Goal: Task Accomplishment & Management: Manage account settings

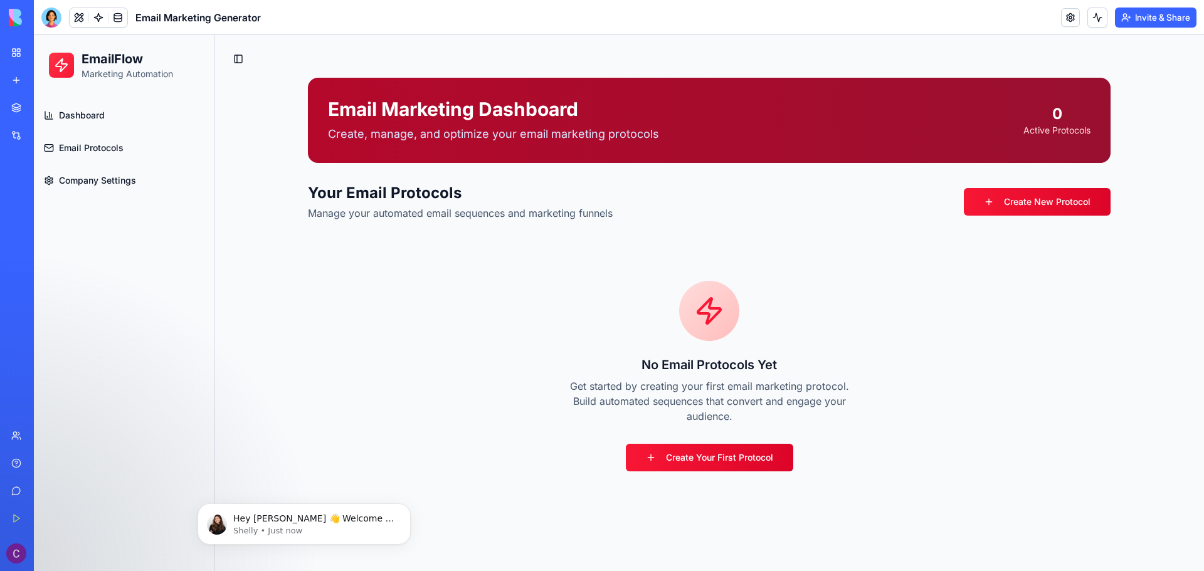
click at [31, 56] on div "My Workspace" at bounding box center [38, 52] width 16 height 13
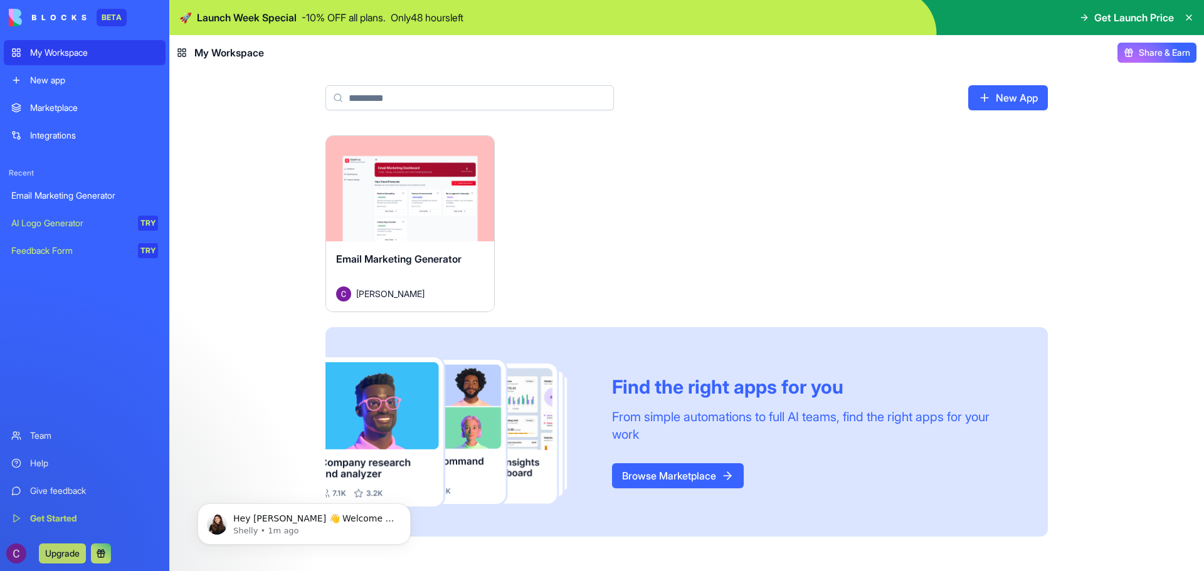
click at [31, 76] on div "New app" at bounding box center [94, 80] width 128 height 13
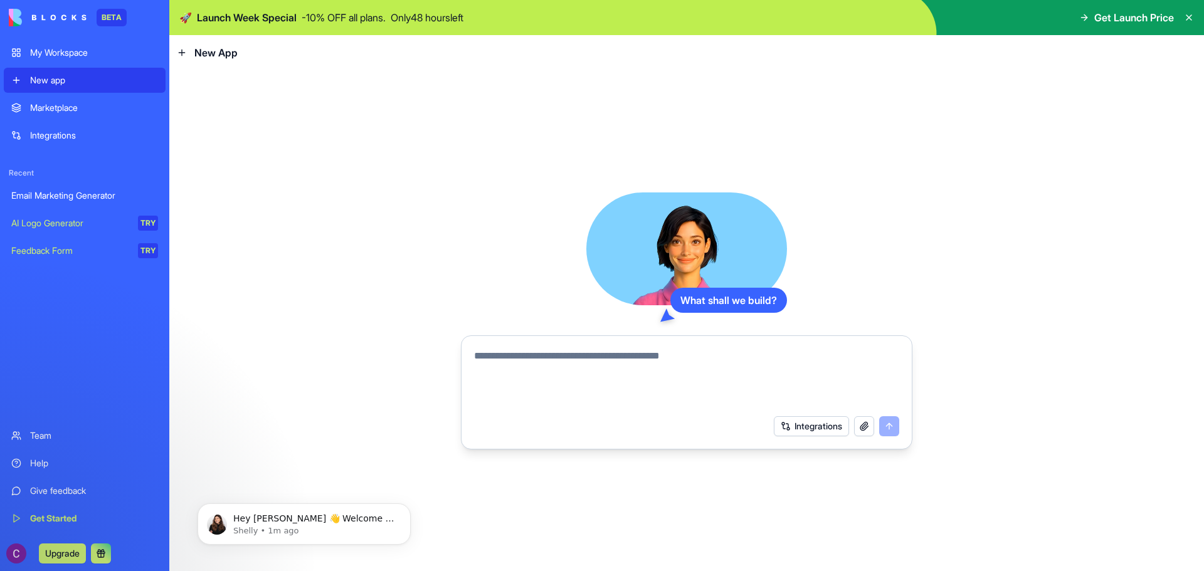
click at [60, 55] on div "My Workspace" at bounding box center [94, 52] width 128 height 13
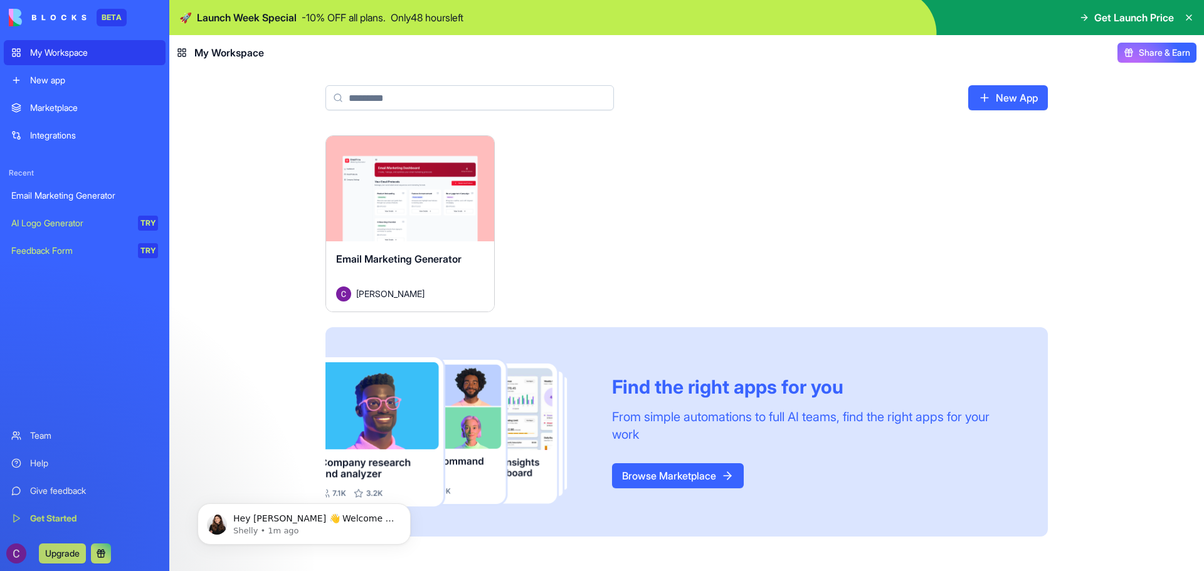
click at [424, 174] on div "Launch" at bounding box center [410, 188] width 168 height 105
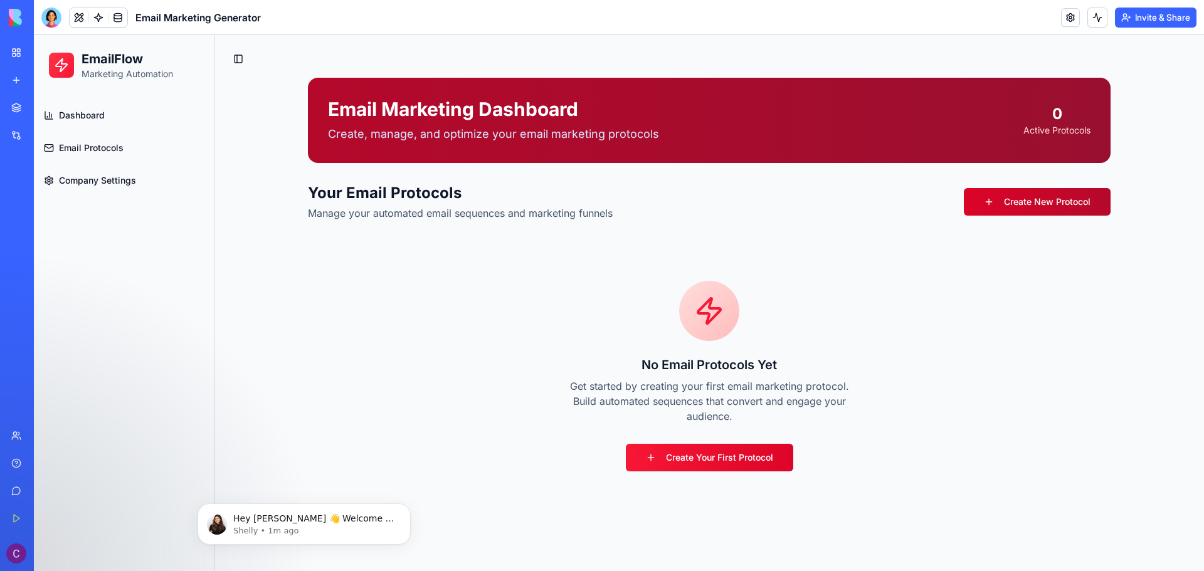
click at [1074, 204] on link "Create New Protocol" at bounding box center [1037, 202] width 147 height 28
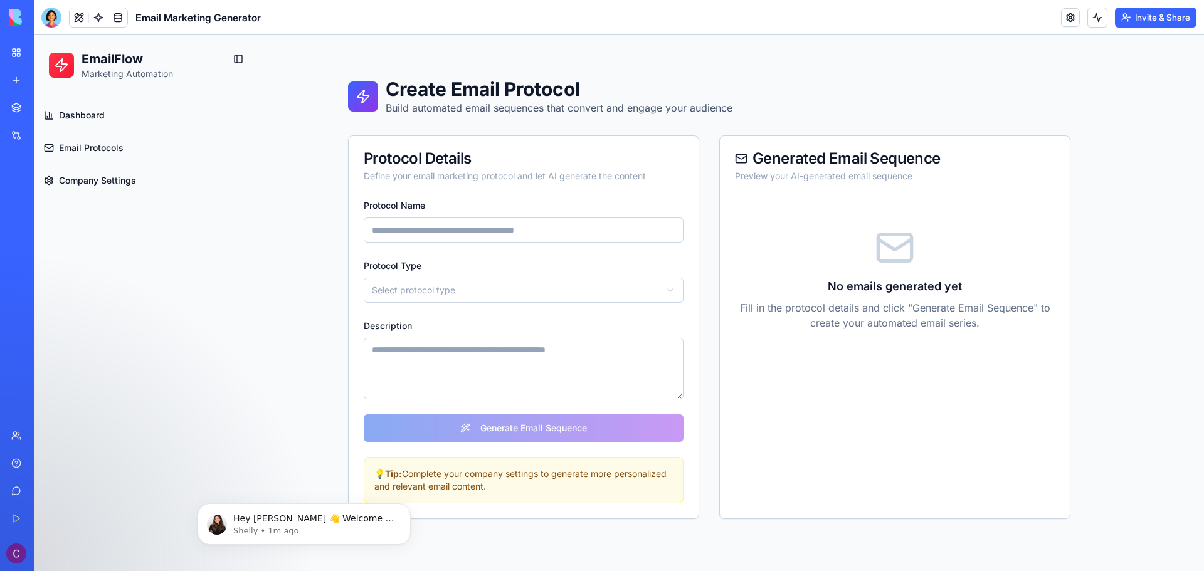
click at [43, 55] on div "My Workspace" at bounding box center [38, 52] width 16 height 13
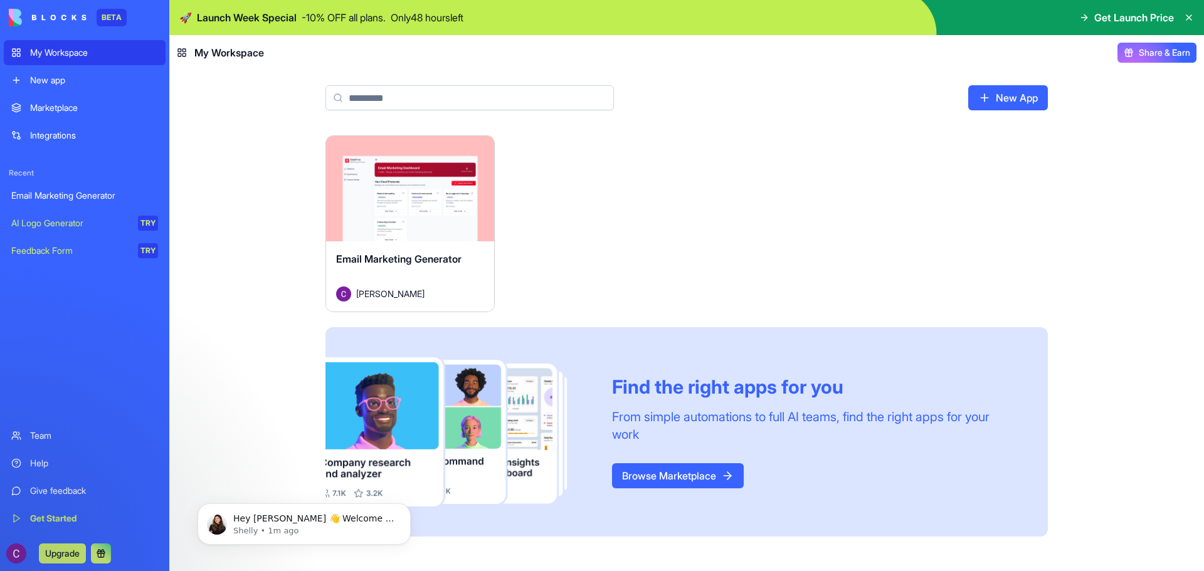
click at [480, 145] on html "BETA My Workspace New app Marketplace Integrations Recent Email Marketing Gener…" at bounding box center [602, 285] width 1204 height 571
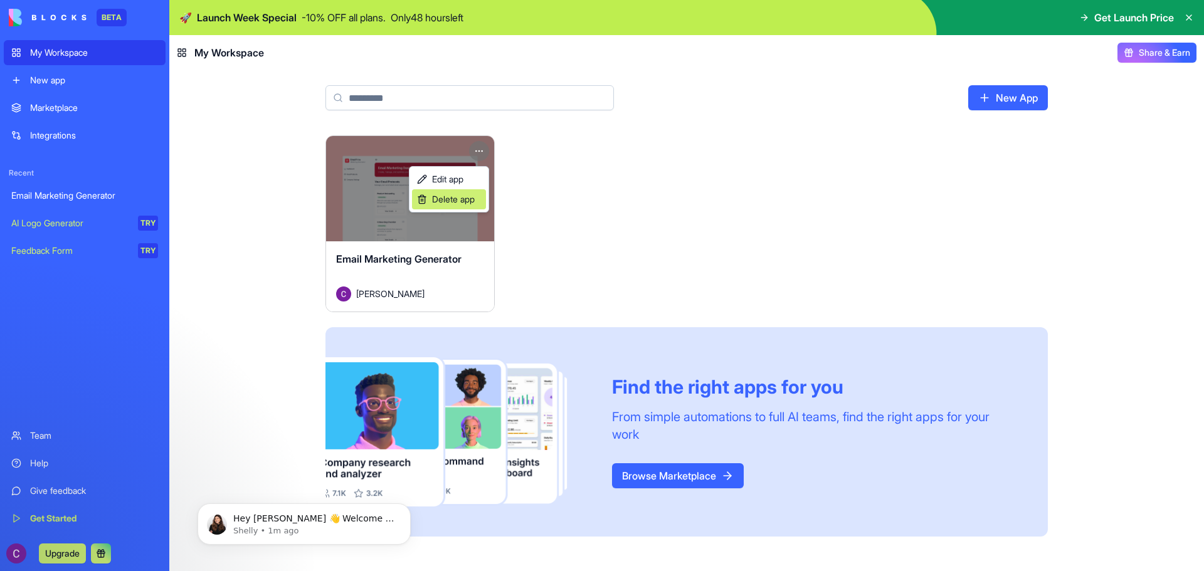
click at [475, 200] on span "Delete app" at bounding box center [453, 199] width 43 height 13
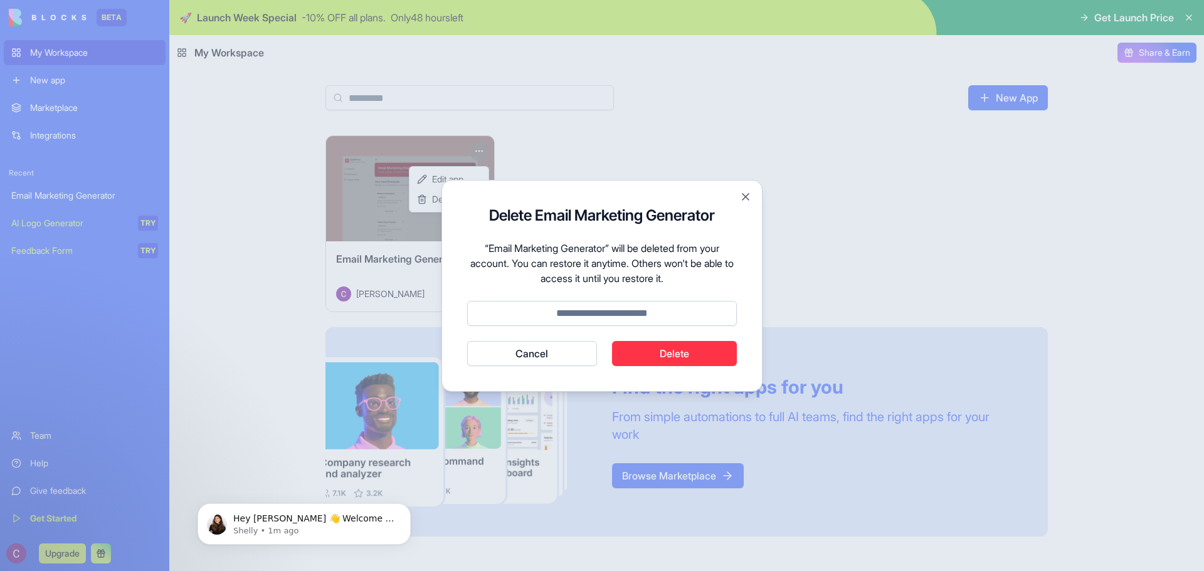
click at [686, 355] on button "Delete" at bounding box center [674, 353] width 125 height 25
type input "******"
click at [467, 341] on button "Cancel" at bounding box center [532, 353] width 130 height 25
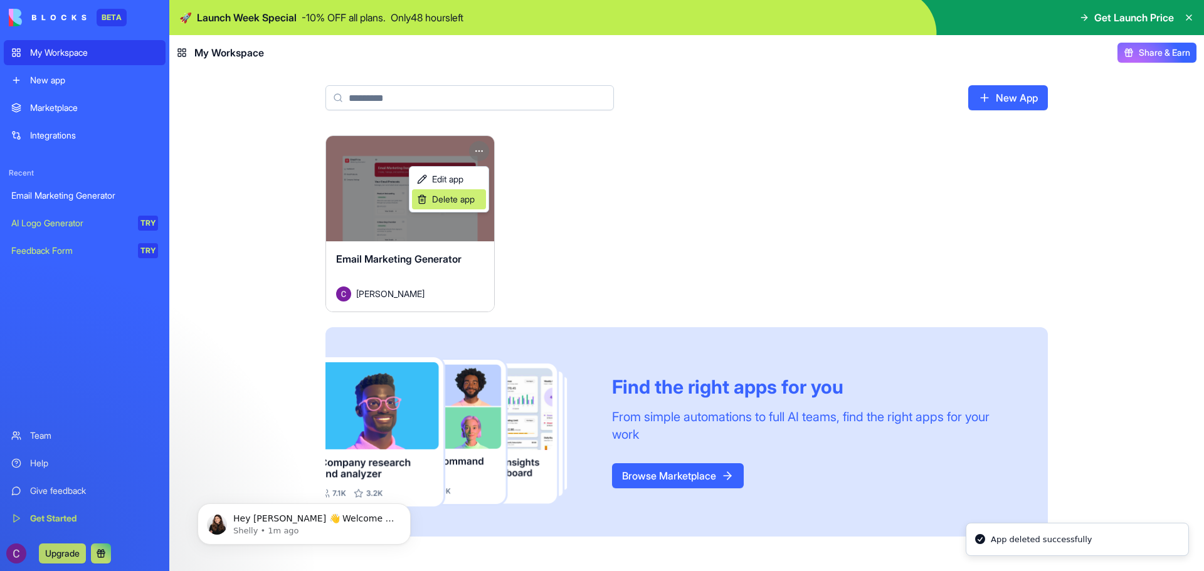
click at [468, 201] on span "Delete app" at bounding box center [453, 199] width 43 height 13
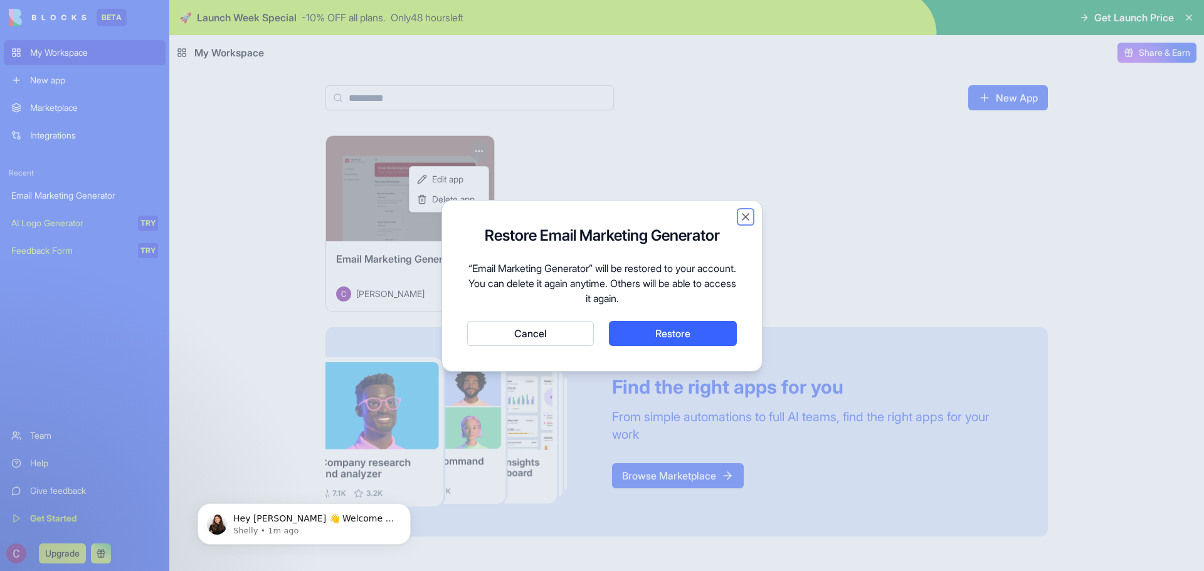
click at [741, 219] on button "Close" at bounding box center [745, 217] width 13 height 13
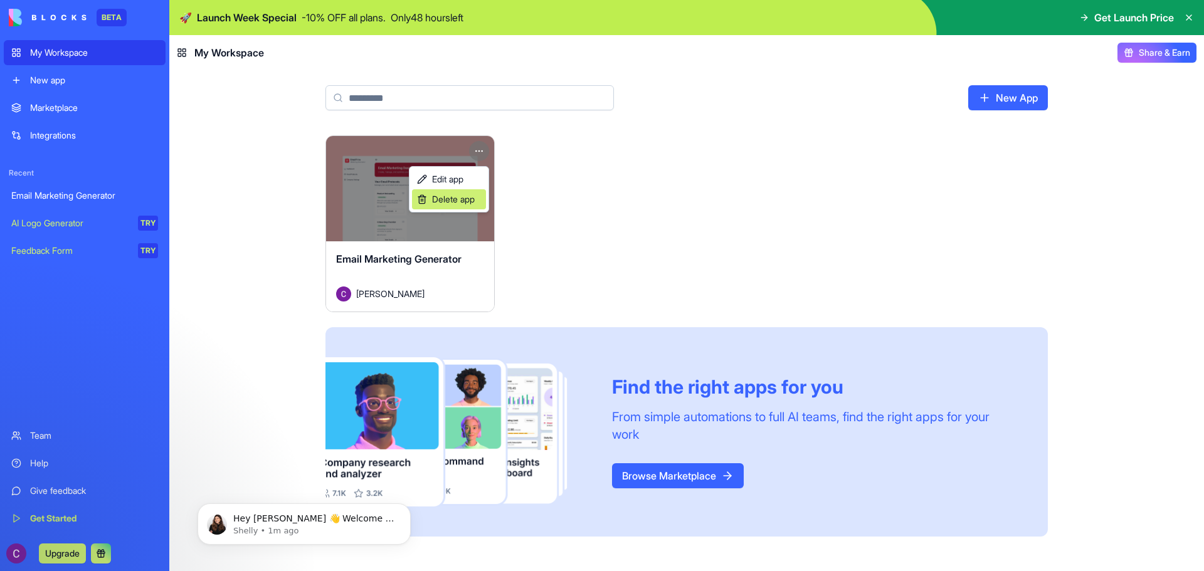
click at [463, 200] on span "Delete app" at bounding box center [453, 199] width 43 height 13
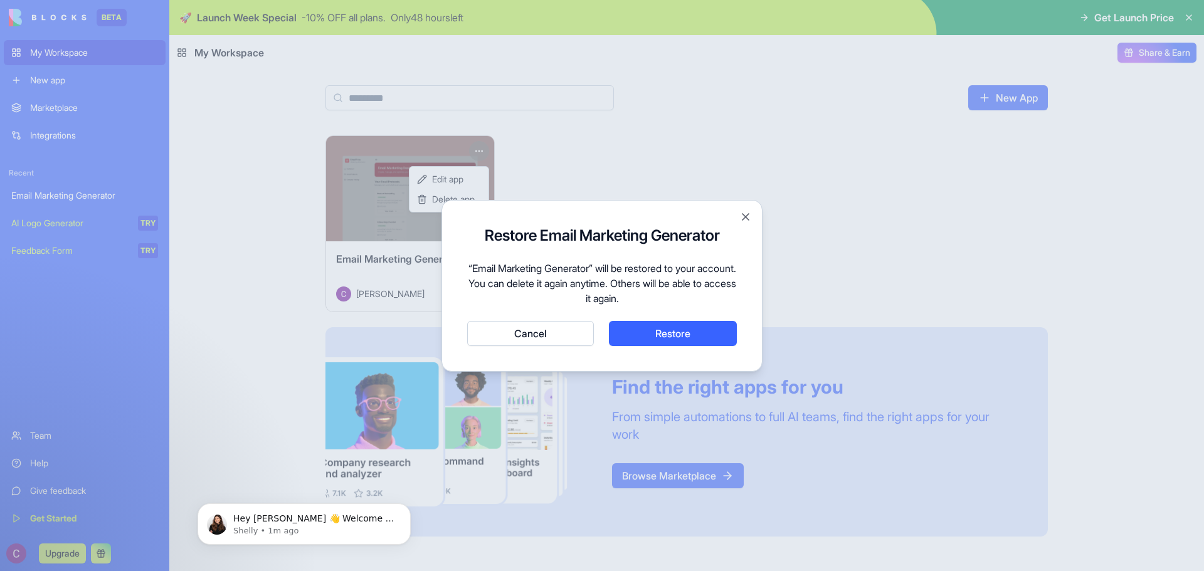
click at [678, 333] on button "Restore" at bounding box center [673, 333] width 128 height 25
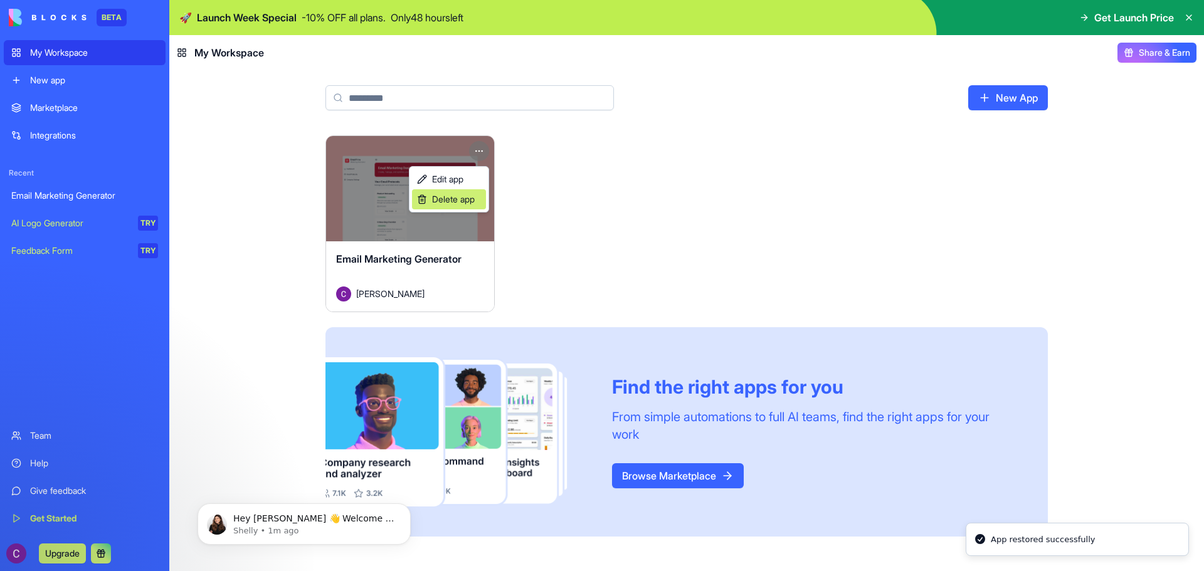
click at [434, 198] on span "Delete app" at bounding box center [453, 199] width 43 height 13
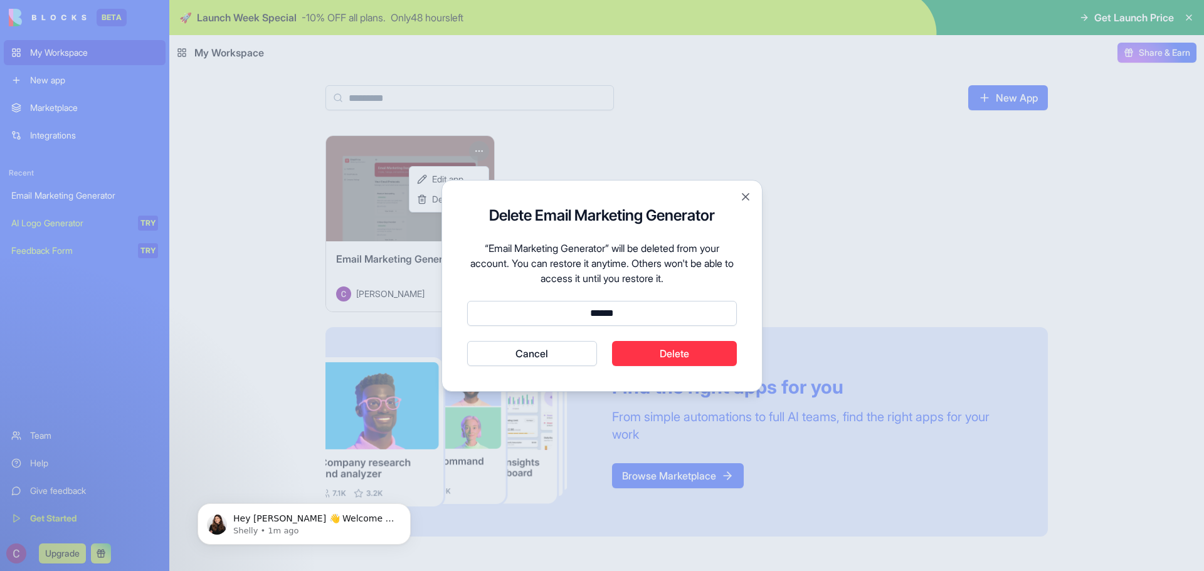
type input "******"
click at [678, 358] on button "Delete" at bounding box center [674, 353] width 125 height 25
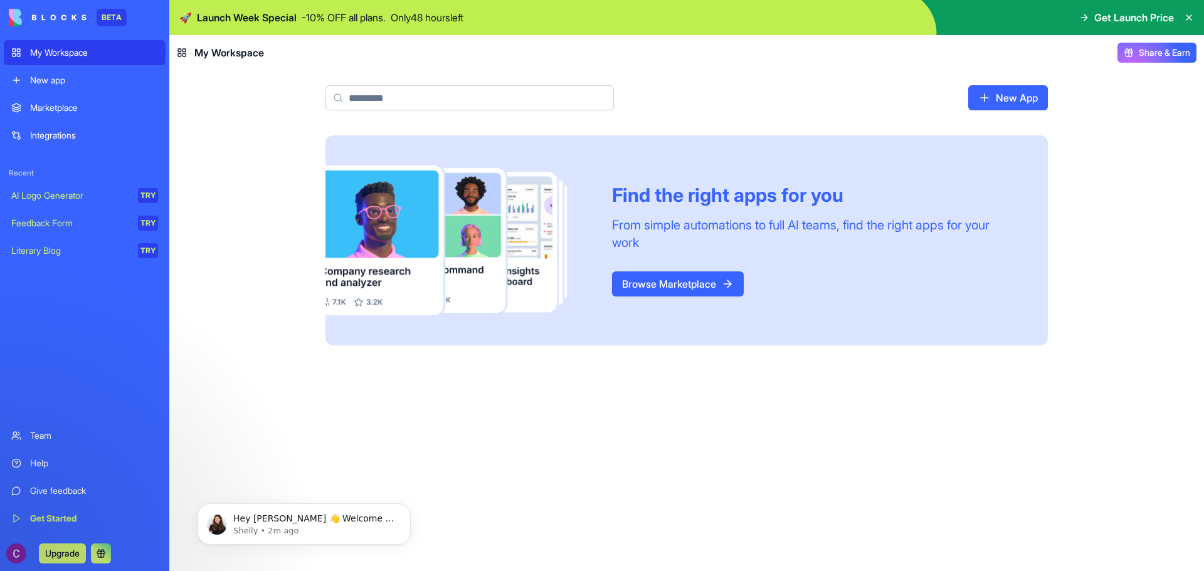
click at [1189, 16] on icon at bounding box center [1189, 18] width 10 height 10
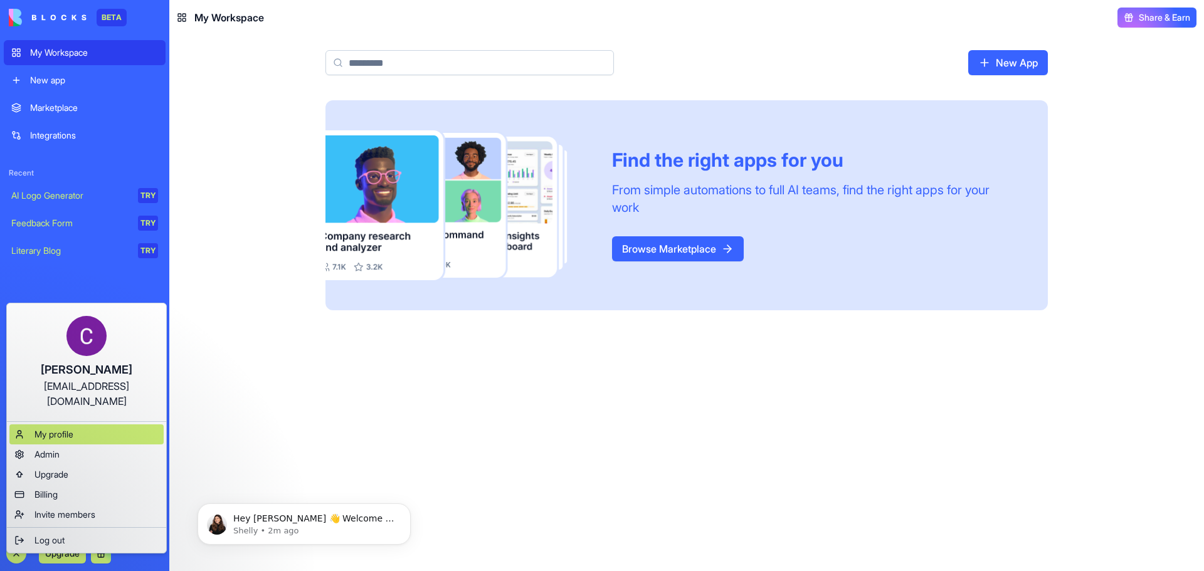
click at [58, 428] on span "My profile" at bounding box center [53, 434] width 39 height 13
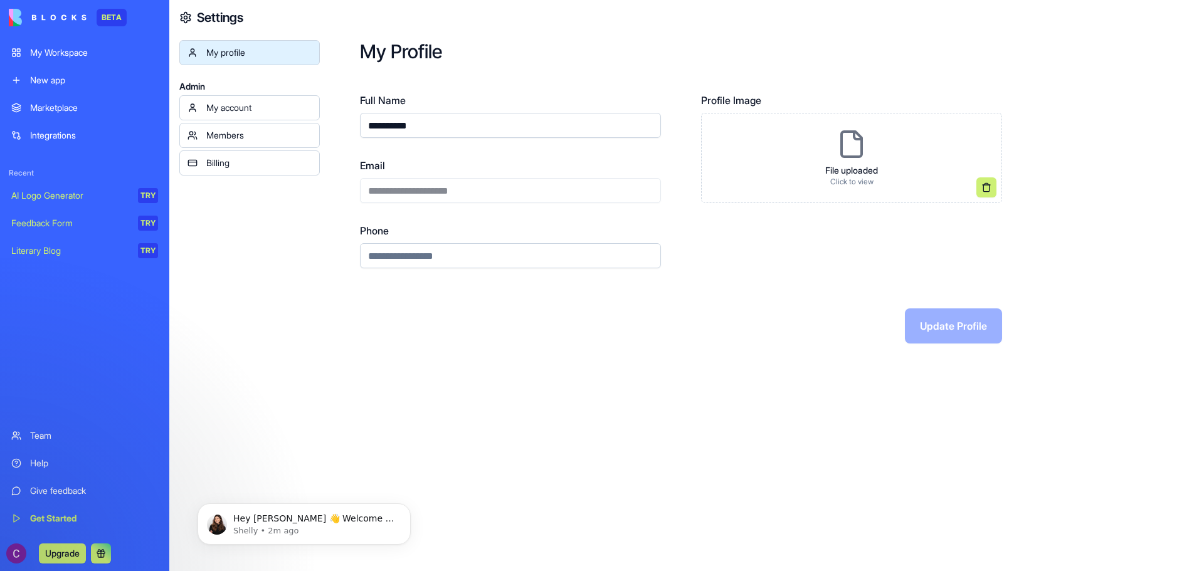
click at [289, 108] on div "My account" at bounding box center [258, 108] width 105 height 13
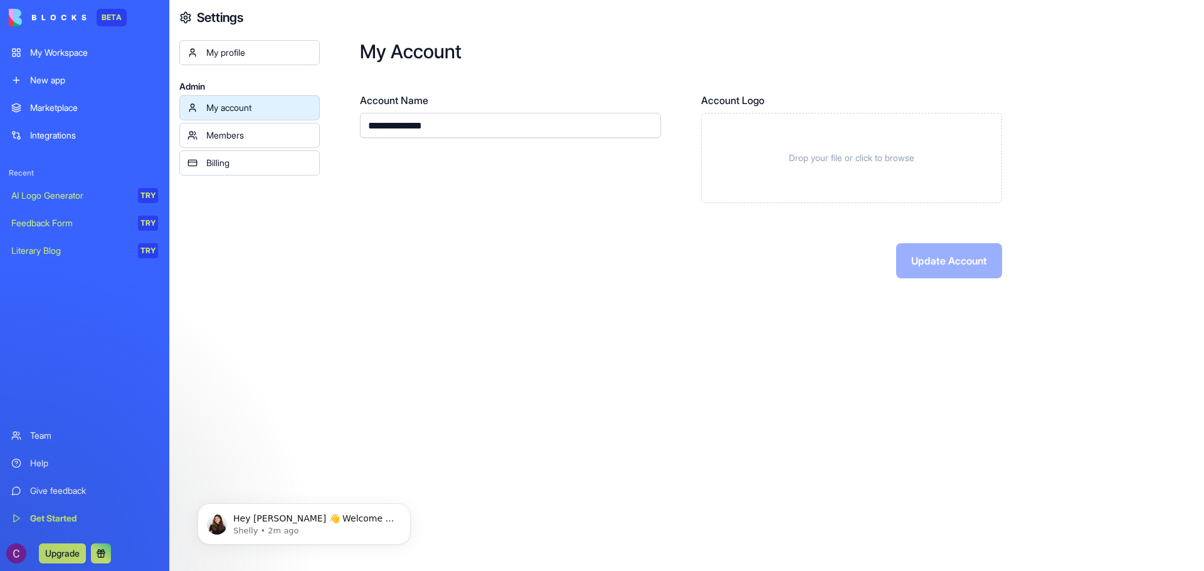
click at [287, 136] on div "Members" at bounding box center [258, 135] width 105 height 13
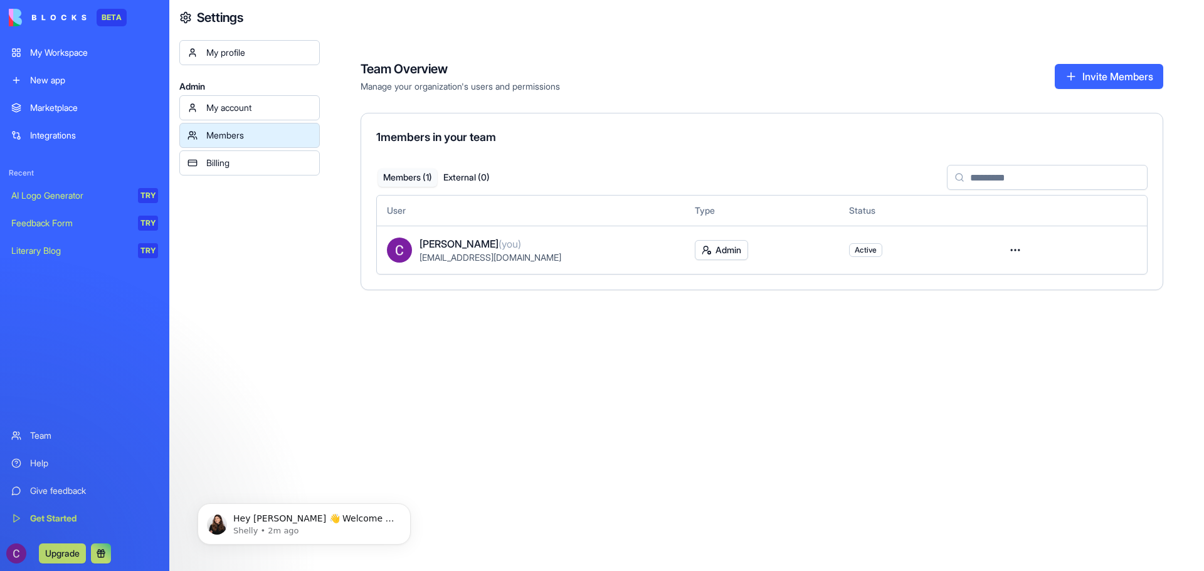
click at [280, 157] on div "Billing" at bounding box center [258, 163] width 105 height 13
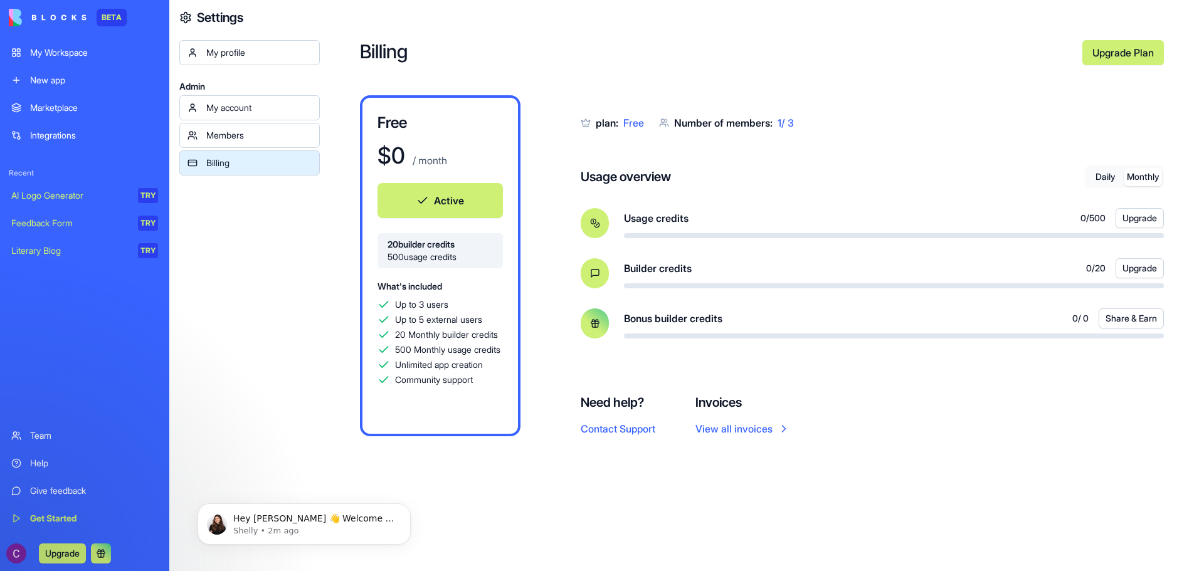
click at [1135, 178] on button "Monthly" at bounding box center [1143, 177] width 38 height 18
click at [1110, 177] on button "Daily" at bounding box center [1105, 177] width 38 height 18
click at [58, 58] on div "My Workspace" at bounding box center [94, 52] width 128 height 13
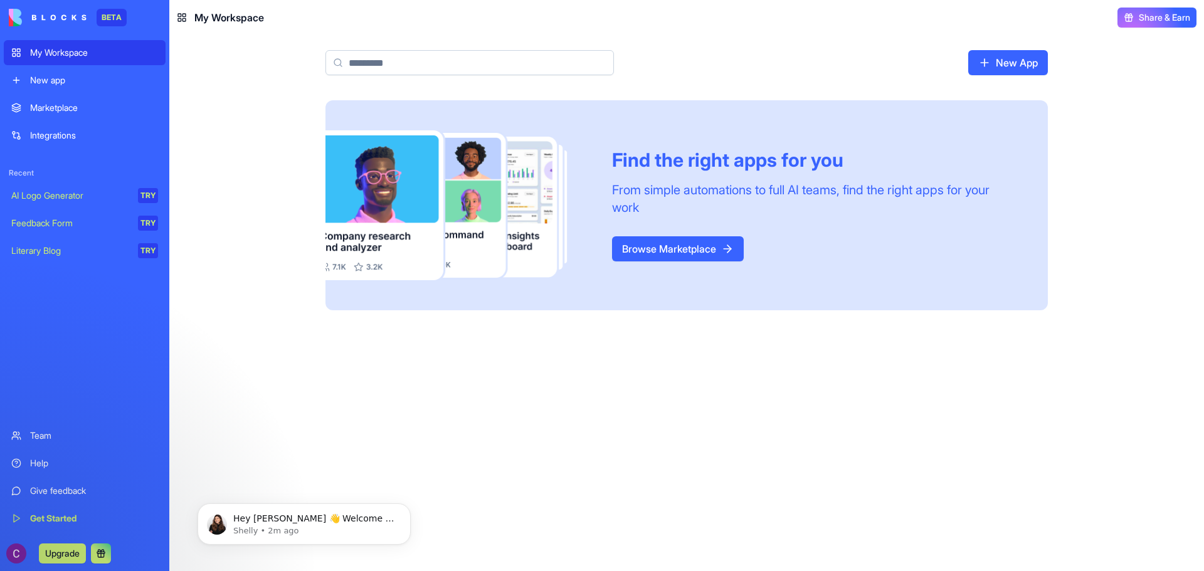
click at [64, 110] on div "Marketplace" at bounding box center [94, 108] width 128 height 13
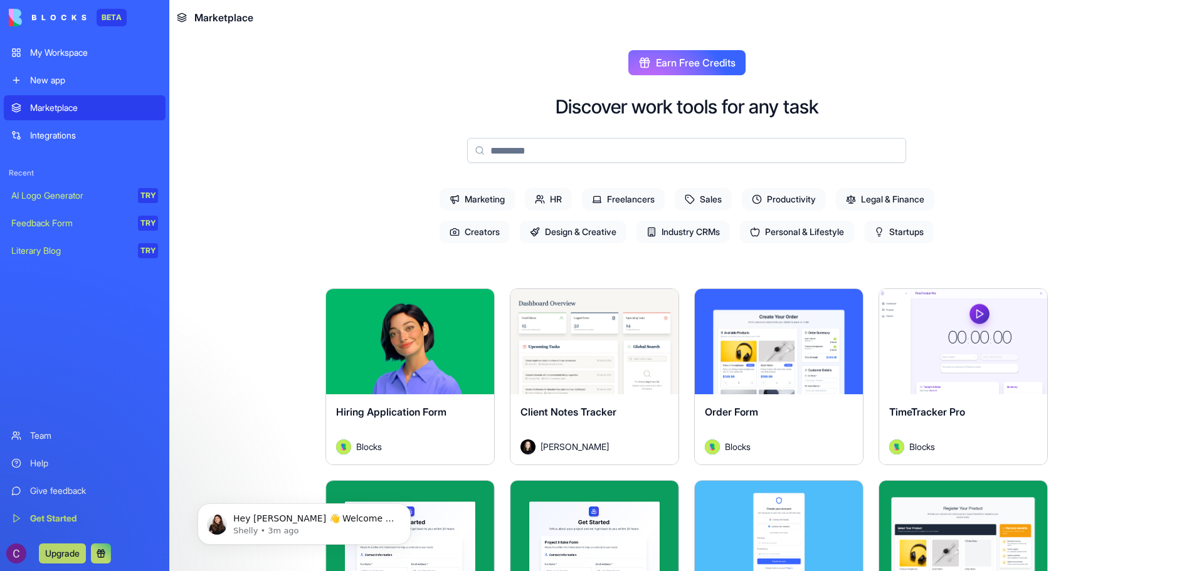
click at [494, 149] on input at bounding box center [686, 150] width 439 height 25
click at [698, 61] on span "Earn Free Credits" at bounding box center [696, 62] width 80 height 15
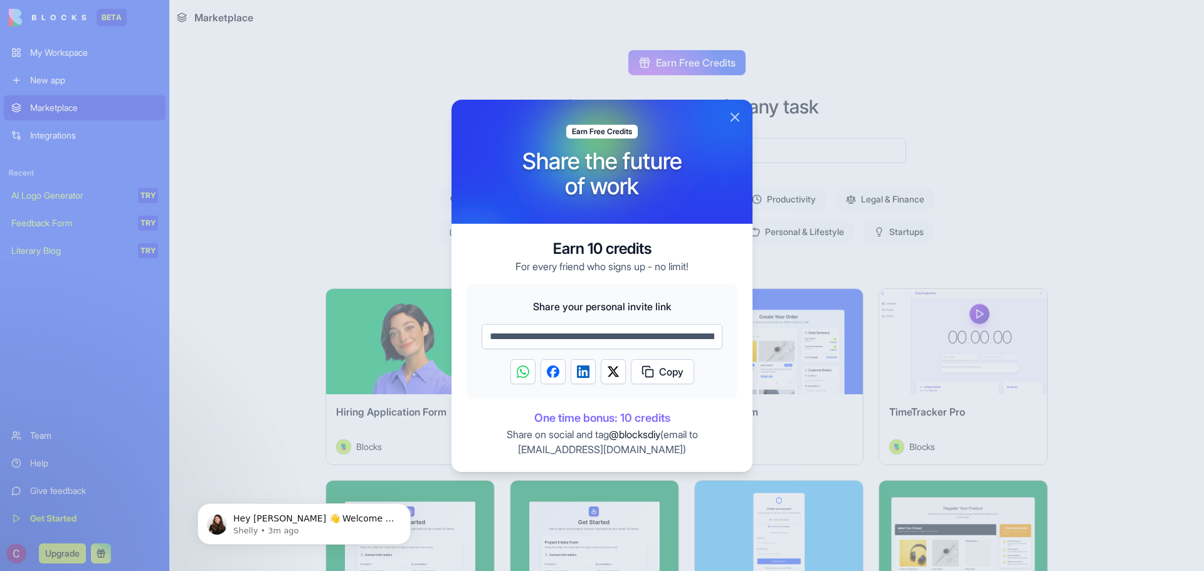
click at [735, 113] on button "Close" at bounding box center [734, 117] width 15 height 15
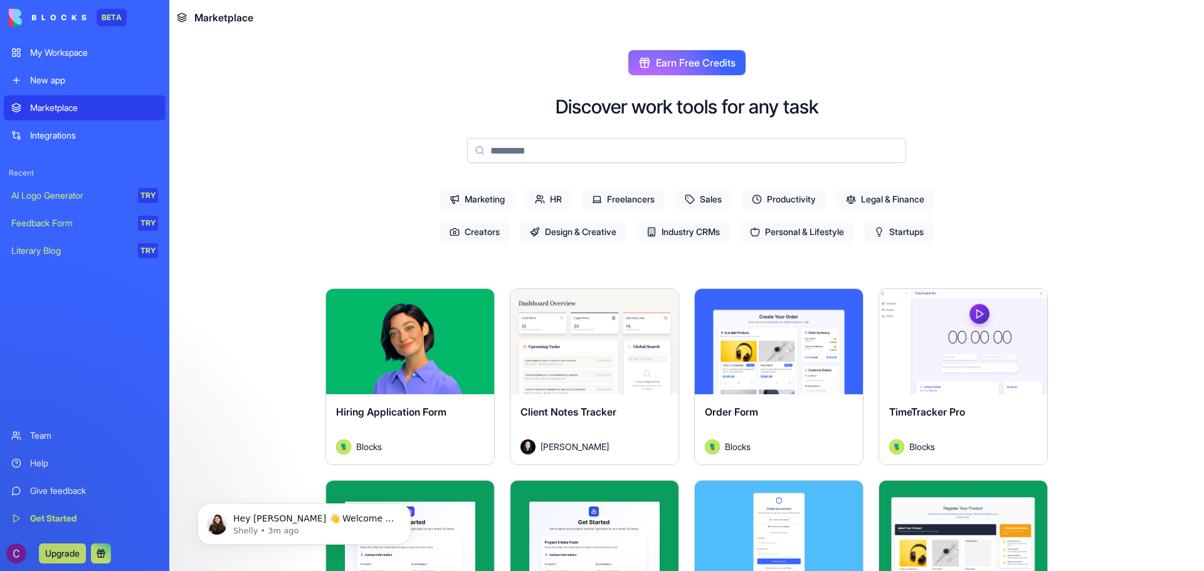
click at [56, 78] on div "New app" at bounding box center [94, 80] width 128 height 13
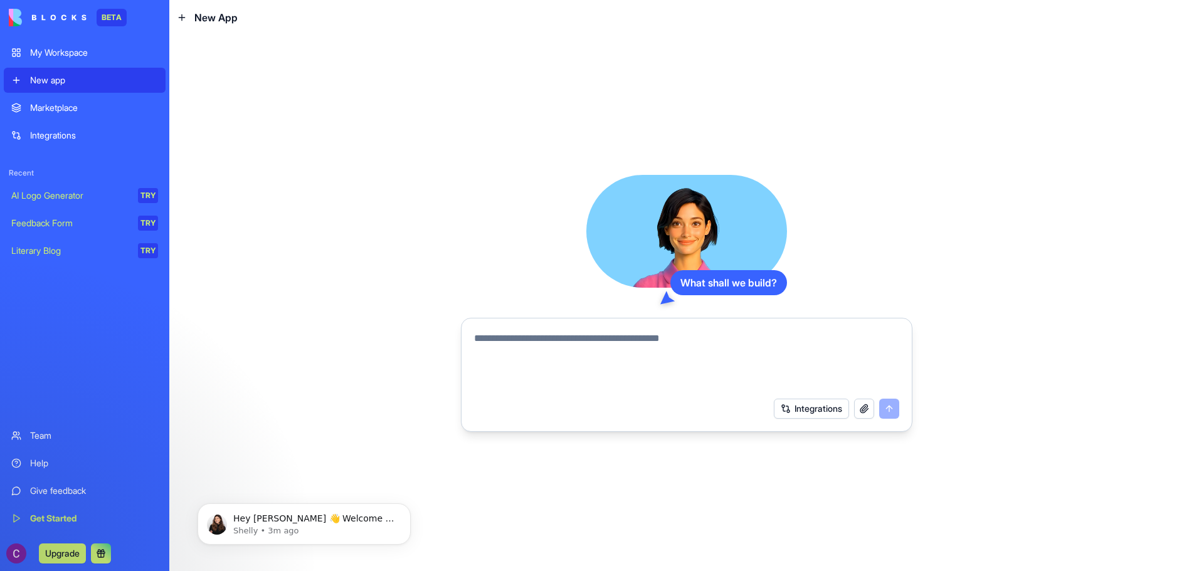
click at [600, 344] on textarea at bounding box center [686, 361] width 425 height 60
click at [801, 413] on button "Integrations" at bounding box center [811, 409] width 75 height 20
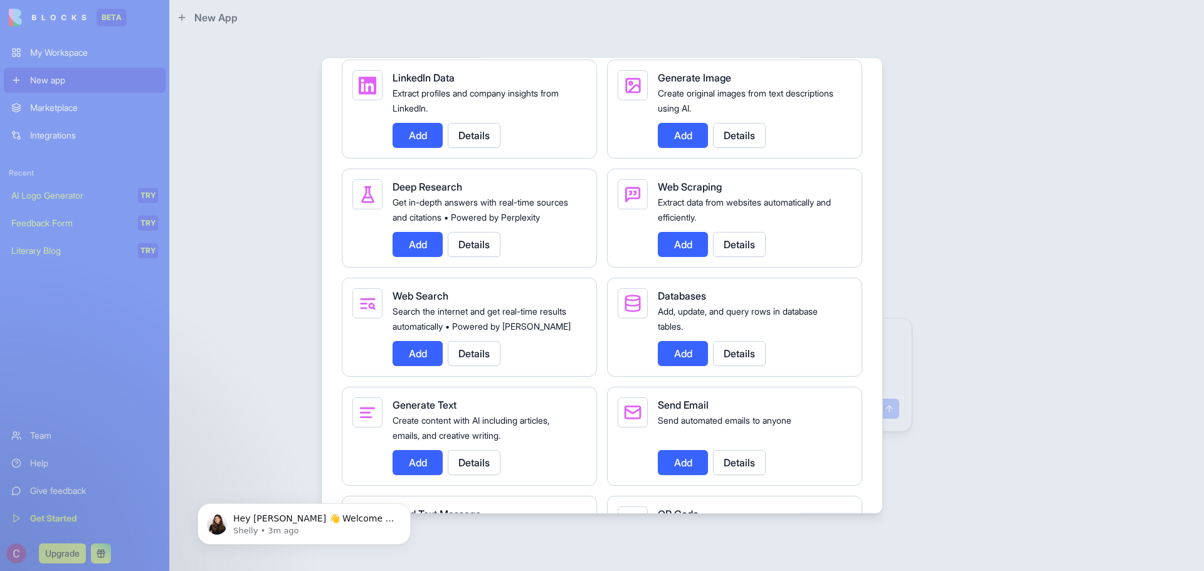
scroll to position [1317, 0]
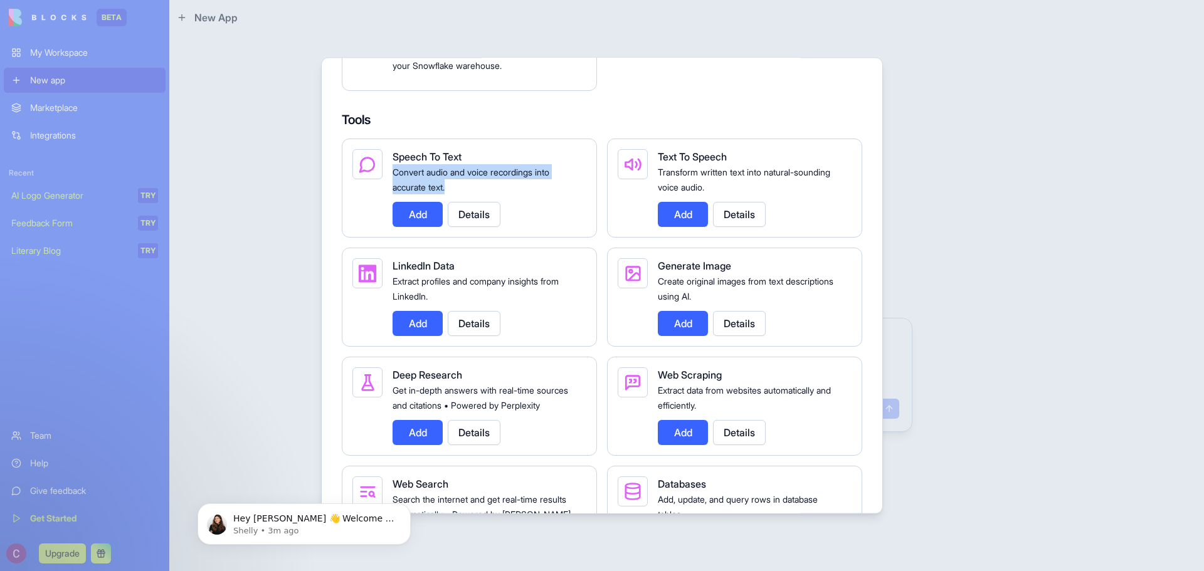
drag, startPoint x: 455, startPoint y: 202, endPoint x: 390, endPoint y: 188, distance: 66.2
click at [390, 188] on div "Speech To Text Convert audio and voice recordings into accurate text. Add Detai…" at bounding box center [469, 187] width 255 height 99
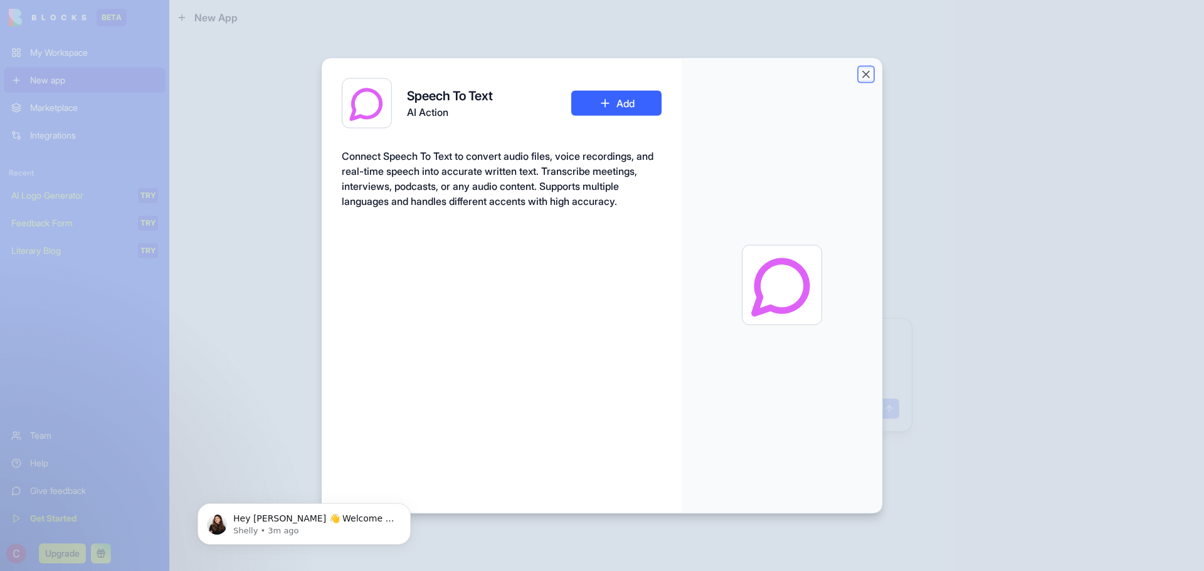
click at [863, 77] on button "Close" at bounding box center [865, 74] width 13 height 13
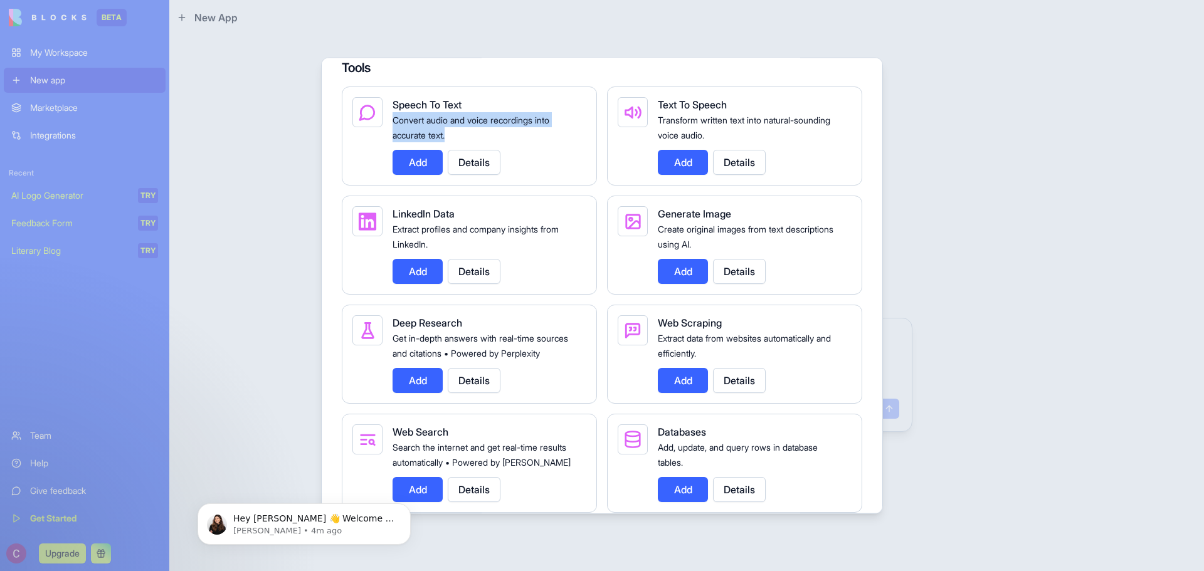
scroll to position [1306, 0]
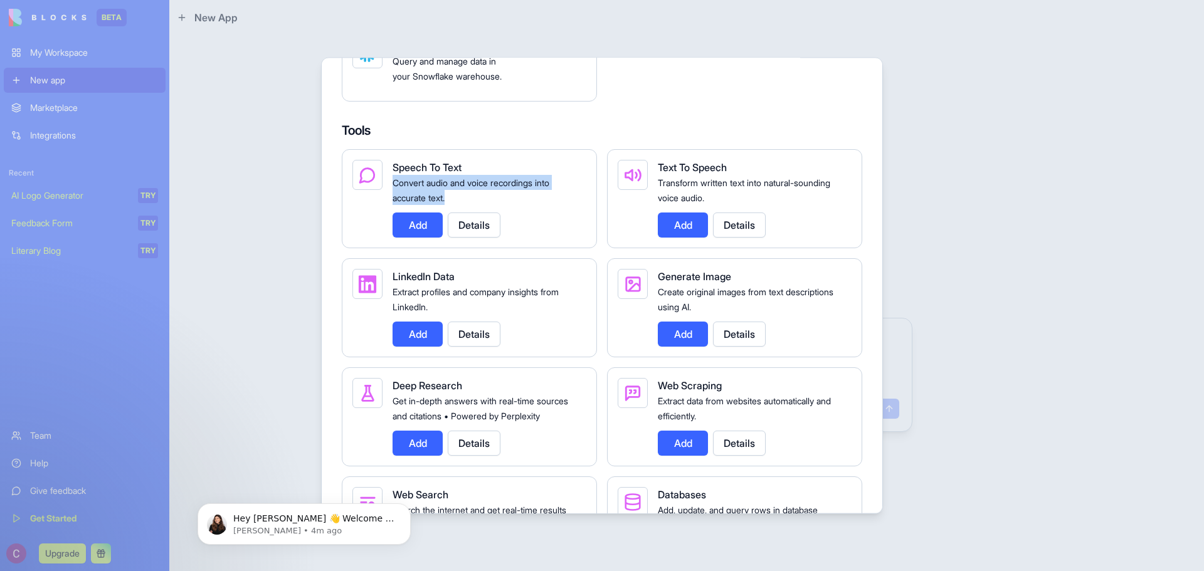
click at [462, 196] on span "Convert audio and voice recordings into accurate text." at bounding box center [470, 190] width 157 height 26
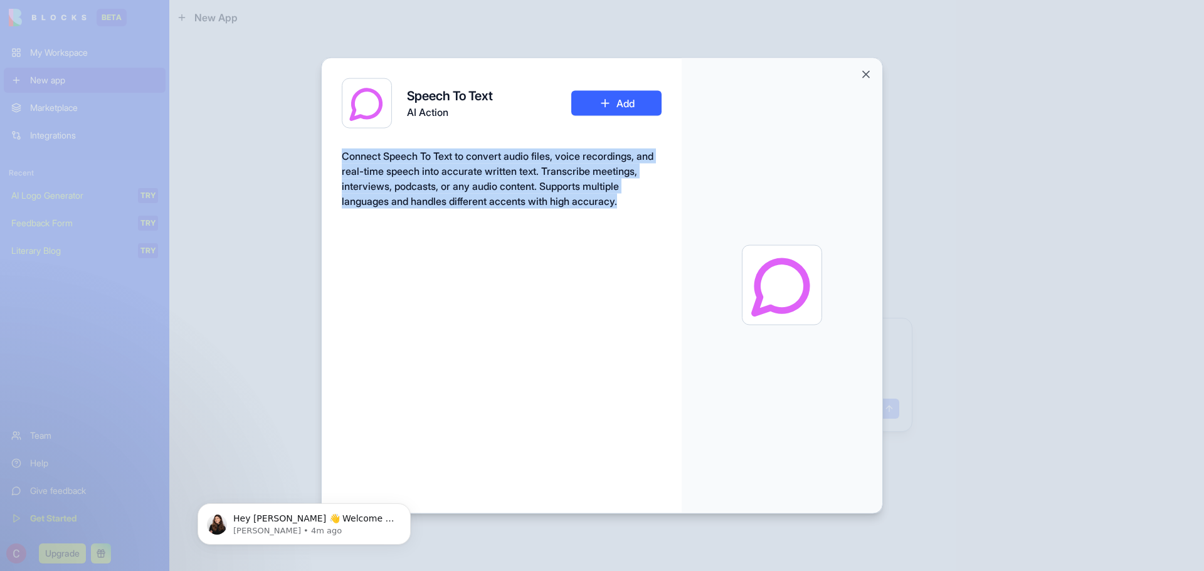
drag, startPoint x: 390, startPoint y: 234, endPoint x: 337, endPoint y: 156, distance: 93.9
click at [337, 156] on div "Speech To Text AI Action Add Connect Speech To Text to convert audio files, voi…" at bounding box center [502, 286] width 360 height 457
click at [392, 185] on span "Connect Speech To Text to convert audio files, voice recordings, and real-time …" at bounding box center [498, 178] width 312 height 58
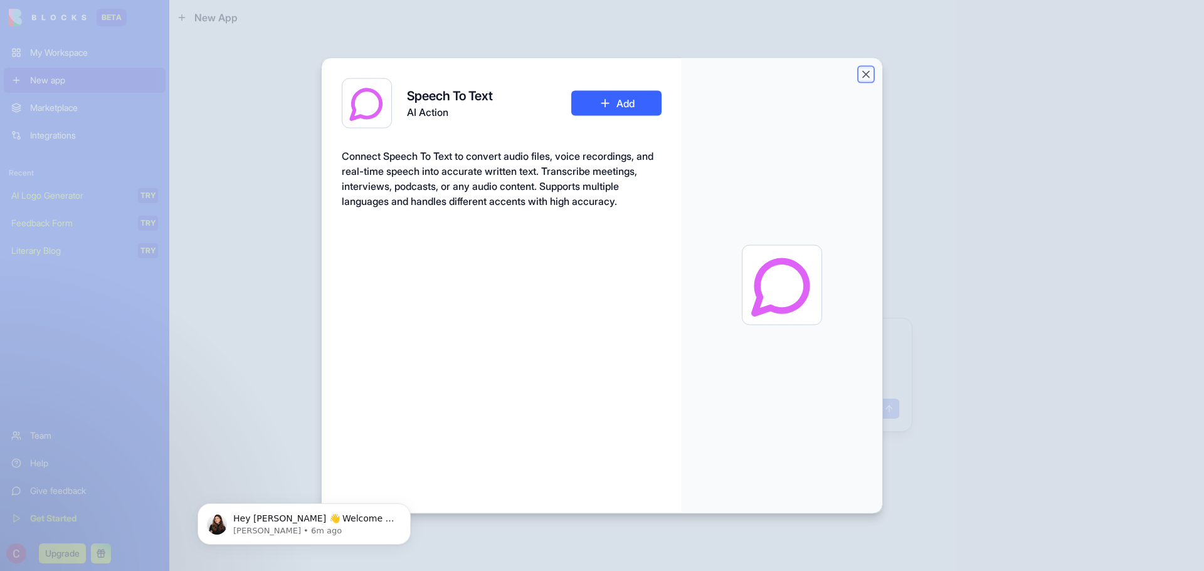
click at [869, 72] on button "Close" at bounding box center [865, 74] width 13 height 13
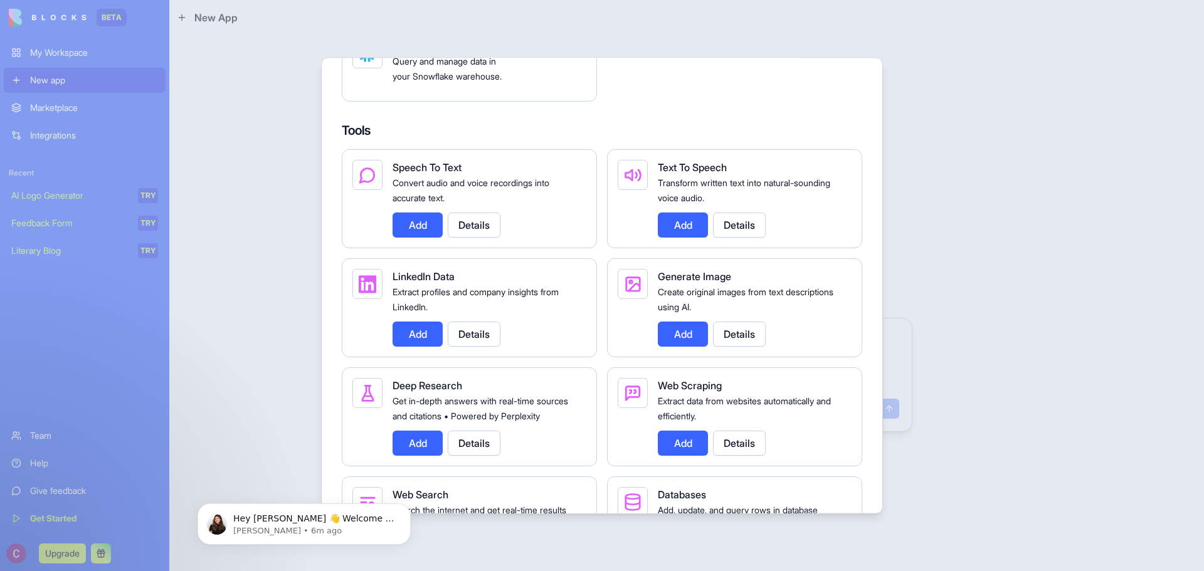
click at [83, 50] on div at bounding box center [602, 285] width 1204 height 571
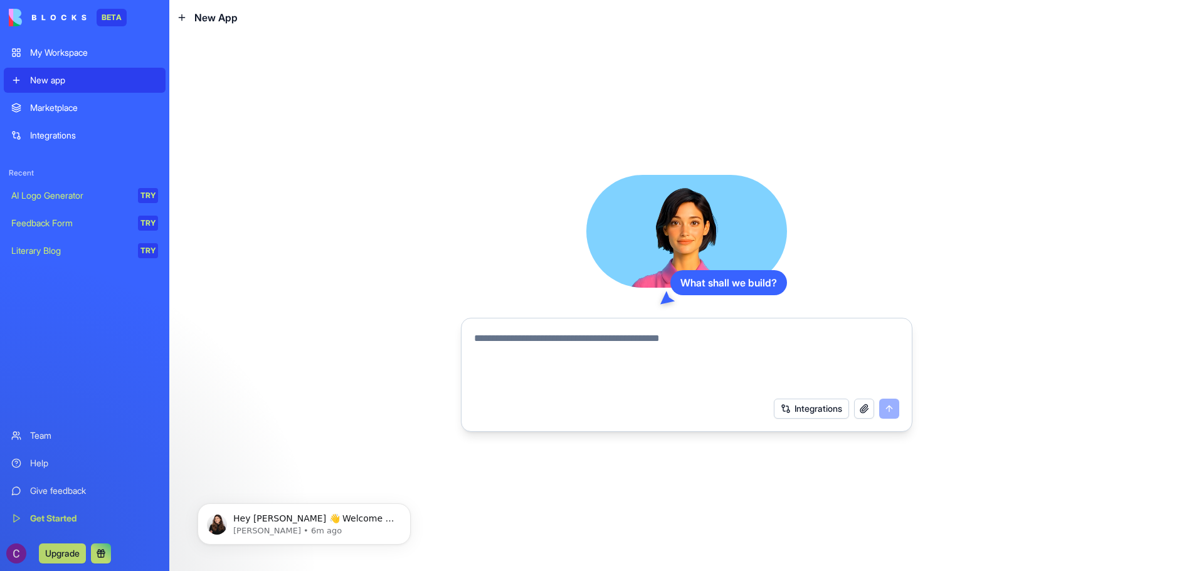
click at [540, 353] on textarea at bounding box center [686, 361] width 425 height 60
type textarea "*"
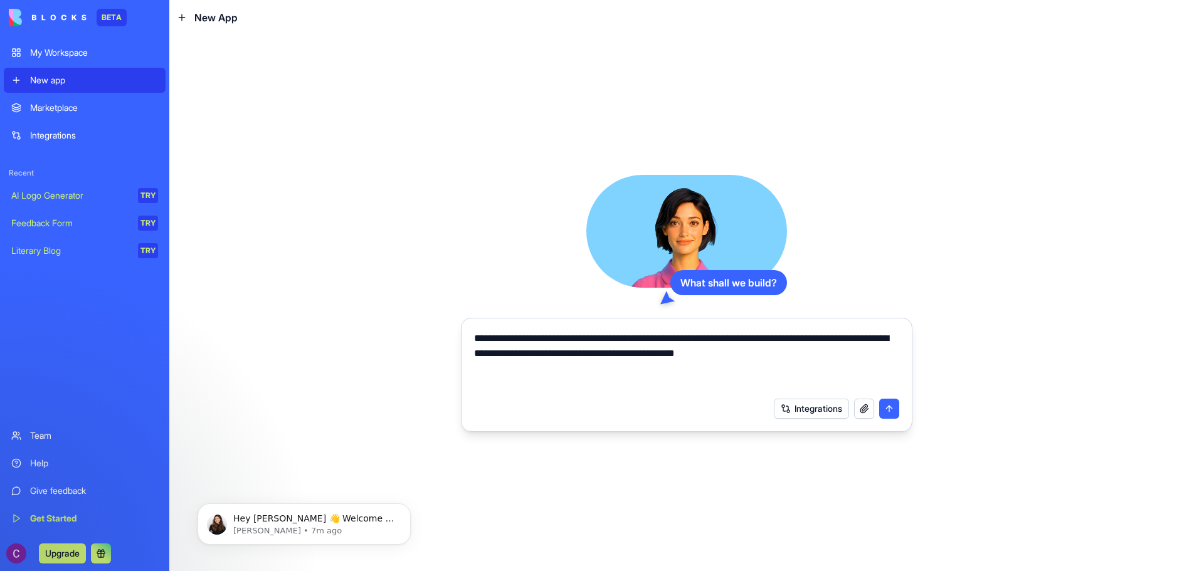
click at [819, 355] on textarea "**********" at bounding box center [686, 361] width 425 height 60
drag, startPoint x: 847, startPoint y: 357, endPoint x: 389, endPoint y: 301, distance: 461.1
click at [389, 301] on div "**********" at bounding box center [686, 303] width 1034 height 536
click at [646, 360] on textarea "**********" at bounding box center [686, 361] width 425 height 60
drag, startPoint x: 837, startPoint y: 357, endPoint x: 259, endPoint y: 322, distance: 579.1
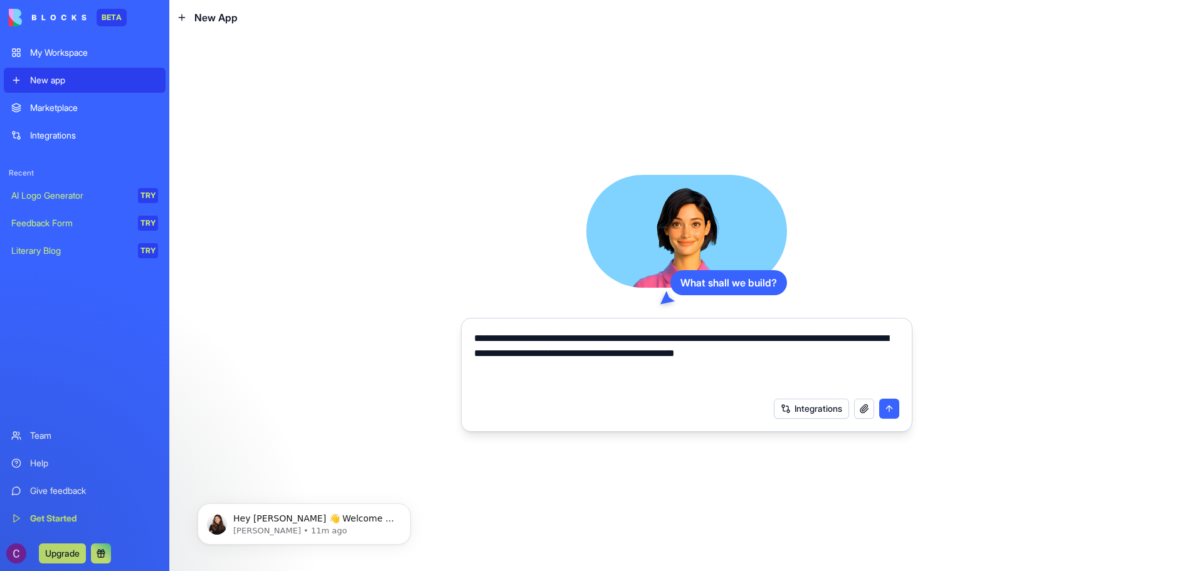
click at [259, 322] on div "**********" at bounding box center [686, 303] width 1034 height 536
paste textarea "**********"
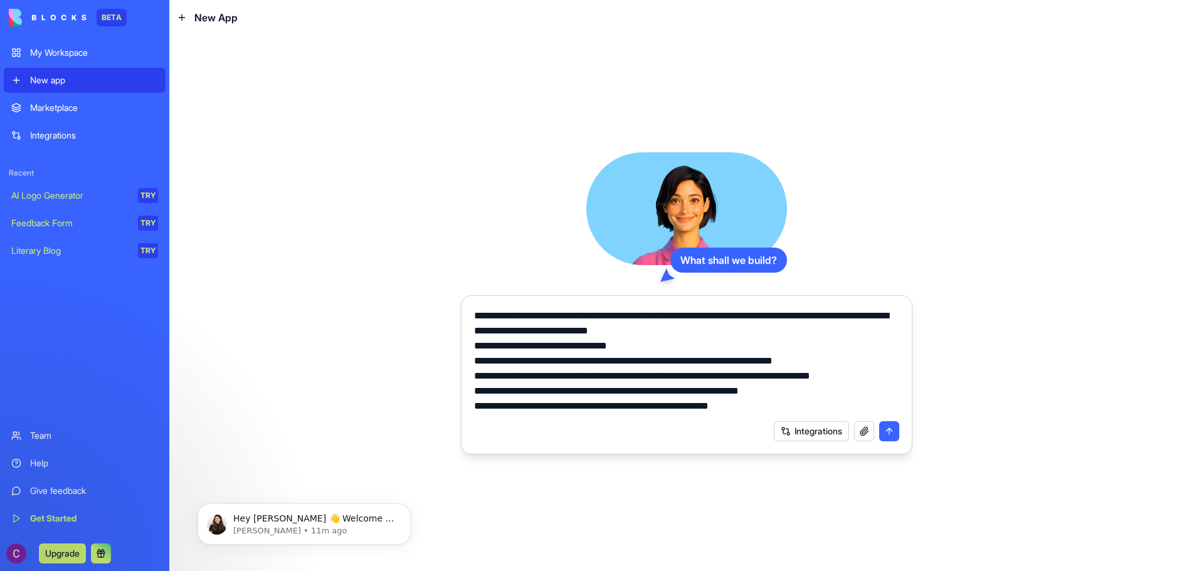
type textarea "**********"
click at [886, 428] on button "submit" at bounding box center [889, 431] width 20 height 20
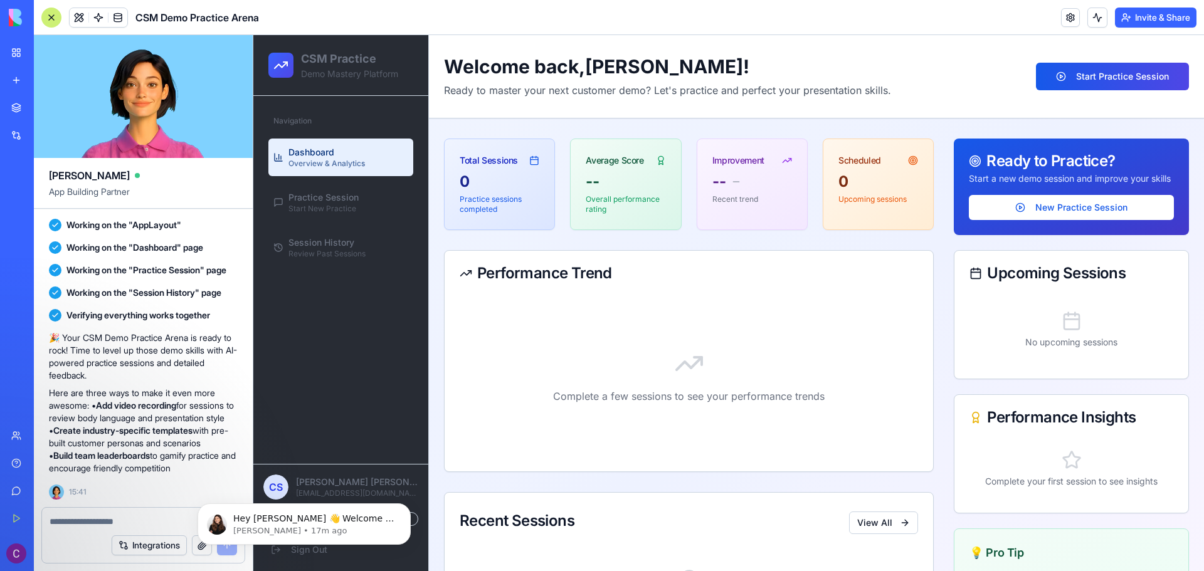
click at [547, 93] on p "Ready to master your next customer demo? Let's practice and perfect your presen…" at bounding box center [667, 90] width 447 height 15
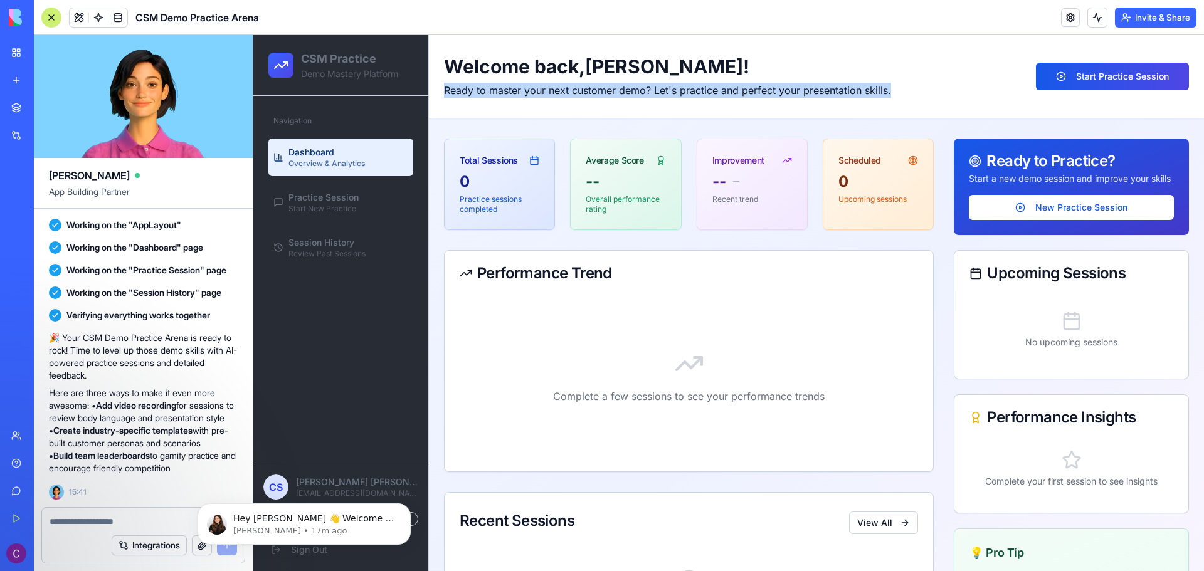
click at [547, 93] on p "Ready to master your next customer demo? Let's practice and perfect your presen…" at bounding box center [667, 90] width 447 height 15
click at [357, 209] on div "Practice Session Start New Practice" at bounding box center [323, 202] width 70 height 23
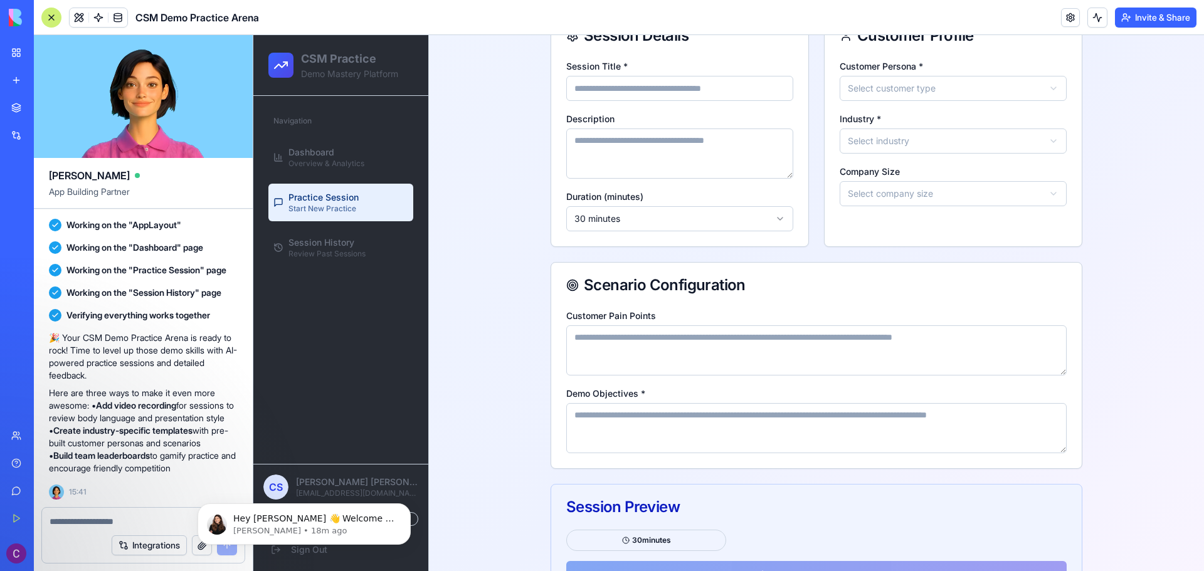
scroll to position [196, 0]
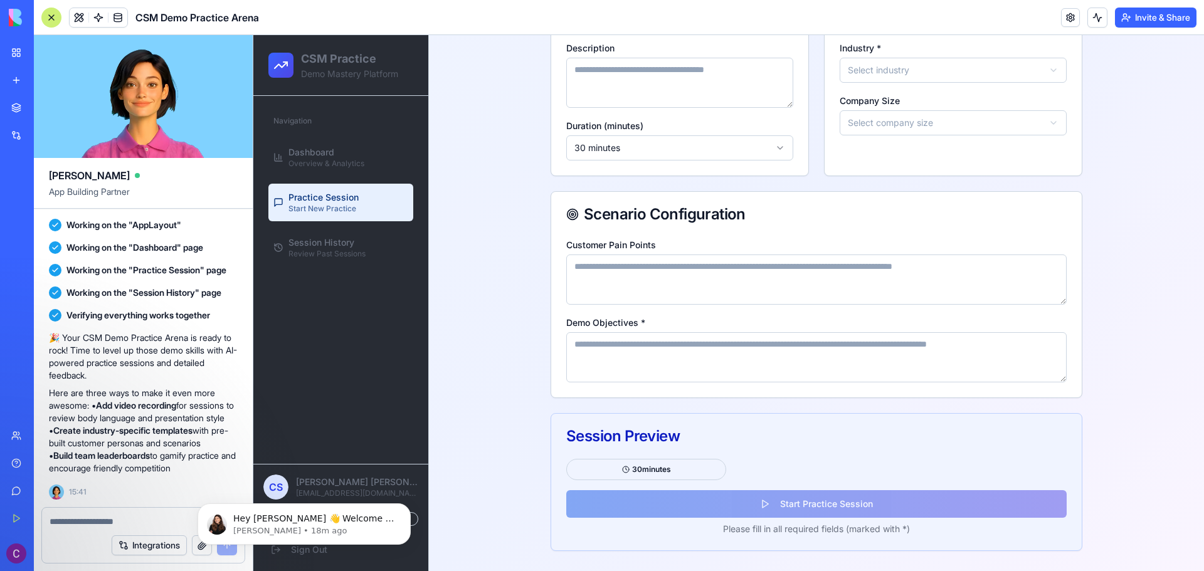
click at [602, 268] on textarea "Customer Pain Points" at bounding box center [816, 280] width 500 height 50
click at [704, 357] on textarea "Demo Objectives *" at bounding box center [816, 357] width 500 height 50
click at [344, 237] on span "Session History" at bounding box center [321, 242] width 66 height 13
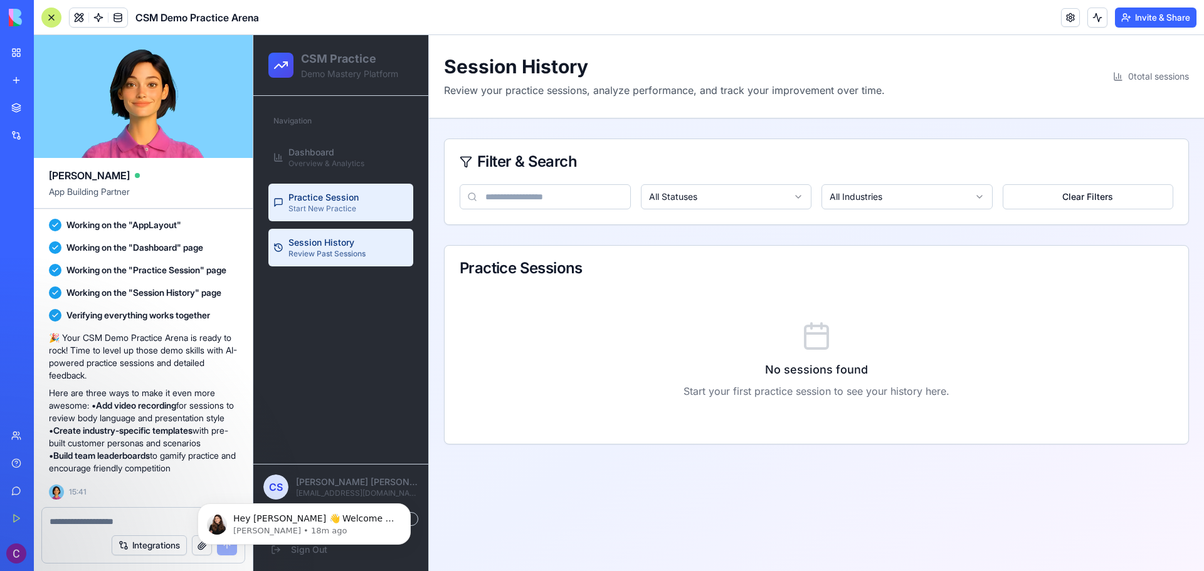
click at [353, 206] on span "Start New Practice" at bounding box center [322, 209] width 68 height 10
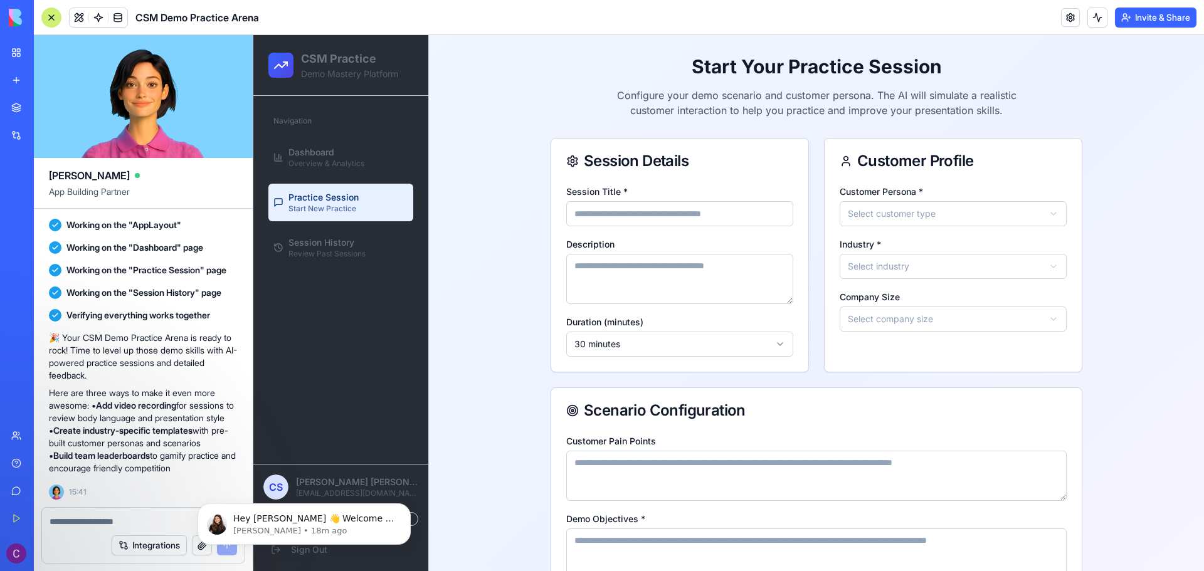
click at [621, 209] on input "Session Title *" at bounding box center [679, 213] width 227 height 25
type input "***"
click at [618, 271] on textarea "Description" at bounding box center [679, 279] width 227 height 50
type textarea "***"
click at [660, 337] on html "**********" at bounding box center [728, 401] width 950 height 732
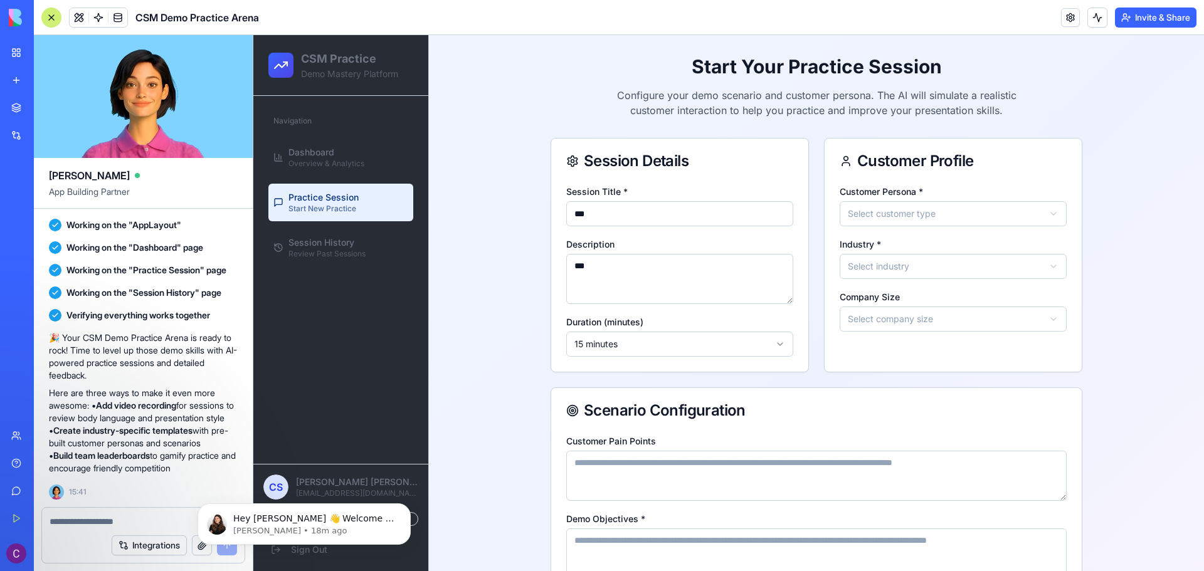
click at [871, 211] on html "**********" at bounding box center [728, 401] width 950 height 732
click at [897, 202] on html "**********" at bounding box center [728, 401] width 950 height 732
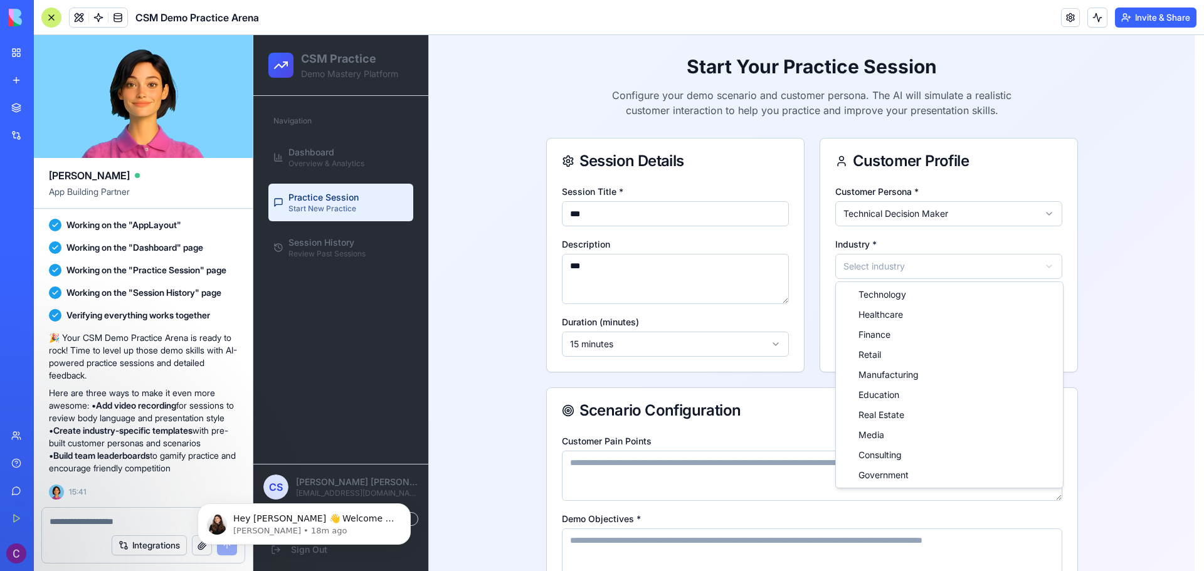
click at [912, 261] on html "**********" at bounding box center [728, 401] width 950 height 732
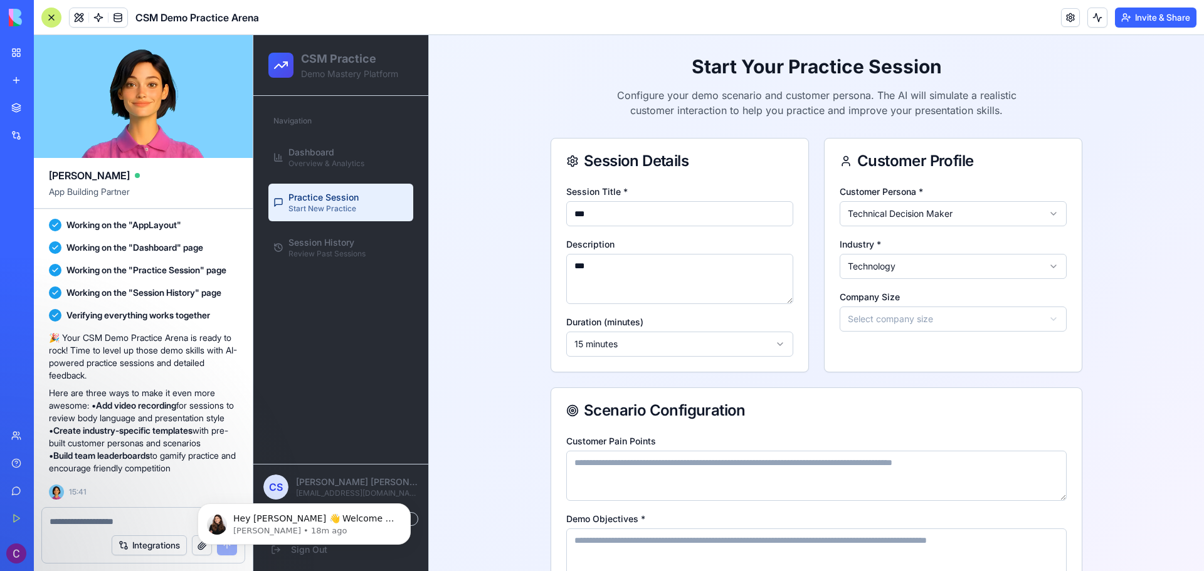
click at [891, 323] on html "**********" at bounding box center [728, 401] width 950 height 732
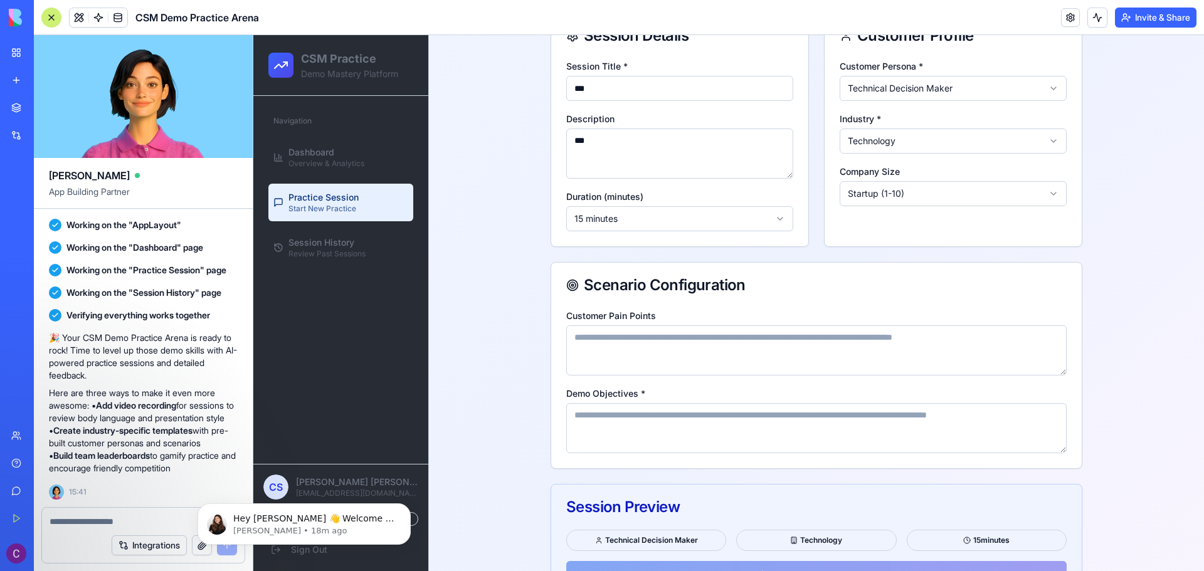
scroll to position [188, 0]
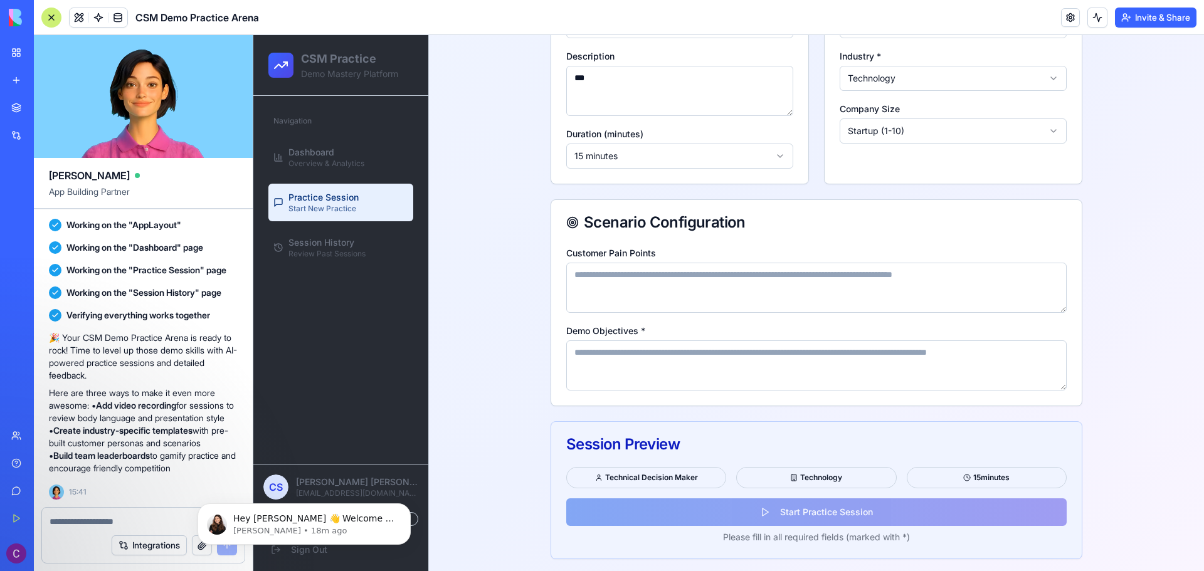
click at [574, 276] on textarea "Customer Pain Points" at bounding box center [816, 288] width 500 height 50
type textarea "****"
click at [600, 368] on textarea "Demo Objectives *" at bounding box center [816, 365] width 500 height 50
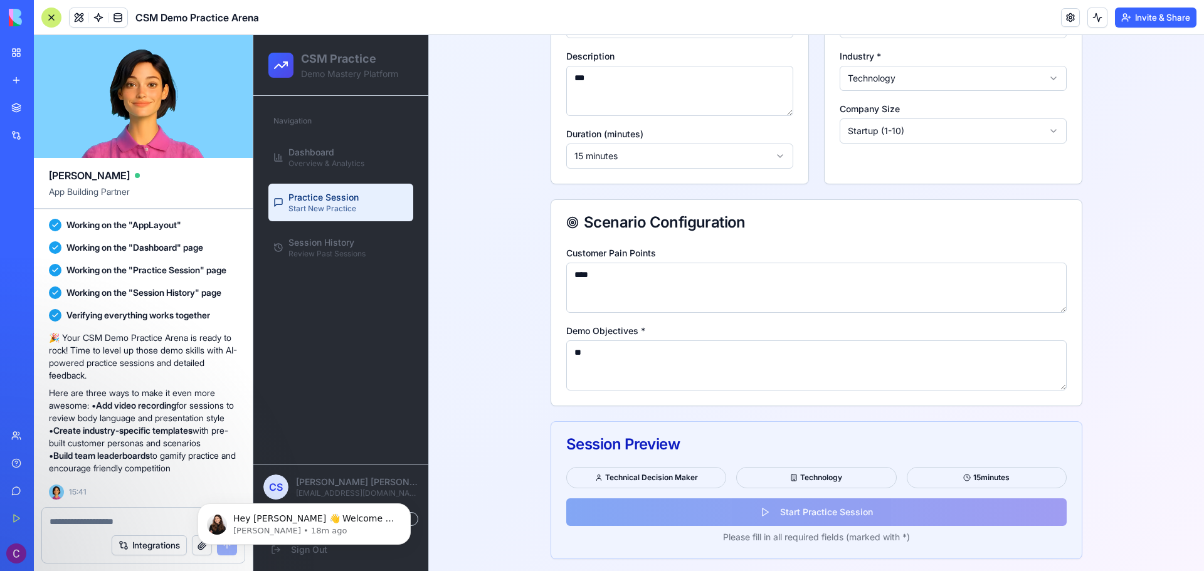
scroll to position [179, 0]
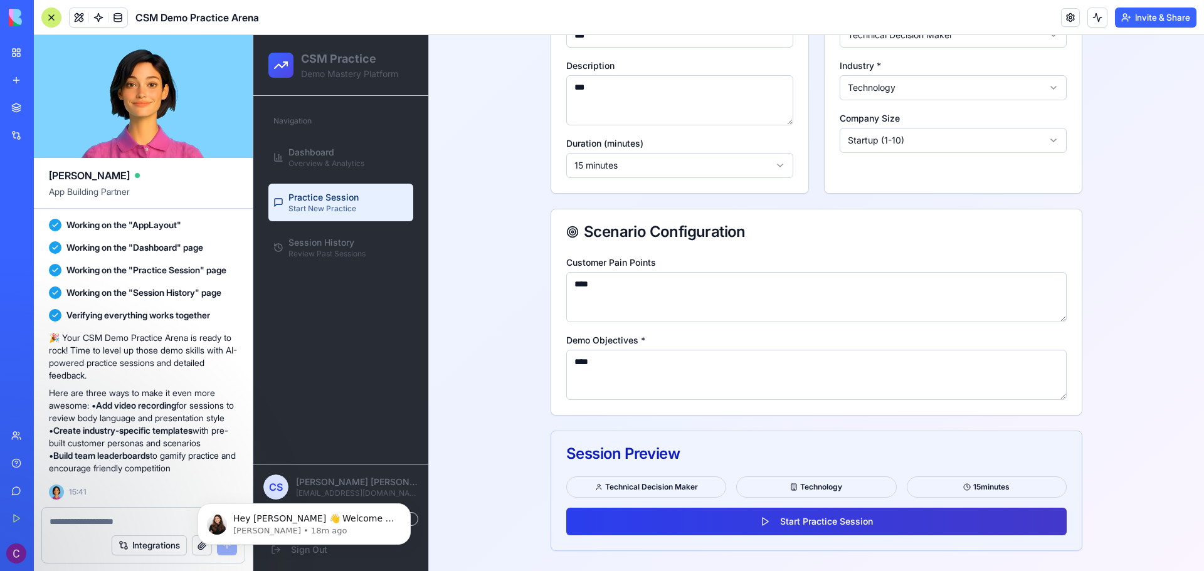
type textarea "****"
click at [843, 528] on button "Start Practice Session" at bounding box center [816, 522] width 500 height 28
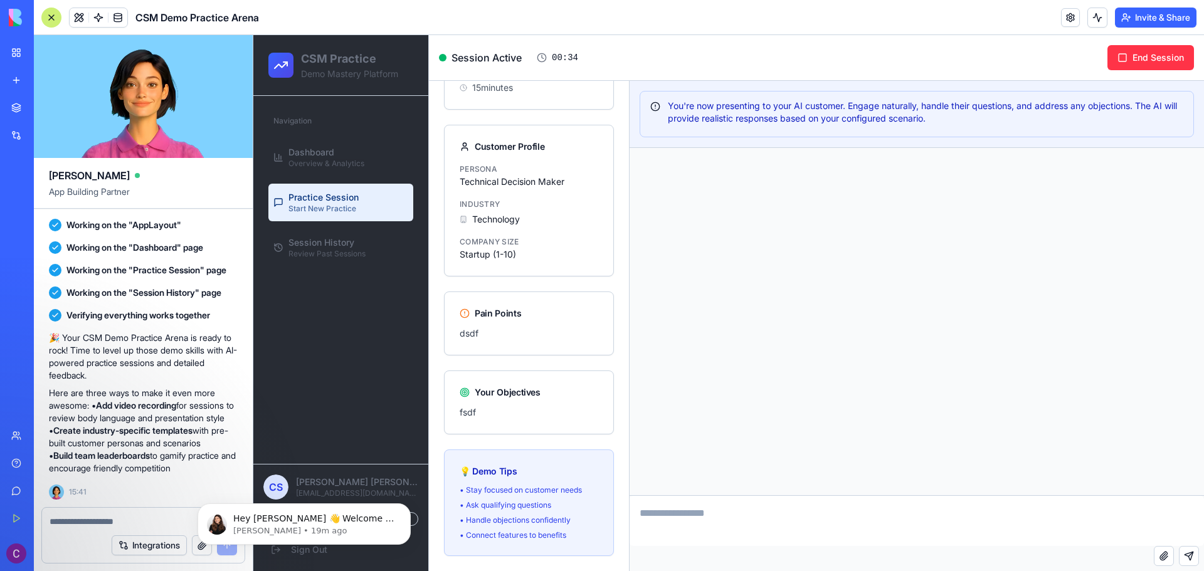
scroll to position [0, 0]
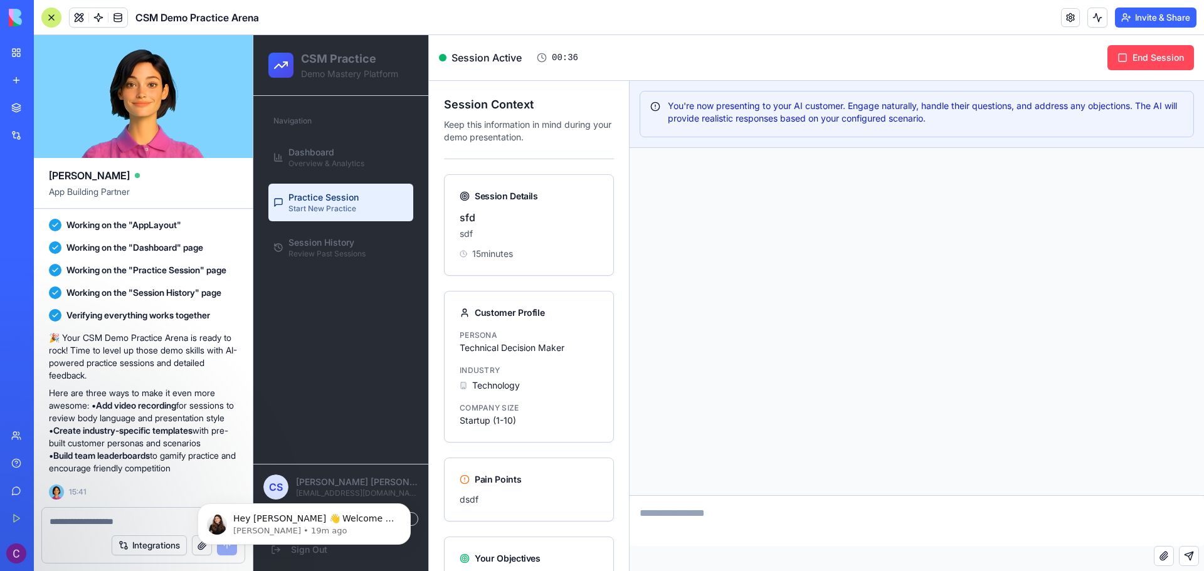
click at [1122, 54] on button "End Session" at bounding box center [1150, 57] width 87 height 25
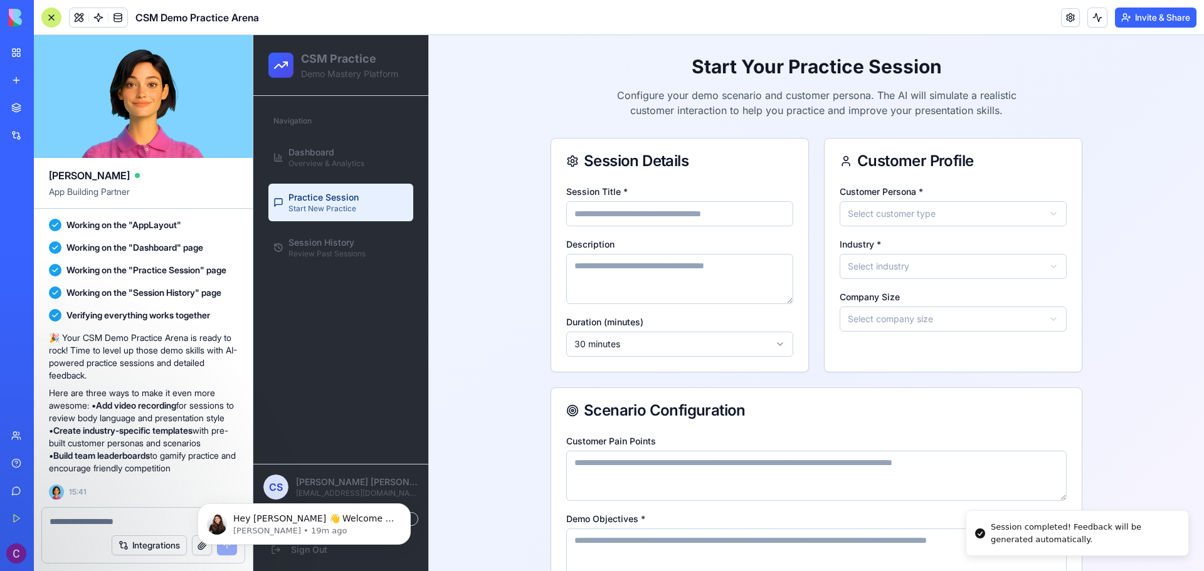
scroll to position [196, 0]
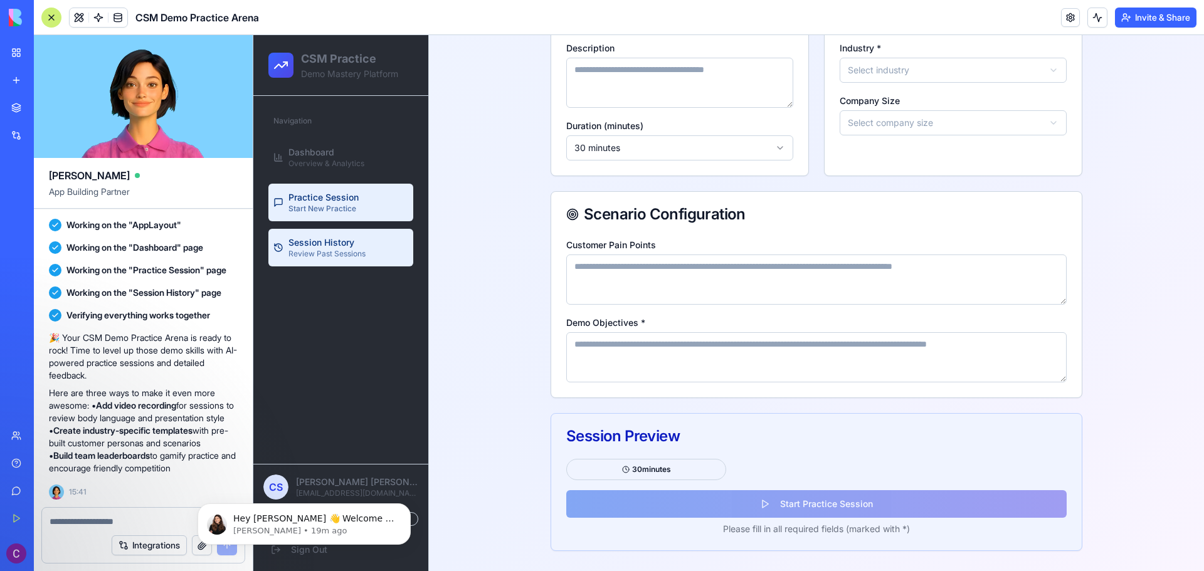
click at [363, 239] on div "Session History Review Past Sessions" at bounding box center [326, 247] width 77 height 23
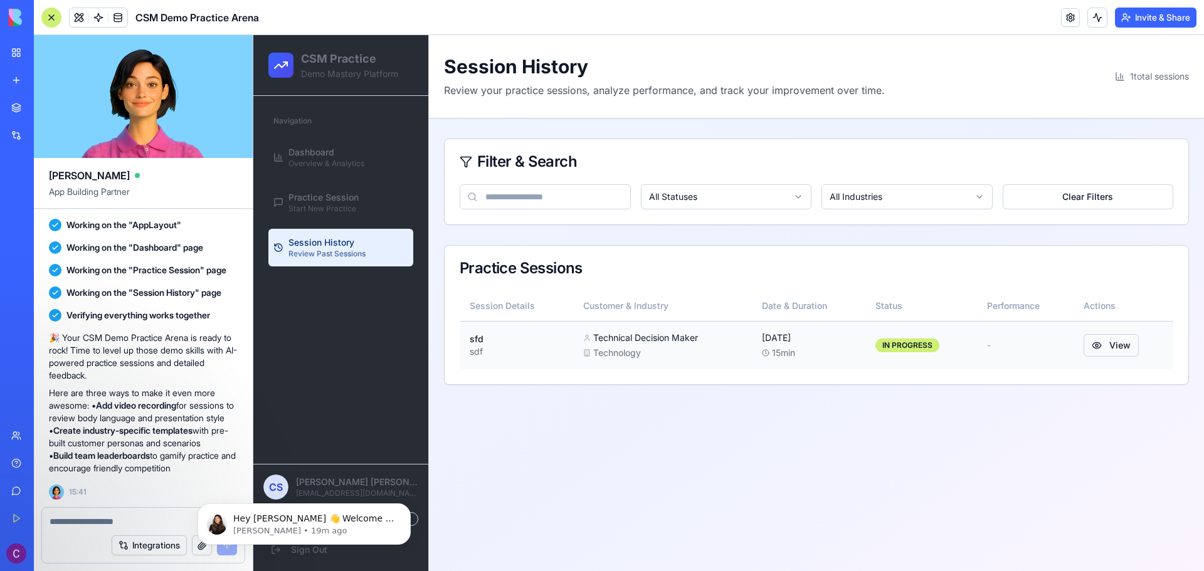
click at [1092, 350] on button "View" at bounding box center [1110, 345] width 55 height 23
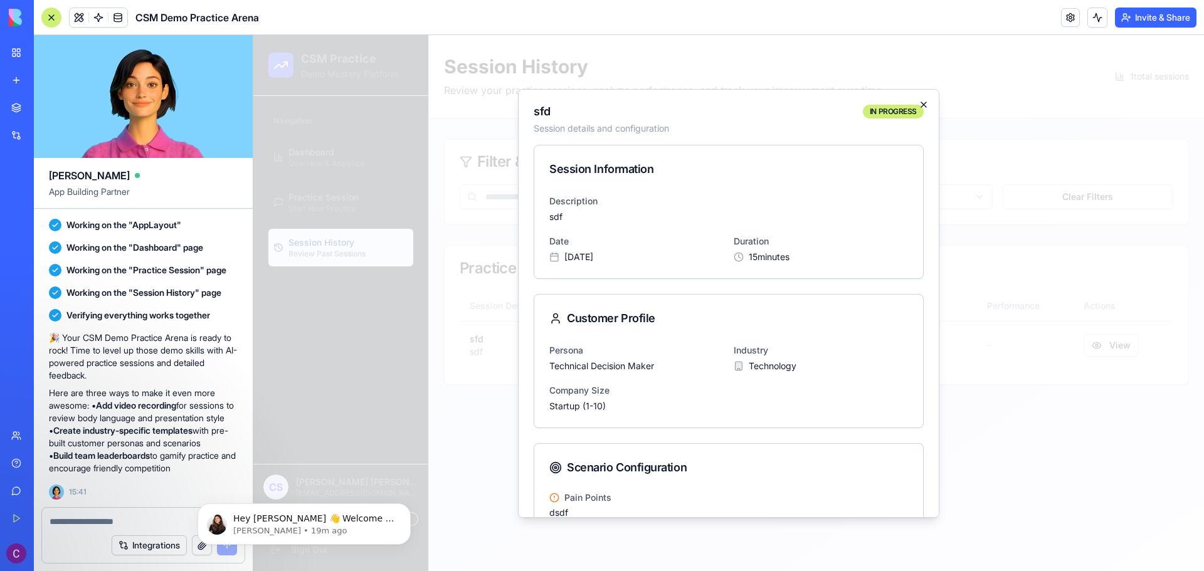
click at [918, 102] on icon "button" at bounding box center [923, 105] width 10 height 10
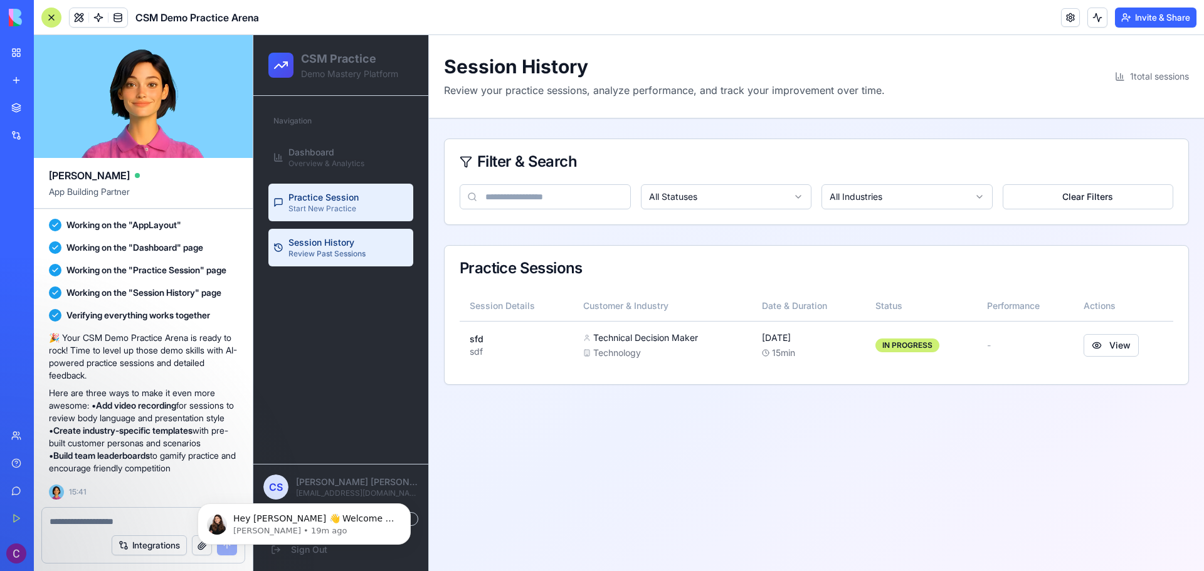
click at [391, 208] on link "Practice Session Start New Practice" at bounding box center [340, 203] width 145 height 38
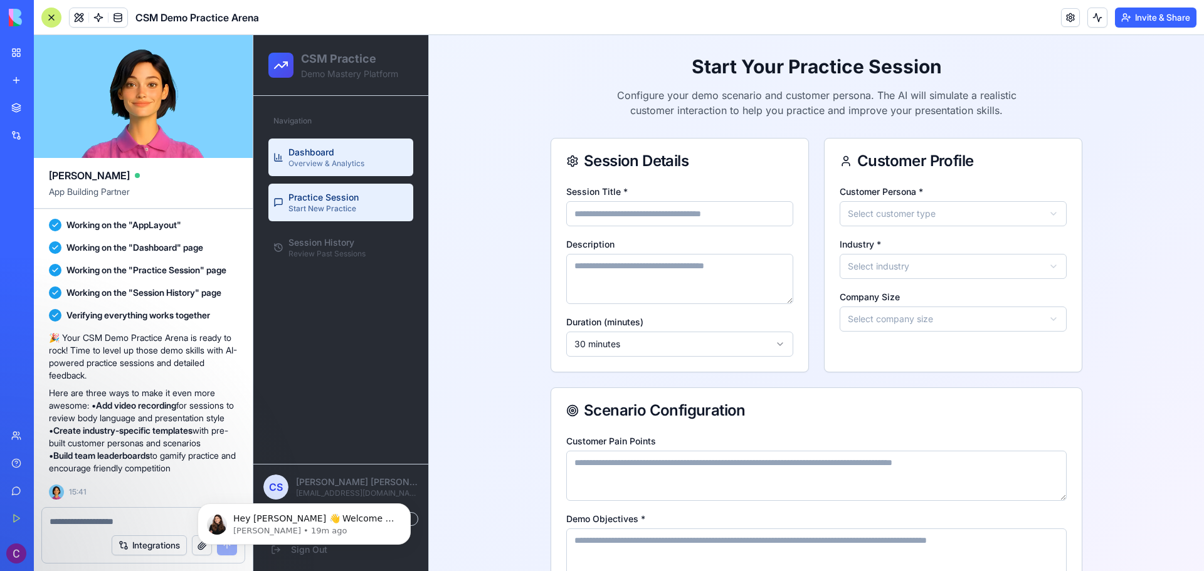
click at [357, 174] on link "Dashboard Overview & Analytics" at bounding box center [340, 158] width 145 height 38
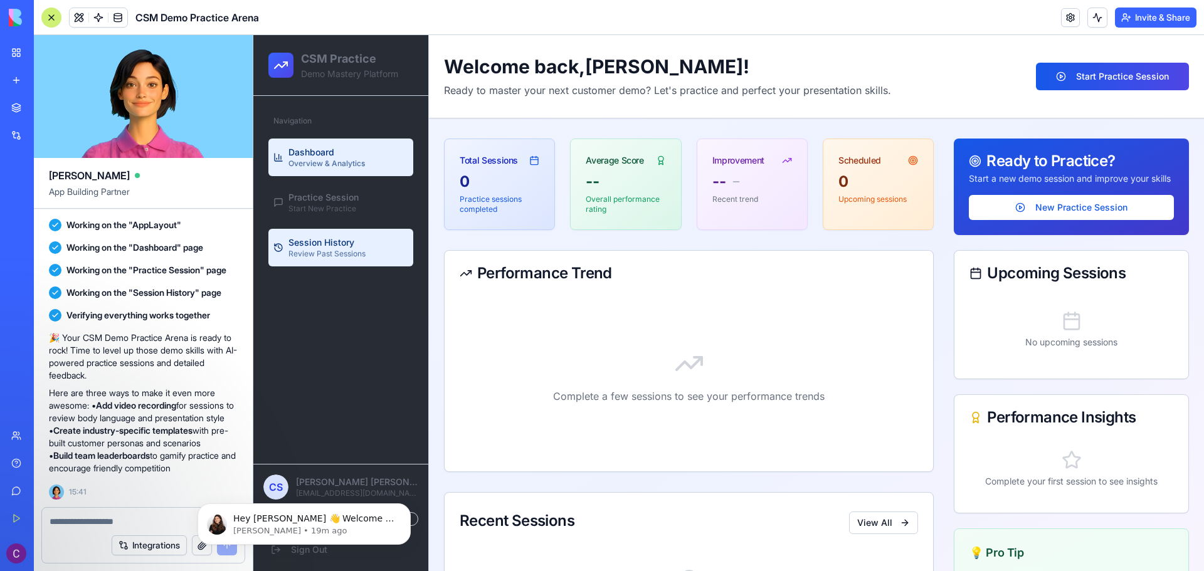
click at [342, 242] on span "Session History" at bounding box center [321, 242] width 66 height 13
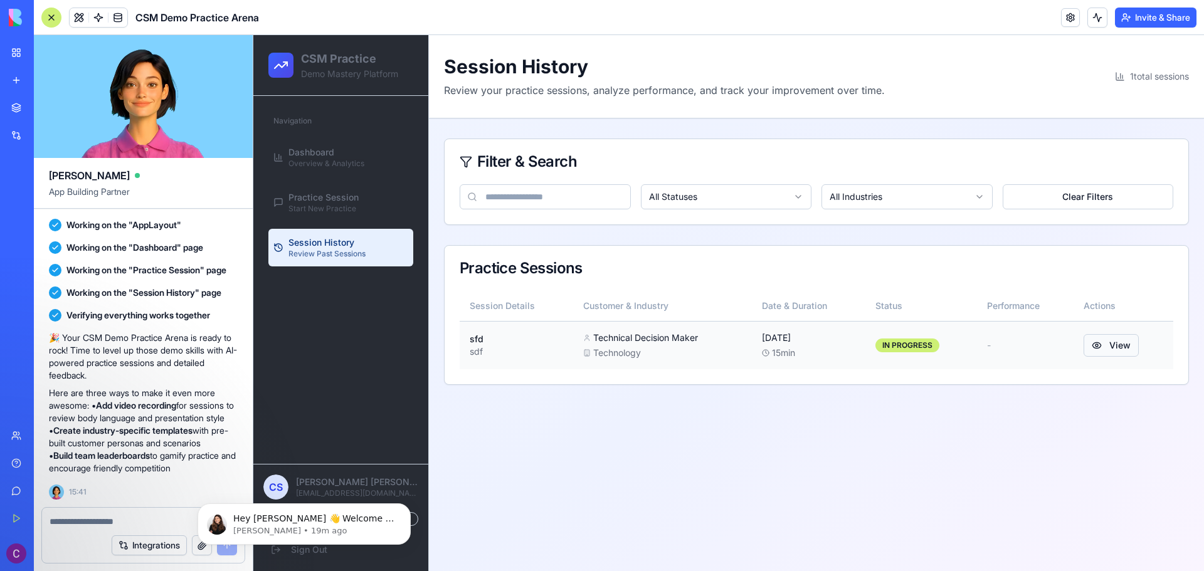
click at [1102, 349] on button "View" at bounding box center [1110, 345] width 55 height 23
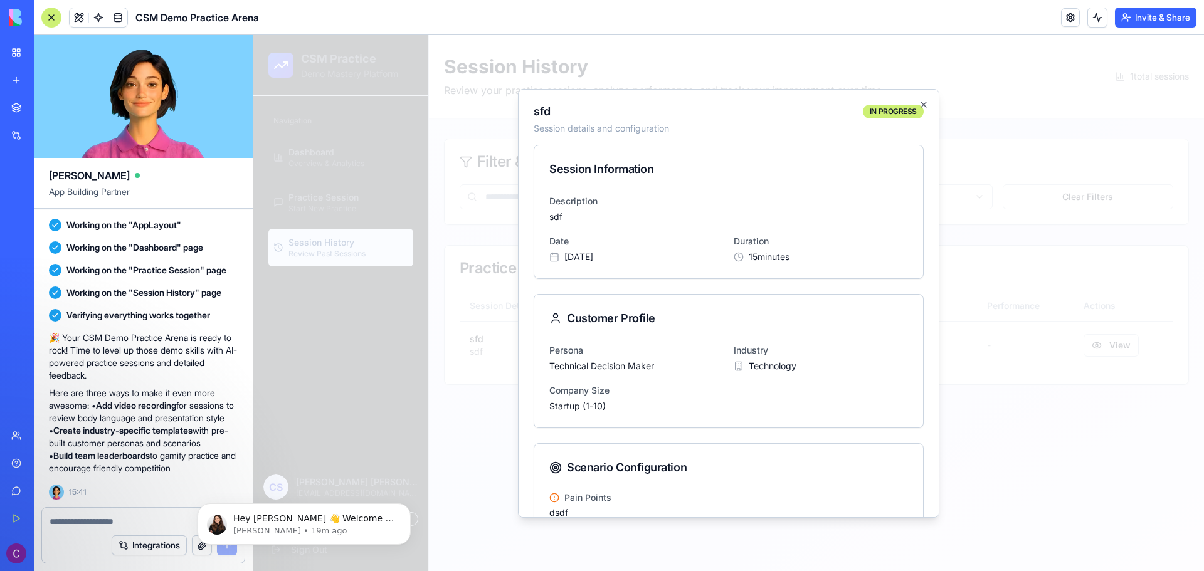
scroll to position [70, 0]
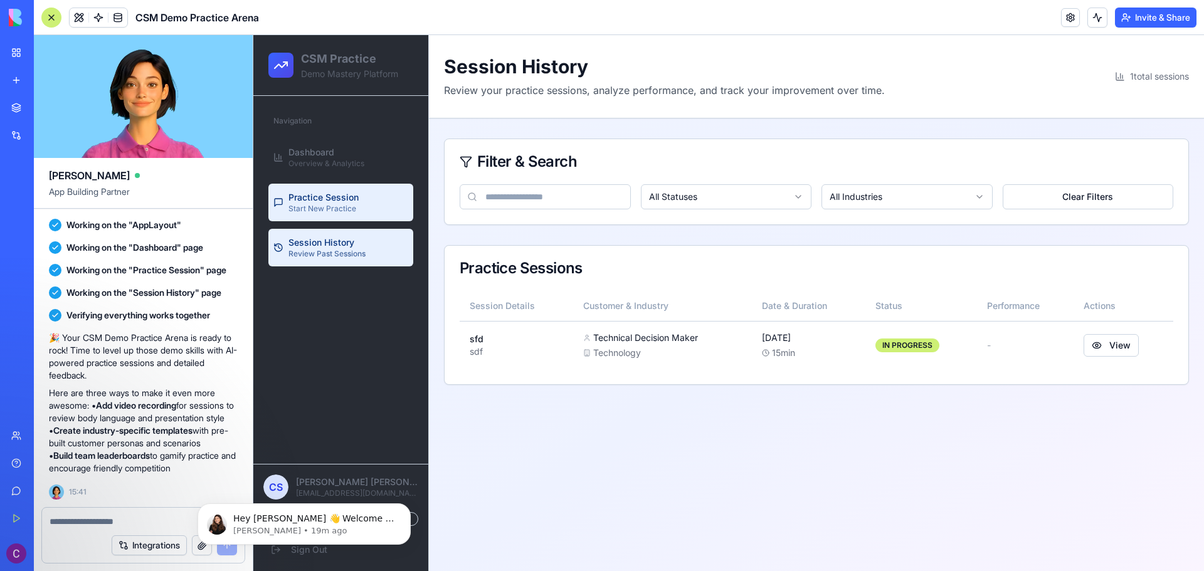
click at [359, 191] on link "Practice Session Start New Practice" at bounding box center [340, 203] width 145 height 38
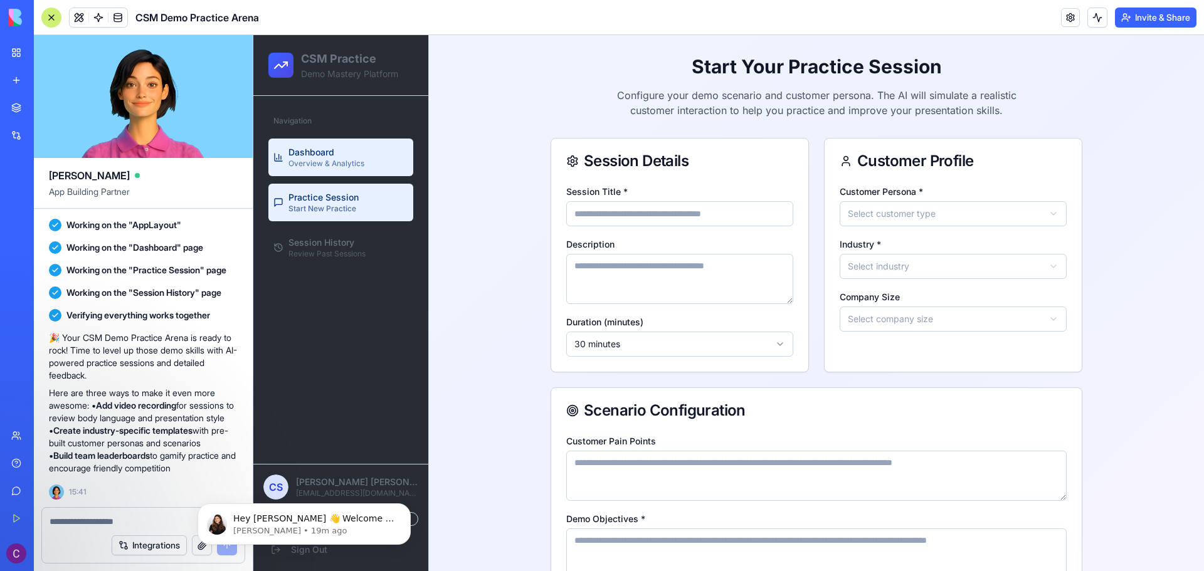
click at [351, 161] on span "Overview & Analytics" at bounding box center [326, 164] width 76 height 10
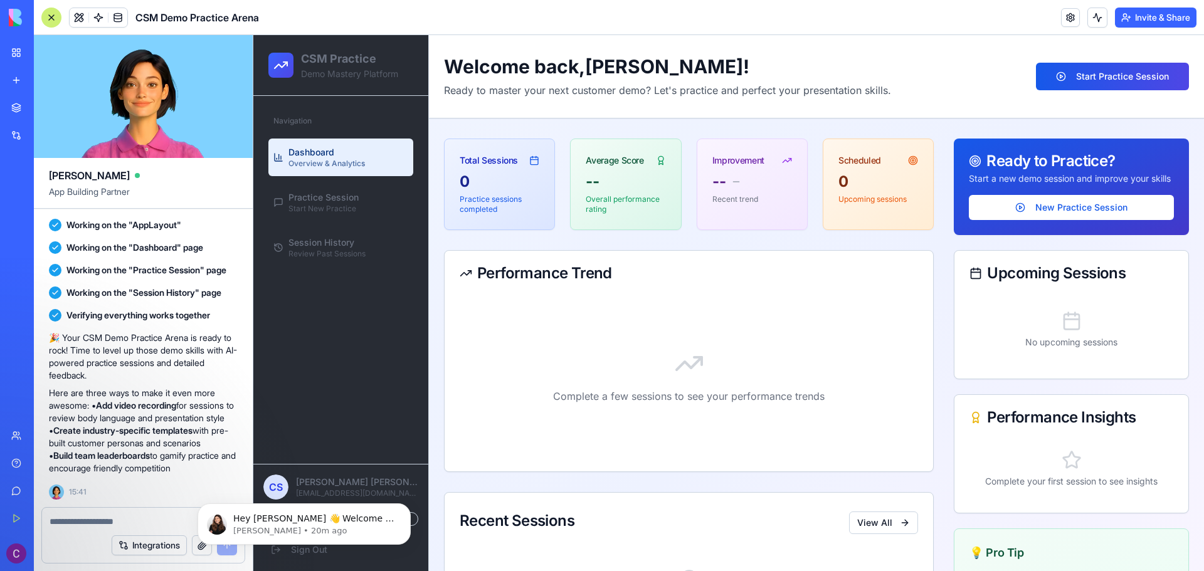
scroll to position [104, 0]
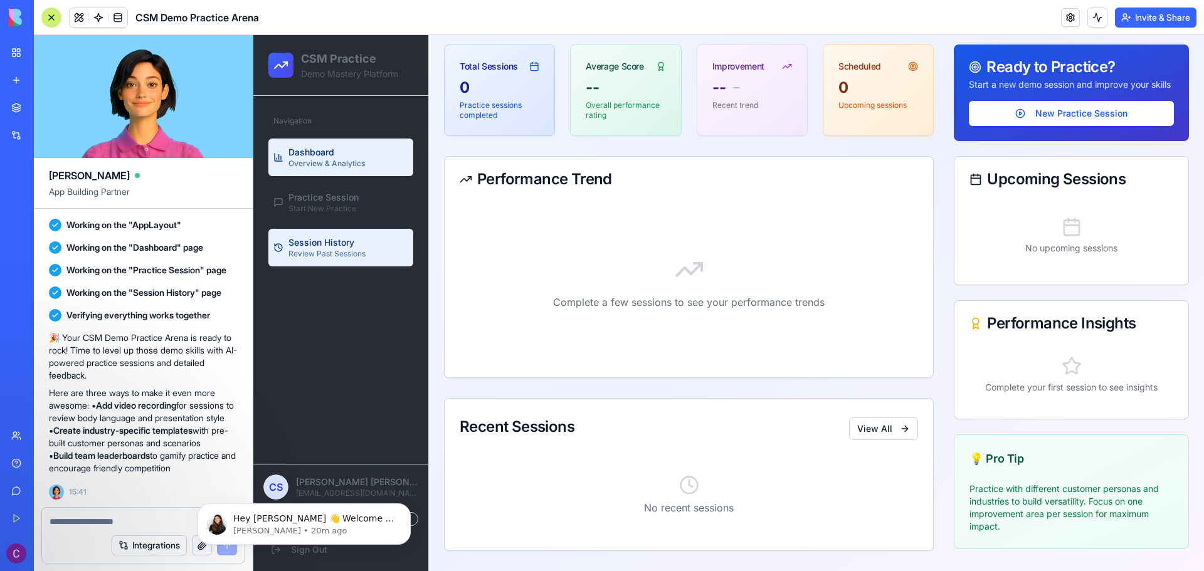
click at [355, 250] on span "Review Past Sessions" at bounding box center [326, 254] width 77 height 10
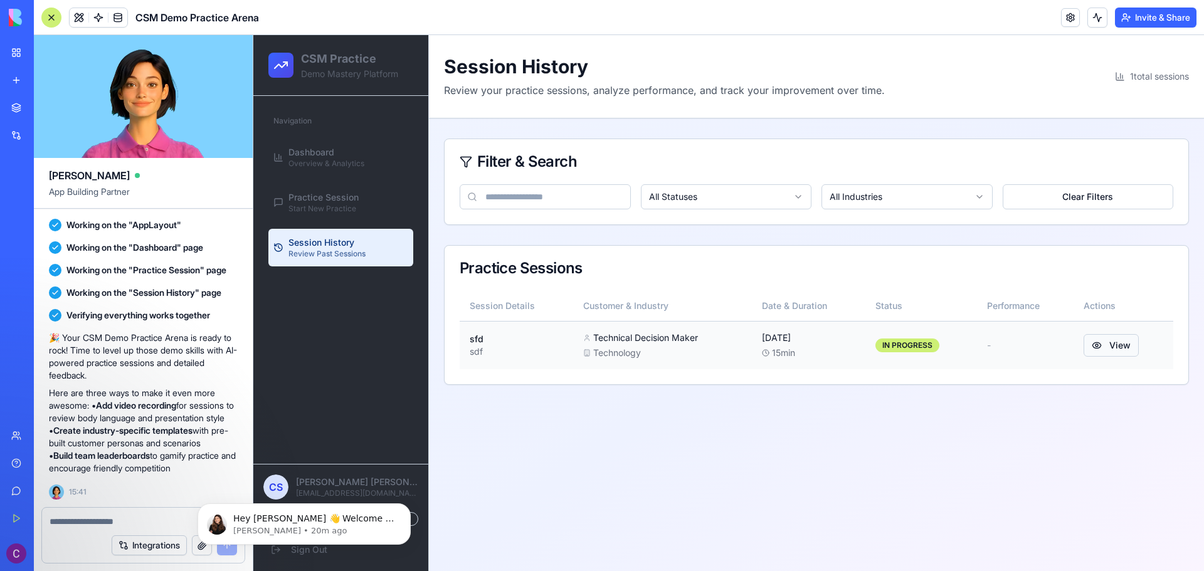
click at [1117, 349] on button "View" at bounding box center [1110, 345] width 55 height 23
click at [310, 204] on span "Start New Practice" at bounding box center [322, 209] width 68 height 10
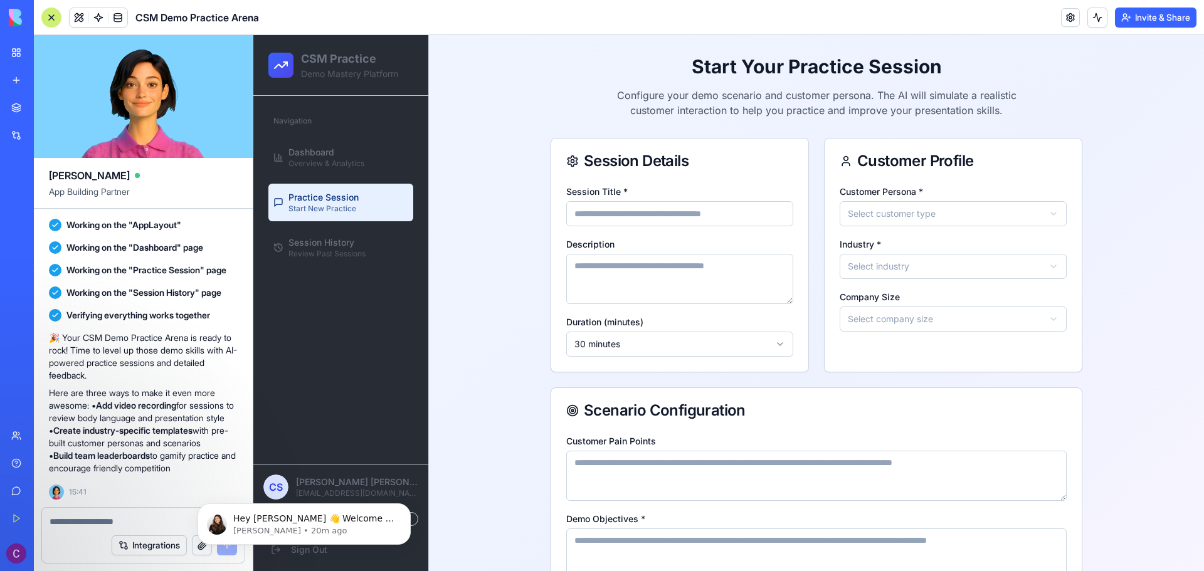
click at [314, 155] on span "Dashboard" at bounding box center [311, 152] width 46 height 13
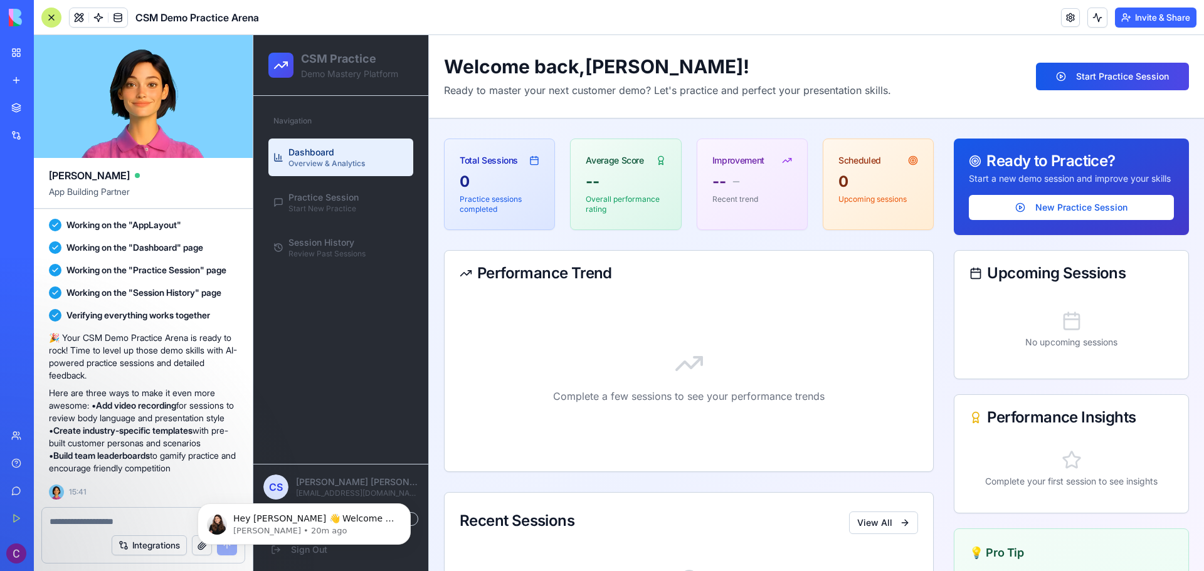
scroll to position [104, 0]
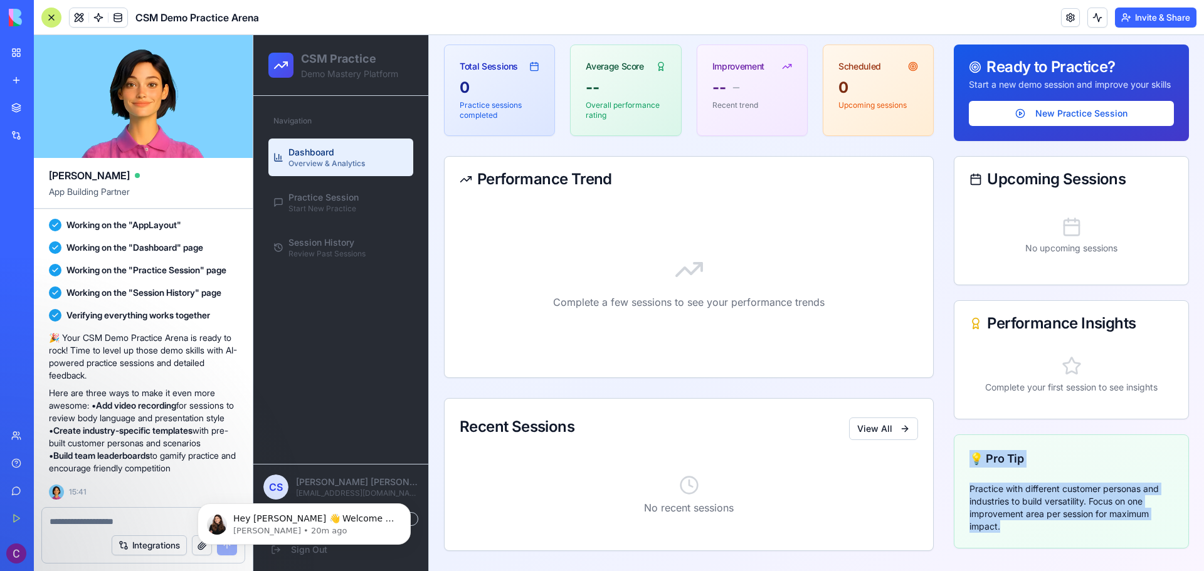
drag, startPoint x: 1027, startPoint y: 534, endPoint x: 962, endPoint y: 483, distance: 82.1
click at [962, 483] on div "💡 Pro Tip Practice with different customer personas and industries to build ver…" at bounding box center [1071, 491] width 235 height 114
click at [1056, 503] on p "Practice with different customer personas and industries to build versatility. …" at bounding box center [1071, 508] width 204 height 50
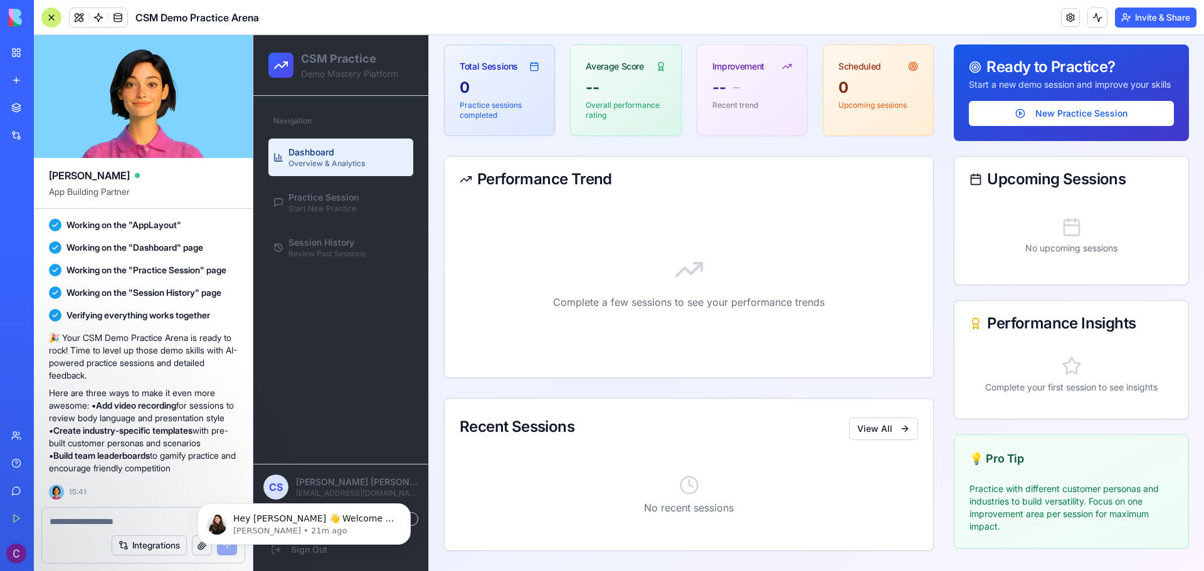
scroll to position [0, 0]
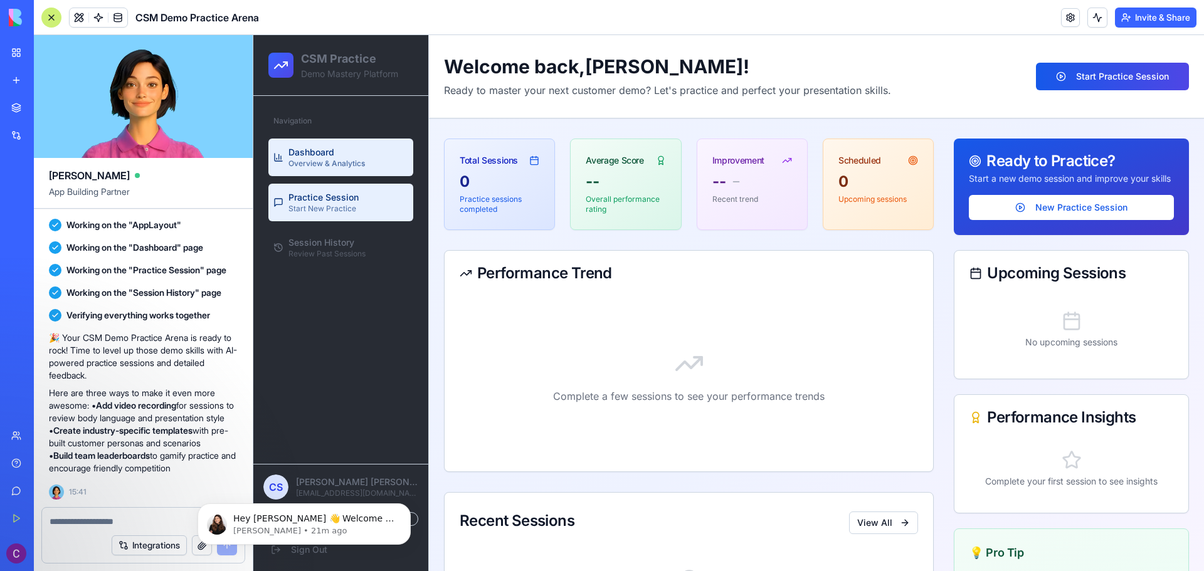
click at [361, 208] on link "Practice Session Start New Practice" at bounding box center [340, 203] width 145 height 38
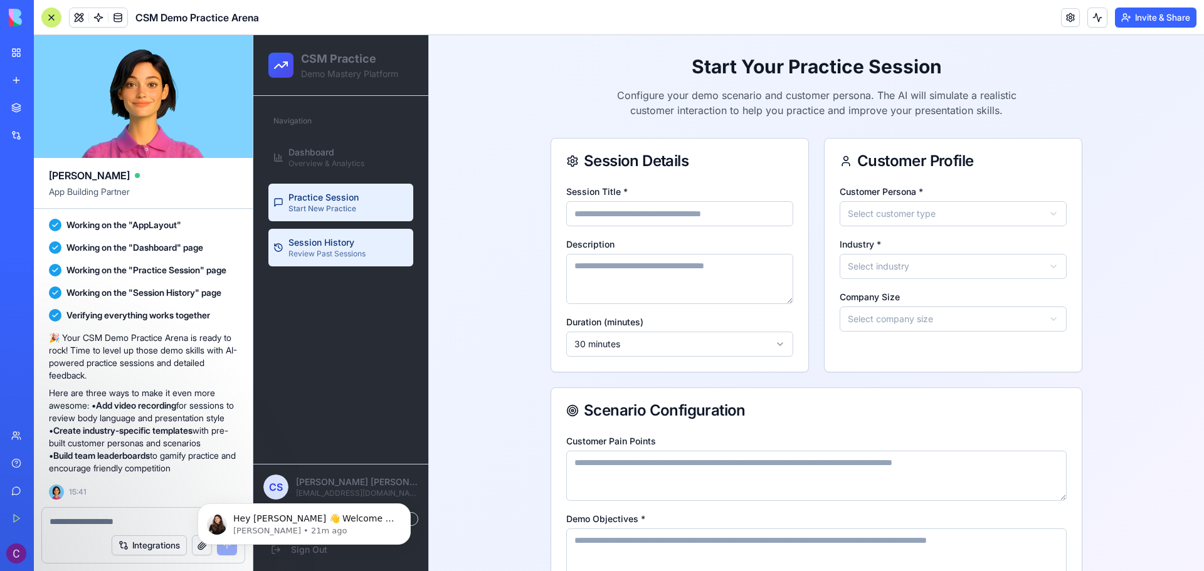
click at [360, 238] on div "Session History Review Past Sessions" at bounding box center [326, 247] width 77 height 23
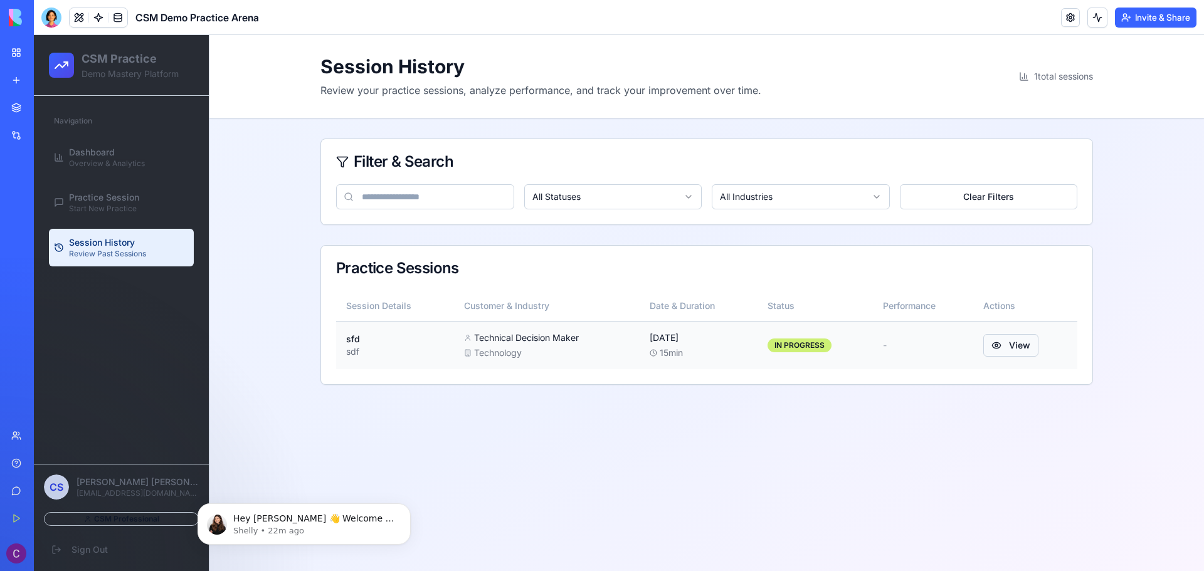
click at [1020, 341] on button "View" at bounding box center [1010, 345] width 55 height 23
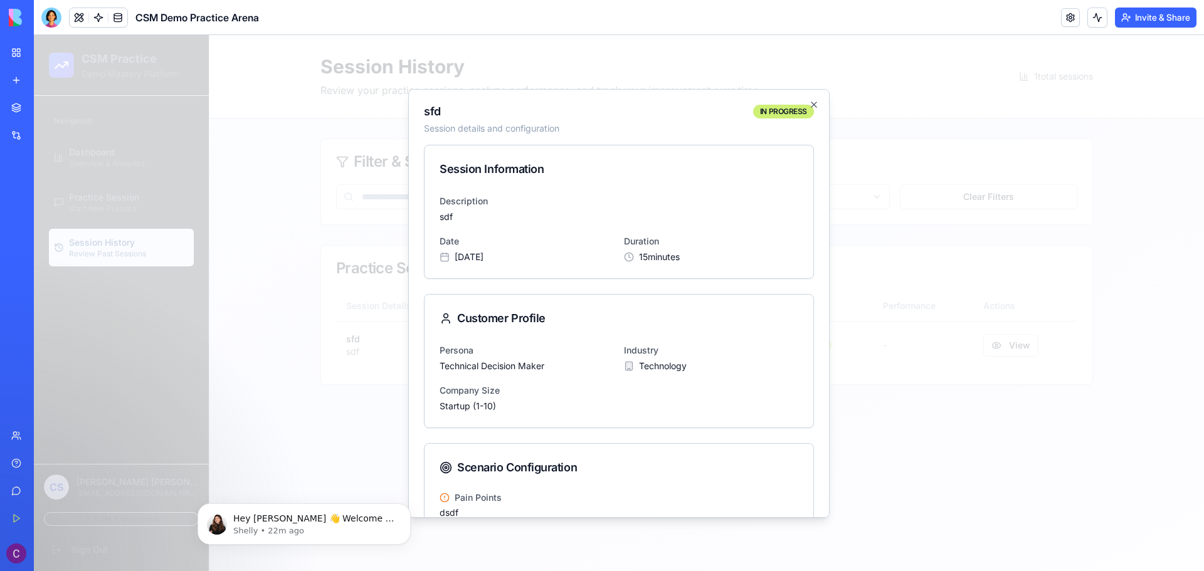
scroll to position [70, 0]
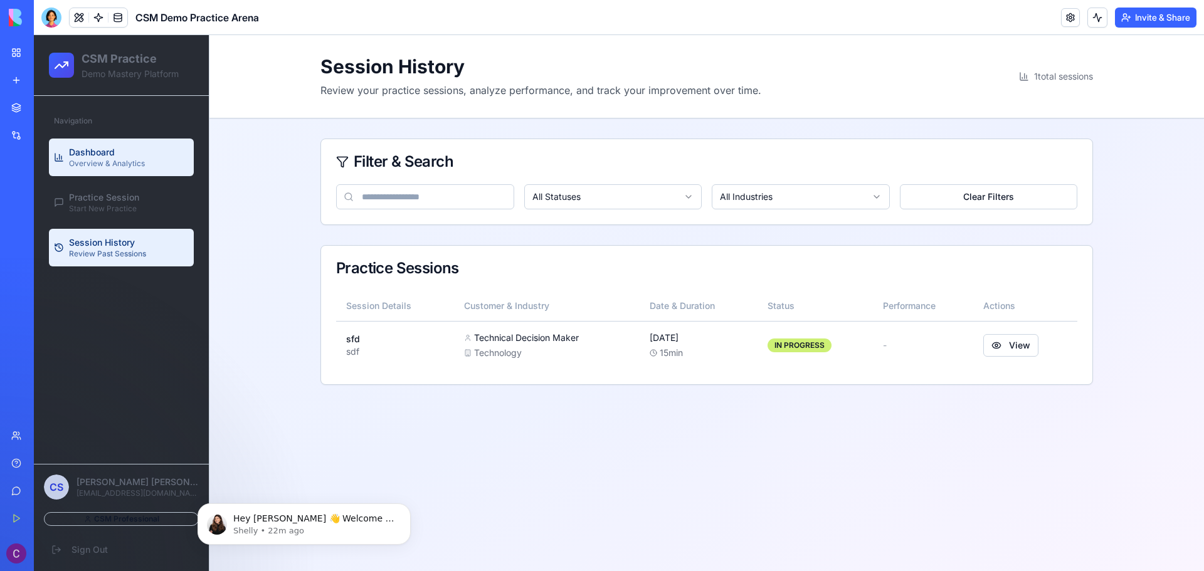
click at [122, 160] on span "Overview & Analytics" at bounding box center [107, 164] width 76 height 10
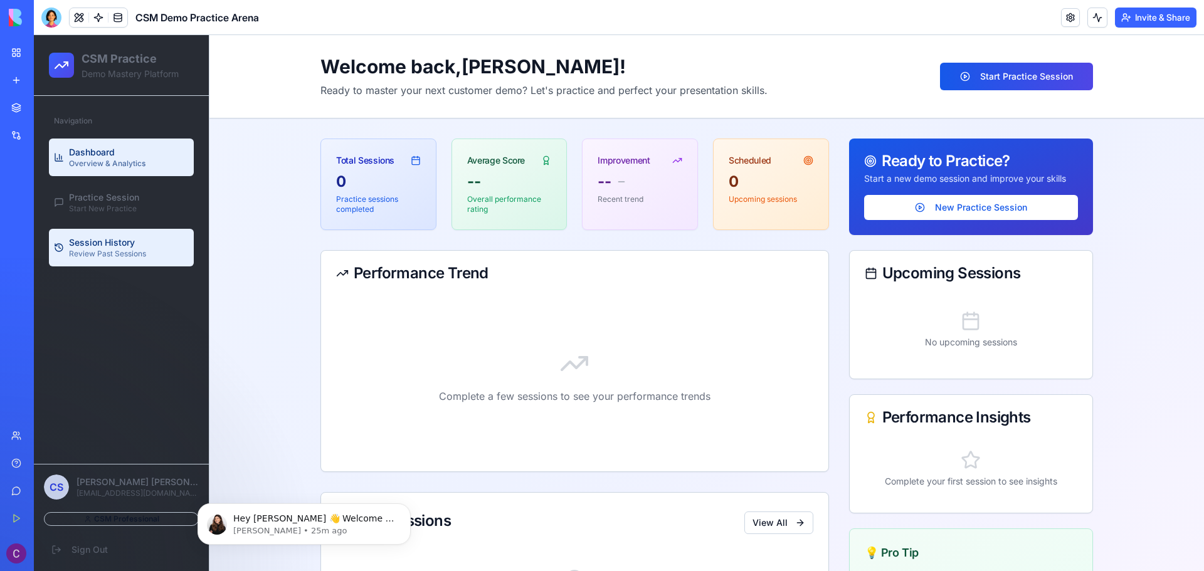
click at [138, 249] on span "Review Past Sessions" at bounding box center [107, 254] width 77 height 10
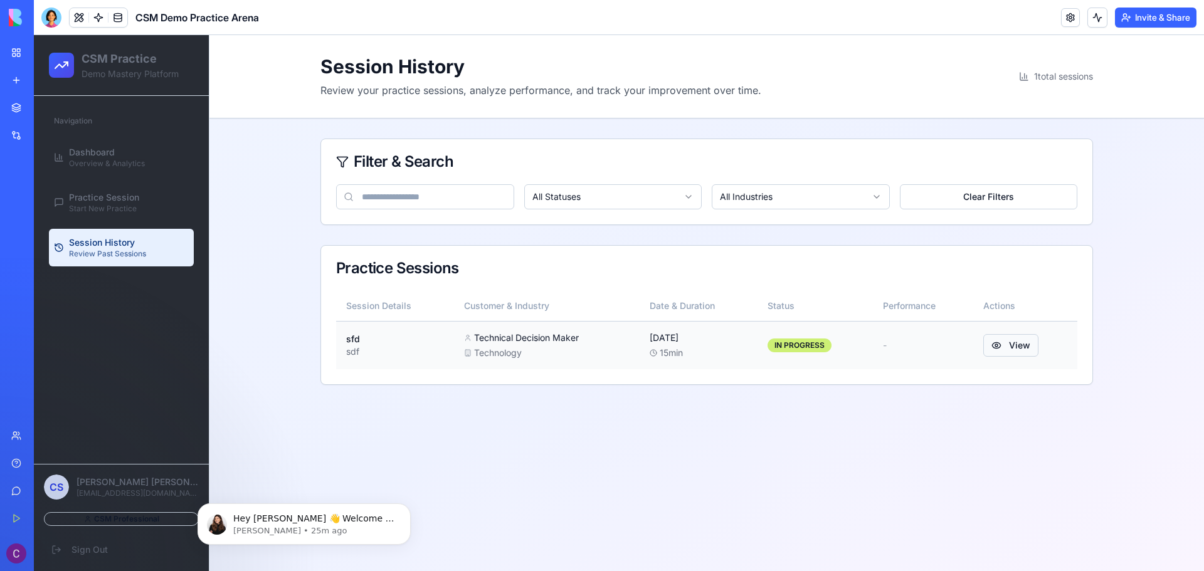
click at [1022, 339] on button "View" at bounding box center [1010, 345] width 55 height 23
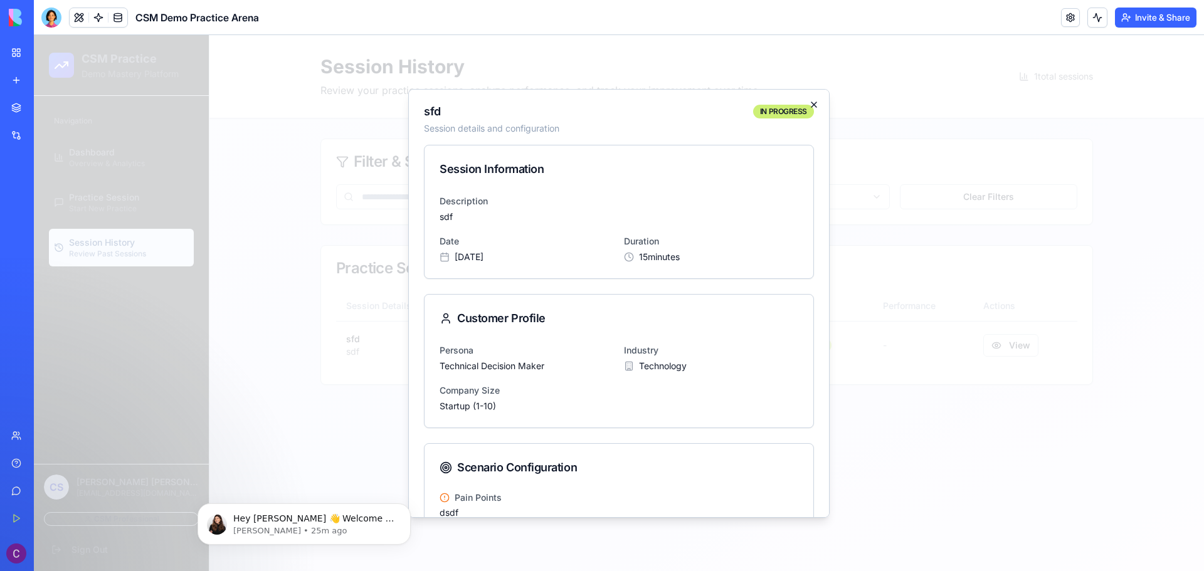
click at [809, 103] on icon "button" at bounding box center [814, 105] width 10 height 10
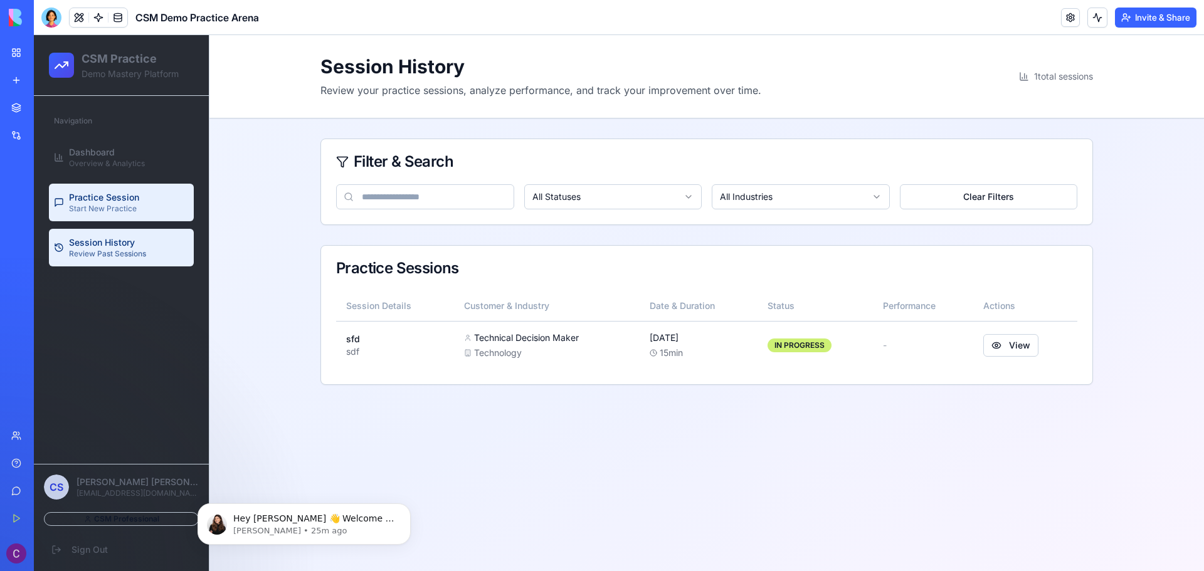
click at [118, 214] on link "Practice Session Start New Practice" at bounding box center [121, 203] width 145 height 38
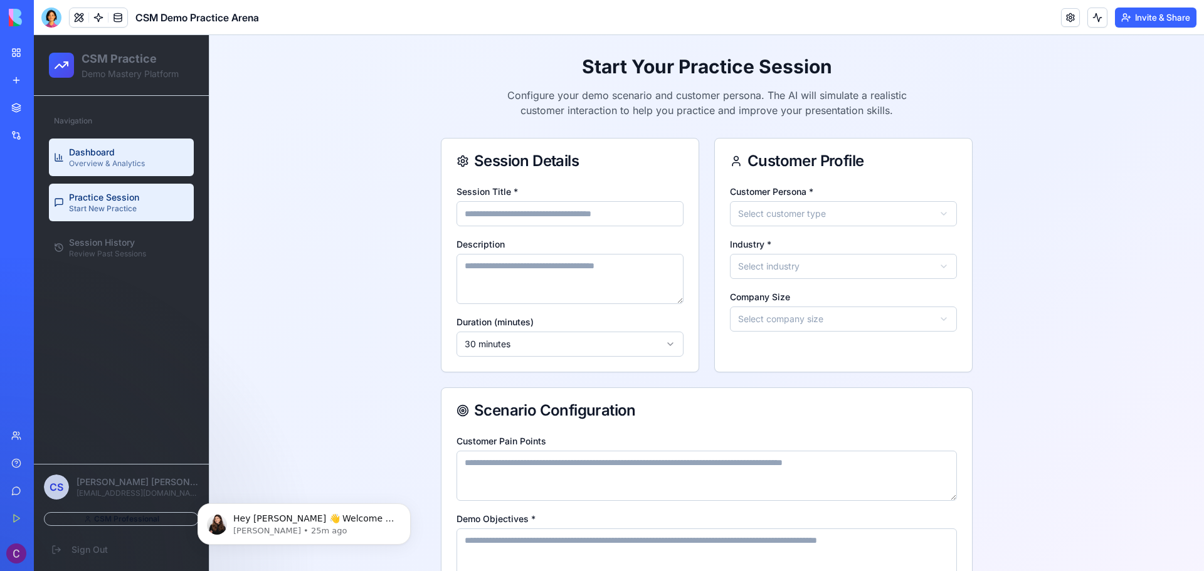
click at [119, 150] on div "Dashboard Overview & Analytics" at bounding box center [107, 157] width 76 height 23
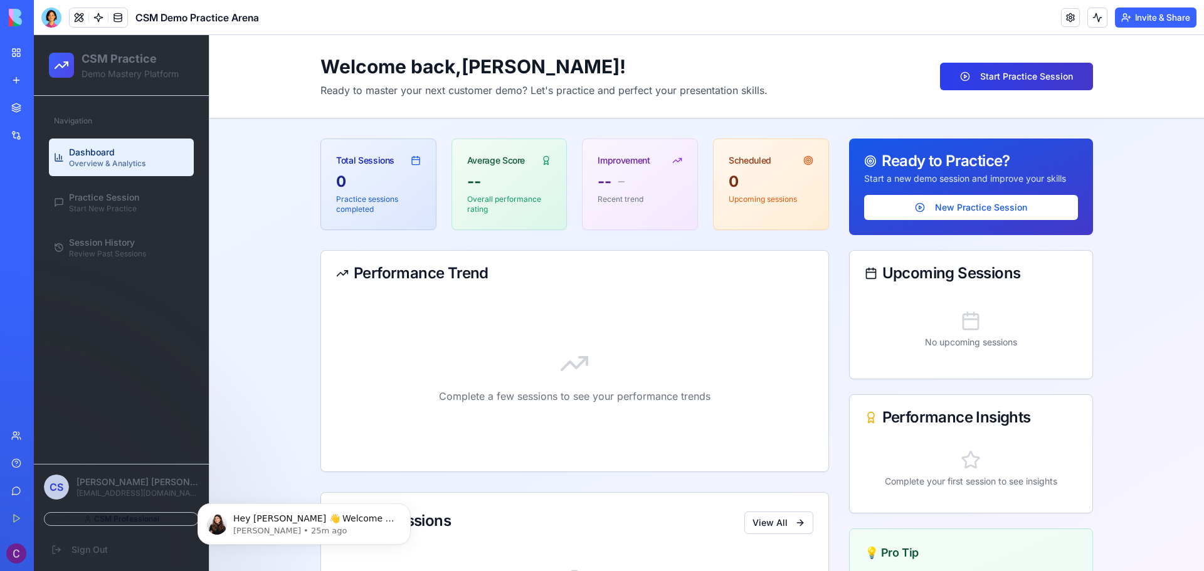
click at [1054, 78] on button "Start Practice Session" at bounding box center [1016, 77] width 153 height 28
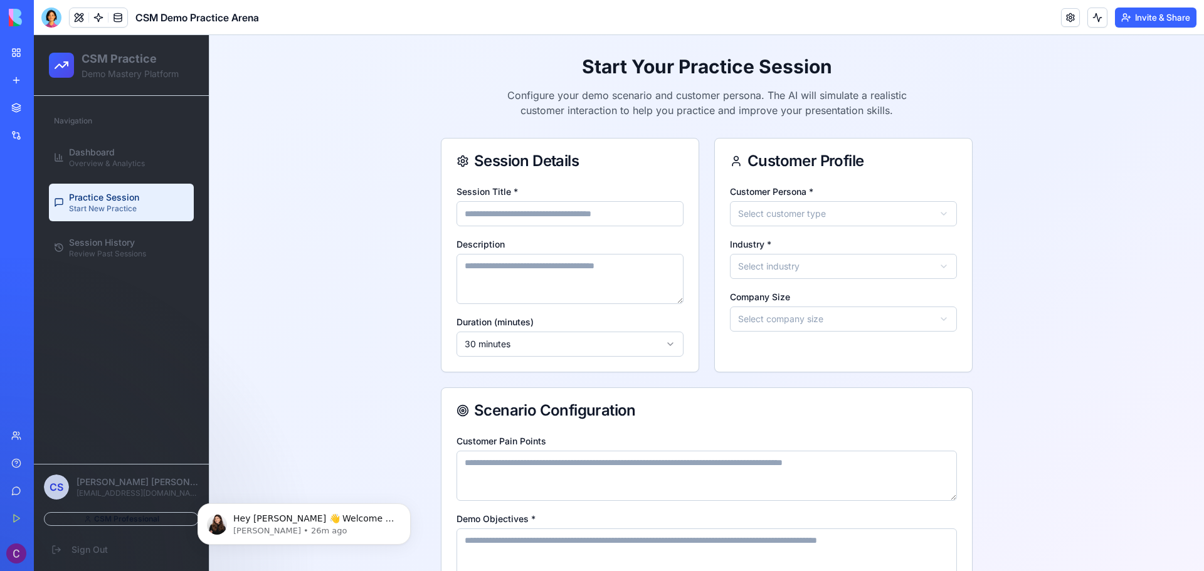
scroll to position [196, 0]
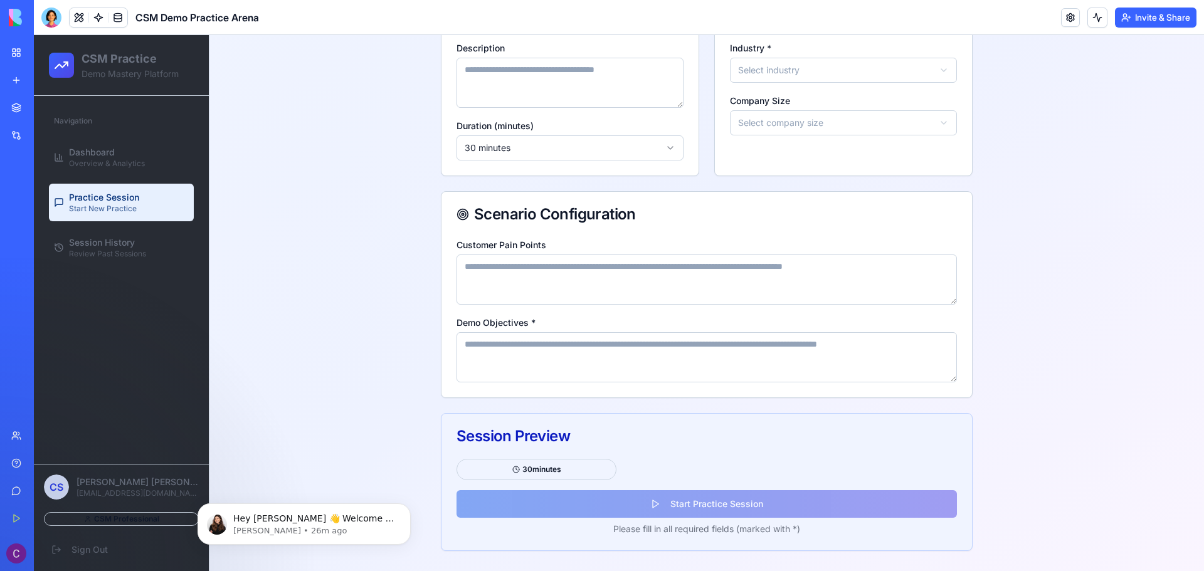
click at [578, 466] on div "30 minutes" at bounding box center [536, 469] width 160 height 21
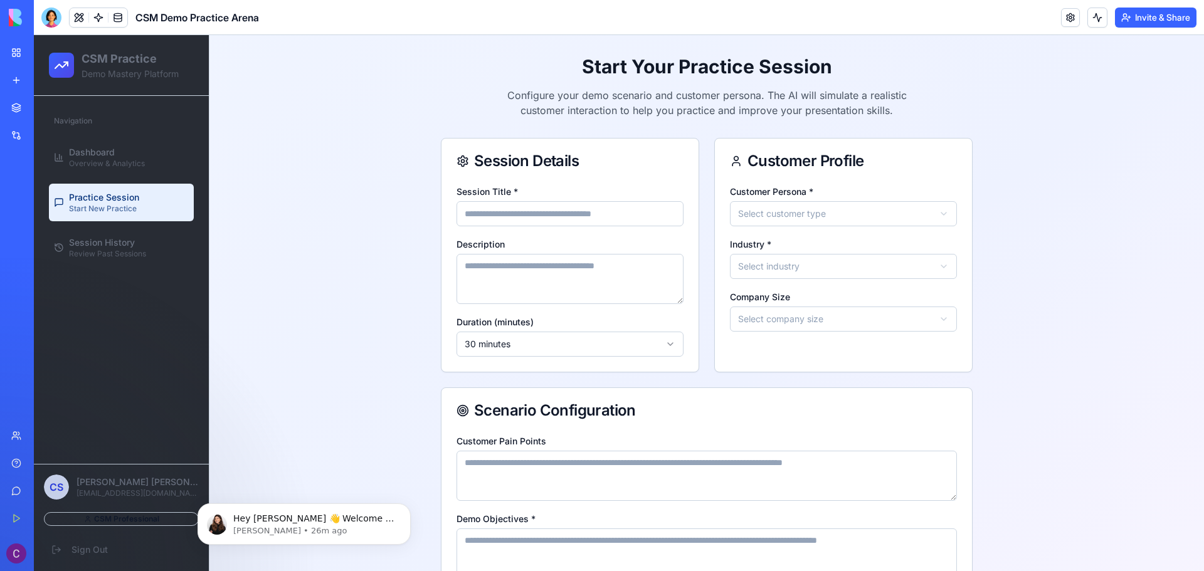
click at [20, 55] on link "My Workspace" at bounding box center [29, 52] width 50 height 25
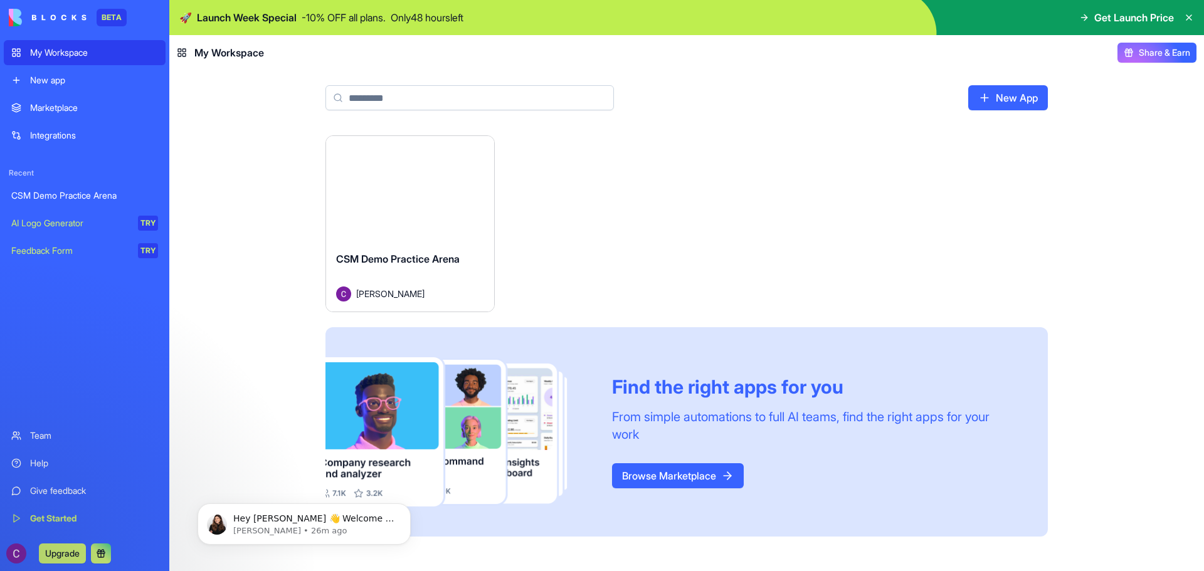
click at [67, 56] on div "My Workspace" at bounding box center [94, 52] width 128 height 13
click at [450, 160] on div "Launch" at bounding box center [410, 188] width 168 height 105
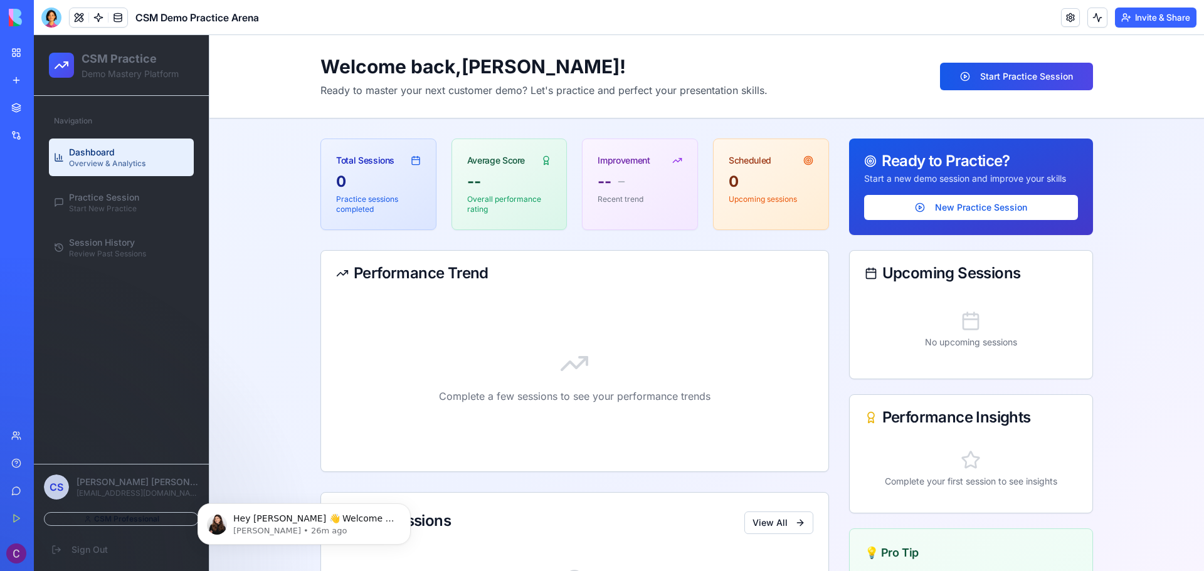
click at [251, 392] on div "Welcome back, Chen ! Ready to master your next customer demo? Let's practice an…" at bounding box center [706, 350] width 994 height 630
click at [71, 367] on div "Navigation Dashboard Overview & Analytics Practice Session Start New Practice S…" at bounding box center [121, 280] width 175 height 368
click at [82, 18] on button at bounding box center [79, 17] width 19 height 19
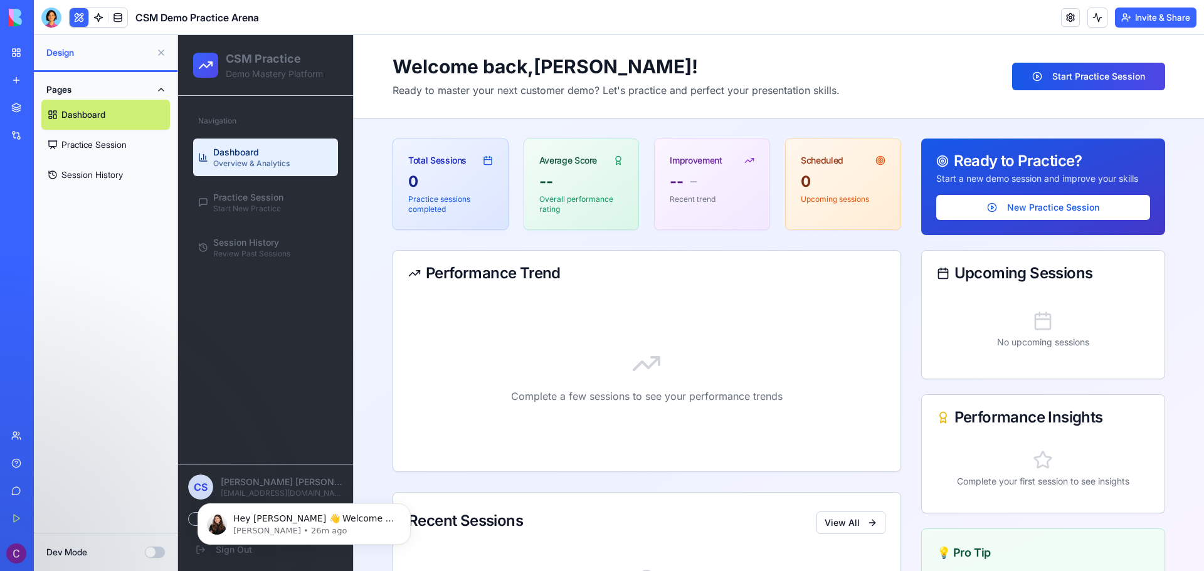
click at [104, 139] on link "Practice Session" at bounding box center [105, 145] width 129 height 30
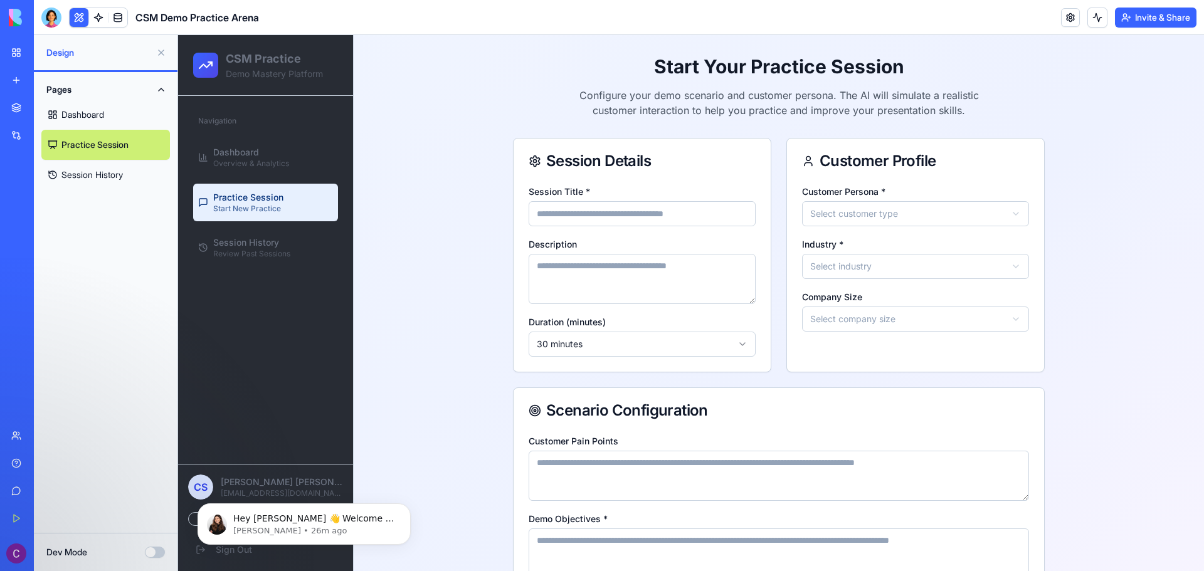
click at [102, 109] on link "Dashboard" at bounding box center [105, 115] width 129 height 30
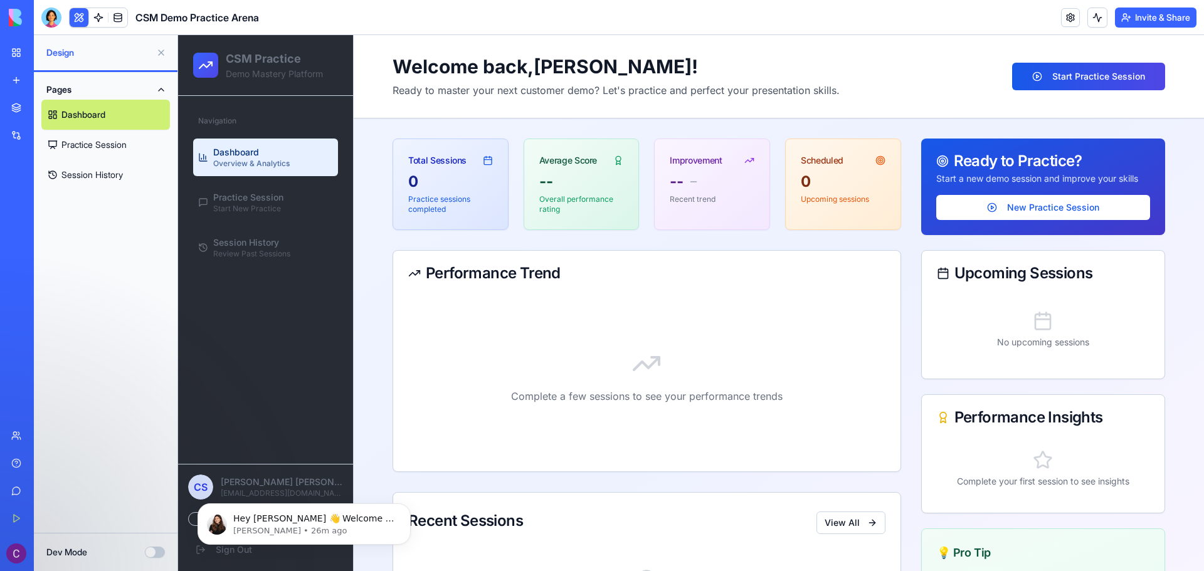
click at [73, 178] on link "Session History" at bounding box center [105, 175] width 129 height 30
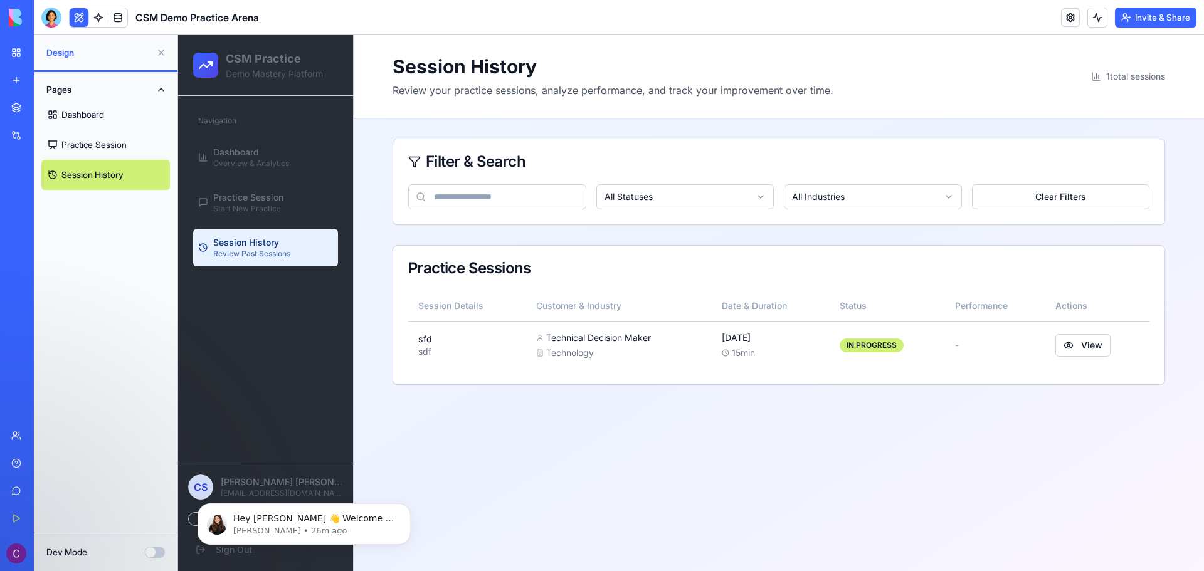
click at [5, 47] on link "My Workspace" at bounding box center [29, 52] width 50 height 25
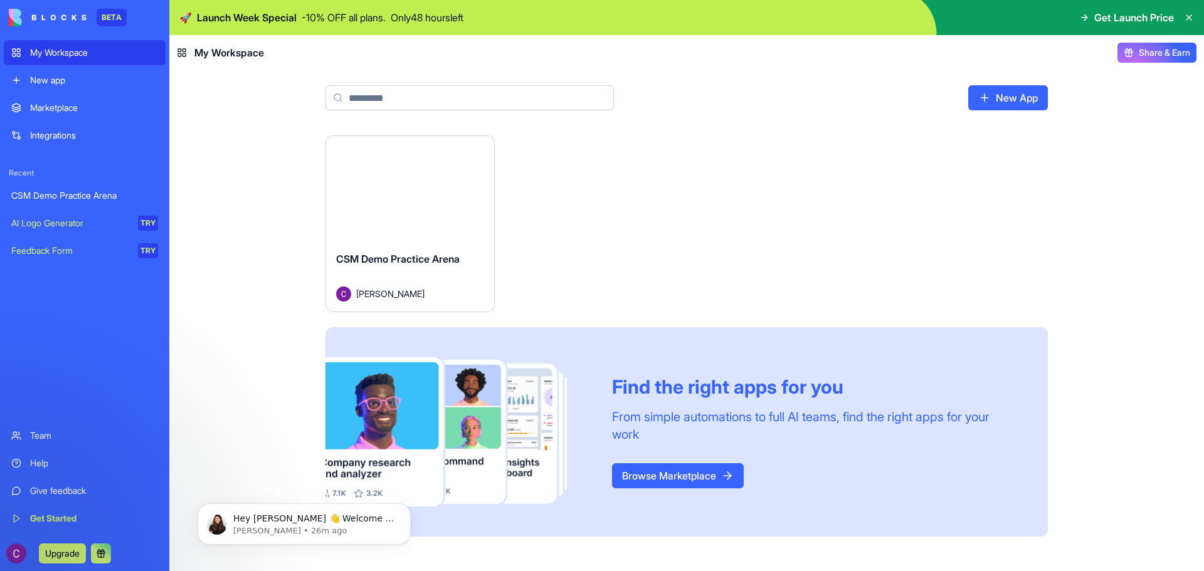
click at [87, 188] on link "CSM Demo Practice Arena" at bounding box center [85, 195] width 162 height 25
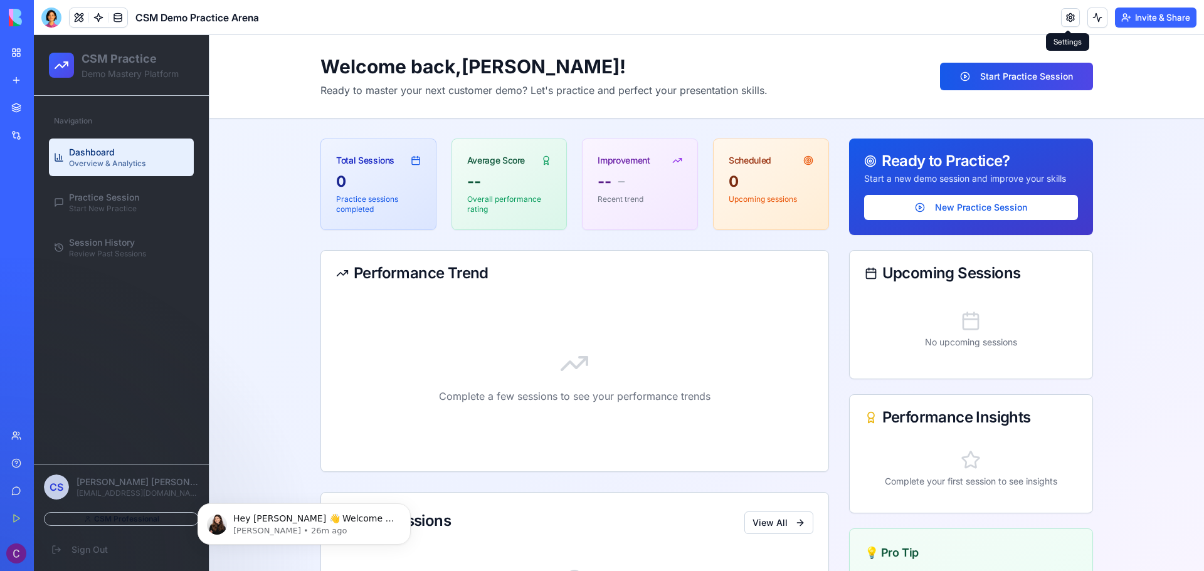
click at [1064, 18] on link at bounding box center [1070, 17] width 19 height 19
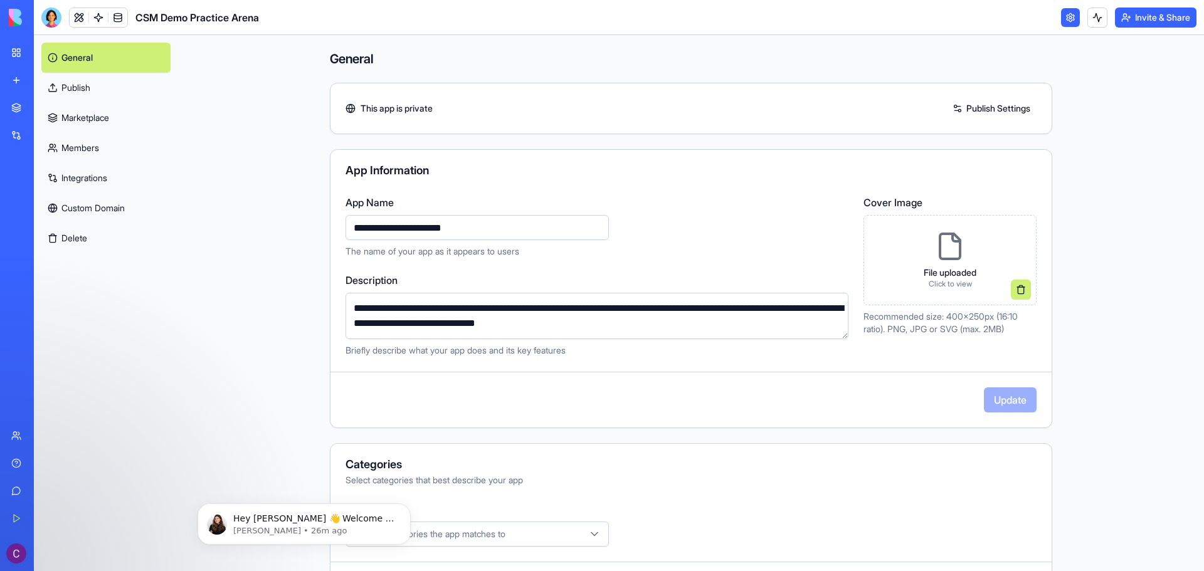
click at [46, 48] on div "My Workspace" at bounding box center [38, 52] width 16 height 13
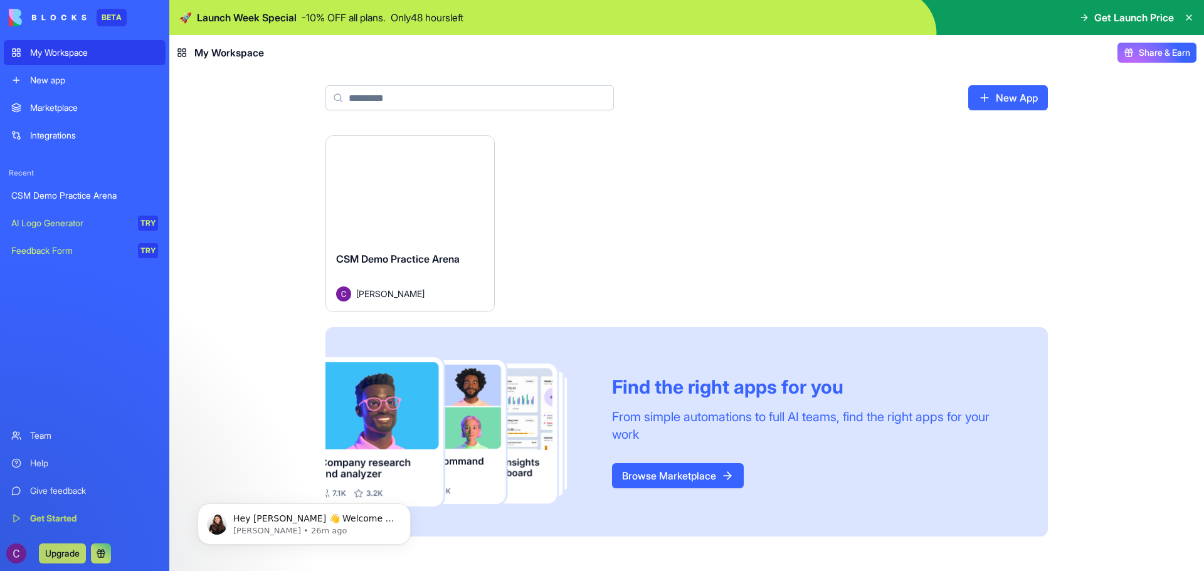
click at [458, 238] on div "Launch" at bounding box center [410, 188] width 168 height 105
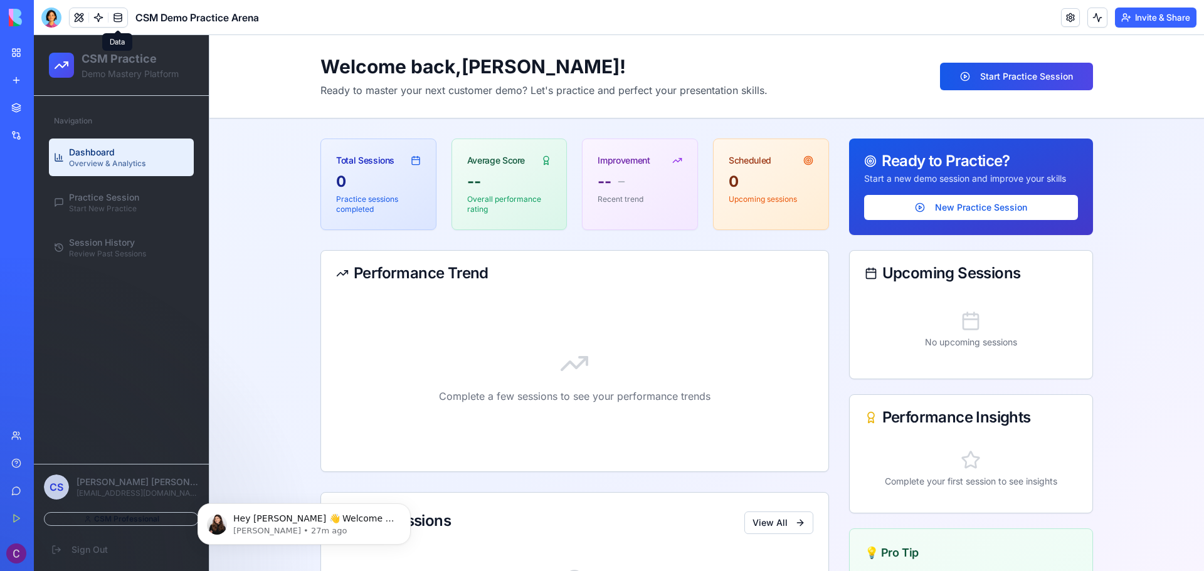
click at [117, 16] on link at bounding box center [117, 17] width 19 height 19
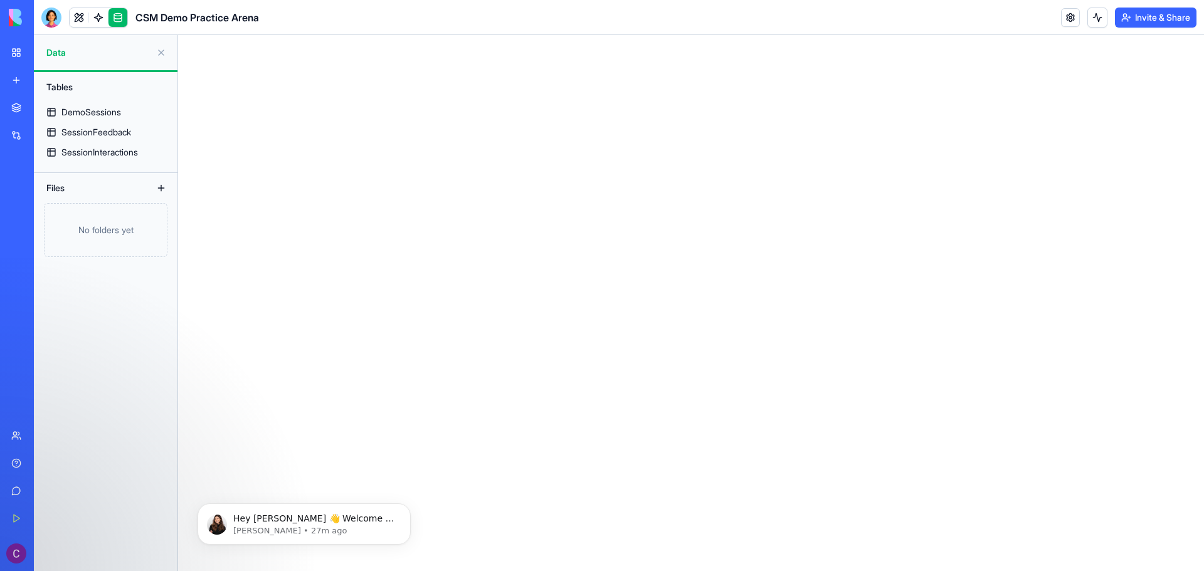
click at [117, 16] on link at bounding box center [117, 17] width 19 height 19
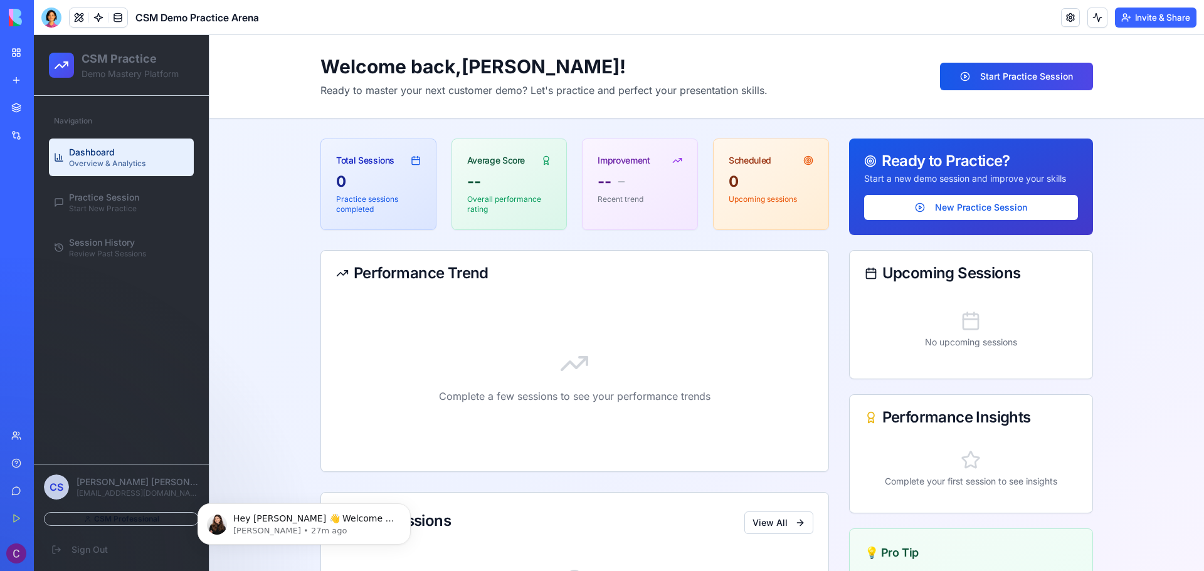
click at [196, 11] on span "CSM Demo Practice Arena" at bounding box center [197, 17] width 124 height 15
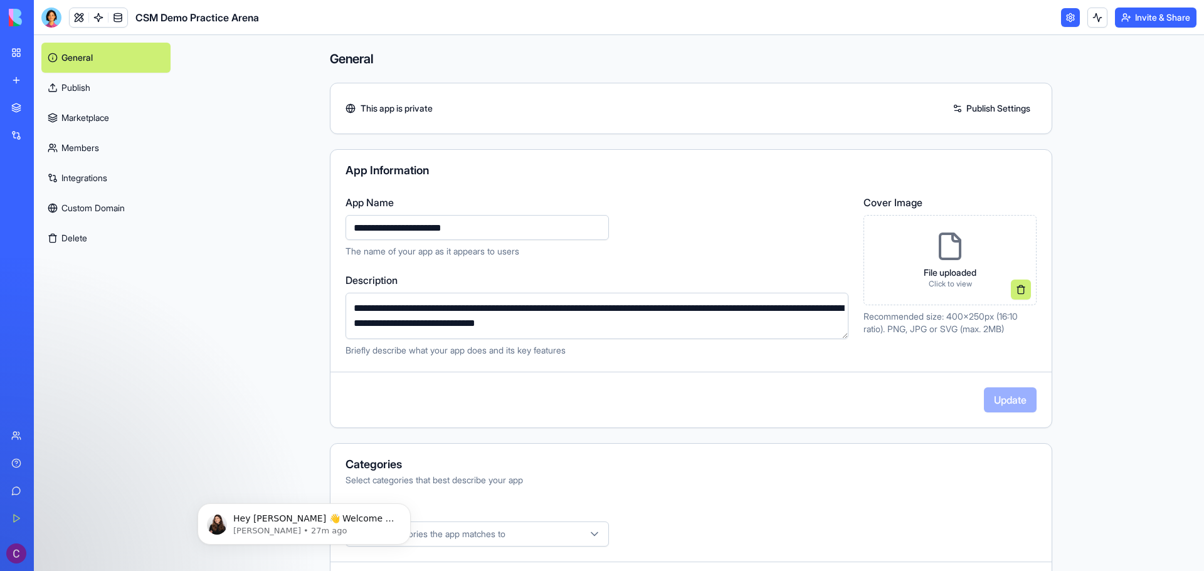
click at [46, 50] on div "My Workspace" at bounding box center [38, 52] width 16 height 13
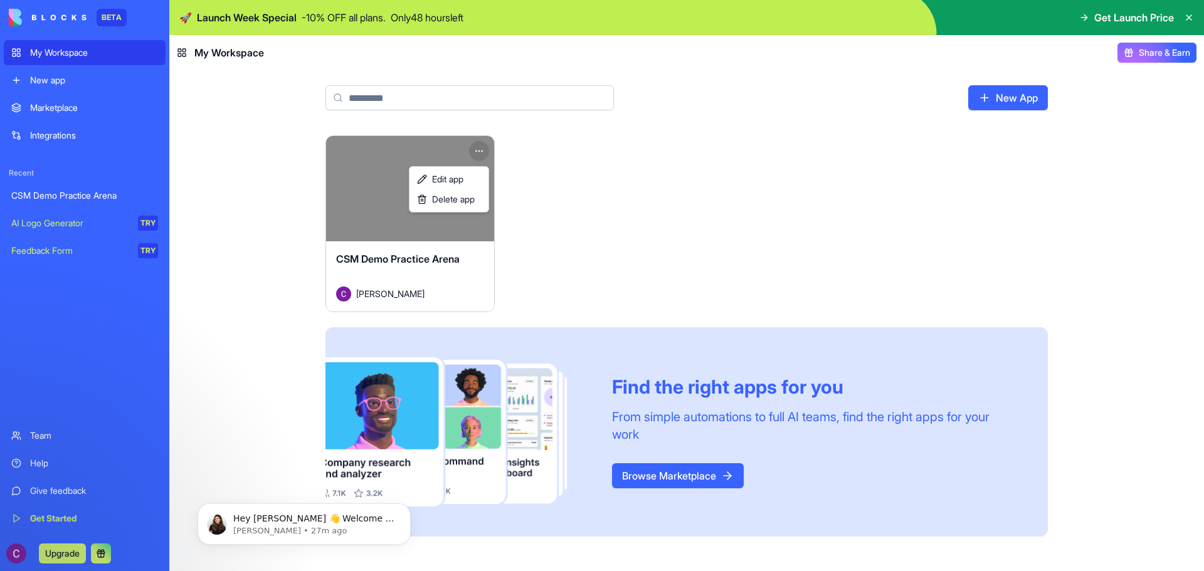
click at [479, 154] on html "BETA My Workspace New app Marketplace Integrations Recent CSM Demo Practice Are…" at bounding box center [602, 285] width 1204 height 571
click at [463, 174] on span "Edit app" at bounding box center [447, 179] width 31 height 13
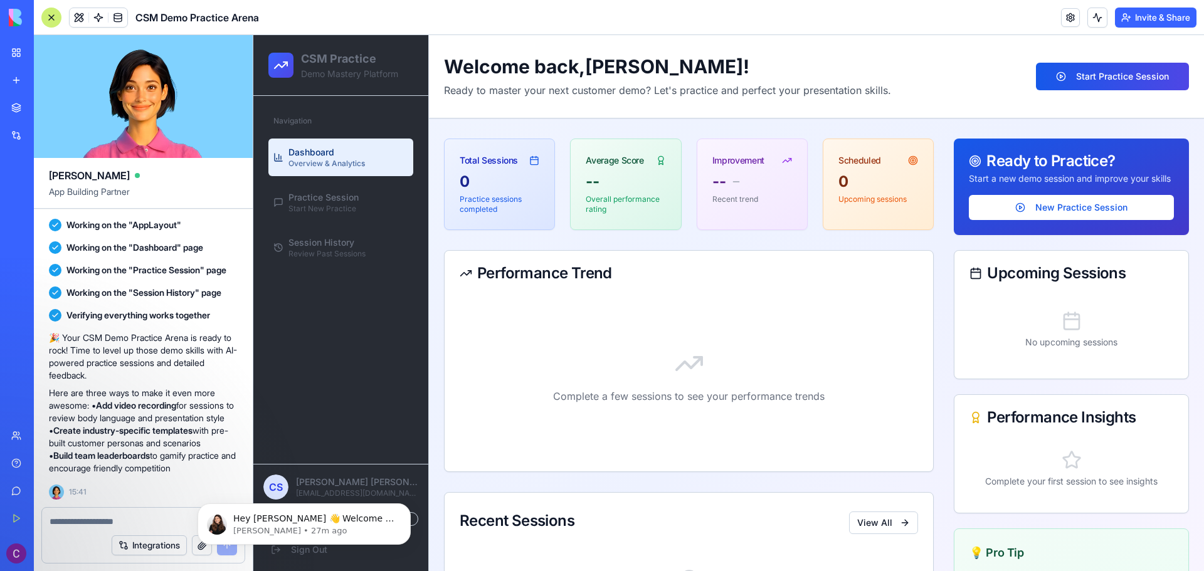
click at [98, 522] on textarea at bounding box center [143, 521] width 187 height 13
type textarea "*"
click at [156, 542] on button "Integrations" at bounding box center [149, 545] width 75 height 20
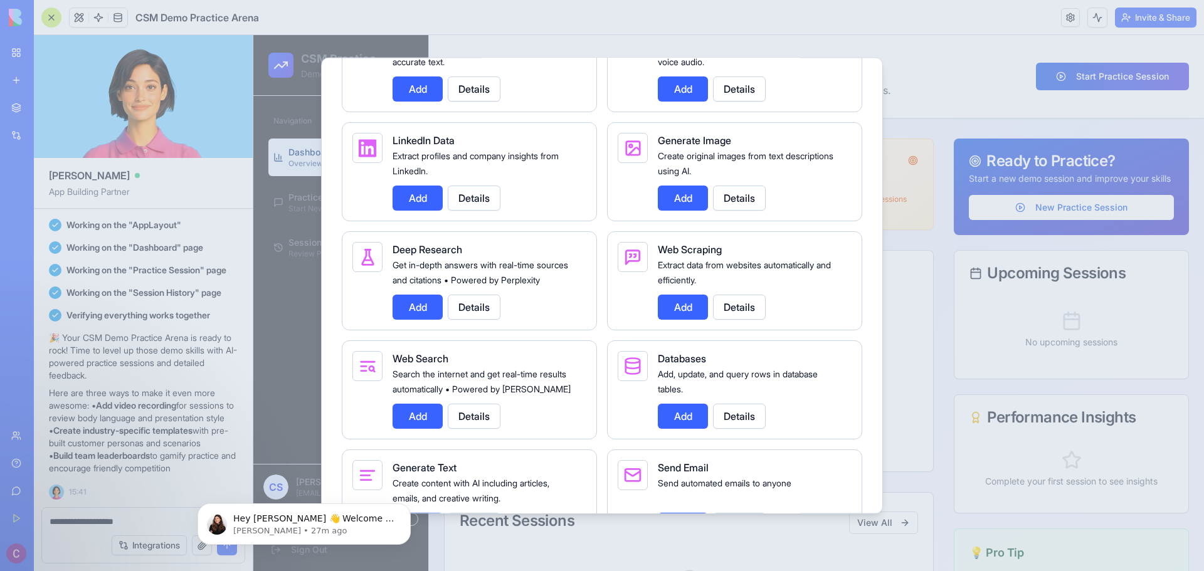
scroll to position [1317, 0]
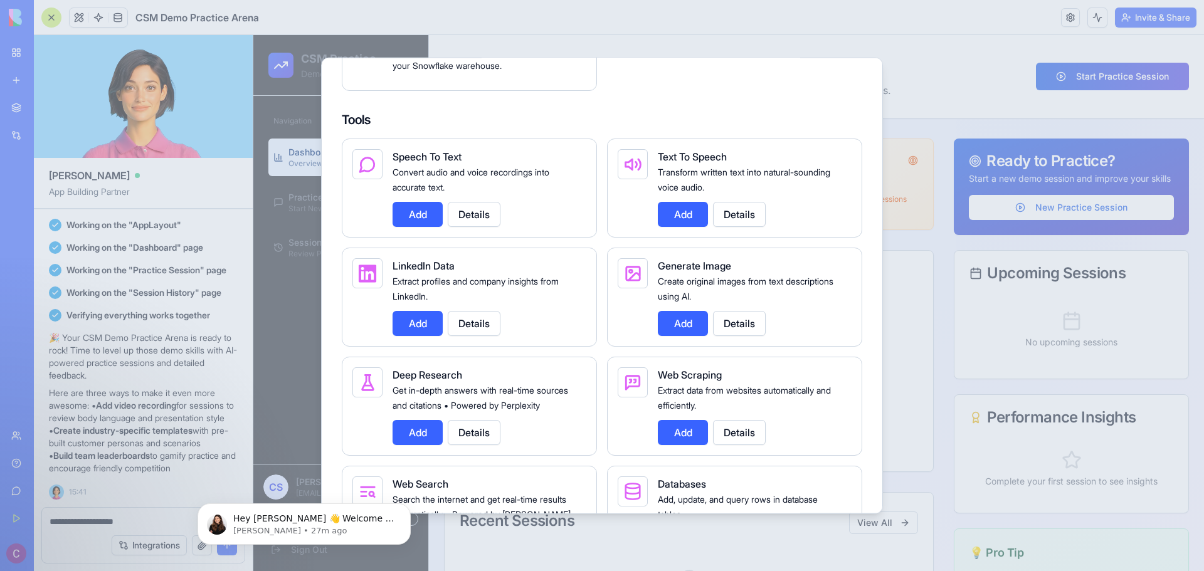
click at [417, 226] on button "Add" at bounding box center [417, 213] width 50 height 25
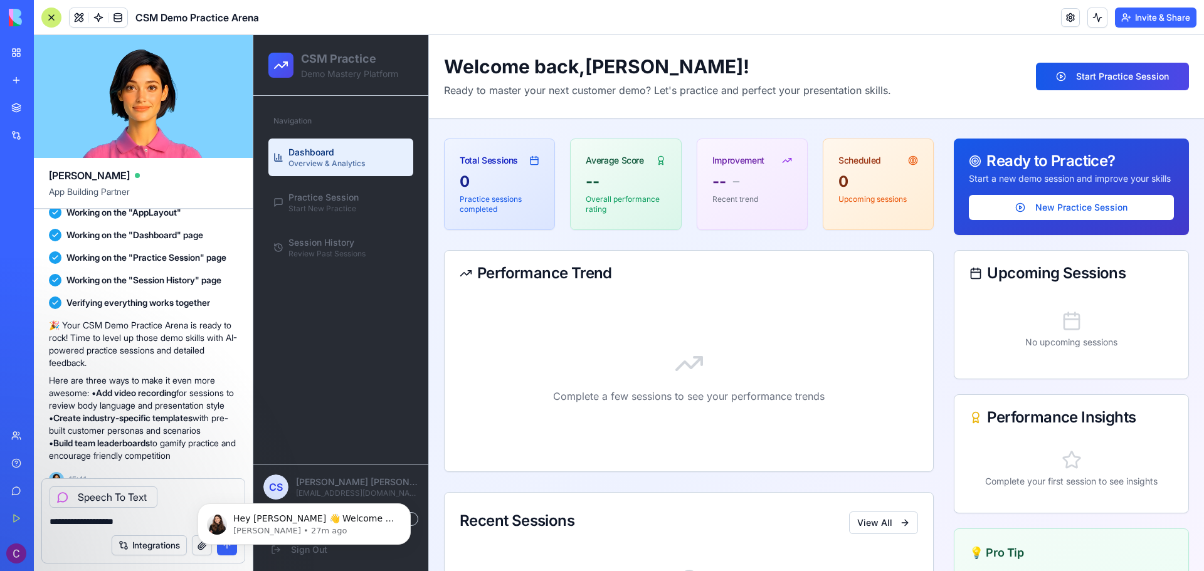
click at [149, 520] on textarea "**********" at bounding box center [143, 521] width 187 height 13
type textarea "*"
click at [404, 508] on icon "Dismiss notification" at bounding box center [407, 506] width 7 height 7
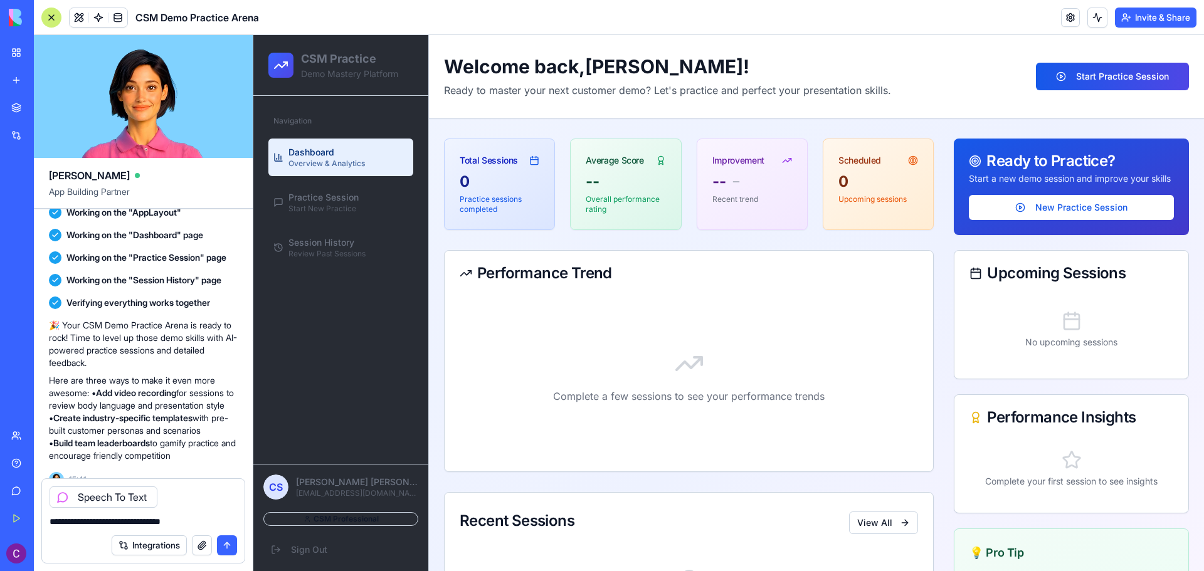
click at [222, 527] on textarea "**********" at bounding box center [143, 521] width 187 height 13
type textarea "**********"
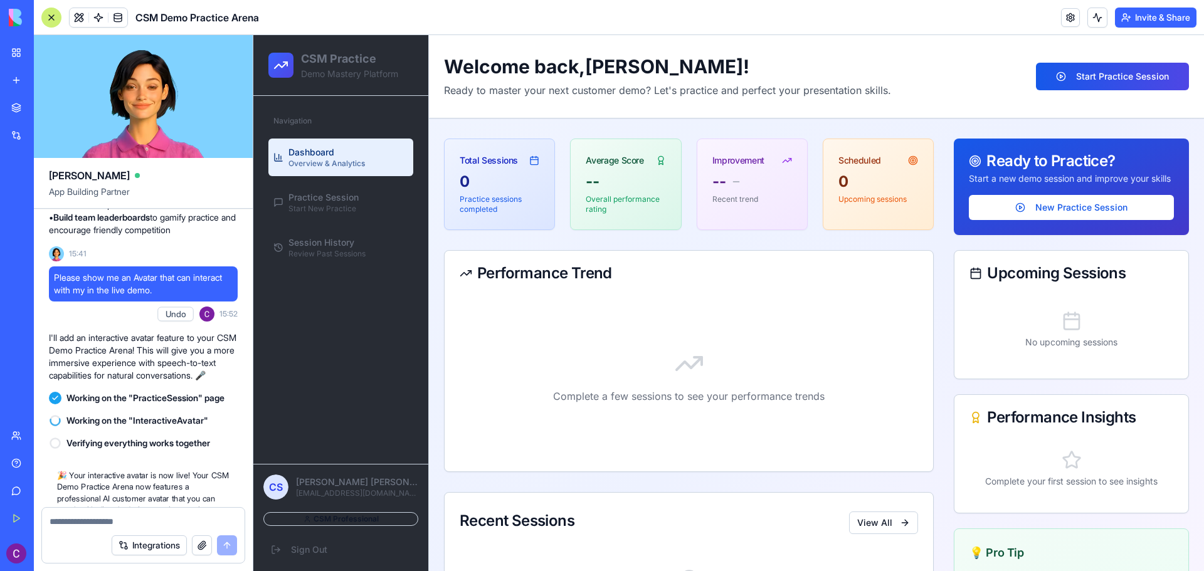
scroll to position [928, 0]
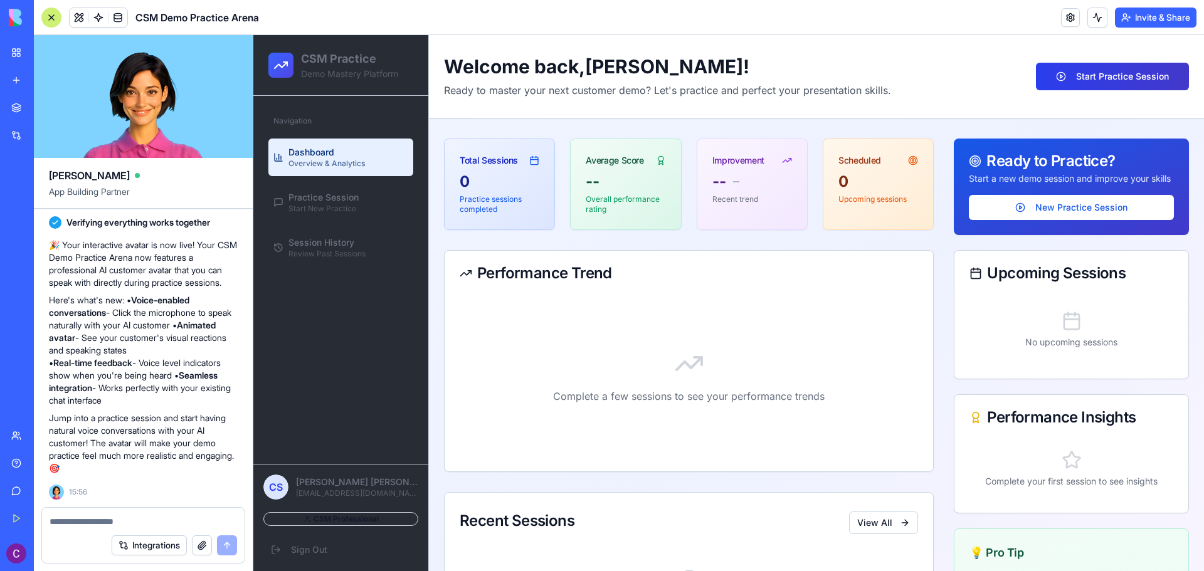
click at [1113, 80] on button "Start Practice Session" at bounding box center [1112, 77] width 153 height 28
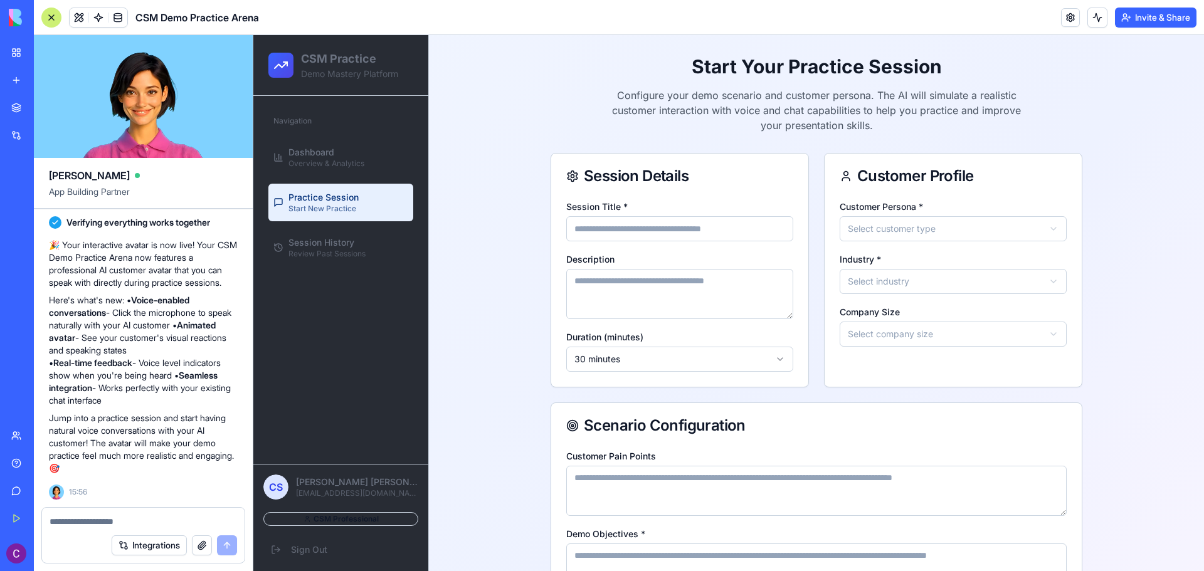
click at [643, 226] on input "Session Title *" at bounding box center [679, 228] width 227 height 25
type input "****"
click at [891, 238] on html "**********" at bounding box center [728, 408] width 950 height 747
click at [880, 288] on html "**********" at bounding box center [728, 408] width 950 height 747
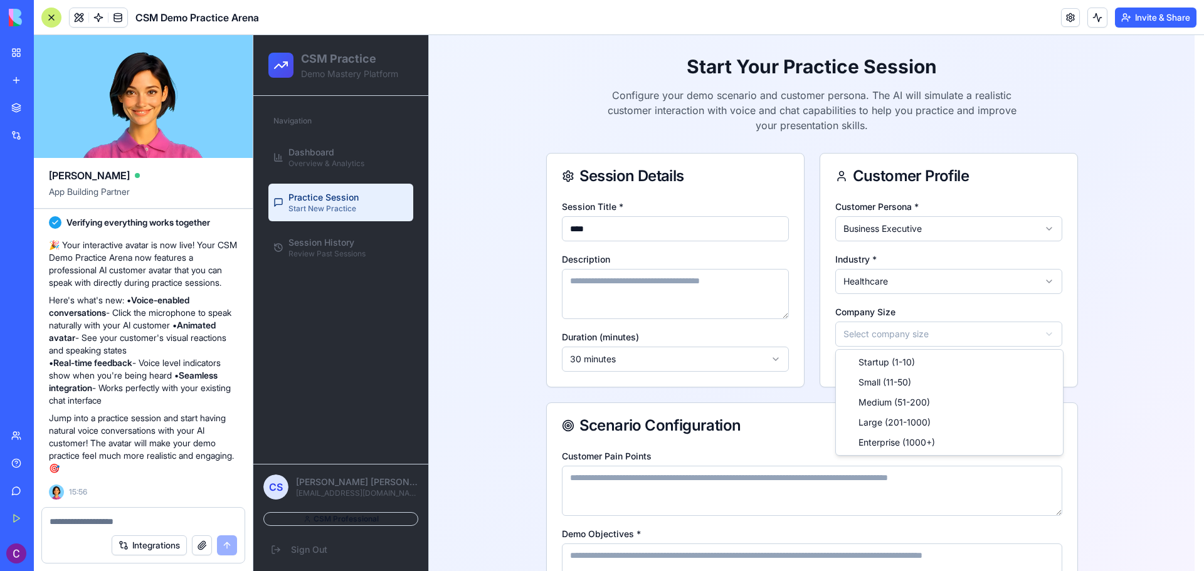
click at [883, 335] on html "**********" at bounding box center [728, 408] width 950 height 747
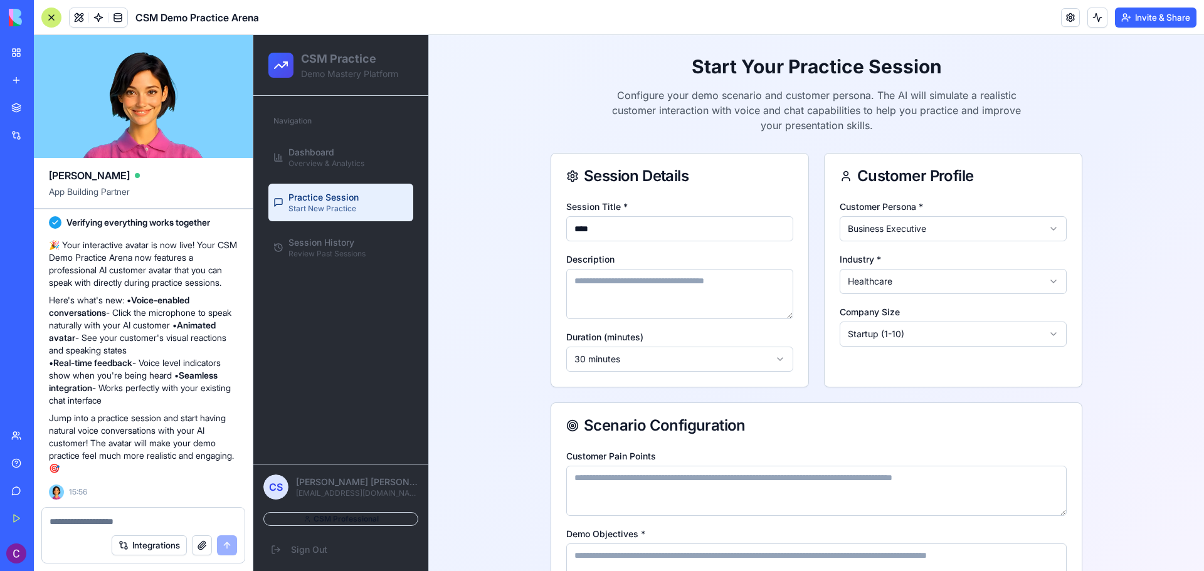
click at [632, 292] on textarea "Description" at bounding box center [679, 294] width 227 height 50
type textarea "*******"
click at [607, 360] on html "**********" at bounding box center [728, 408] width 950 height 747
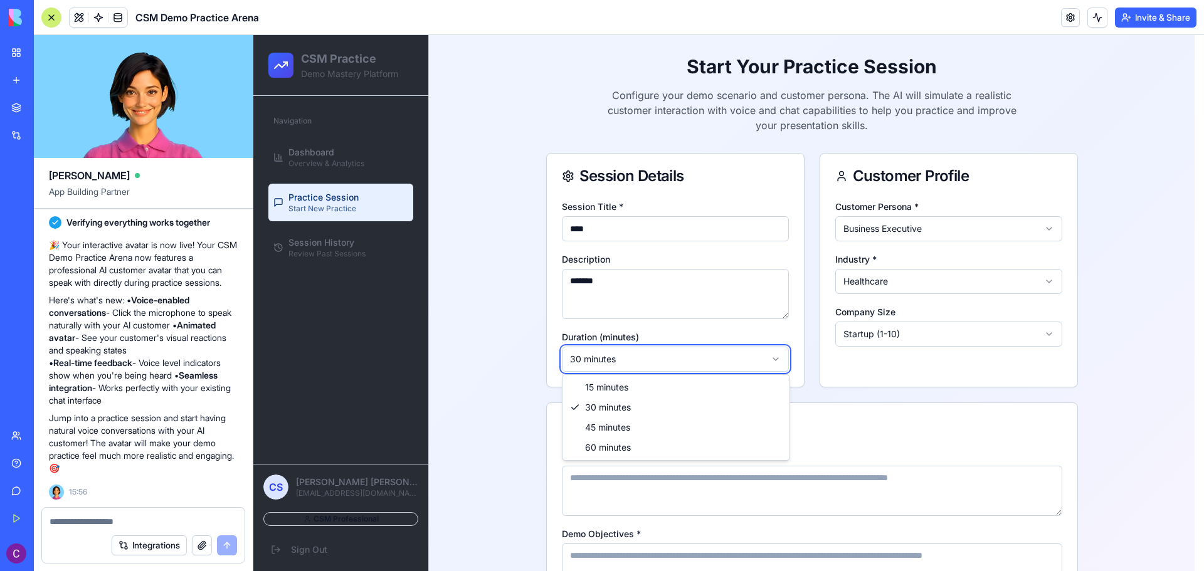
click at [607, 360] on html "**********" at bounding box center [728, 408] width 950 height 747
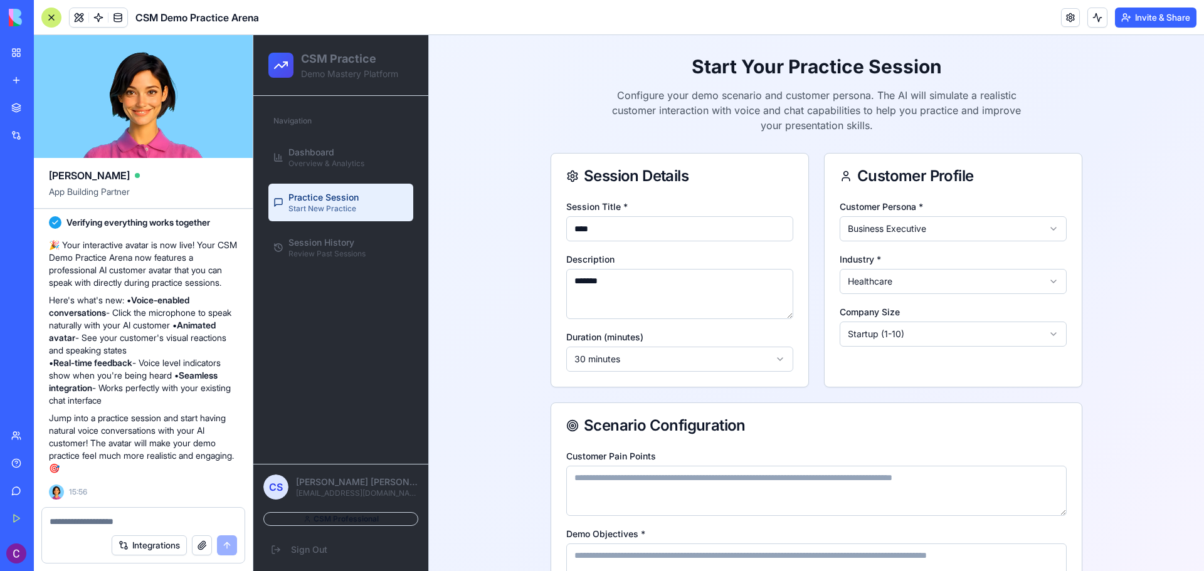
click at [614, 290] on textarea "*******" at bounding box center [679, 294] width 227 height 50
type textarea "*"
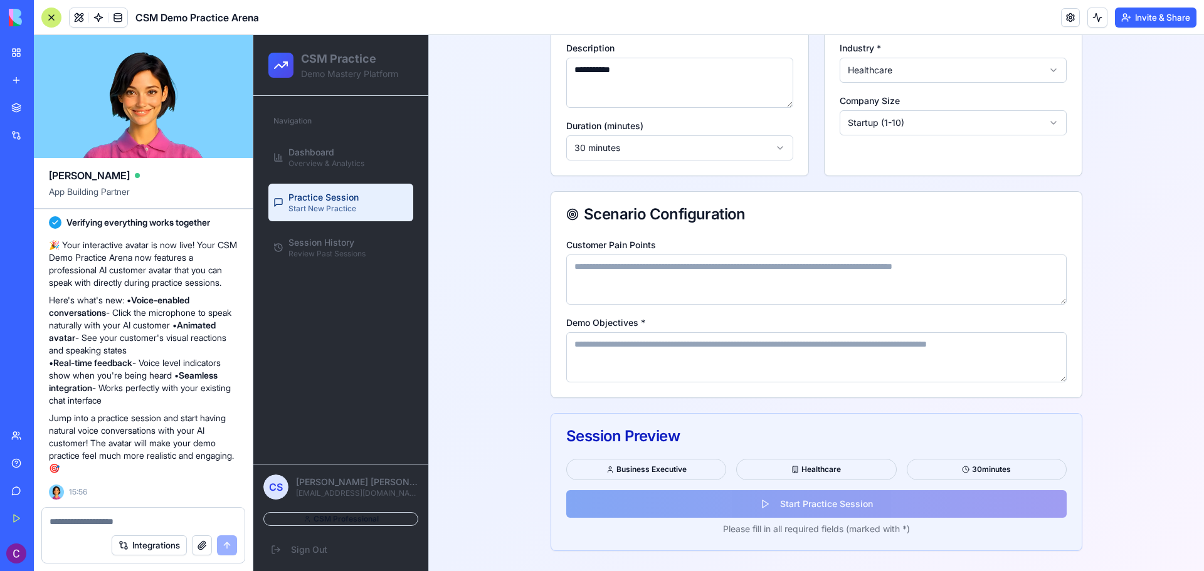
type textarea "**********"
click at [633, 292] on textarea "Customer Pain Points" at bounding box center [816, 280] width 500 height 50
click at [631, 356] on textarea "Demo Objectives *" at bounding box center [816, 357] width 500 height 50
click at [676, 471] on div "Business Executive" at bounding box center [646, 469] width 160 height 21
click at [806, 470] on div "Healthcare" at bounding box center [816, 469] width 160 height 21
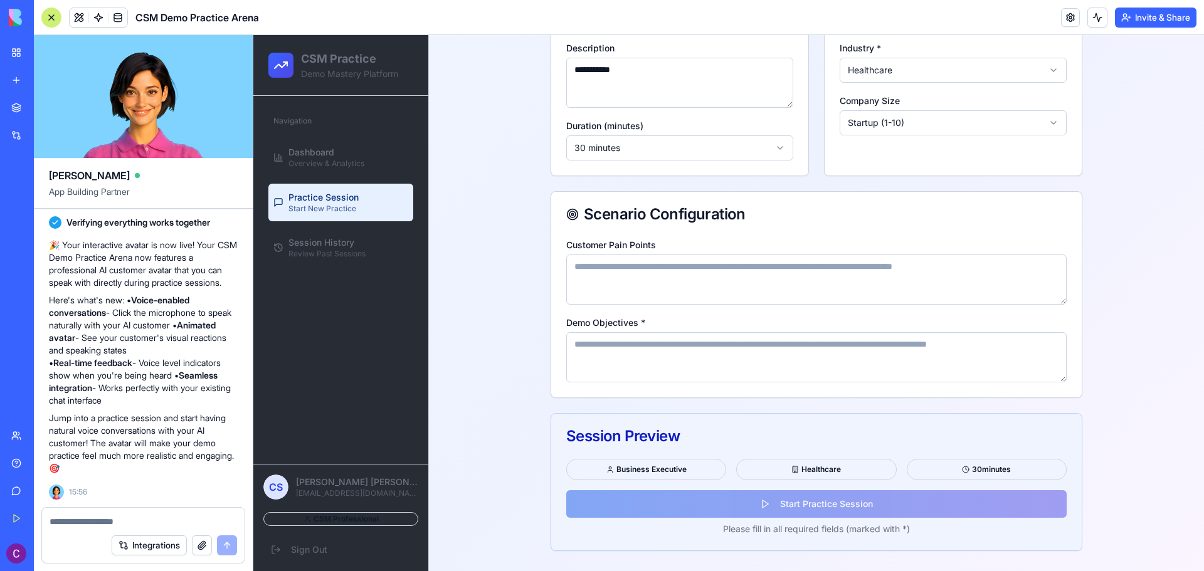
click at [957, 463] on div "30 minutes" at bounding box center [987, 469] width 160 height 21
click at [674, 149] on html "**********" at bounding box center [728, 197] width 950 height 747
click at [801, 504] on div "Business Executive Healthcare 15 minutes Start Practice Session Please fill in …" at bounding box center [816, 505] width 530 height 92
click at [711, 360] on textarea "Demo Objectives *" at bounding box center [816, 357] width 500 height 50
click at [569, 275] on textarea "Customer Pain Points" at bounding box center [816, 280] width 500 height 50
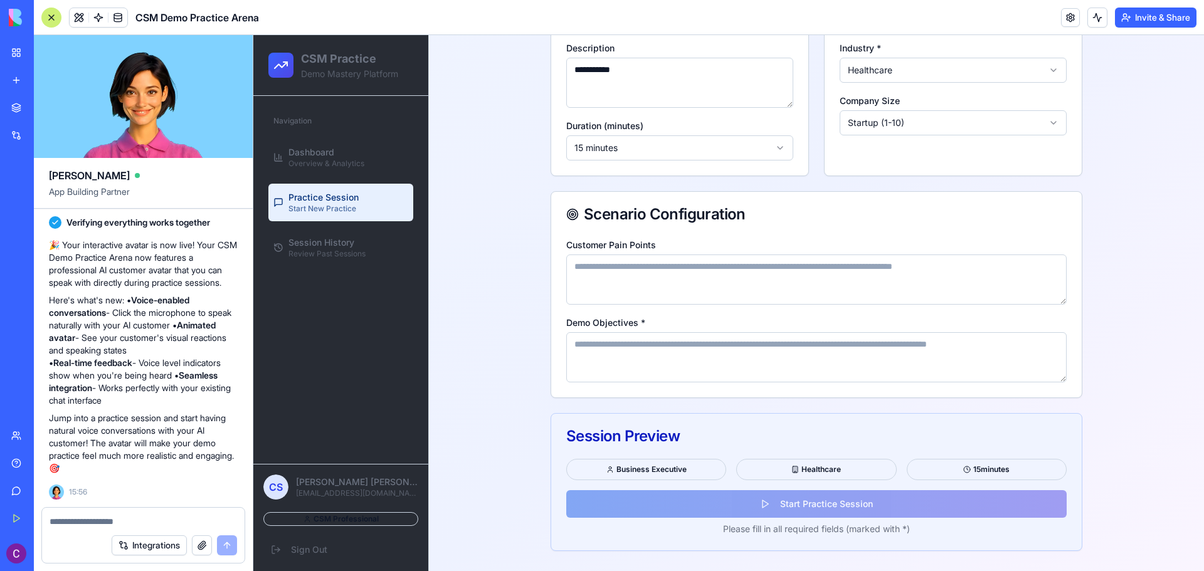
drag, startPoint x: 761, startPoint y: 270, endPoint x: 827, endPoint y: 263, distance: 66.2
click at [827, 263] on textarea "Customer Pain Points" at bounding box center [816, 280] width 500 height 50
click at [618, 268] on textarea "**********" at bounding box center [816, 280] width 500 height 50
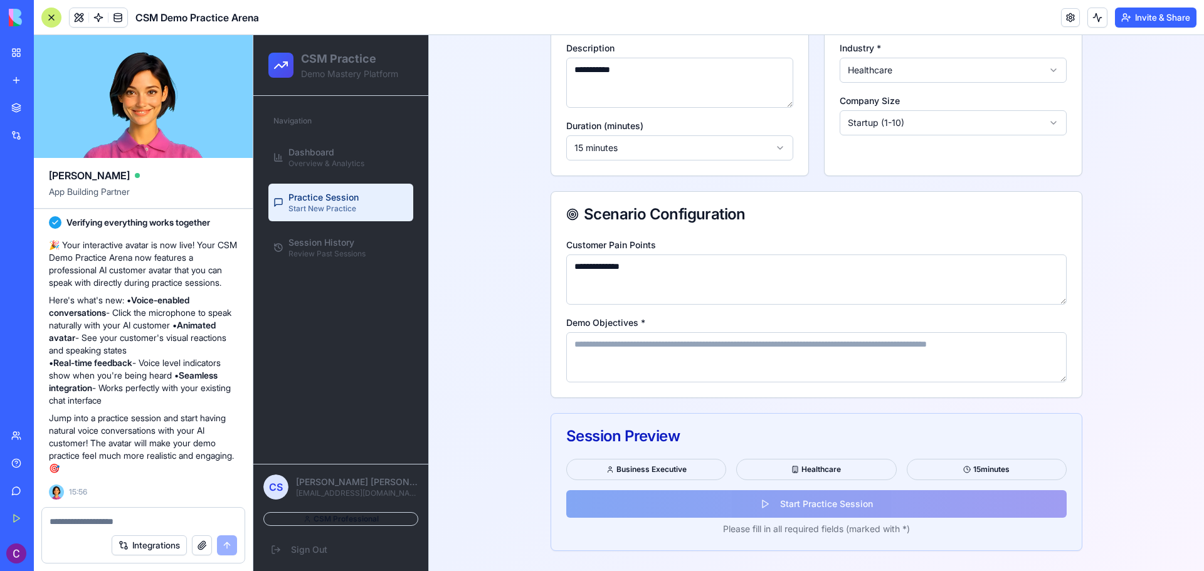
click at [618, 268] on textarea "**********" at bounding box center [816, 280] width 500 height 50
type textarea "**********"
click at [635, 361] on textarea "Demo Objectives *" at bounding box center [816, 357] width 500 height 50
paste textarea "**********"
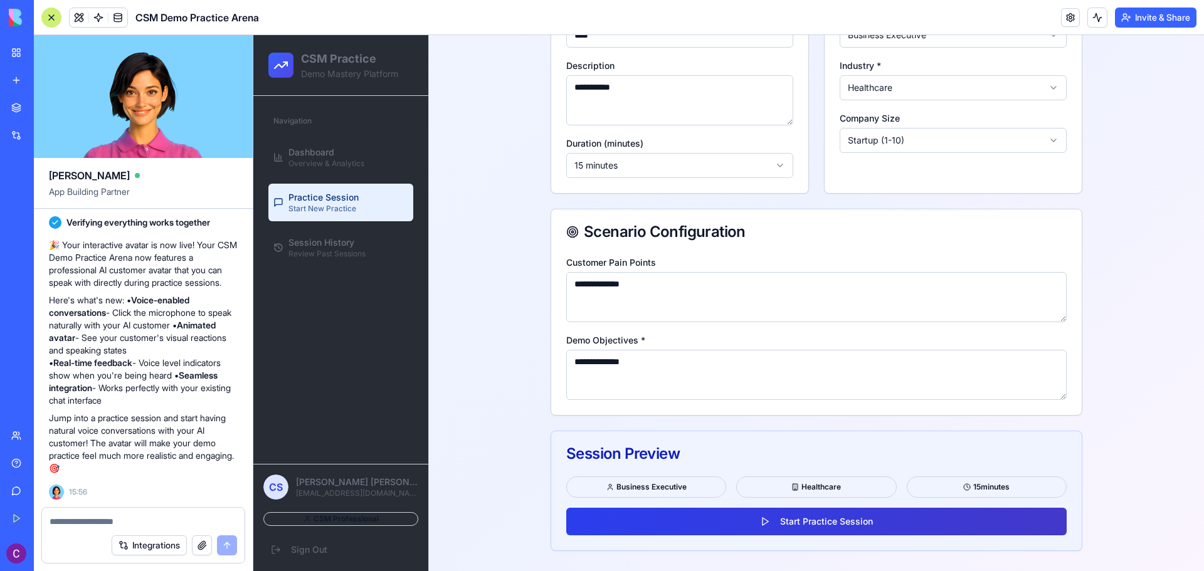
type textarea "**********"
click at [760, 525] on button "Start Practice Session" at bounding box center [816, 522] width 500 height 28
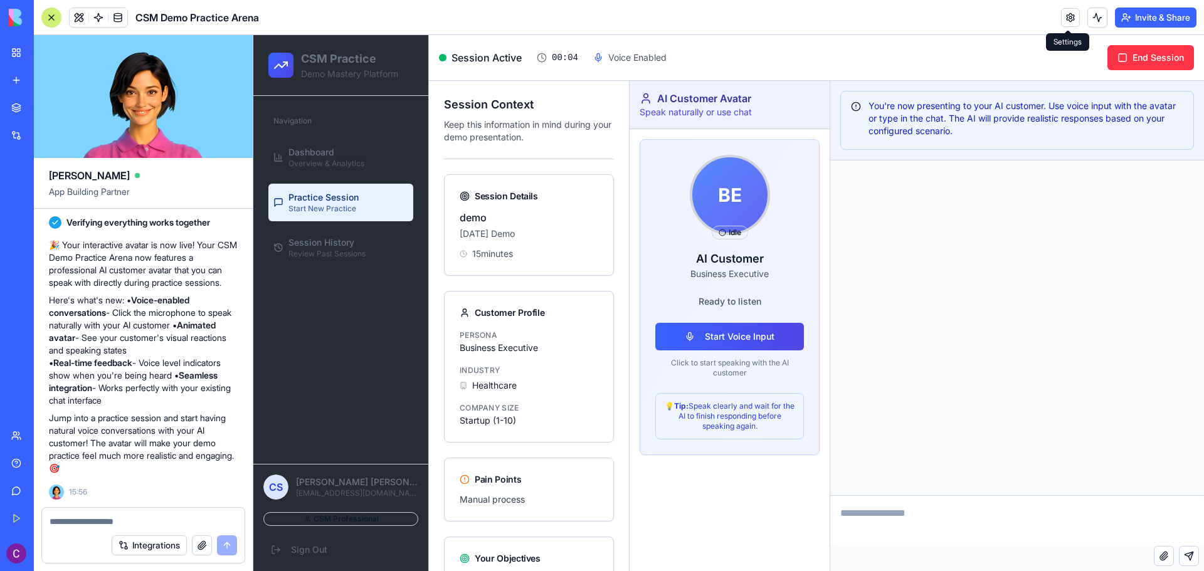
scroll to position [928, 0]
click at [745, 339] on button "Start Voice Input" at bounding box center [729, 337] width 149 height 28
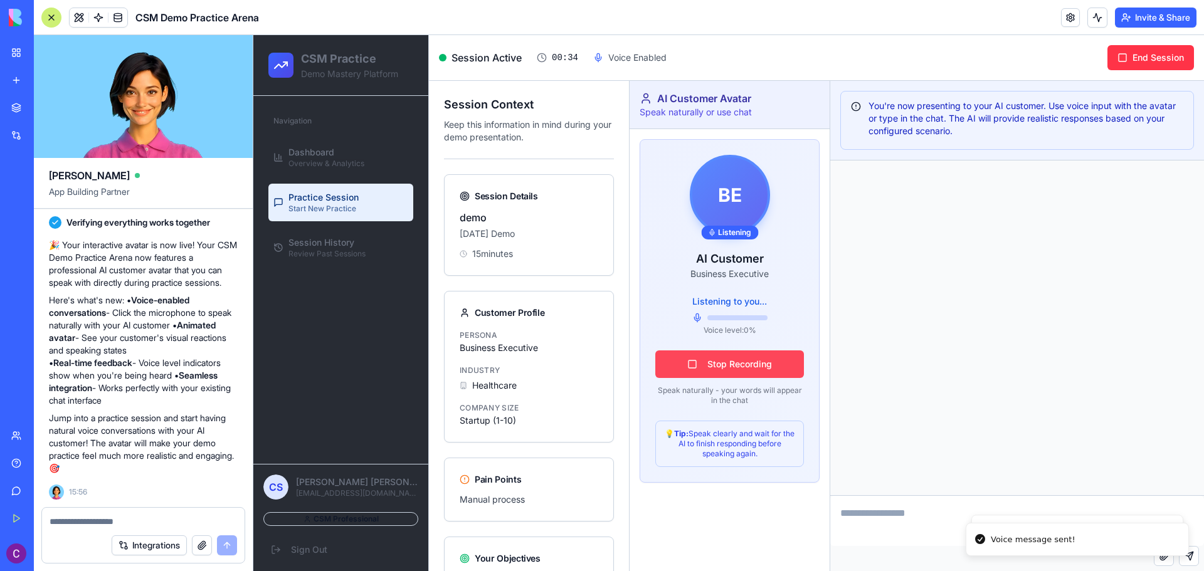
click at [767, 370] on button "Stop Recording" at bounding box center [729, 364] width 149 height 28
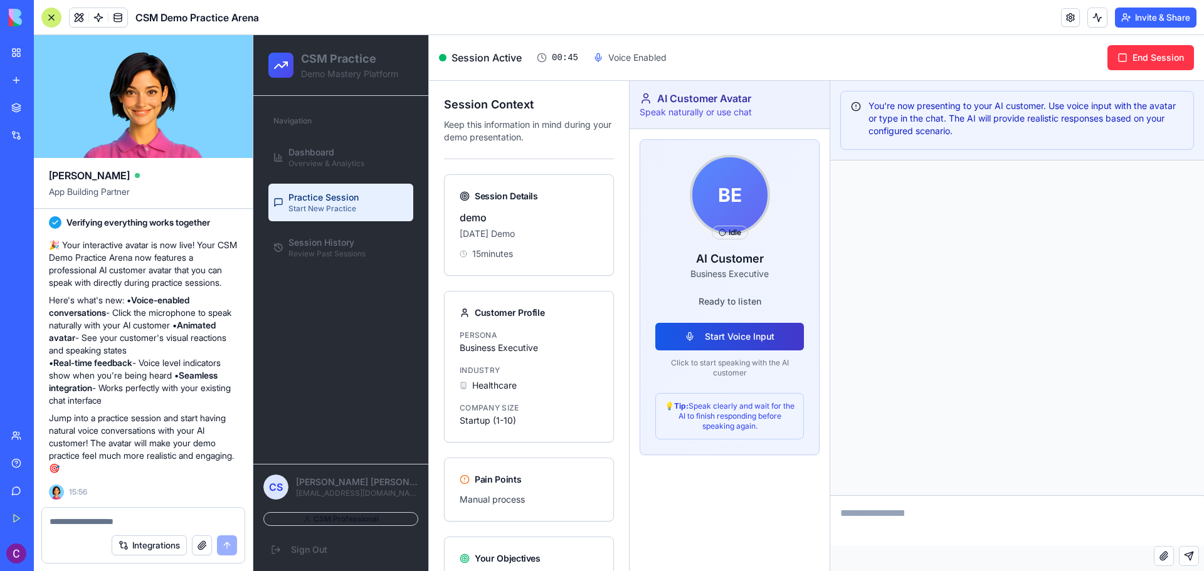
click at [785, 340] on button "Start Voice Input" at bounding box center [729, 337] width 149 height 28
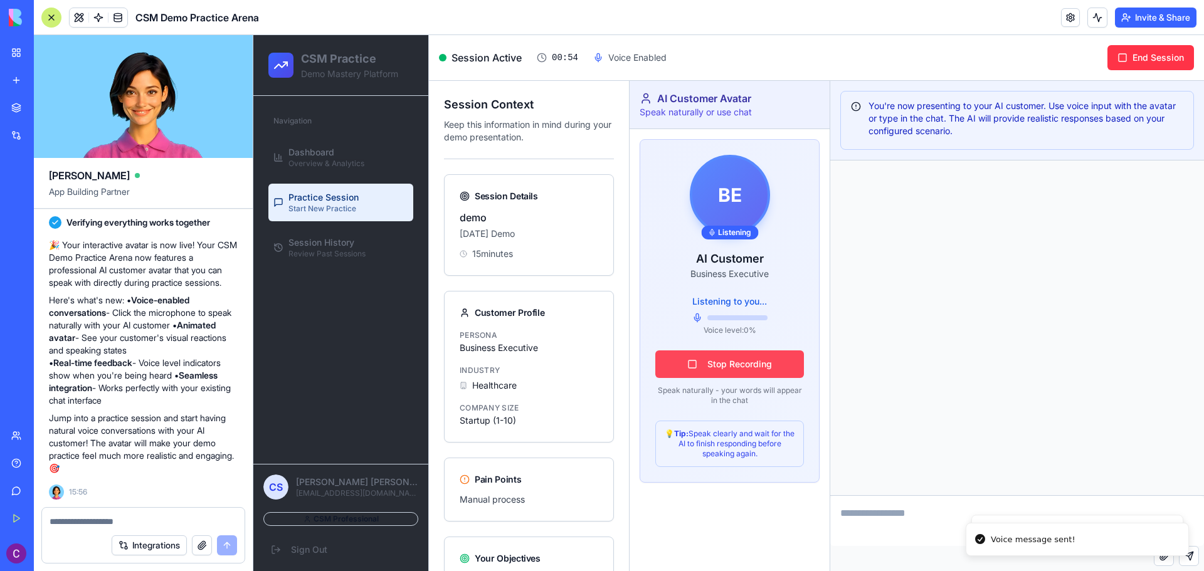
click at [799, 366] on button "Stop Recording" at bounding box center [729, 364] width 149 height 28
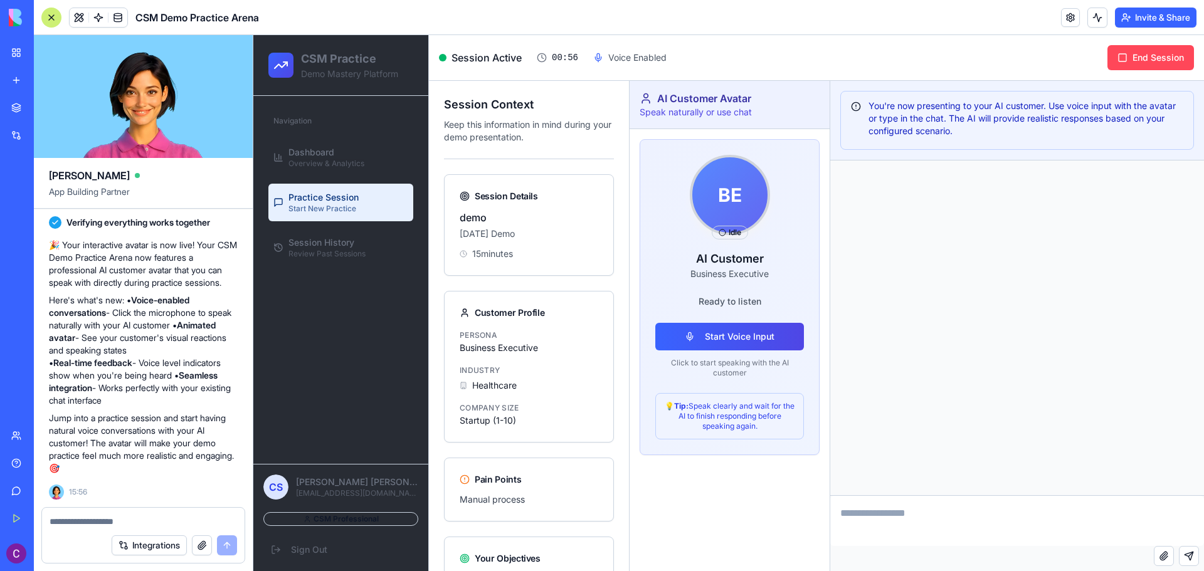
click at [1170, 52] on button "End Session" at bounding box center [1150, 57] width 87 height 25
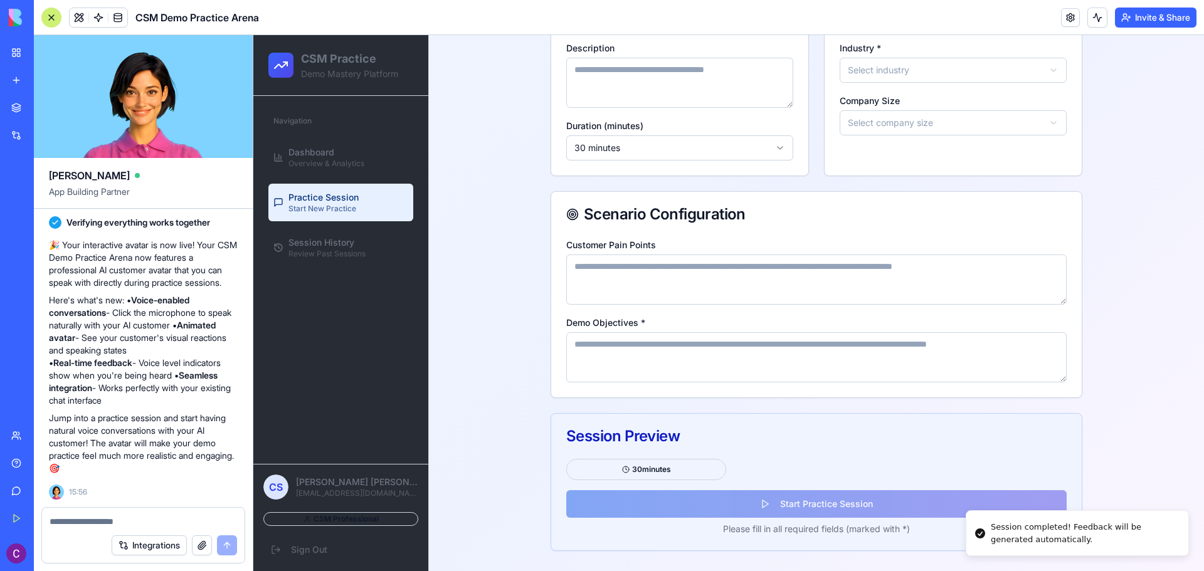
scroll to position [0, 0]
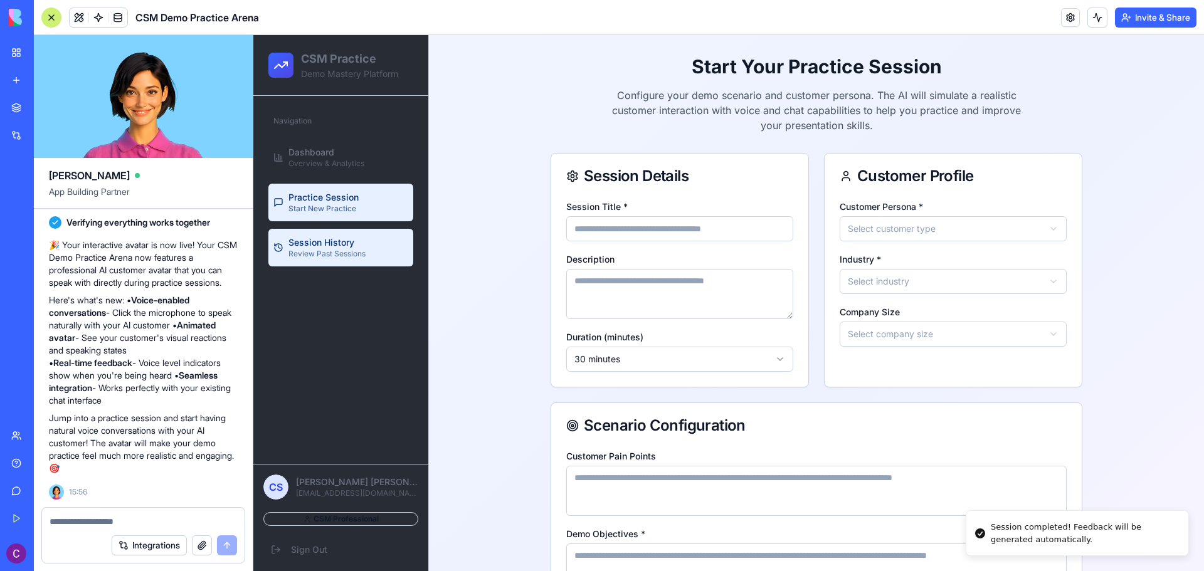
click at [326, 256] on span "Review Past Sessions" at bounding box center [326, 254] width 77 height 10
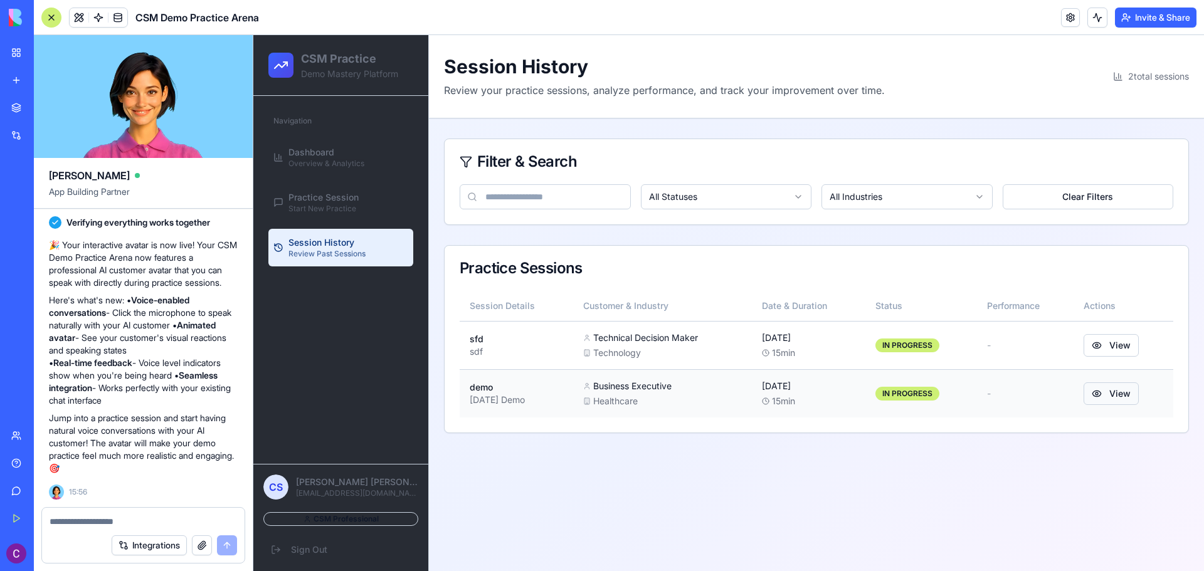
click at [1113, 390] on button "View" at bounding box center [1110, 393] width 55 height 23
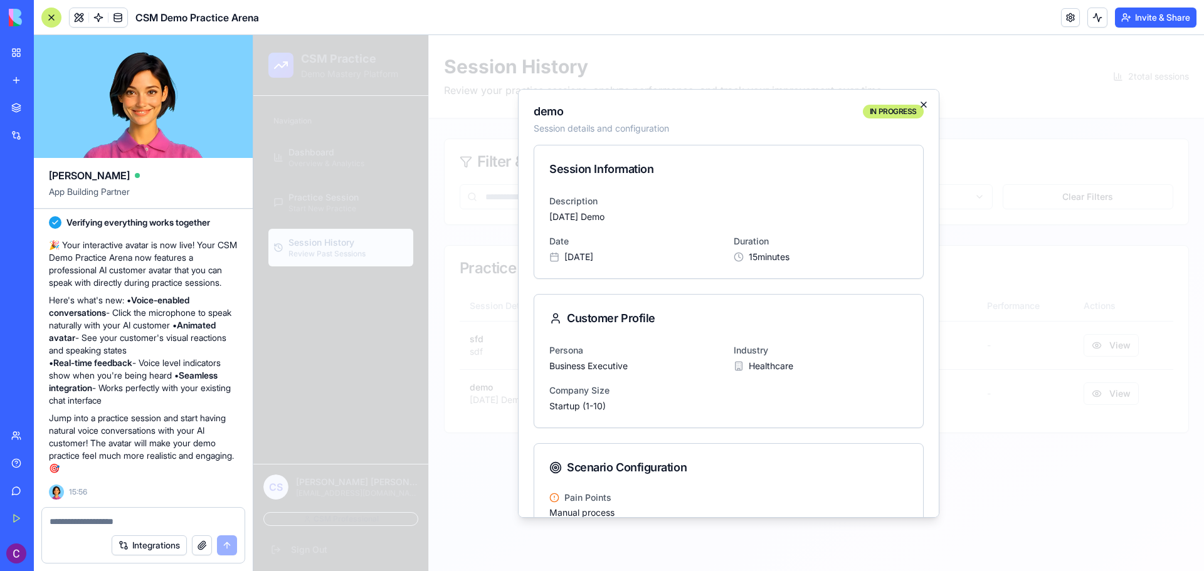
click at [918, 104] on icon "button" at bounding box center [923, 105] width 10 height 10
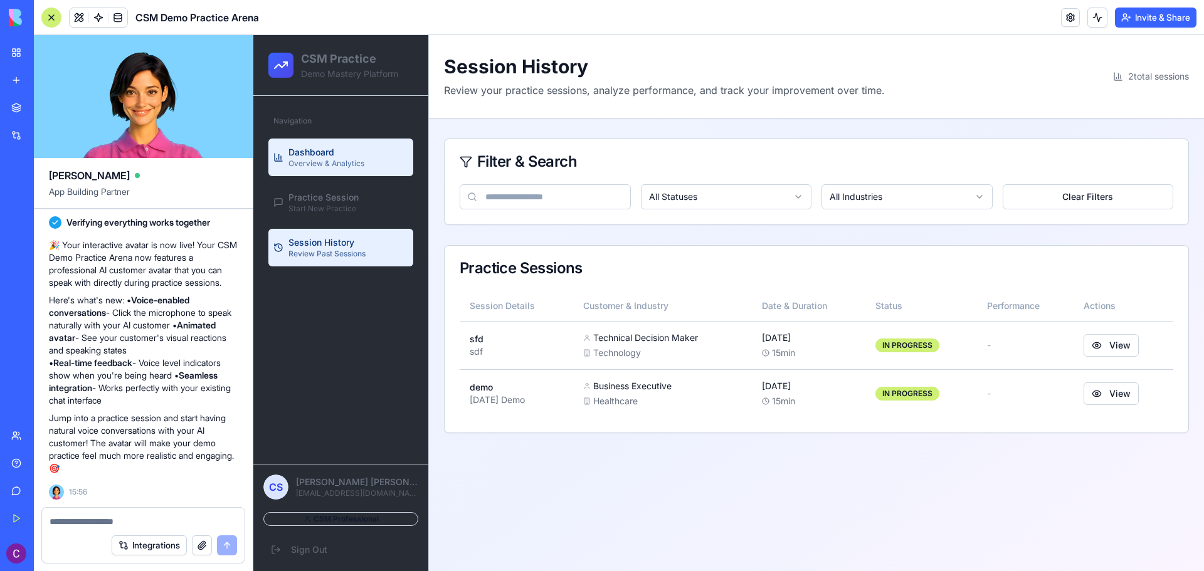
click at [348, 175] on link "Dashboard Overview & Analytics" at bounding box center [340, 158] width 145 height 38
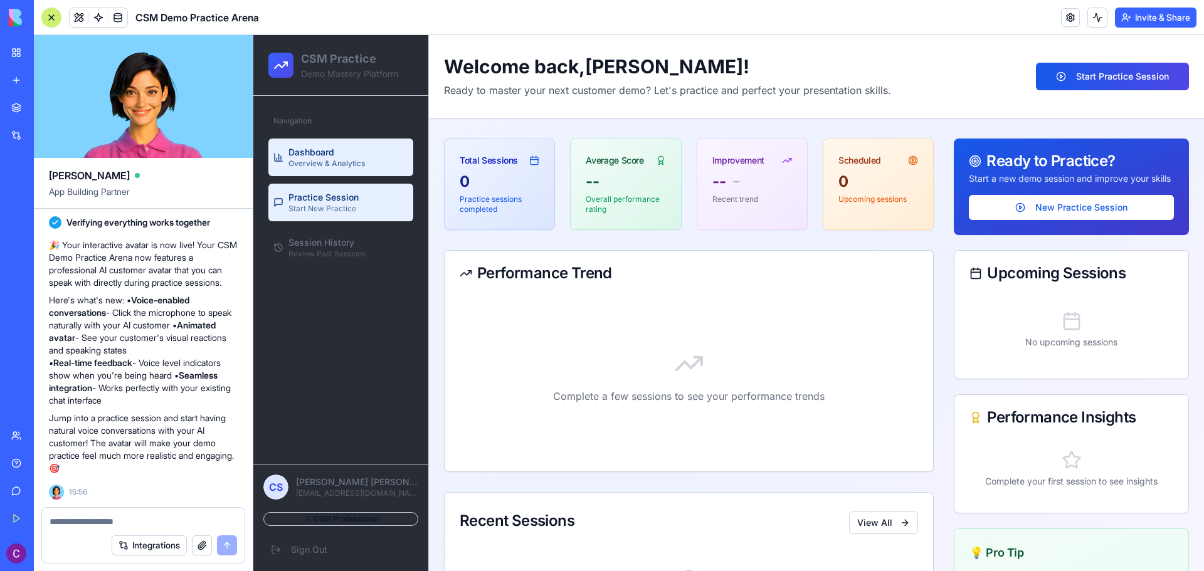
click at [322, 197] on span "Practice Session" at bounding box center [323, 197] width 70 height 13
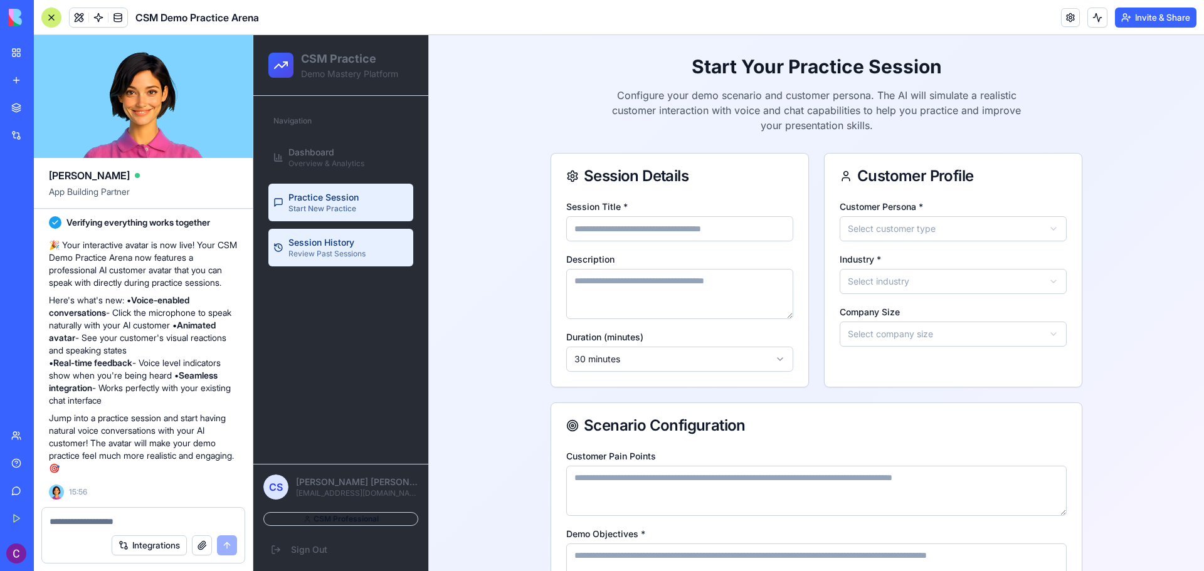
click at [332, 246] on span "Session History" at bounding box center [321, 242] width 66 height 13
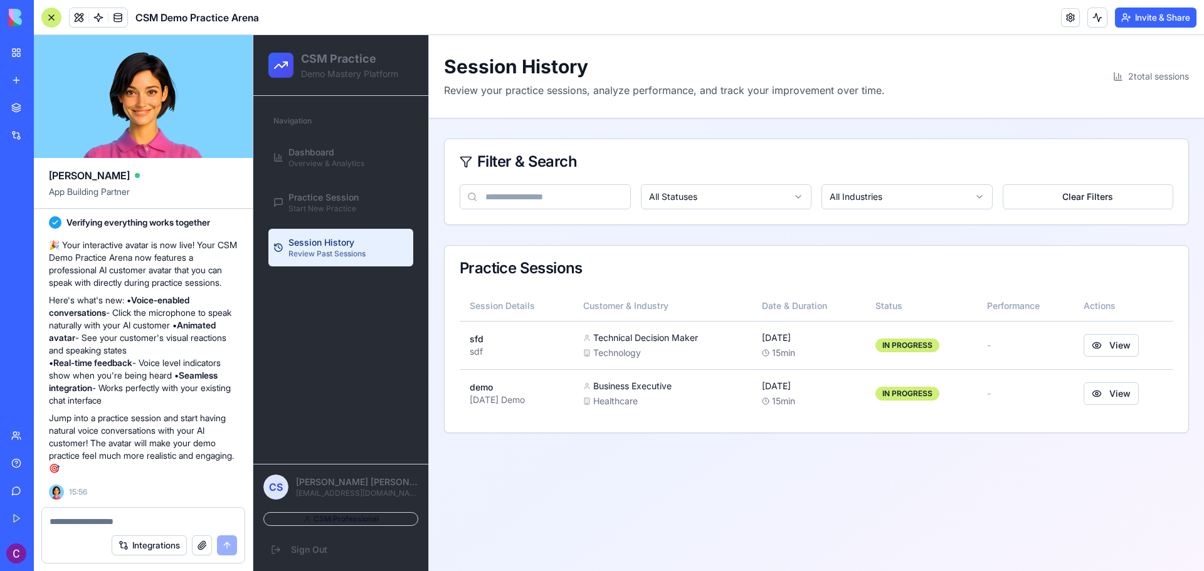
click at [132, 516] on textarea at bounding box center [143, 521] width 187 height 13
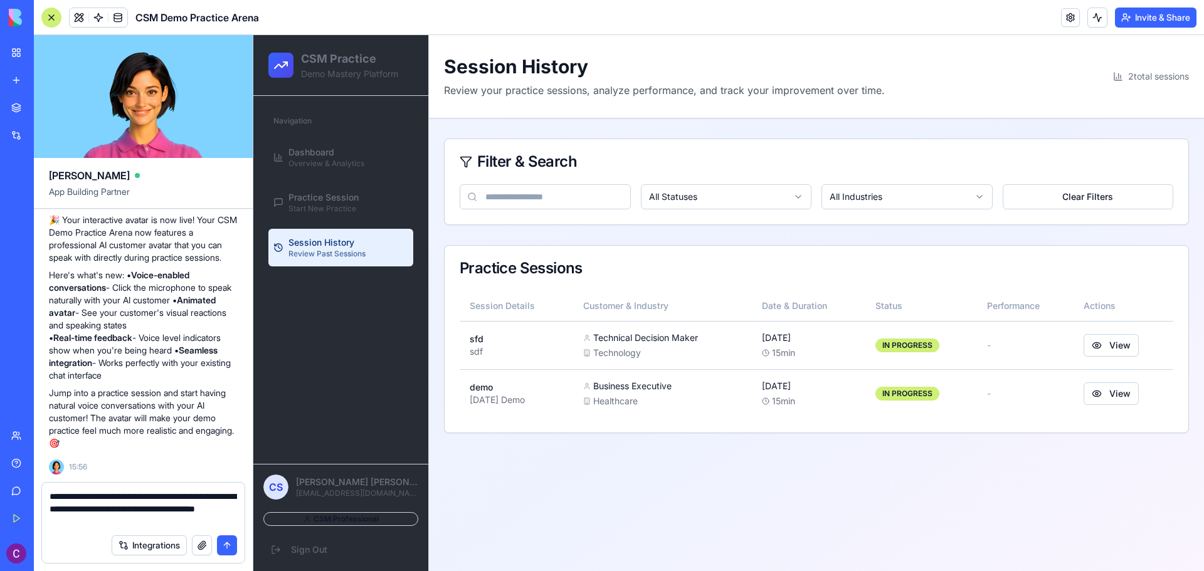
type textarea "**********"
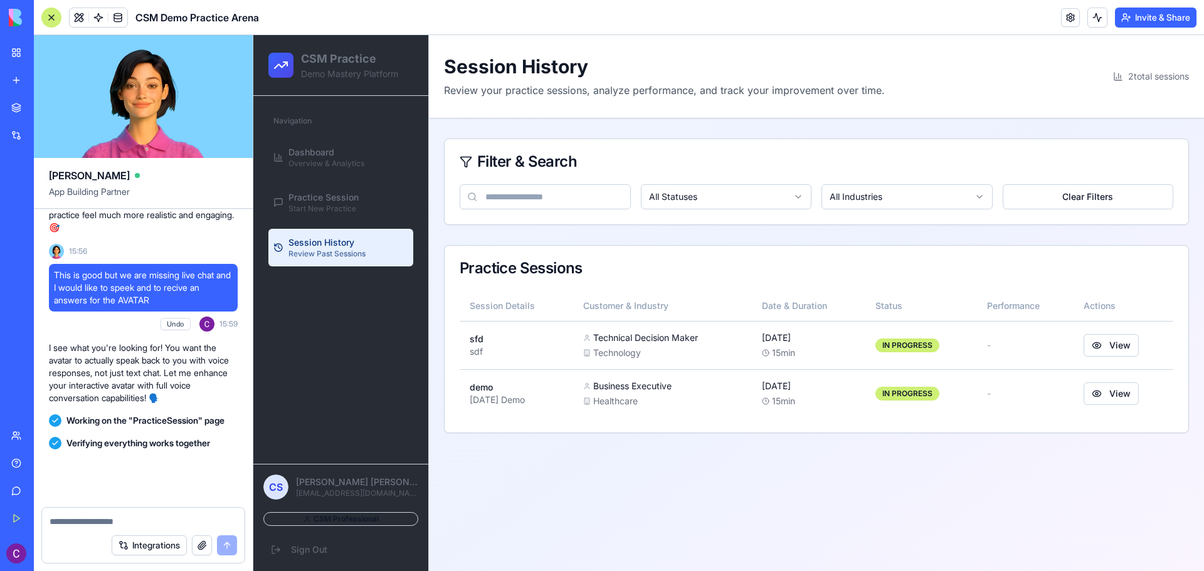
scroll to position [1389, 0]
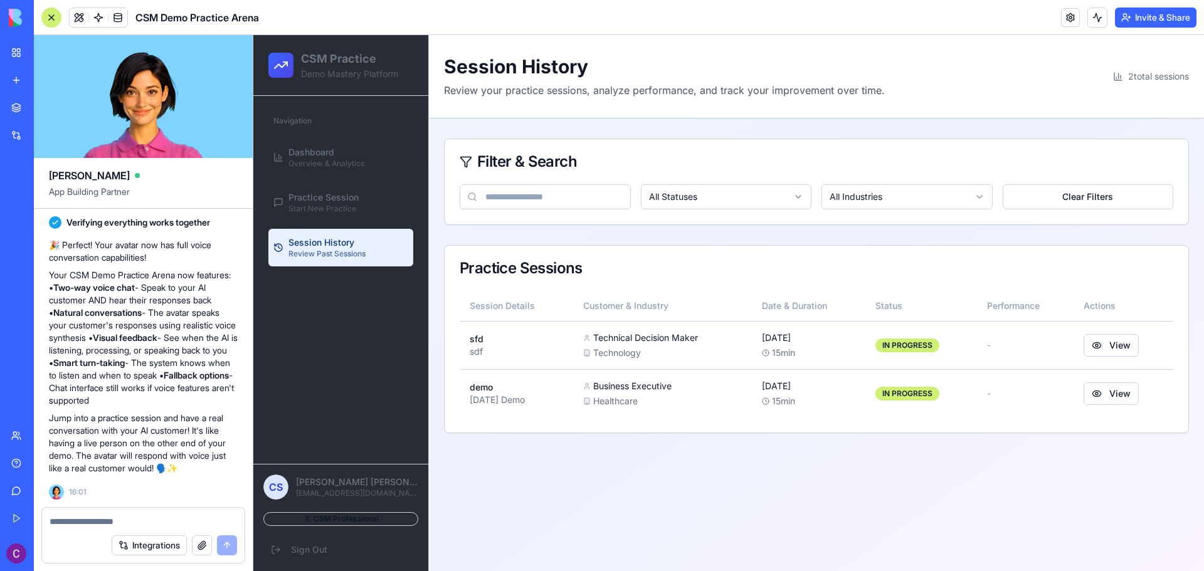
click at [1141, 16] on button "Invite & Share" at bounding box center [1155, 18] width 81 height 20
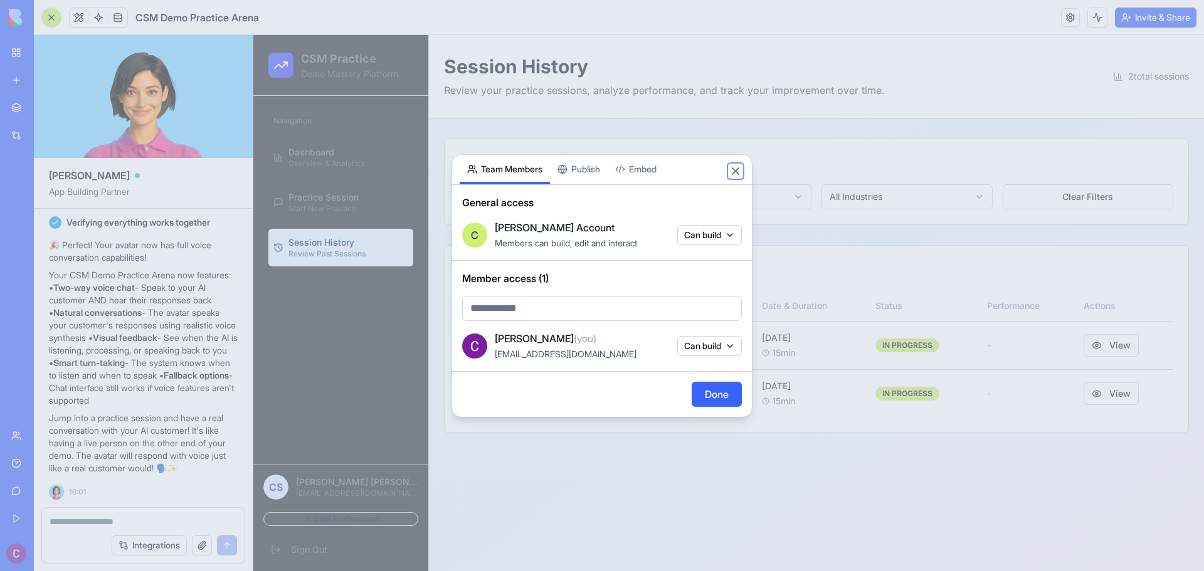
click at [737, 170] on button "Close" at bounding box center [735, 171] width 13 height 13
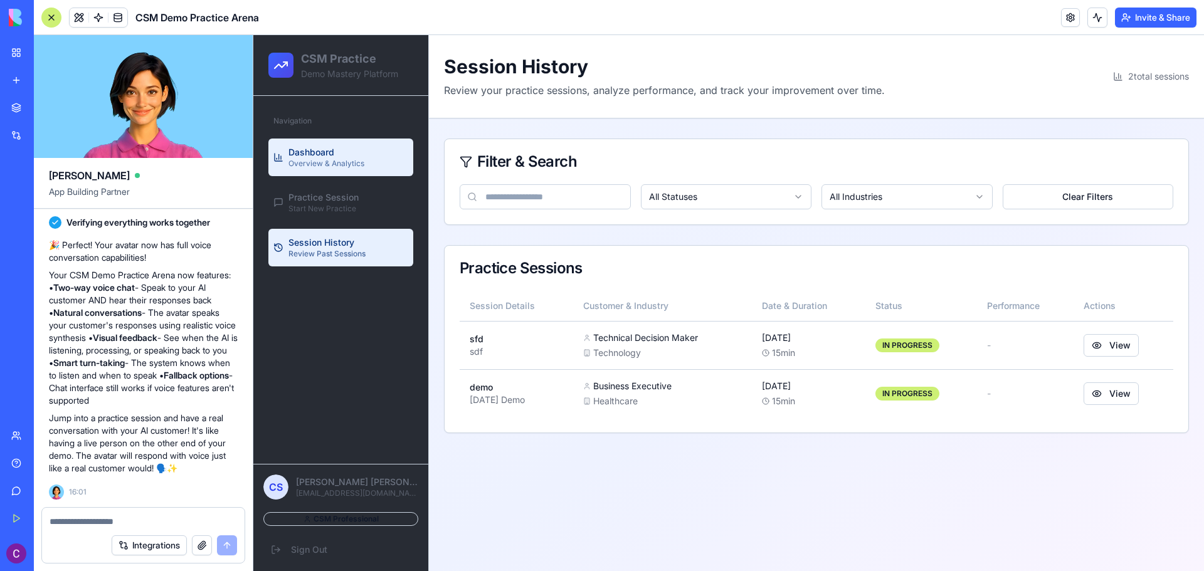
click at [313, 147] on span "Dashboard" at bounding box center [311, 152] width 46 height 13
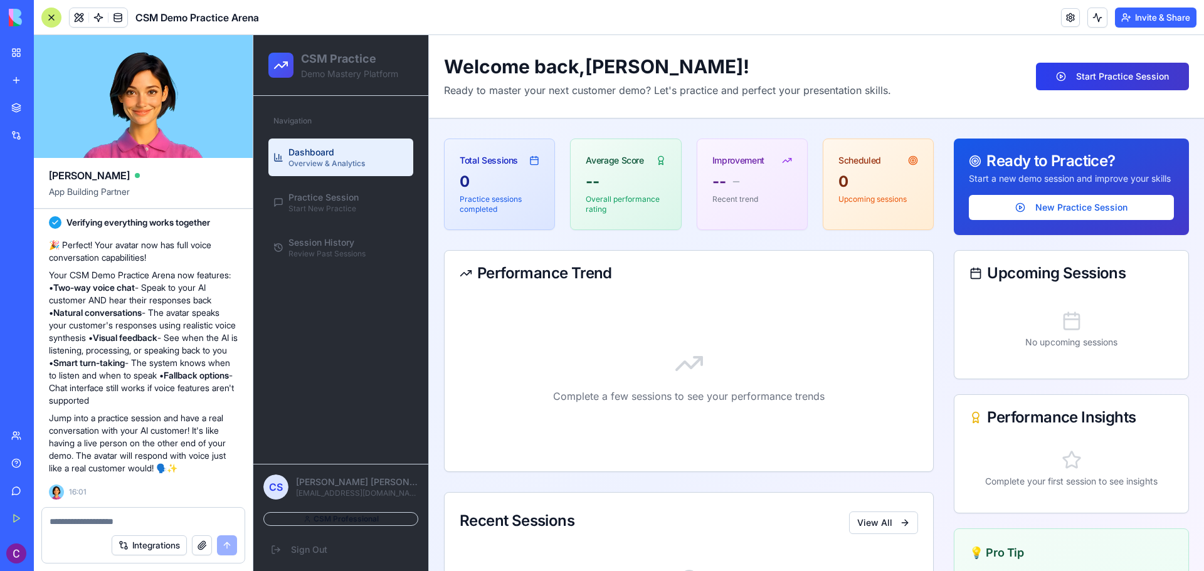
click at [1085, 72] on button "Start Practice Session" at bounding box center [1112, 77] width 153 height 28
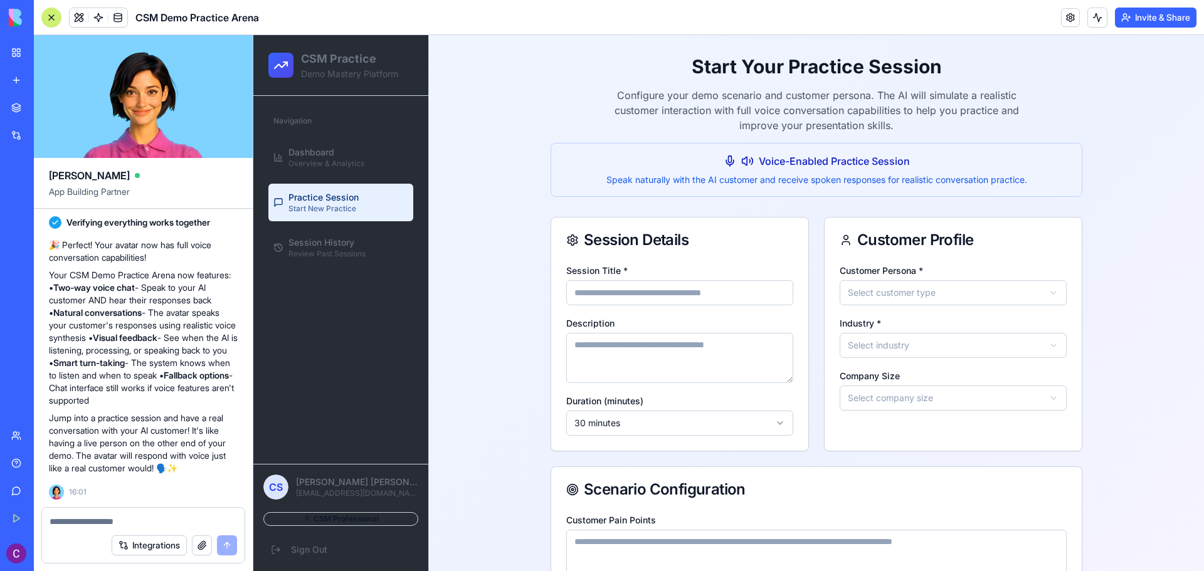
click at [666, 297] on input "Session Title *" at bounding box center [679, 292] width 227 height 25
type input "*****"
click at [913, 295] on html "**********" at bounding box center [728, 440] width 950 height 811
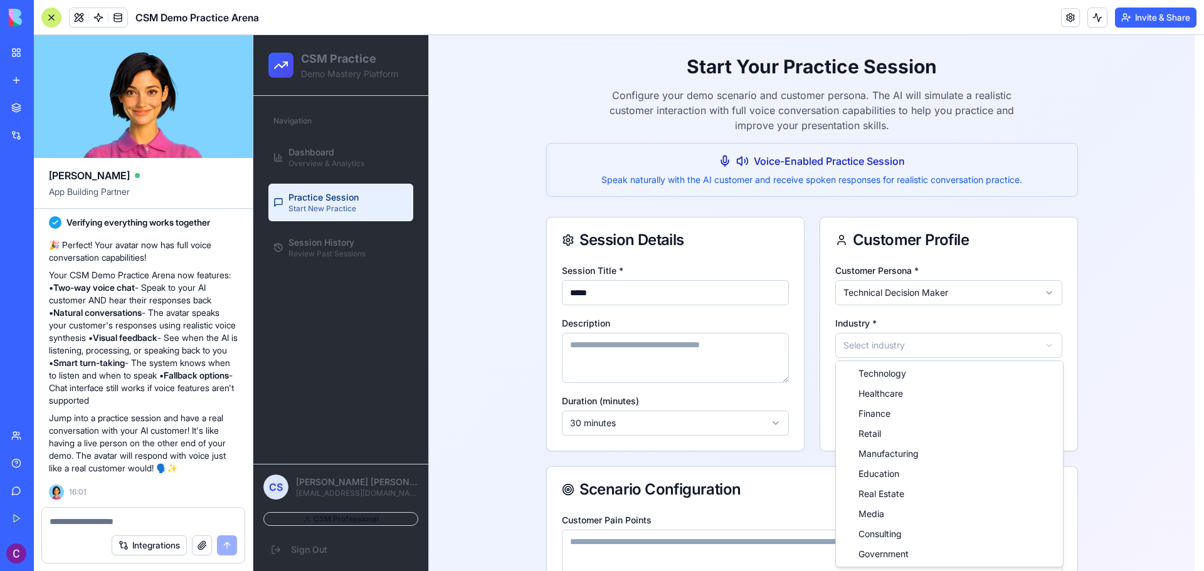
click at [899, 338] on html "**********" at bounding box center [728, 440] width 950 height 811
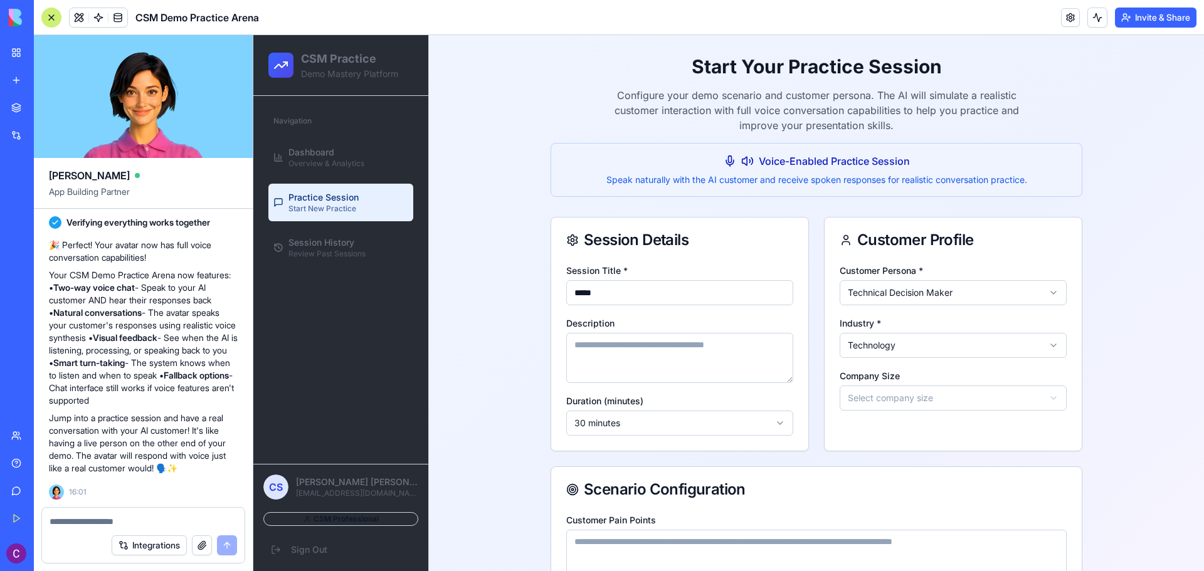
click at [874, 396] on html "**********" at bounding box center [728, 440] width 950 height 811
click at [690, 347] on textarea "Description" at bounding box center [679, 358] width 227 height 50
click at [643, 419] on html "**********" at bounding box center [728, 440] width 950 height 811
click at [898, 445] on html "**********" at bounding box center [728, 440] width 950 height 811
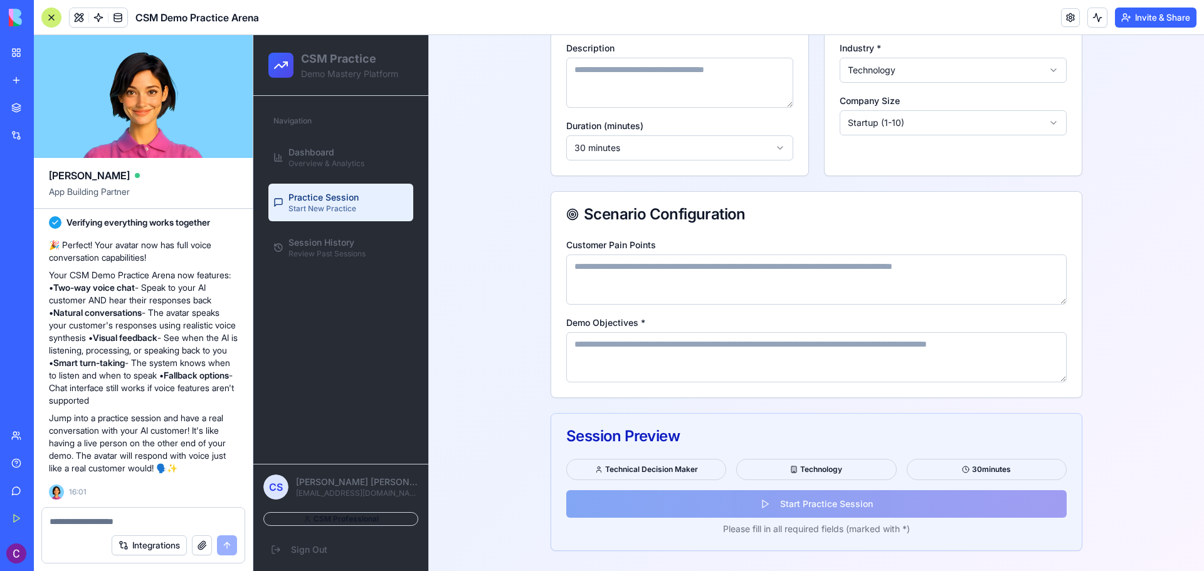
click at [724, 292] on textarea "Customer Pain Points" at bounding box center [816, 280] width 500 height 50
type textarea "**"
click at [681, 364] on textarea "Demo Objectives *" at bounding box center [816, 357] width 500 height 50
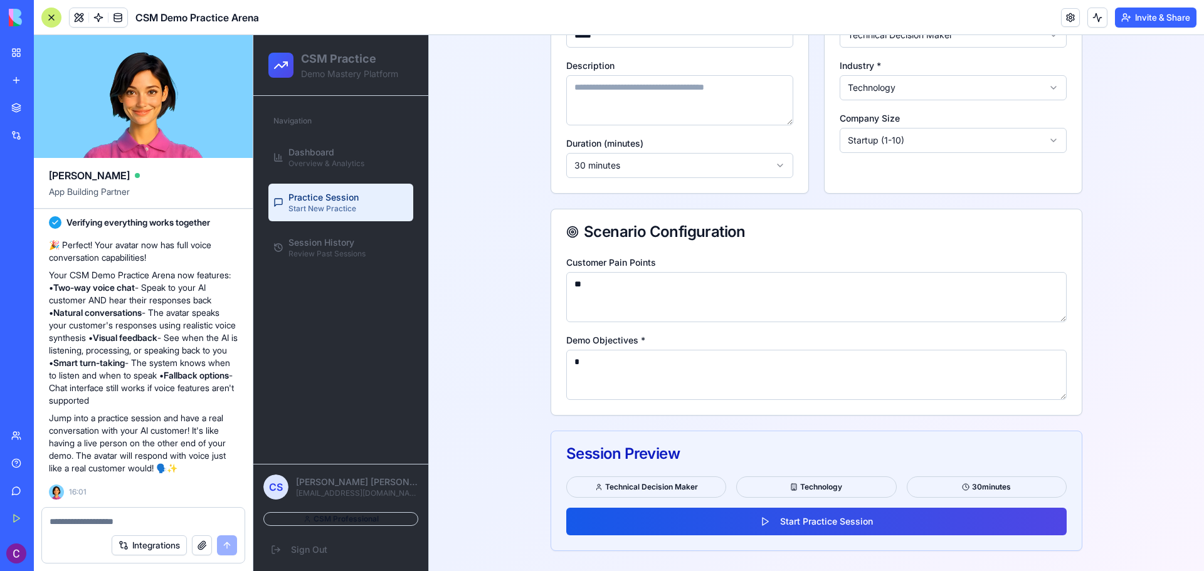
scroll to position [258, 0]
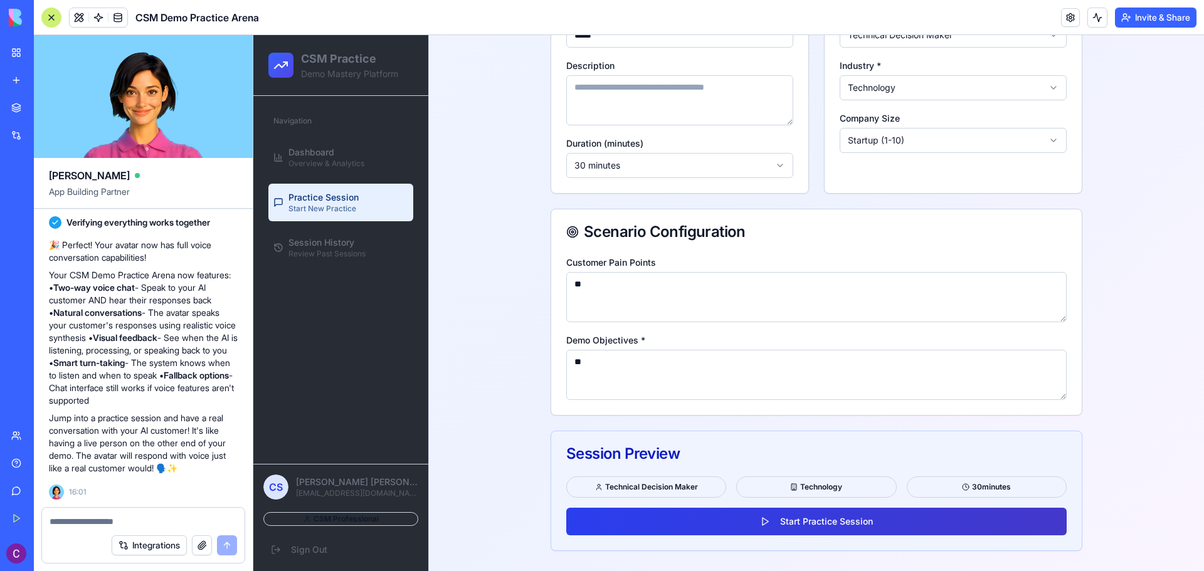
type textarea "**"
click at [828, 520] on button "Start Practice Session" at bounding box center [816, 522] width 500 height 28
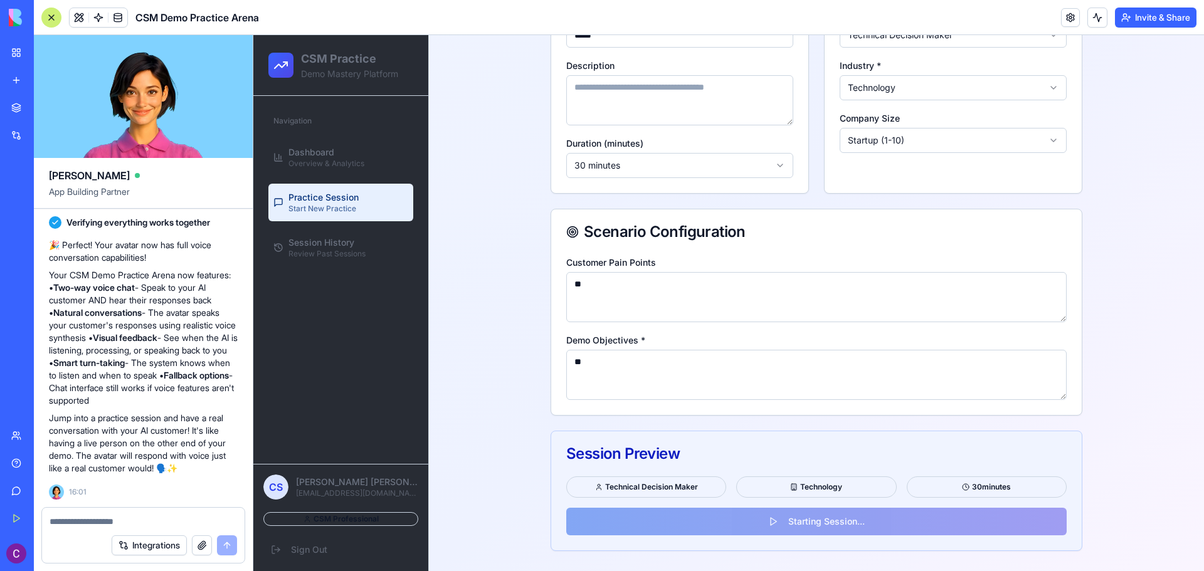
scroll to position [0, 0]
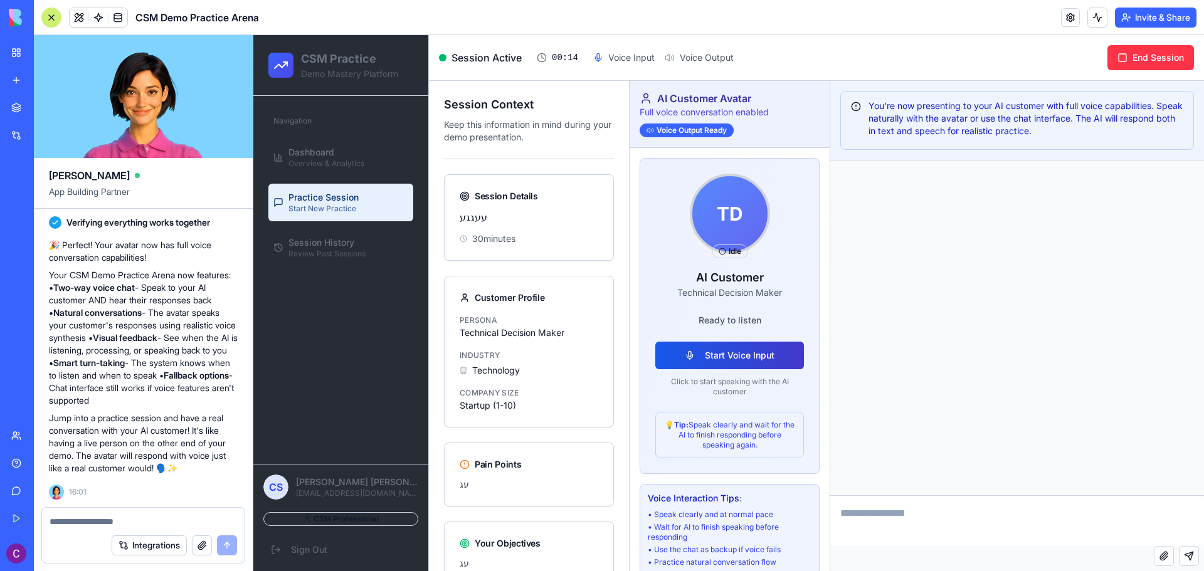
click at [756, 356] on button "Start Voice Input" at bounding box center [729, 356] width 149 height 28
click at [725, 367] on button "Start Voice Input" at bounding box center [729, 356] width 149 height 28
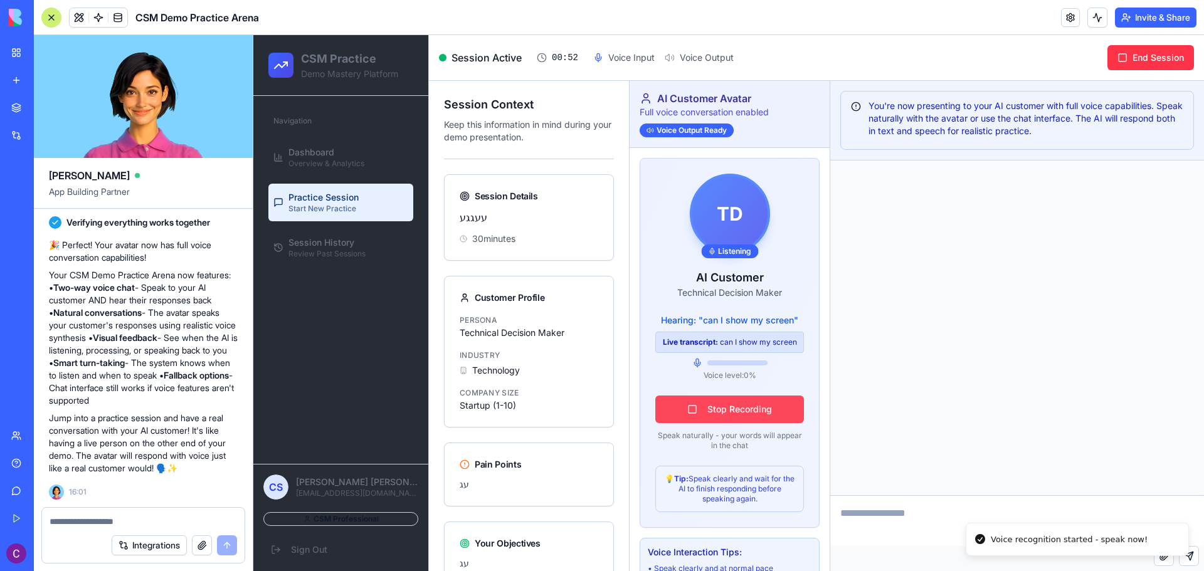
click at [747, 413] on button "Stop Recording" at bounding box center [729, 410] width 149 height 28
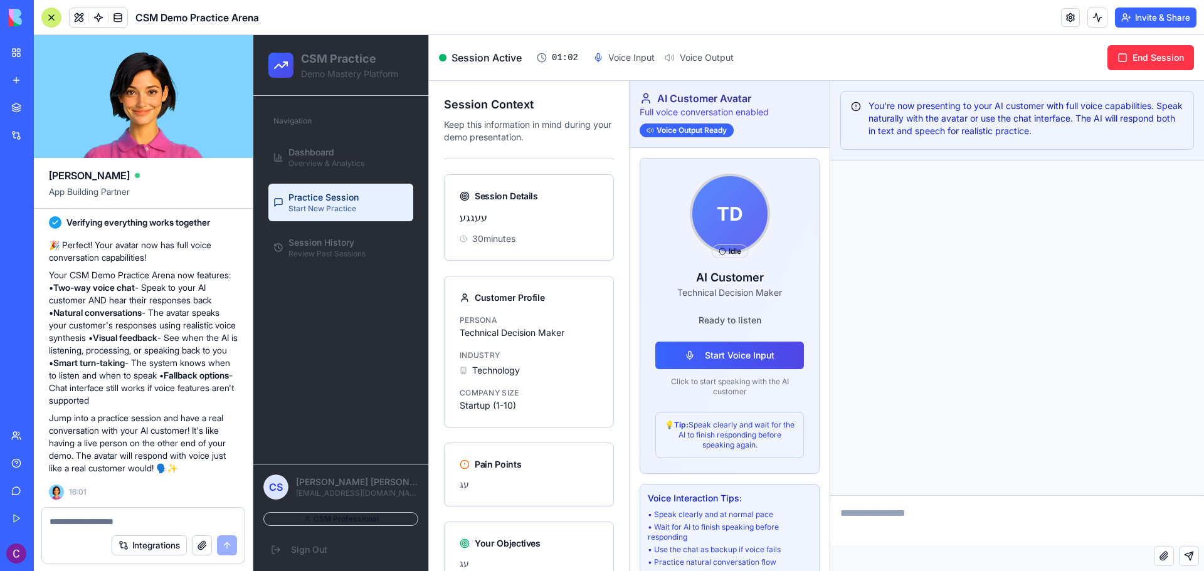
click at [1045, 406] on div at bounding box center [1017, 327] width 374 height 335
click at [902, 243] on div at bounding box center [1017, 327] width 374 height 335
click at [1149, 58] on button "End Session" at bounding box center [1150, 57] width 87 height 25
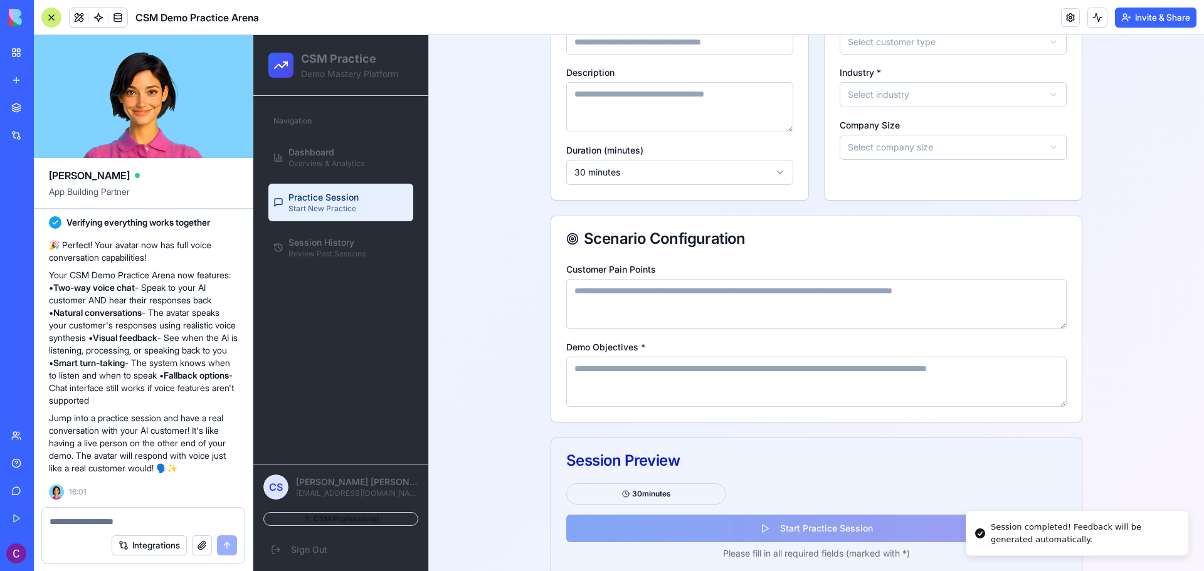
scroll to position [275, 0]
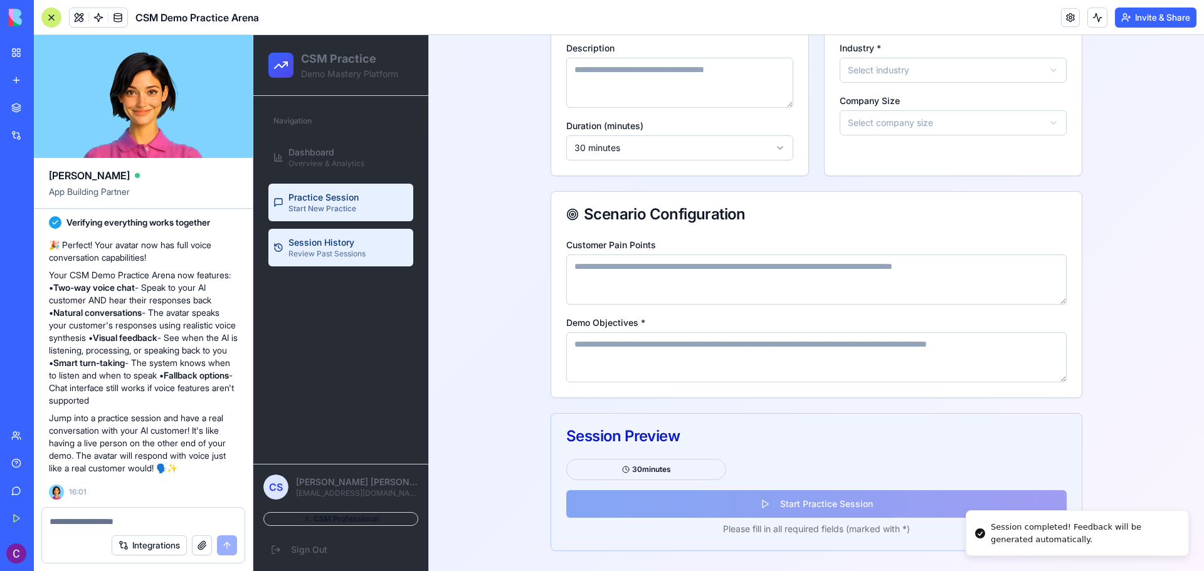
click at [351, 249] on span "Review Past Sessions" at bounding box center [326, 254] width 77 height 10
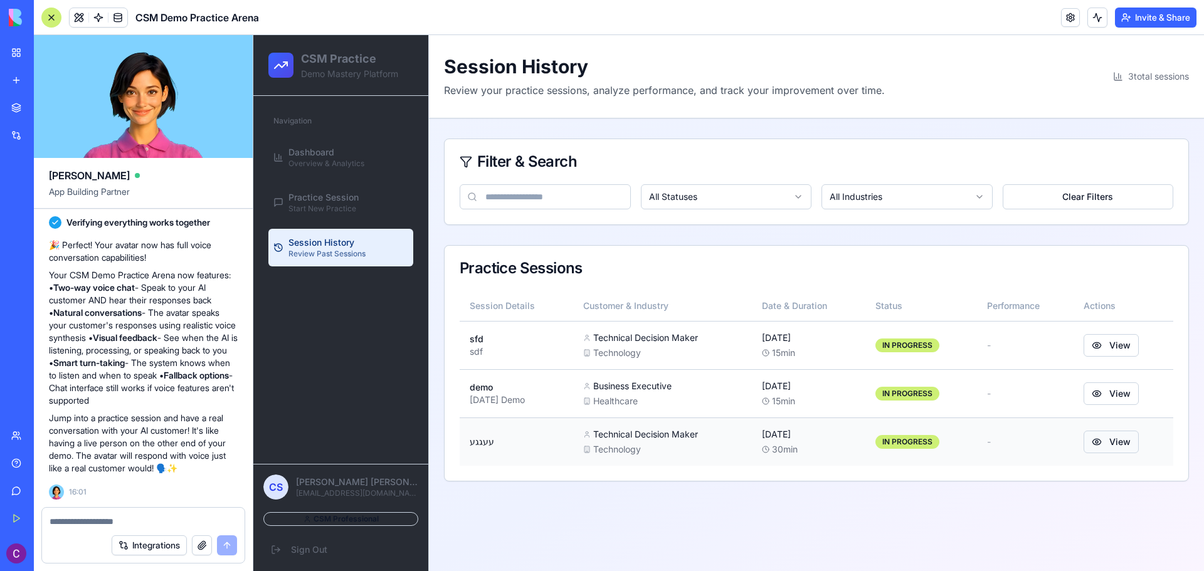
click at [1113, 446] on button "View" at bounding box center [1110, 442] width 55 height 23
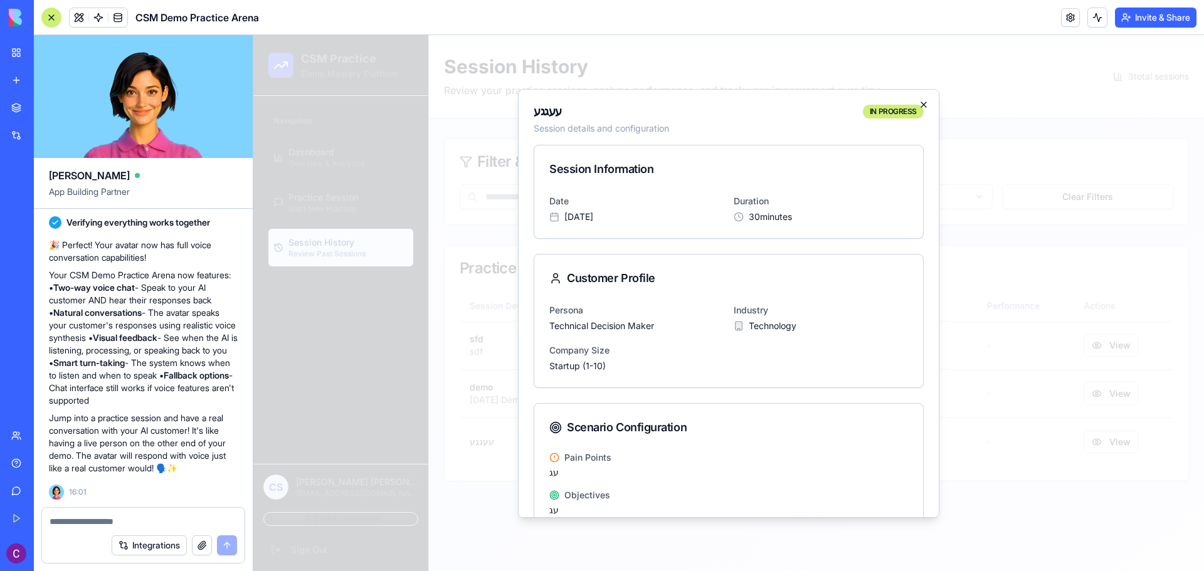
click at [918, 108] on icon "button" at bounding box center [923, 105] width 10 height 10
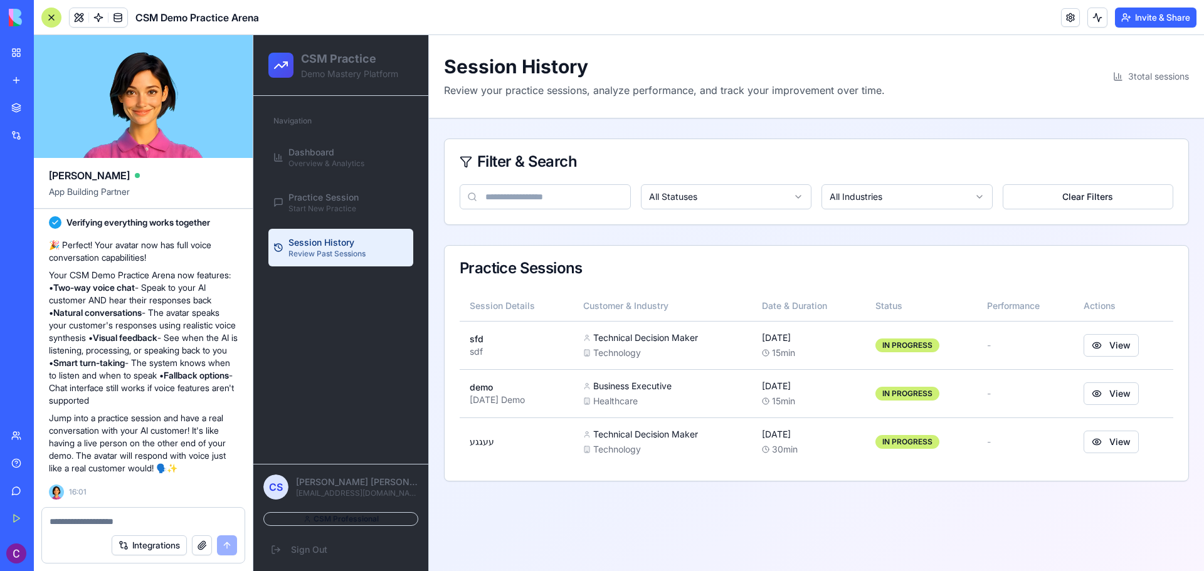
click at [149, 525] on textarea at bounding box center [143, 521] width 187 height 13
type textarea "*"
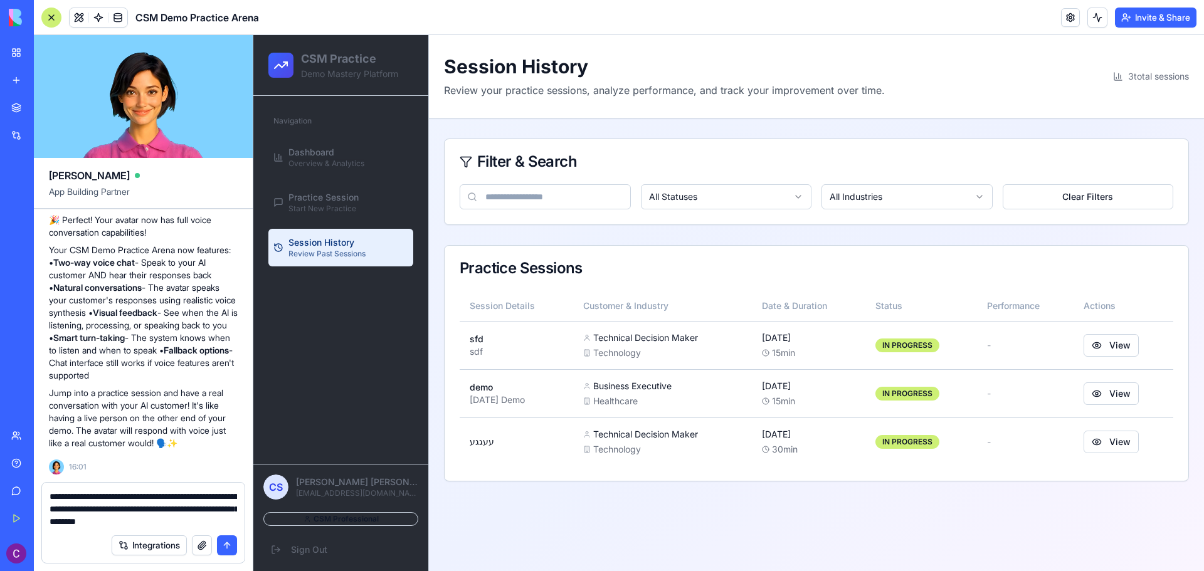
type textarea "**********"
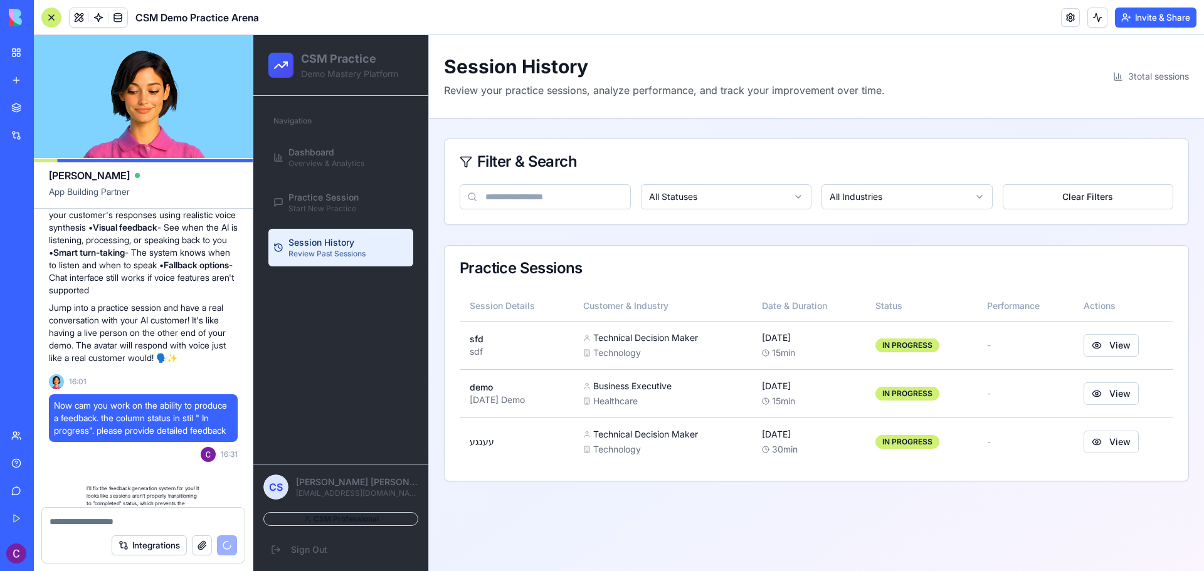
scroll to position [1640, 0]
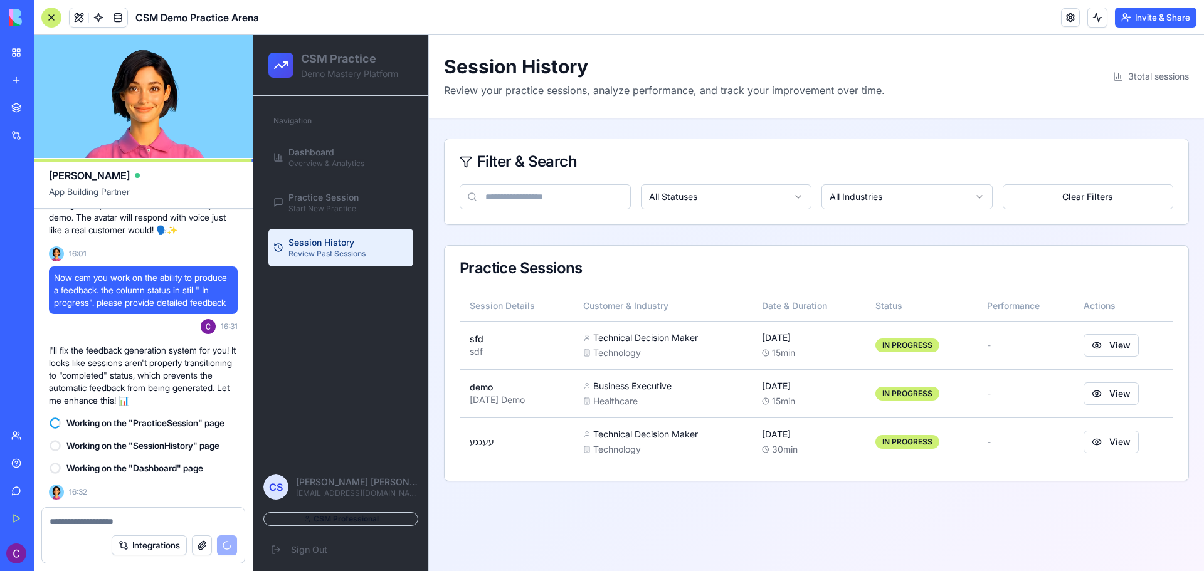
click at [11, 57] on link "My Workspace" at bounding box center [29, 52] width 50 height 25
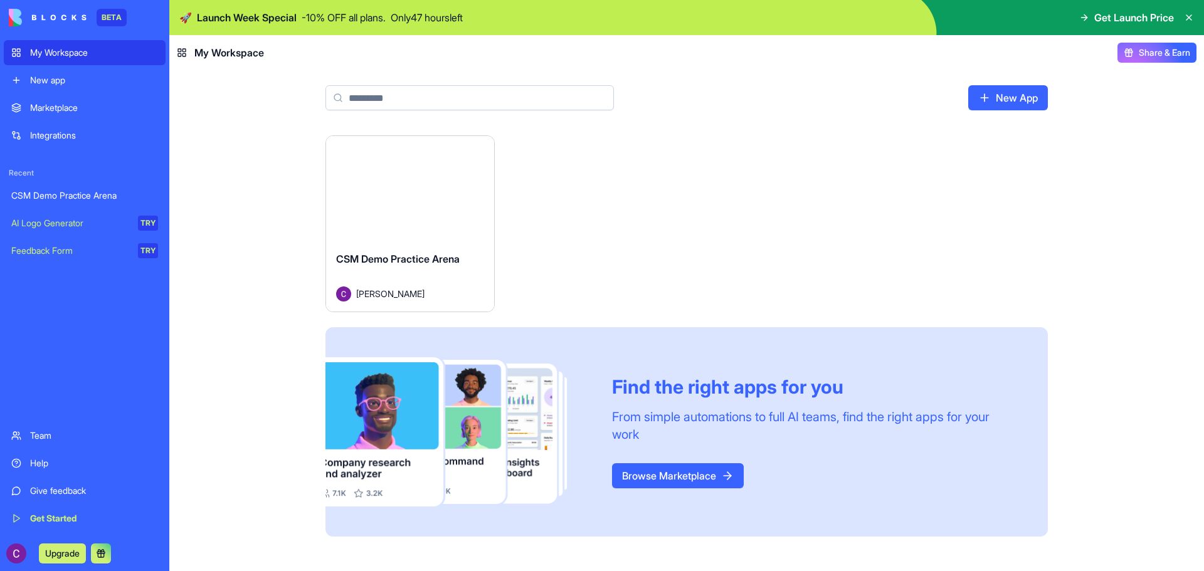
click at [479, 150] on html "BETA My Workspace New app Marketplace Integrations Recent CSM Demo Practice Are…" at bounding box center [602, 285] width 1204 height 571
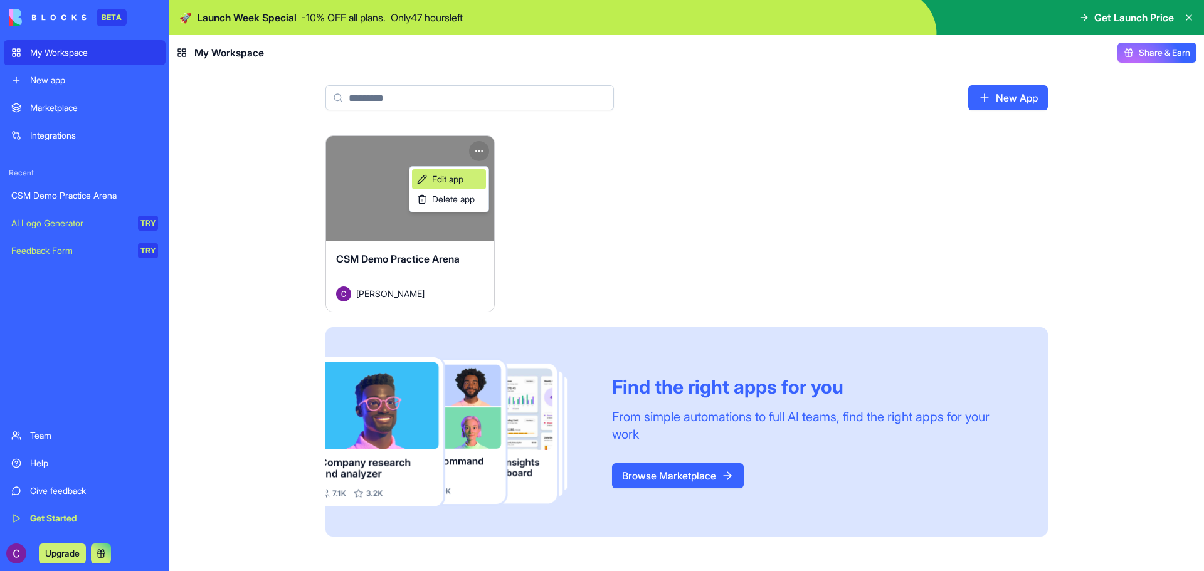
click at [475, 176] on link "Edit app" at bounding box center [449, 179] width 74 height 20
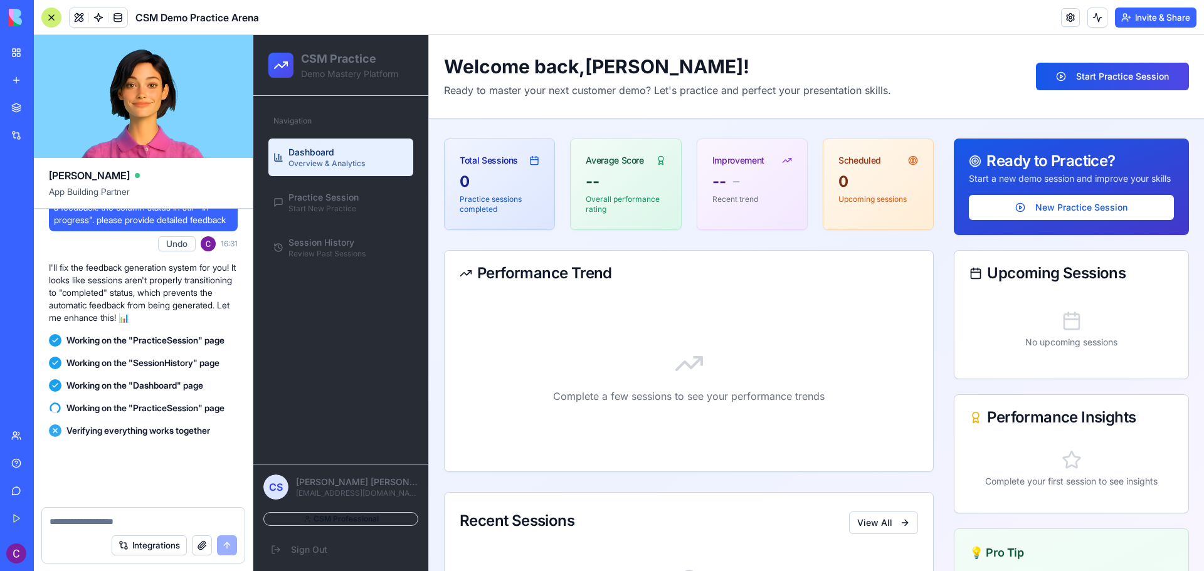
scroll to position [2154, 0]
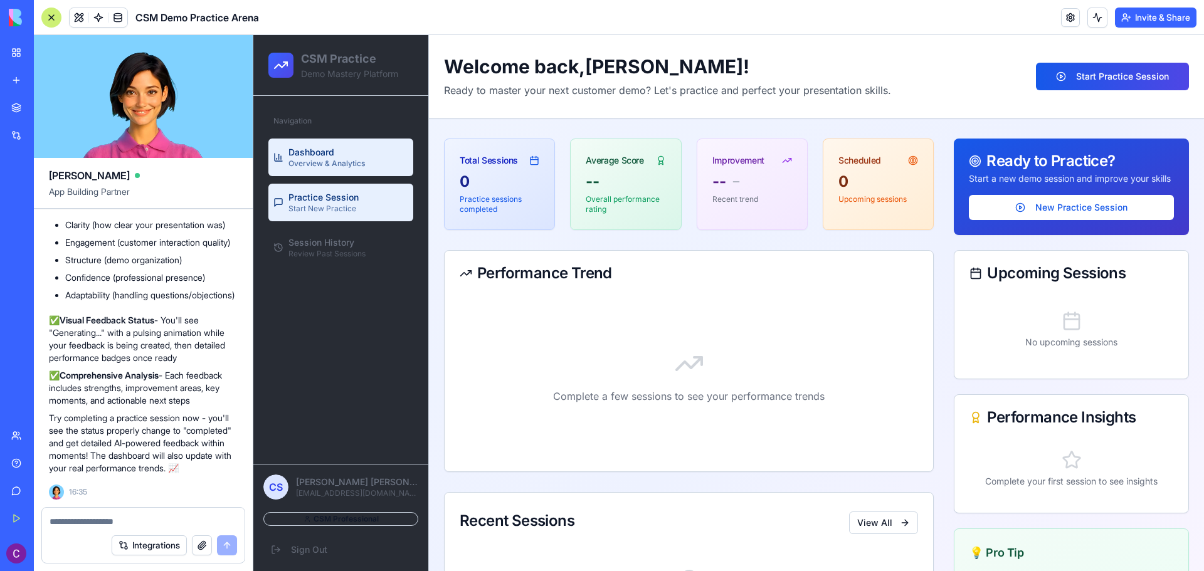
click at [370, 196] on link "Practice Session Start New Practice" at bounding box center [340, 203] width 145 height 38
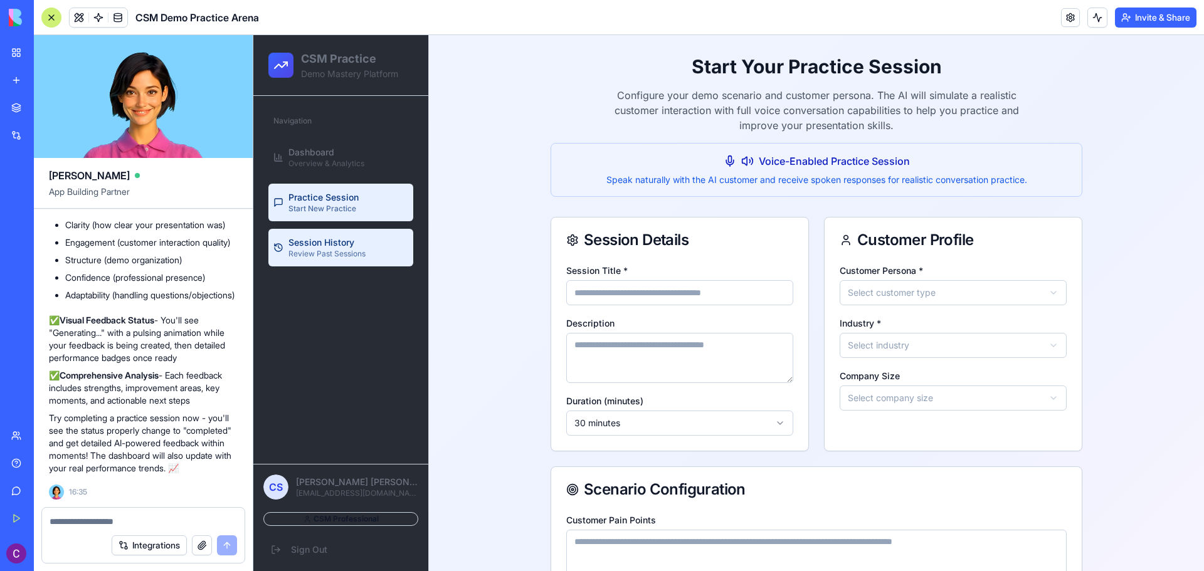
click at [360, 253] on span "Review Past Sessions" at bounding box center [326, 254] width 77 height 10
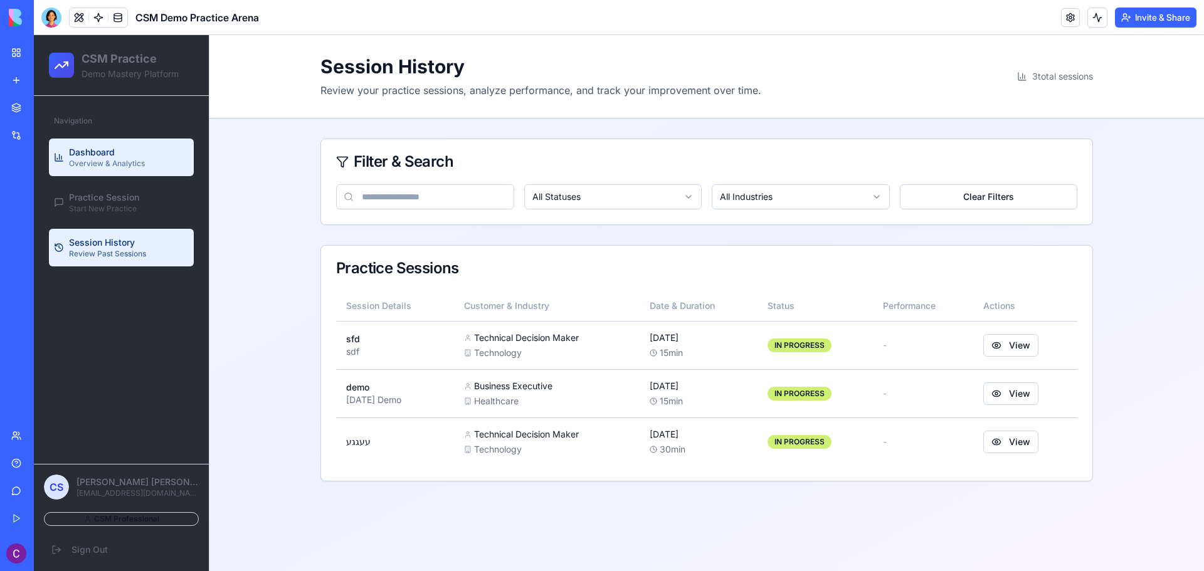
click at [127, 152] on div "Dashboard Overview & Analytics" at bounding box center [107, 157] width 76 height 23
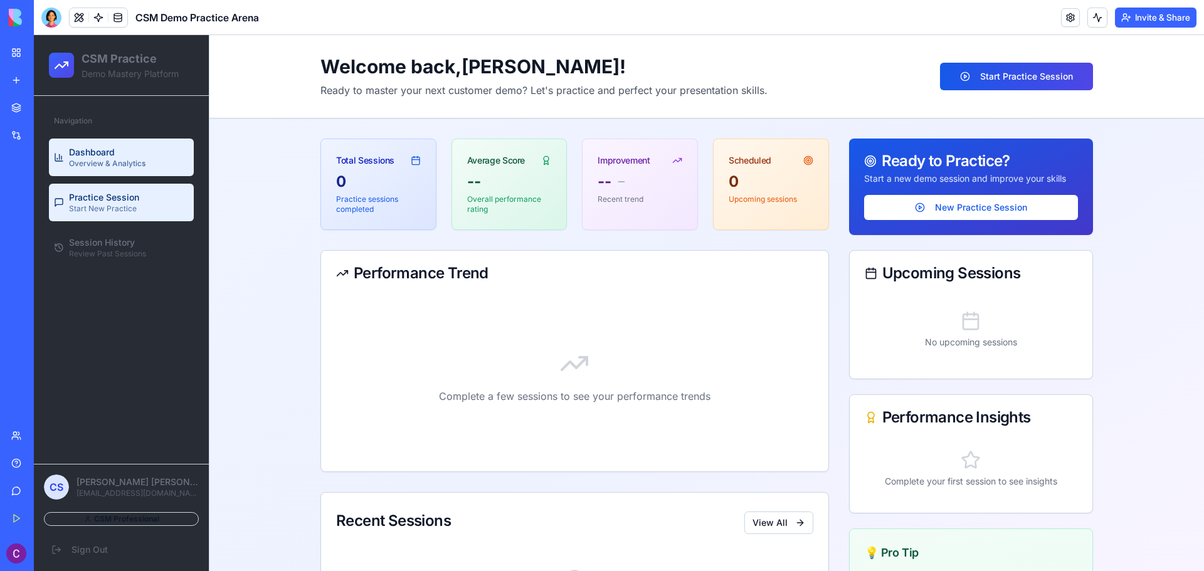
click at [133, 193] on span "Practice Session" at bounding box center [104, 197] width 70 height 13
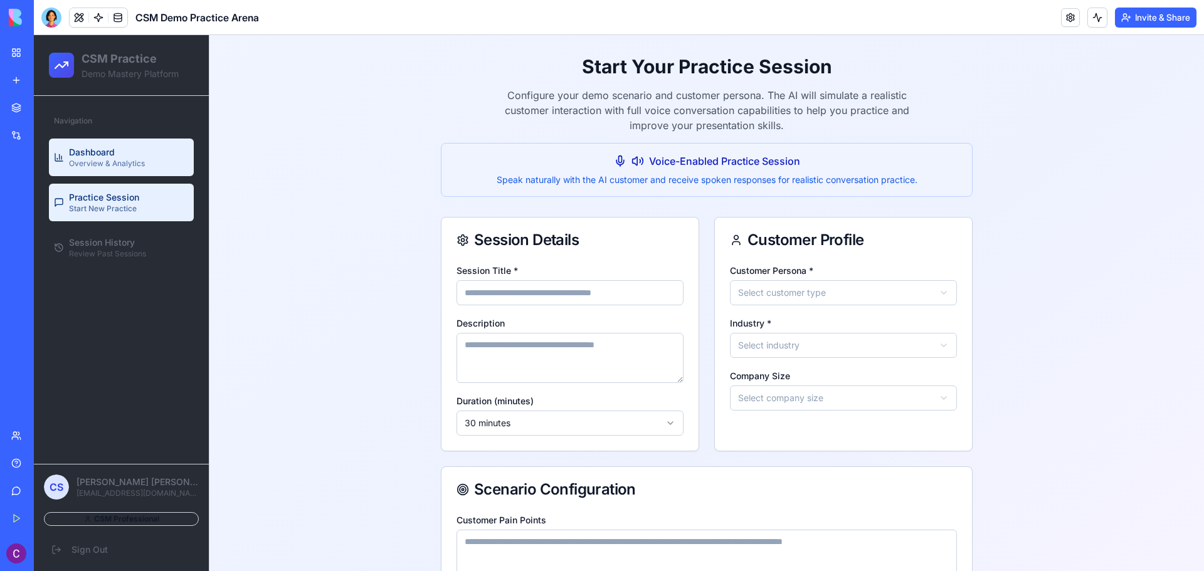
click at [124, 166] on span "Overview & Analytics" at bounding box center [107, 164] width 76 height 10
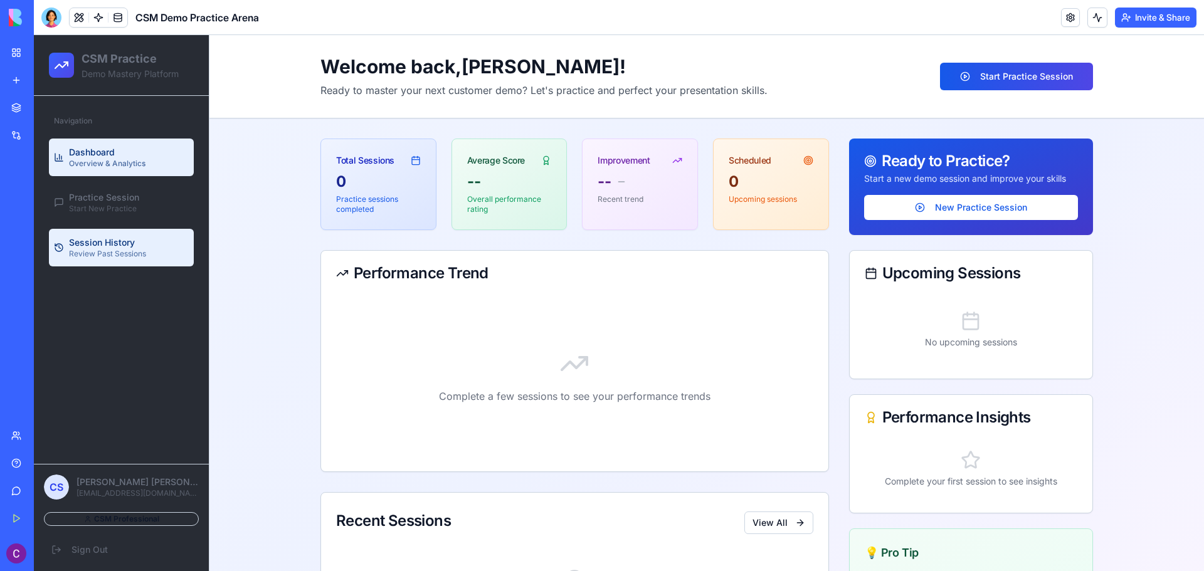
click at [131, 258] on span "Review Past Sessions" at bounding box center [107, 254] width 77 height 10
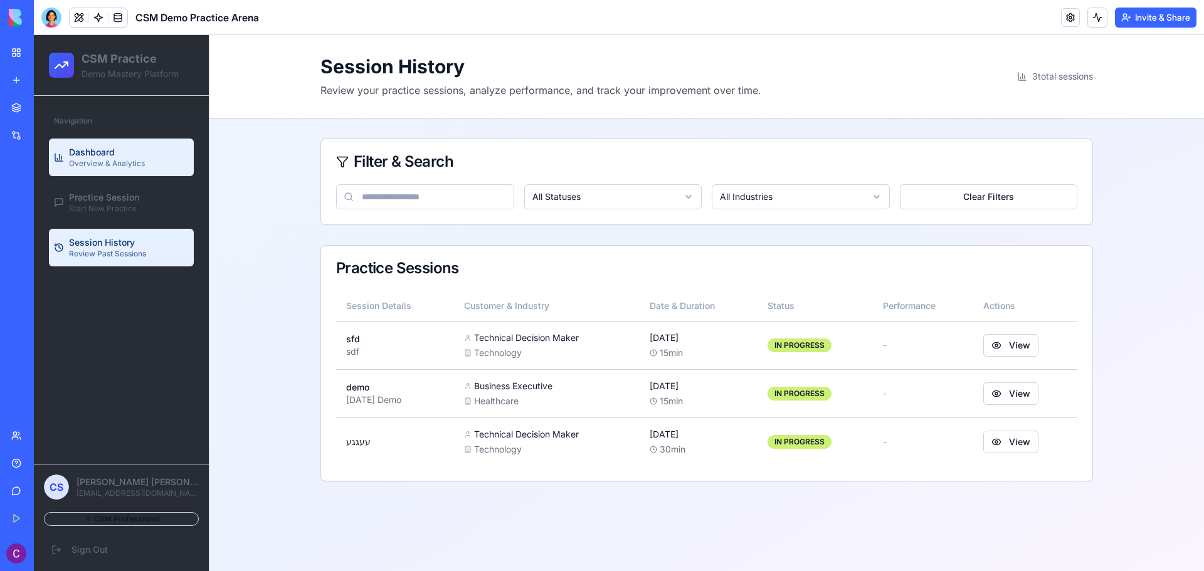
click at [135, 161] on span "Overview & Analytics" at bounding box center [107, 164] width 76 height 10
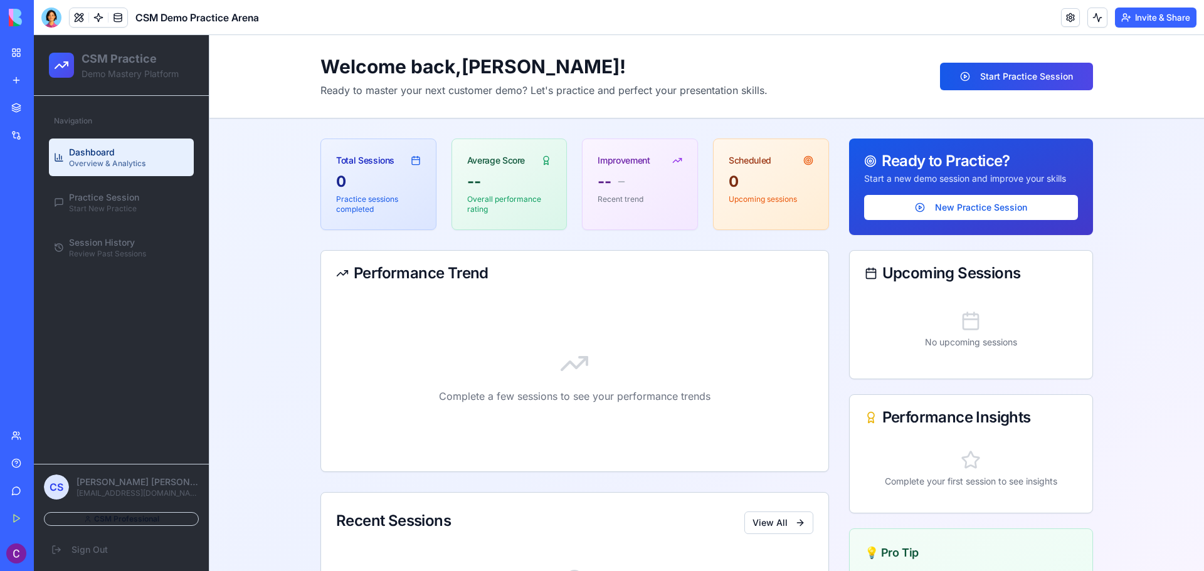
click at [110, 127] on div "Navigation" at bounding box center [121, 121] width 145 height 20
click at [87, 14] on button at bounding box center [79, 17] width 19 height 19
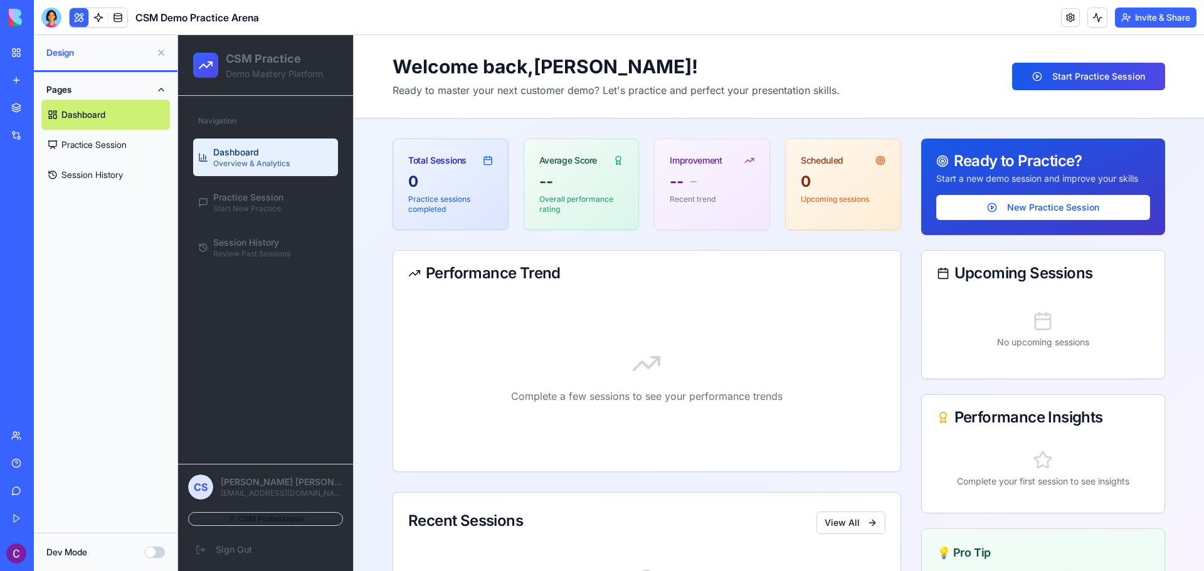
click at [260, 166] on span "Overview & Analytics" at bounding box center [251, 164] width 76 height 10
click at [152, 552] on button "Dev Mode" at bounding box center [155, 552] width 20 height 11
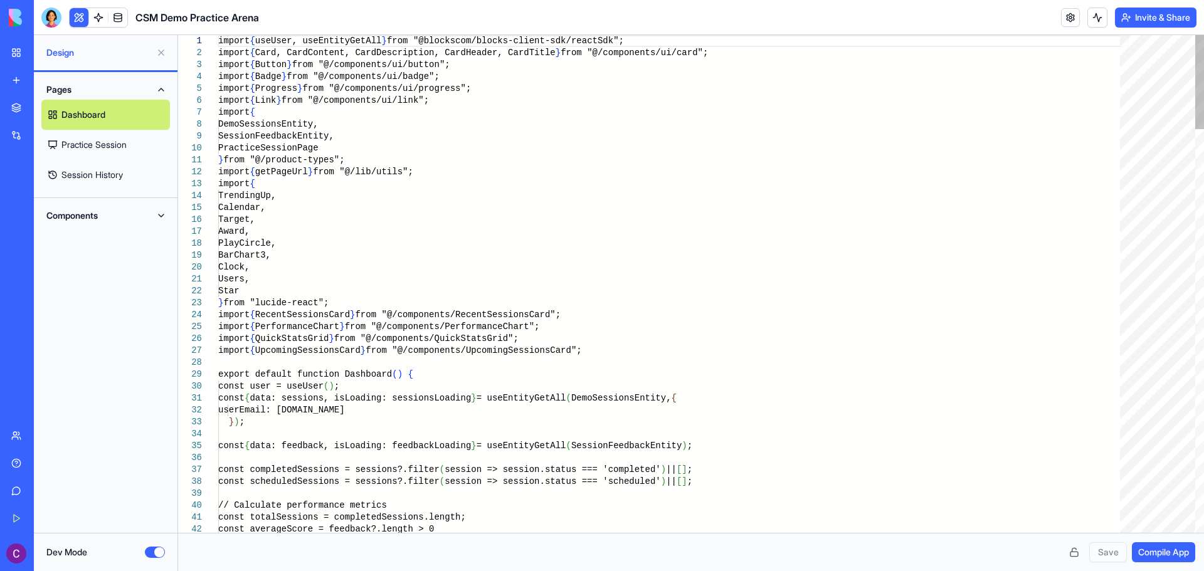
click at [152, 552] on button "Dev Mode" at bounding box center [155, 552] width 20 height 11
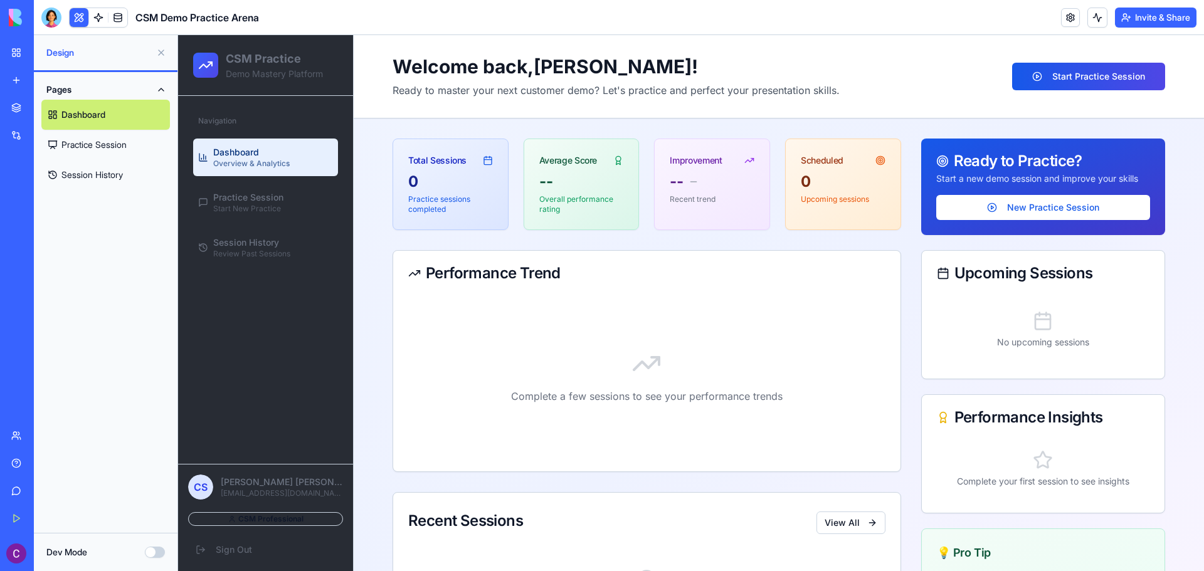
click at [1171, 18] on button "Invite & Share" at bounding box center [1155, 18] width 81 height 20
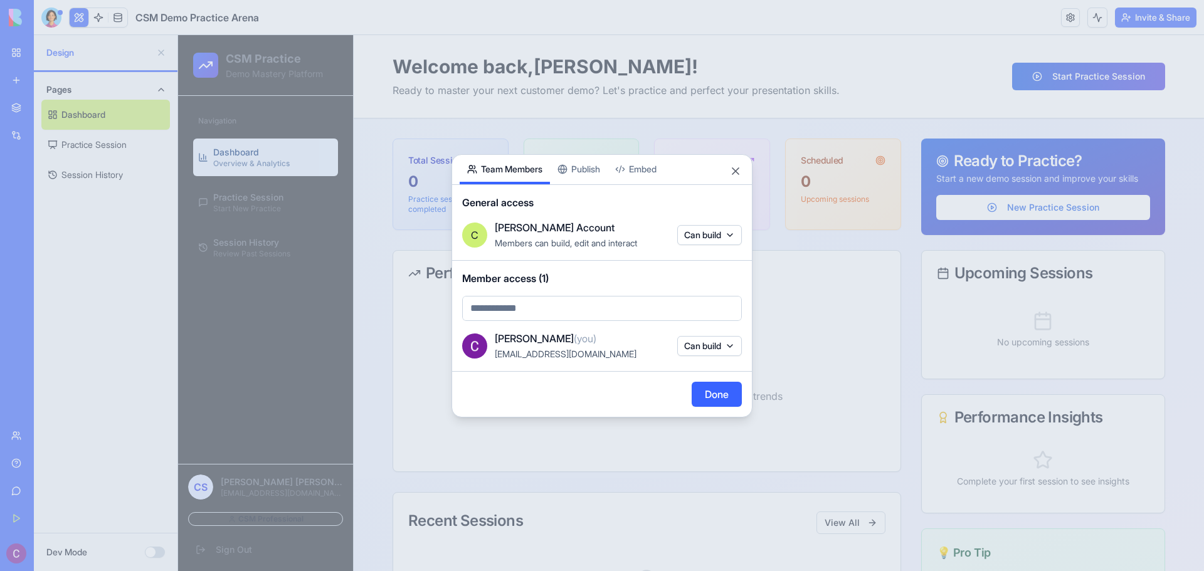
click at [583, 174] on div "Share App Team Members Publish Embed General access C Chen's Account Members ca…" at bounding box center [601, 285] width 301 height 263
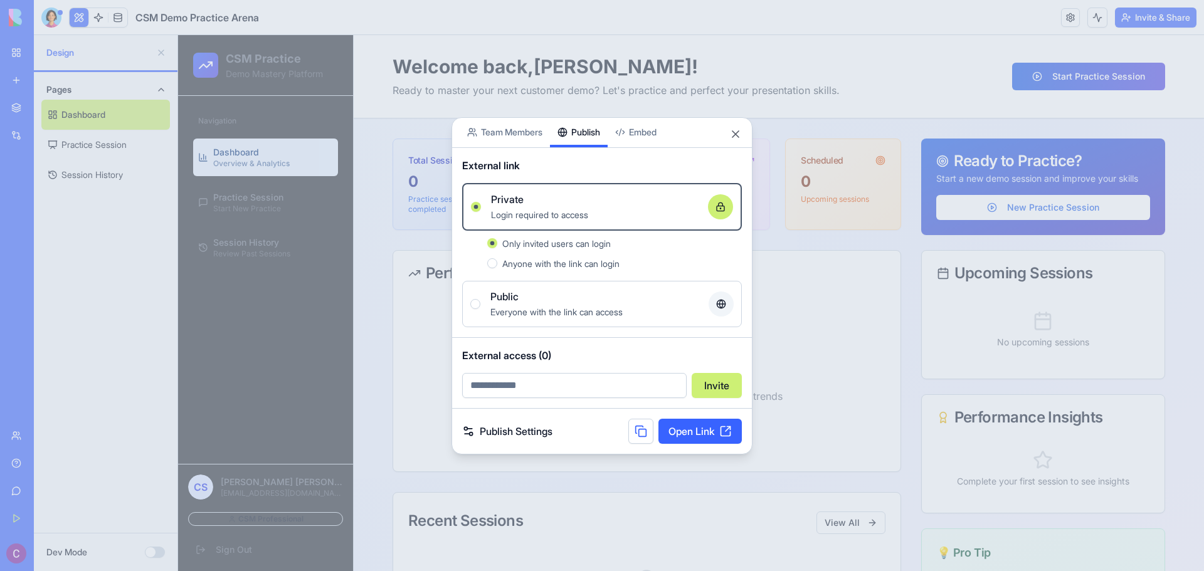
click at [561, 267] on span "Anyone with the link can login" at bounding box center [560, 263] width 117 height 11
click at [497, 267] on button "Anyone with the link can login" at bounding box center [492, 263] width 10 height 10
click at [639, 319] on label "Public Everyone with the link can access" at bounding box center [602, 304] width 280 height 46
click at [480, 309] on button "Public Everyone with the link can access" at bounding box center [475, 304] width 10 height 10
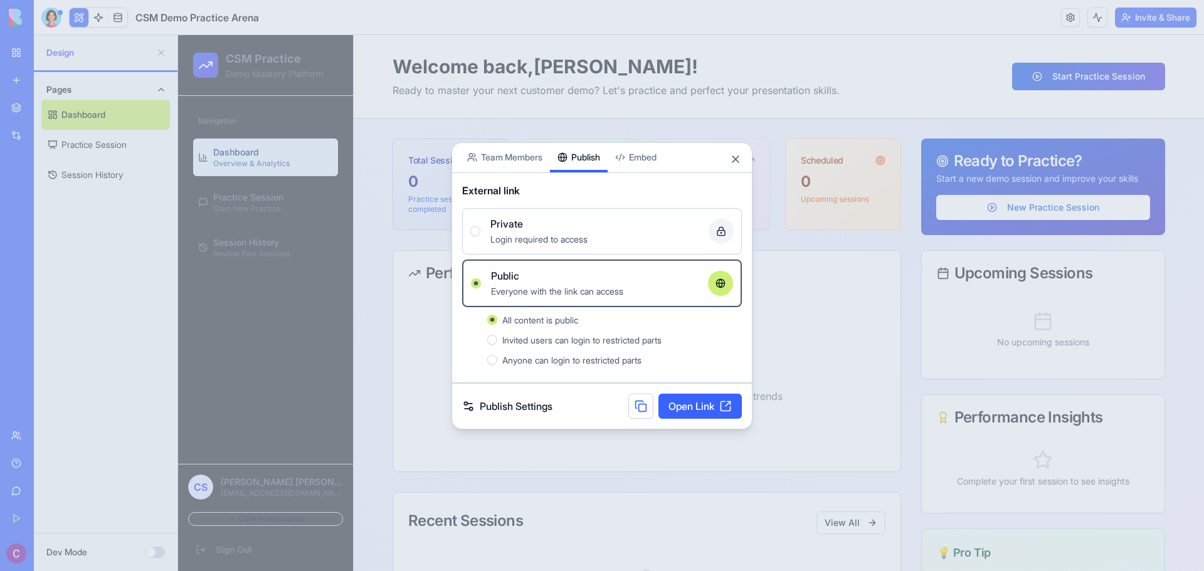
click at [627, 248] on label "Private Login required to access" at bounding box center [602, 231] width 280 height 46
click at [480, 236] on button "Private Login required to access" at bounding box center [475, 231] width 10 height 10
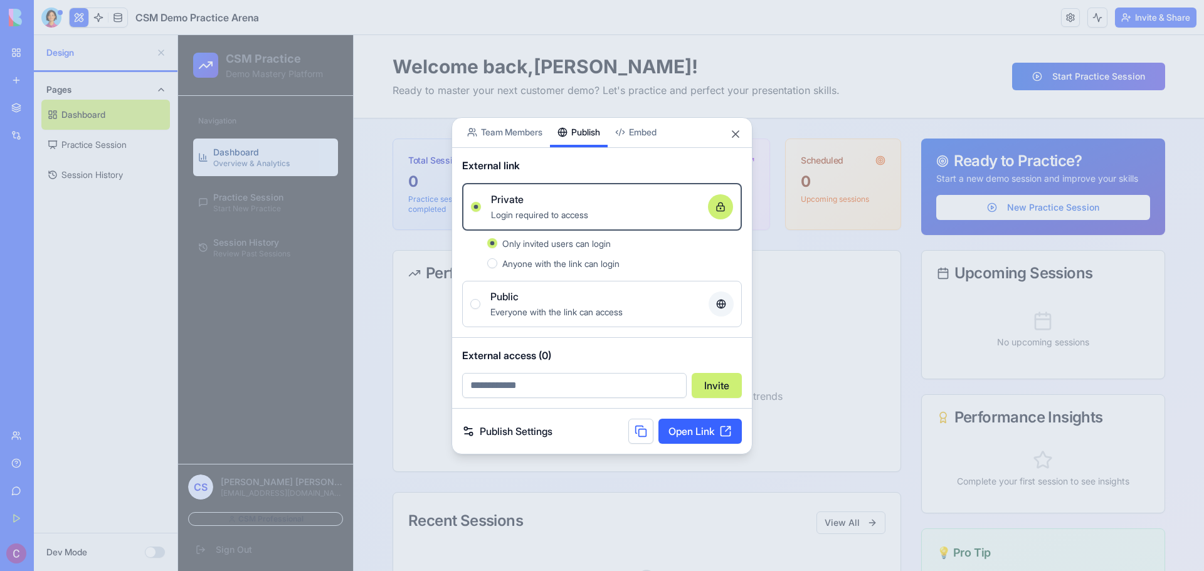
click at [597, 305] on div "Everyone with the link can access" at bounding box center [594, 311] width 208 height 15
click at [480, 305] on button "Public Everyone with the link can access" at bounding box center [475, 304] width 10 height 10
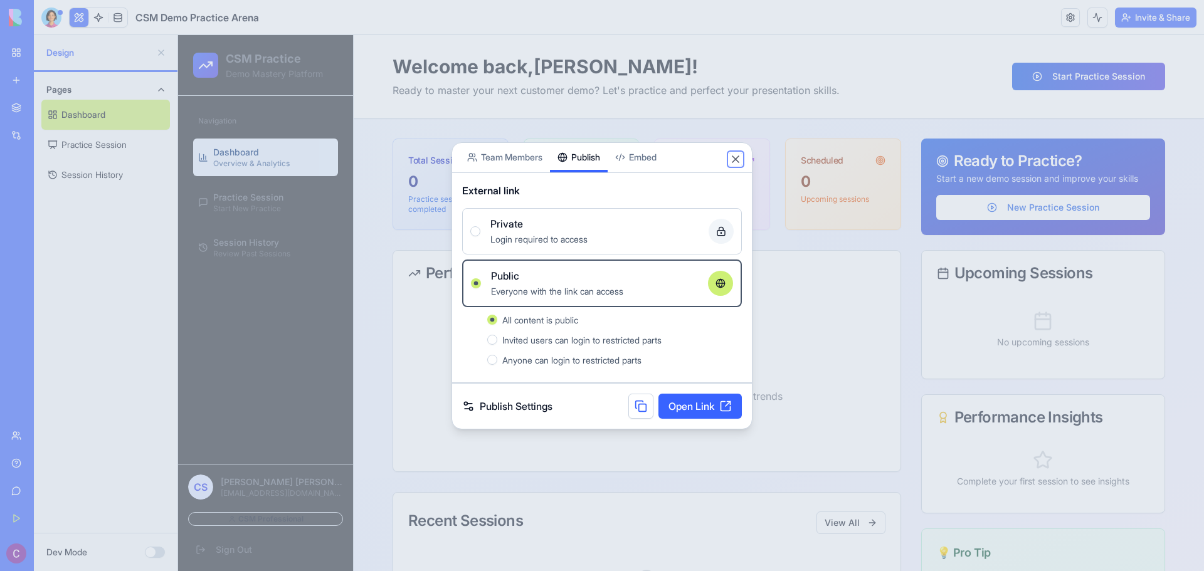
click at [732, 157] on button "Close" at bounding box center [735, 159] width 13 height 13
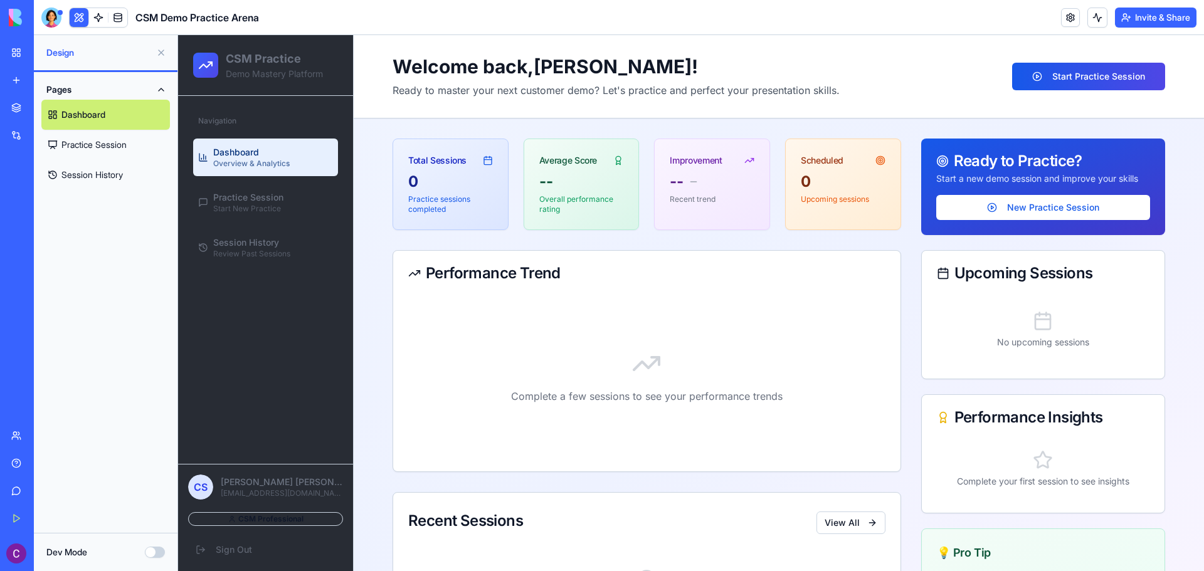
scroll to position [94, 0]
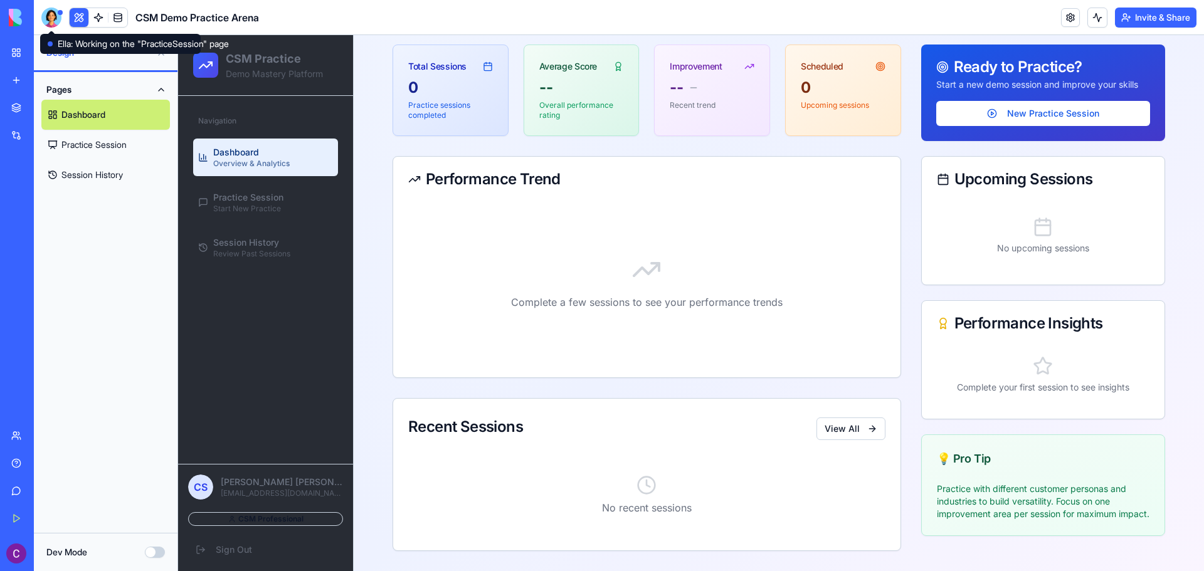
click at [51, 11] on div at bounding box center [51, 18] width 20 height 20
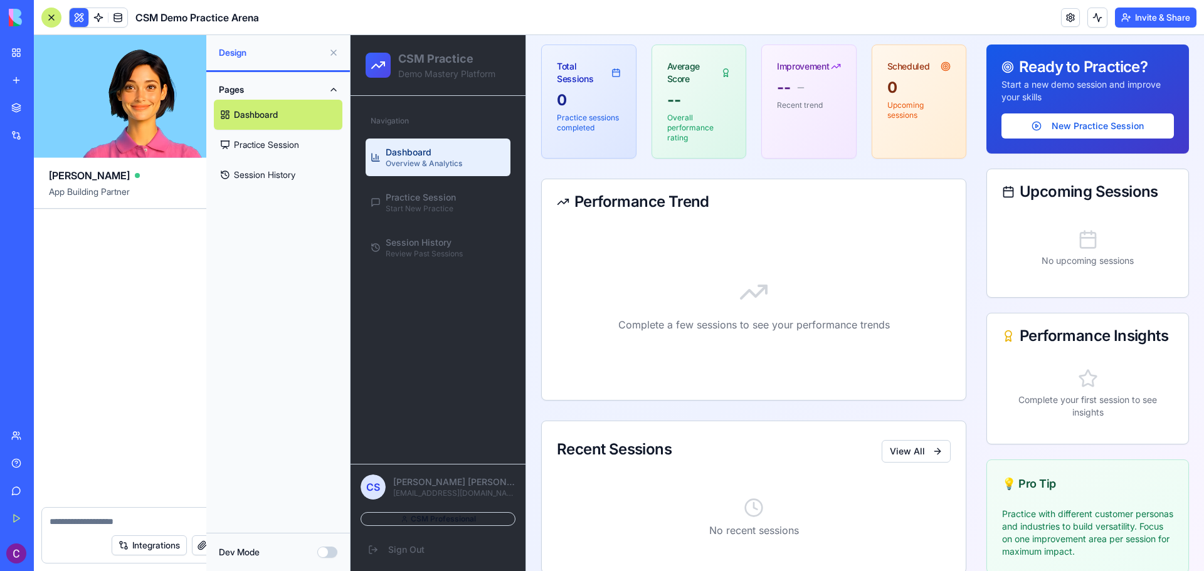
scroll to position [1685, 0]
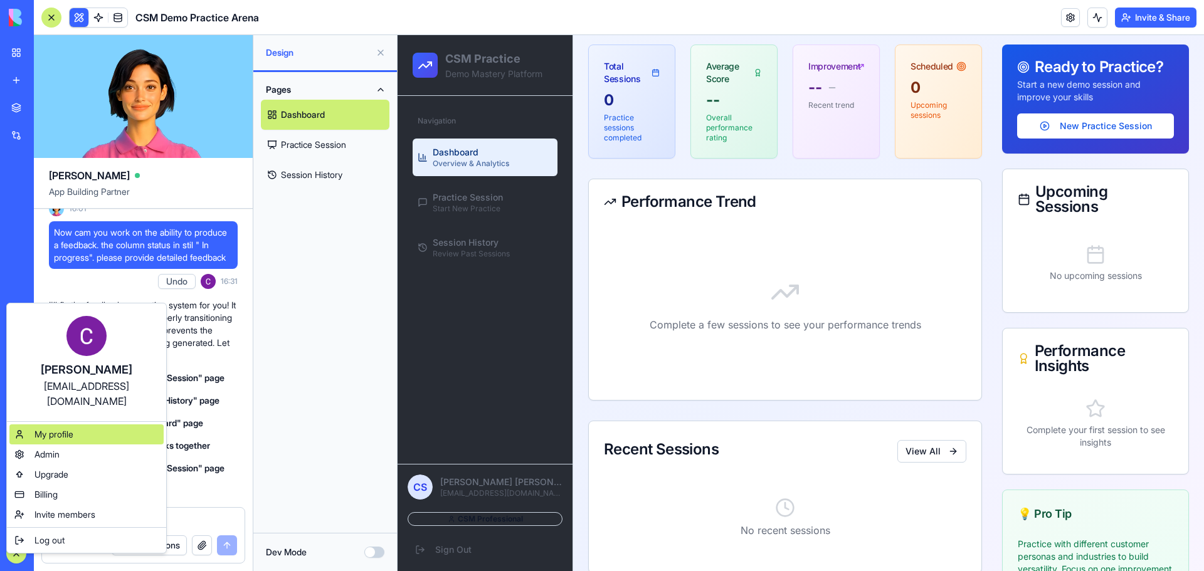
click at [46, 428] on span "My profile" at bounding box center [53, 434] width 39 height 13
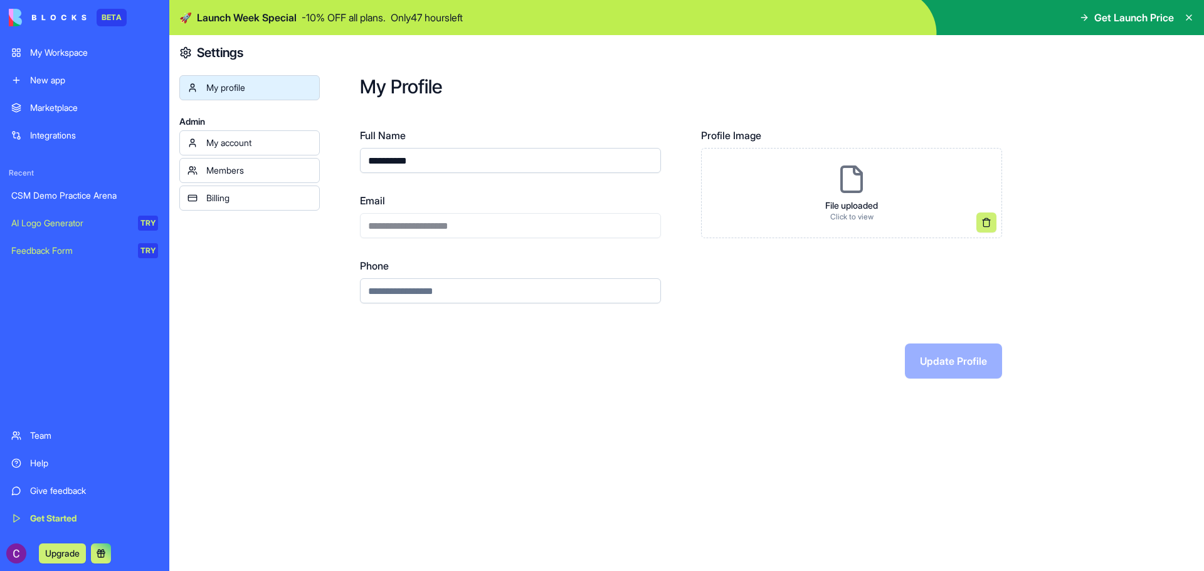
click at [235, 145] on div "My account" at bounding box center [258, 143] width 105 height 13
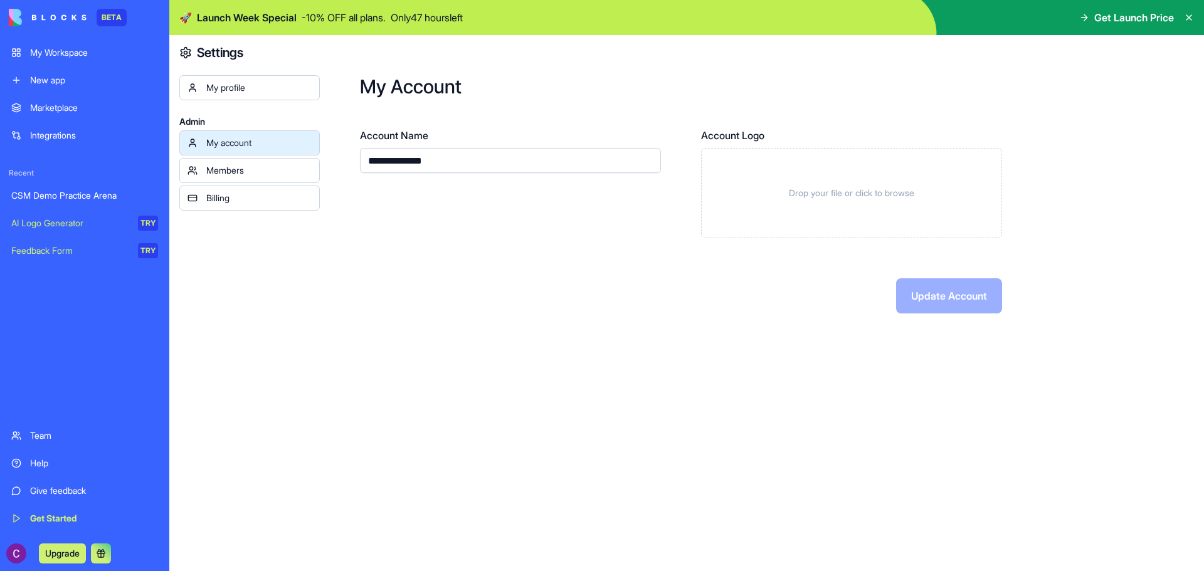
click at [239, 177] on link "Members" at bounding box center [249, 170] width 140 height 25
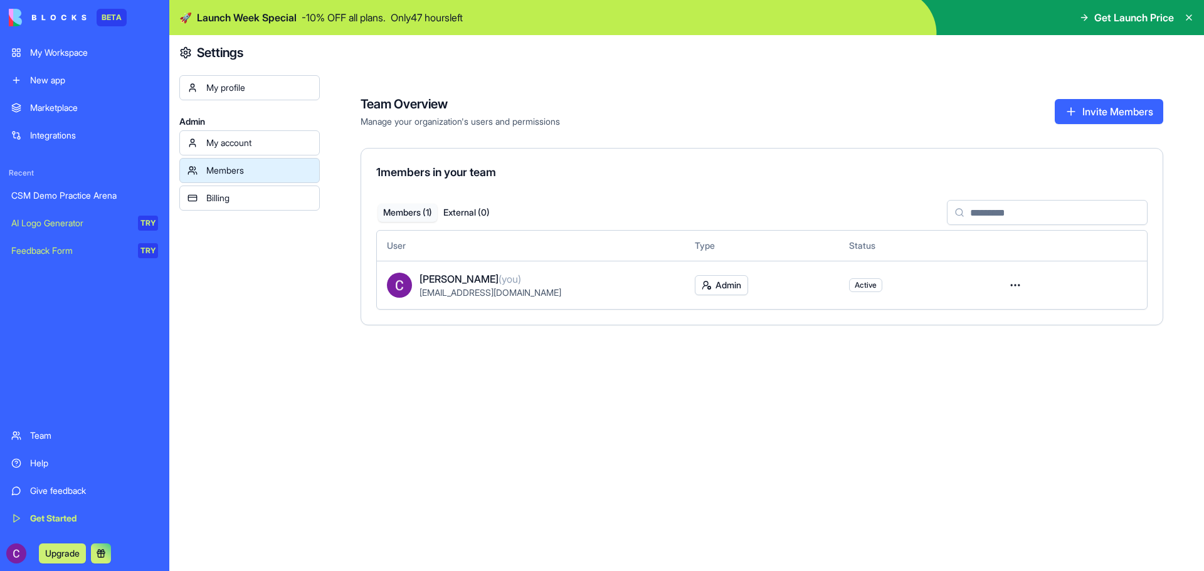
click at [236, 200] on div "Billing" at bounding box center [258, 198] width 105 height 13
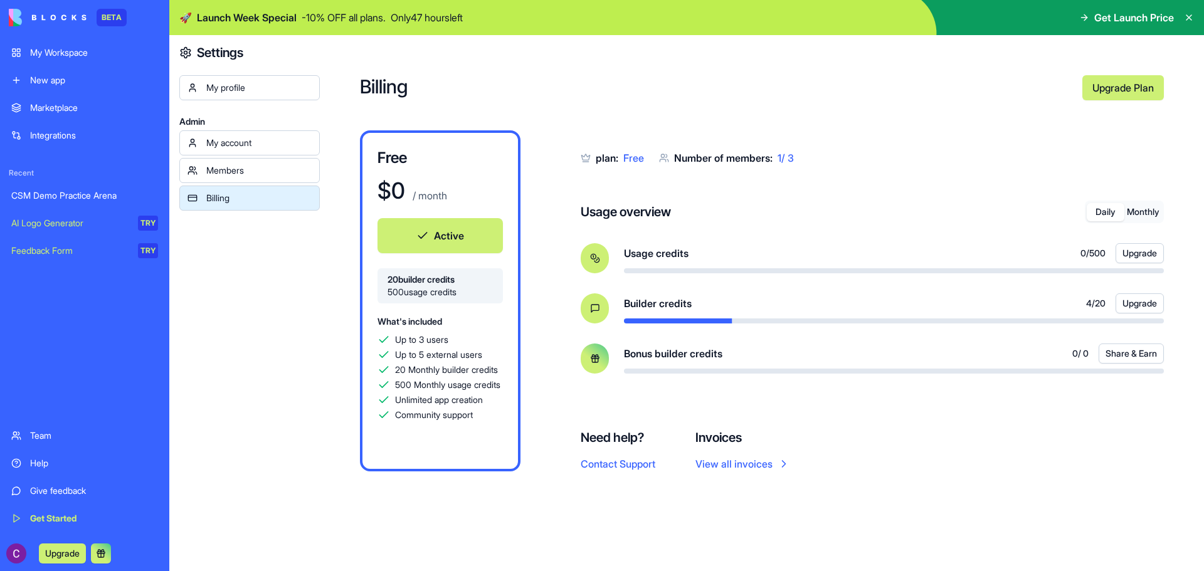
click at [1142, 85] on link "Upgrade Plan" at bounding box center [1122, 87] width 81 height 25
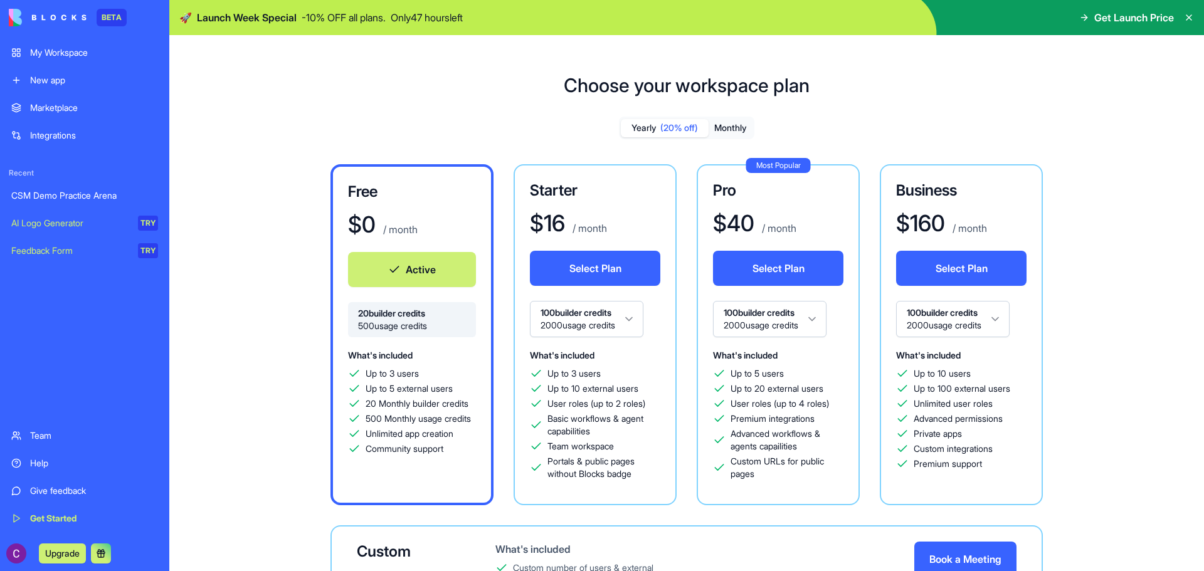
click at [713, 128] on button "Monthly" at bounding box center [730, 128] width 44 height 18
click at [673, 128] on span "(20% off)" at bounding box center [679, 128] width 38 height 13
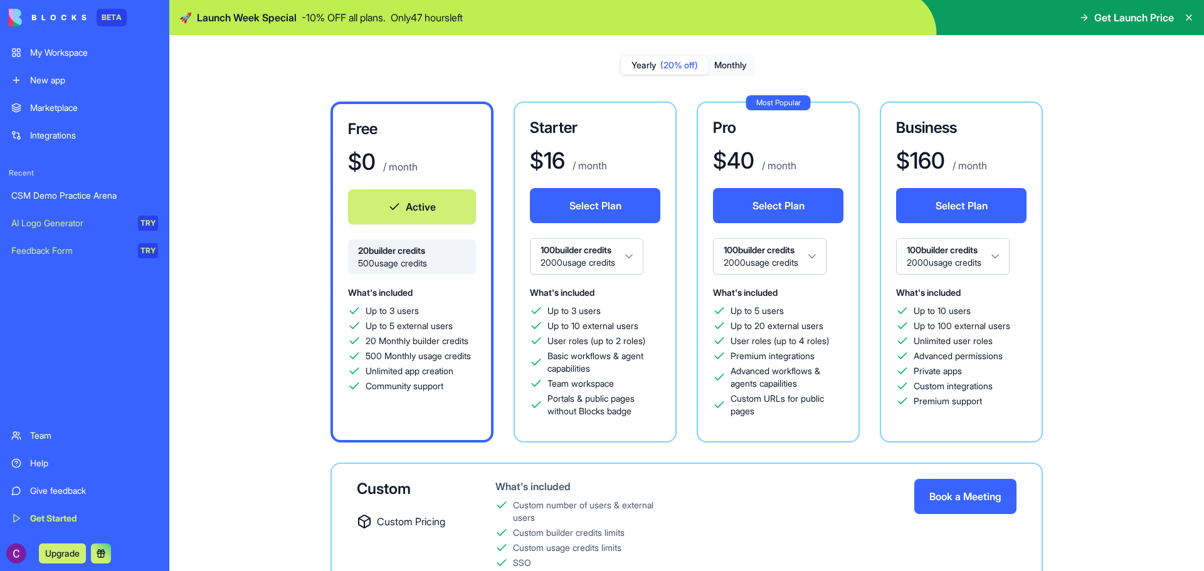
scroll to position [127, 0]
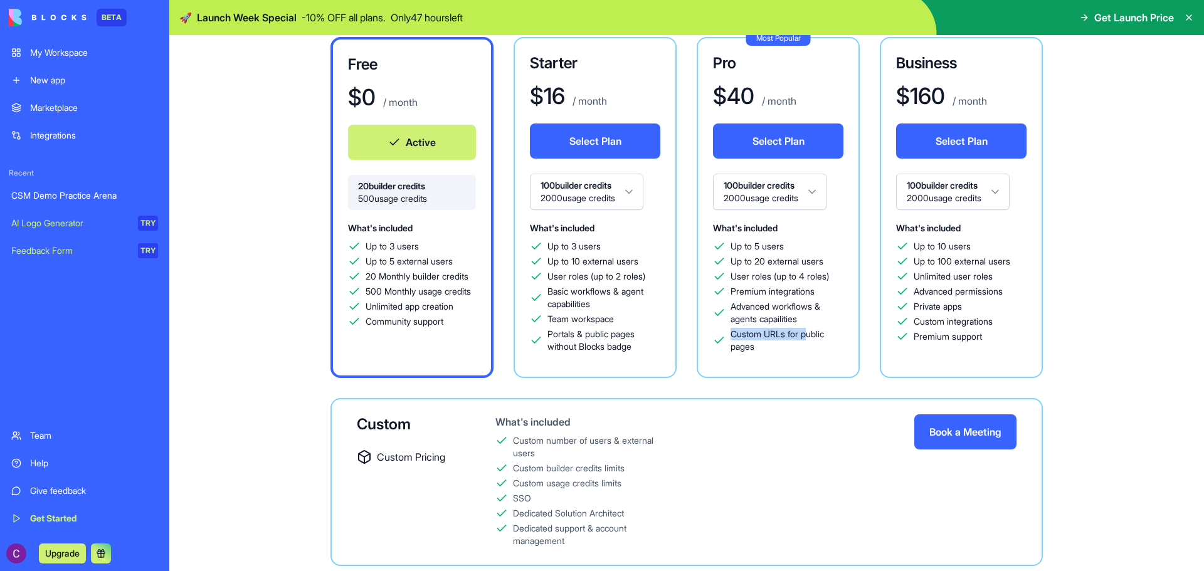
drag, startPoint x: 810, startPoint y: 332, endPoint x: 718, endPoint y: 340, distance: 92.5
click at [718, 340] on div "Custom URLs for public pages" at bounding box center [778, 340] width 130 height 25
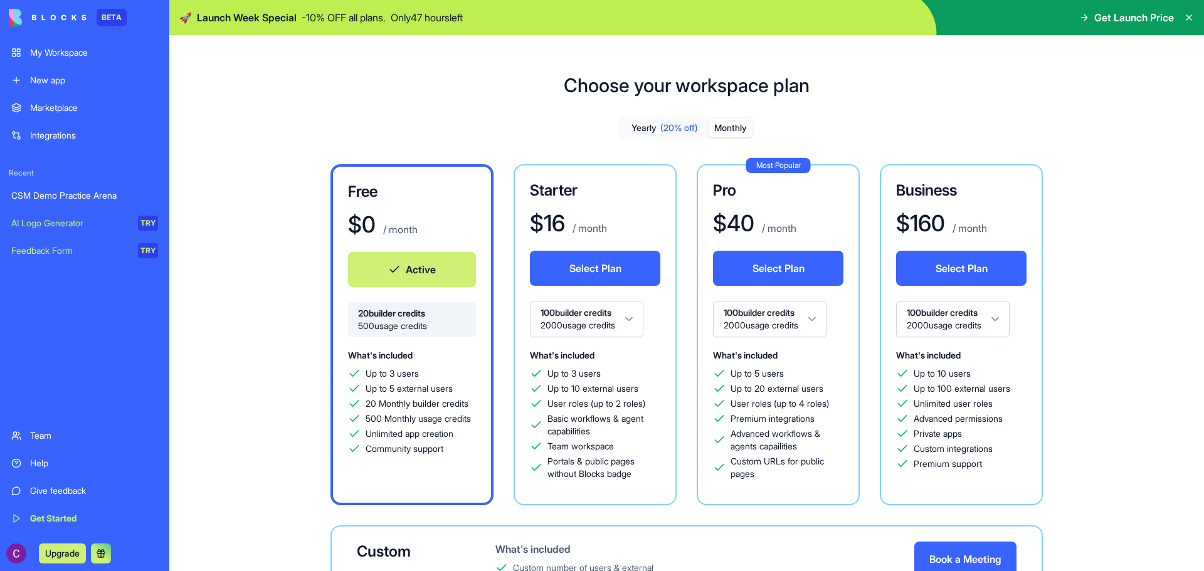
click at [740, 128] on button "Monthly" at bounding box center [730, 128] width 44 height 18
drag, startPoint x: 811, startPoint y: 231, endPoint x: 702, endPoint y: 183, distance: 119.3
click at [702, 183] on div "Most Popular Pro $ 50 / month Select Plan 100 builder credits 2000 usage credit…" at bounding box center [777, 334] width 163 height 341
click at [794, 225] on p "/ month" at bounding box center [777, 228] width 37 height 15
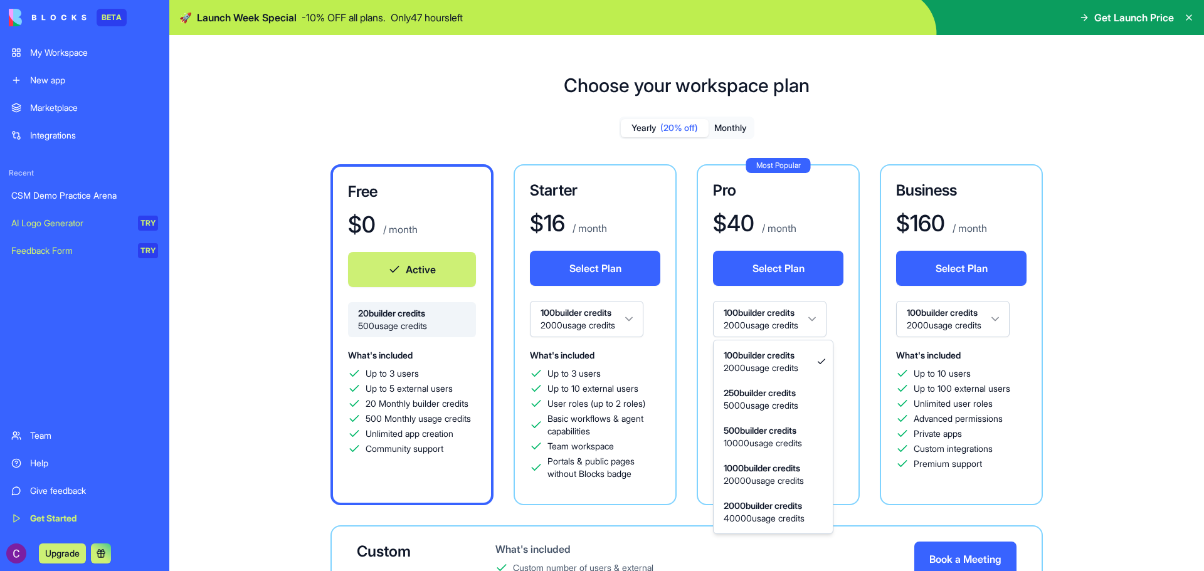
click at [811, 317] on html "BETA My Workspace New app Marketplace Integrations Recent CSM Demo Practice Are…" at bounding box center [602, 285] width 1204 height 571
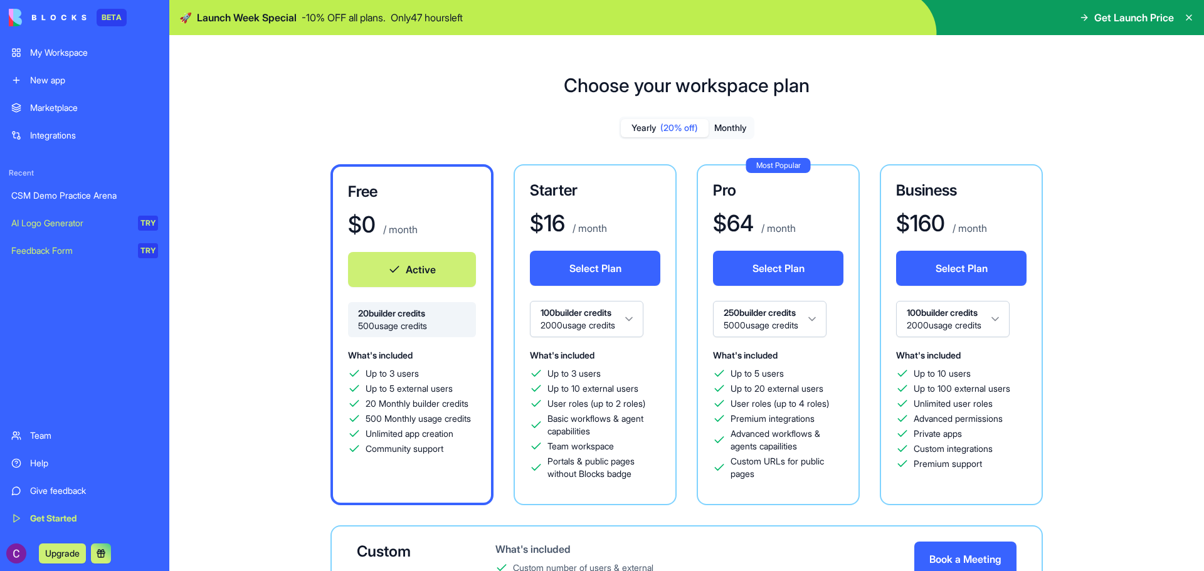
click at [817, 322] on html "BETA My Workspace New app Marketplace Integrations Recent CSM Demo Practice Are…" at bounding box center [602, 285] width 1204 height 571
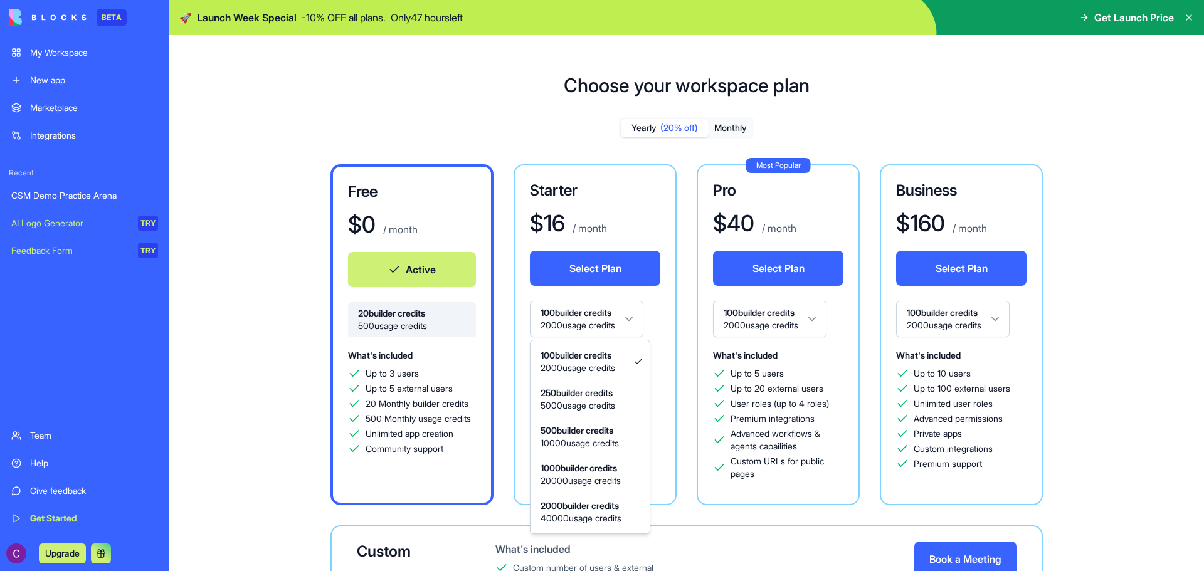
click at [613, 313] on html "BETA My Workspace New app Marketplace Integrations Recent CSM Demo Practice Are…" at bounding box center [602, 285] width 1204 height 571
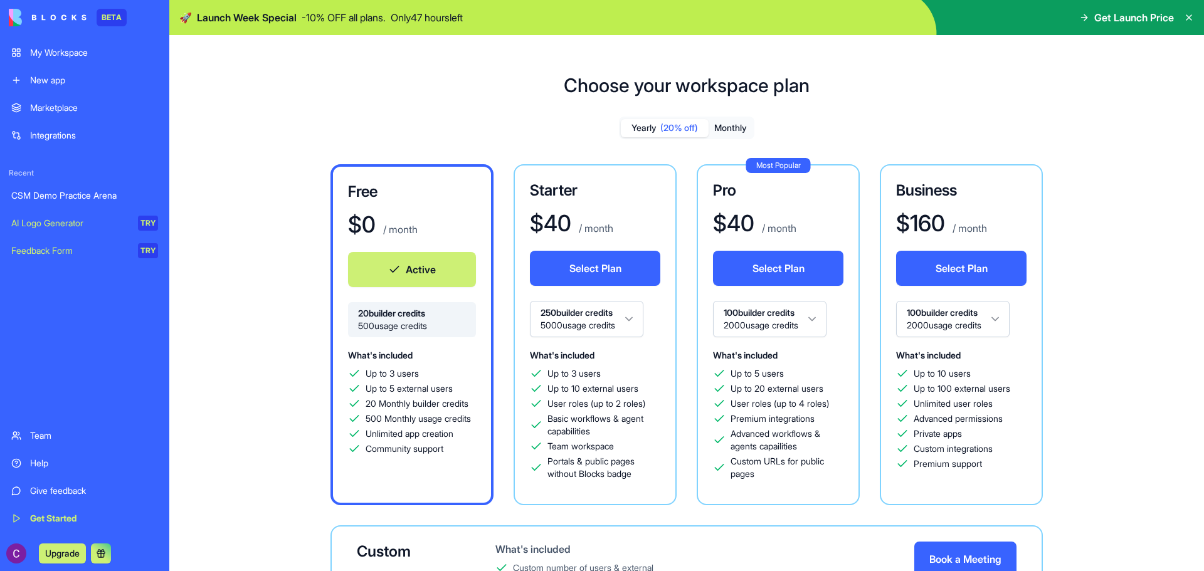
click at [635, 320] on html "BETA My Workspace New app Marketplace Integrations Recent CSM Demo Practice Are…" at bounding box center [602, 285] width 1204 height 571
click at [81, 55] on div "My Workspace" at bounding box center [94, 52] width 128 height 13
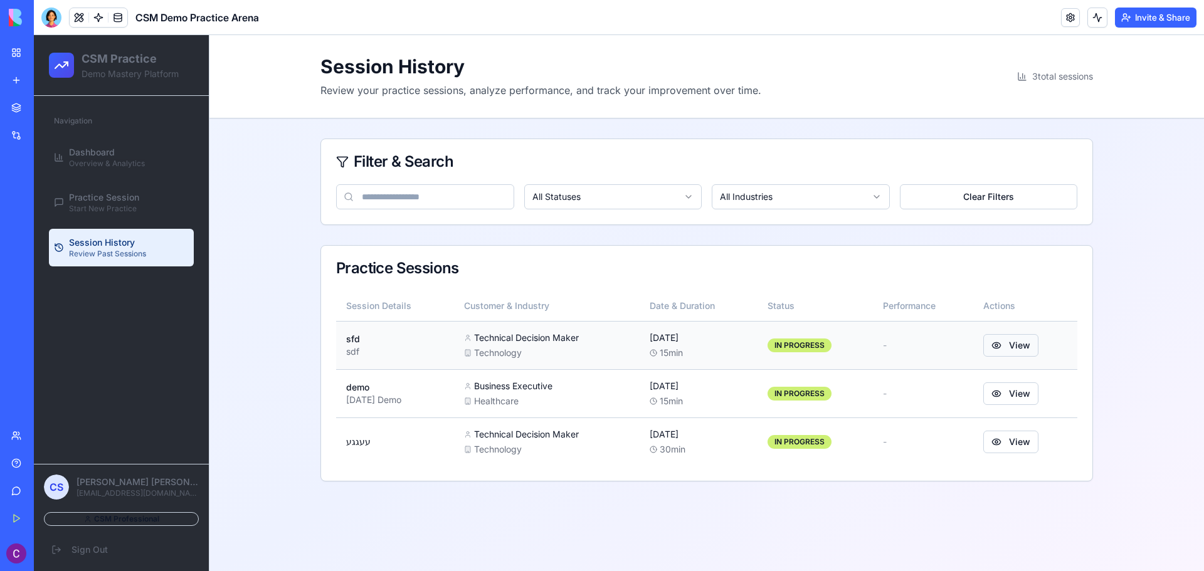
click at [1026, 354] on button "View" at bounding box center [1010, 345] width 55 height 23
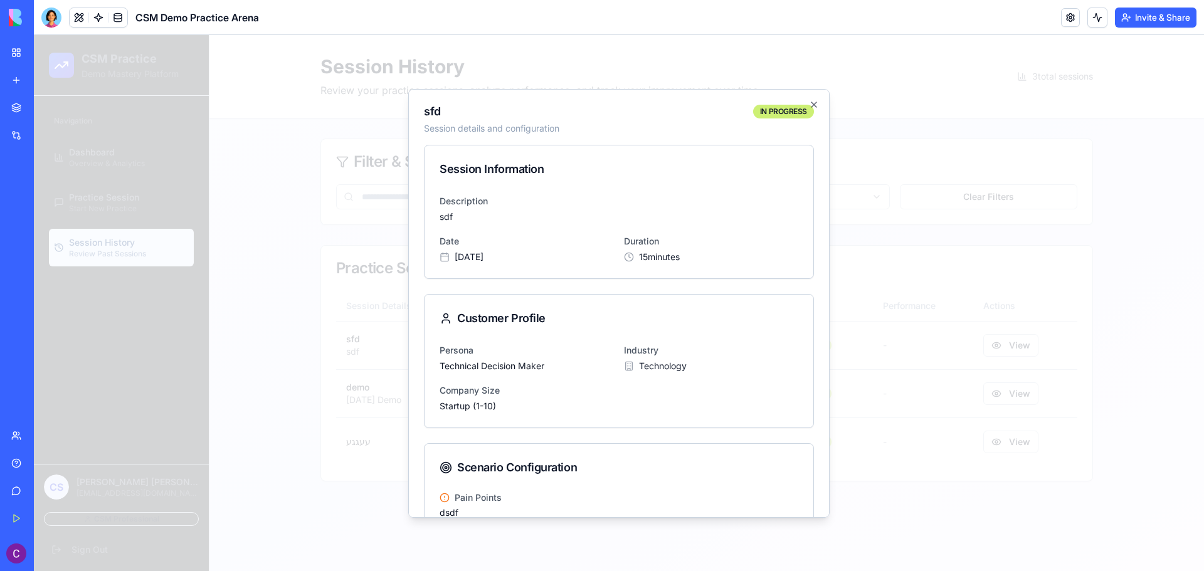
scroll to position [70, 0]
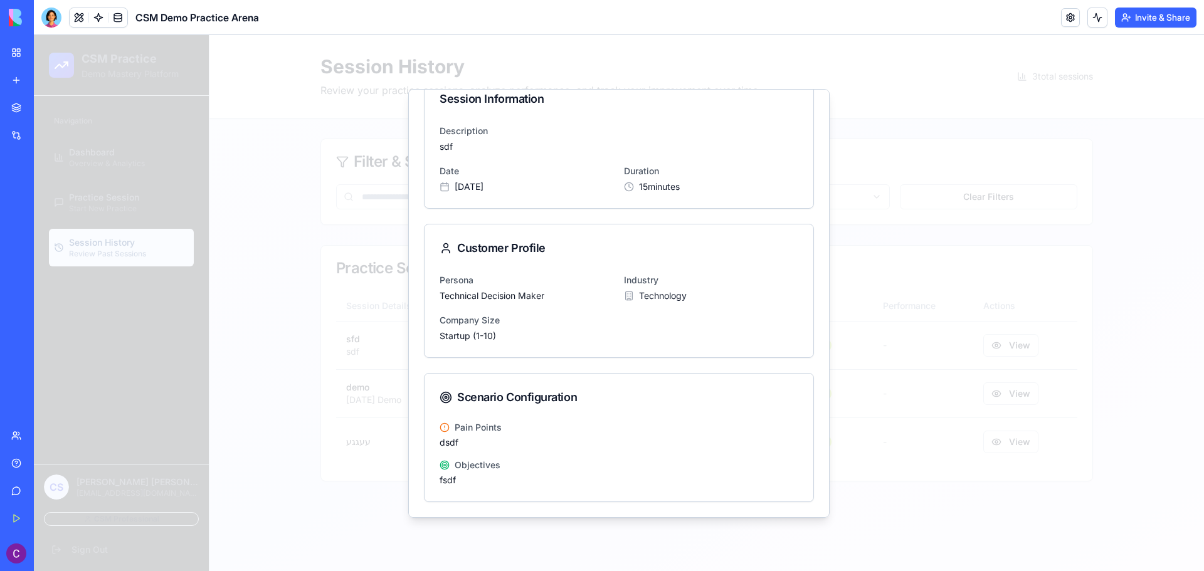
drag, startPoint x: 594, startPoint y: 399, endPoint x: 439, endPoint y: 406, distance: 154.3
click at [439, 406] on div "Scenario Configuration" at bounding box center [618, 398] width 359 height 18
click at [569, 406] on div "Scenario Configuration" at bounding box center [618, 398] width 359 height 18
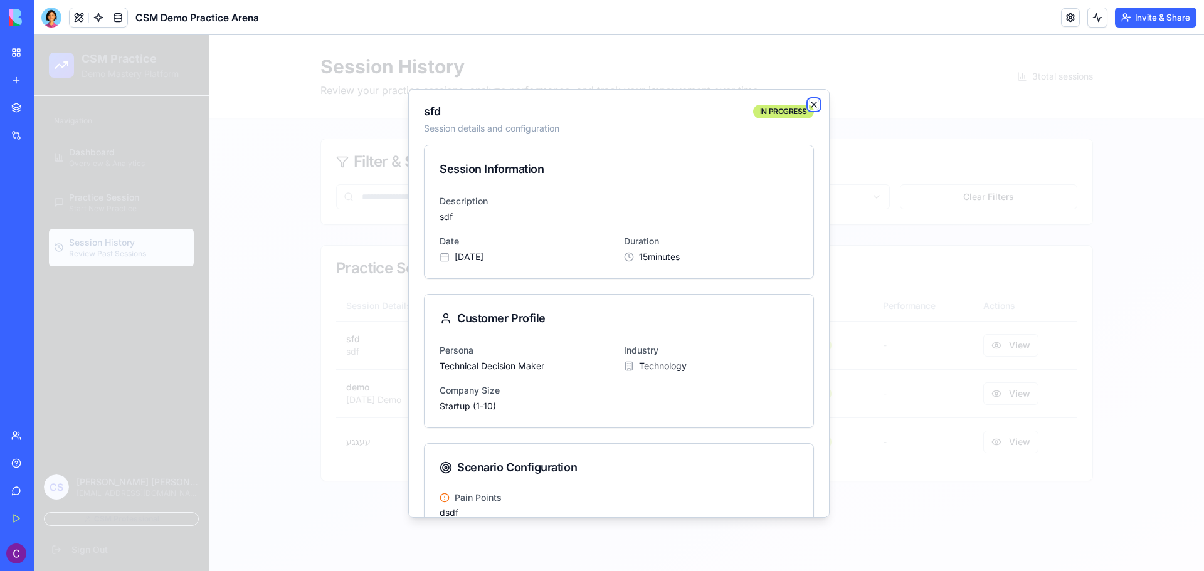
click at [809, 103] on icon "button" at bounding box center [814, 105] width 10 height 10
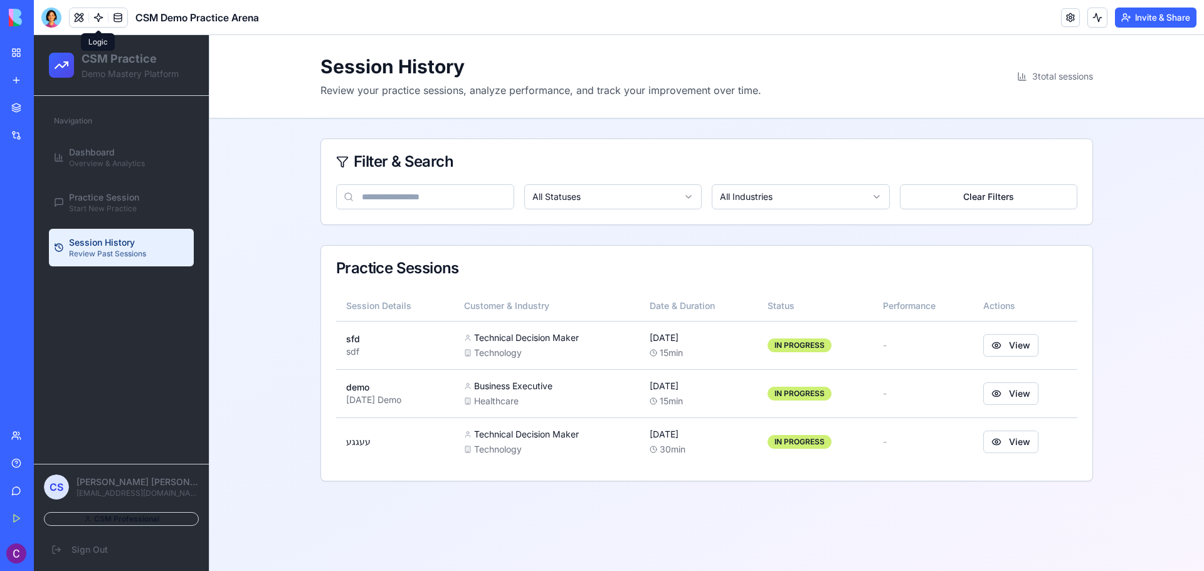
click at [98, 18] on link at bounding box center [98, 17] width 19 height 19
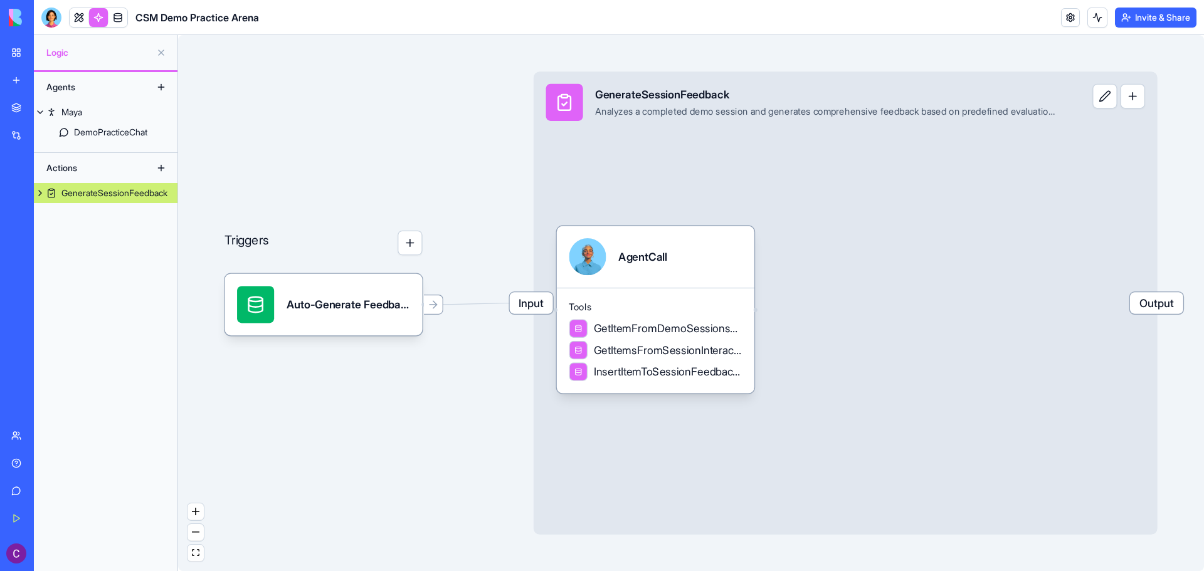
drag, startPoint x: 890, startPoint y: 238, endPoint x: 628, endPoint y: 197, distance: 265.1
click at [628, 197] on div "Input GenerateSessionFeedback Analyzes a completed demo session and generates c…" at bounding box center [846, 302] width 624 height 463
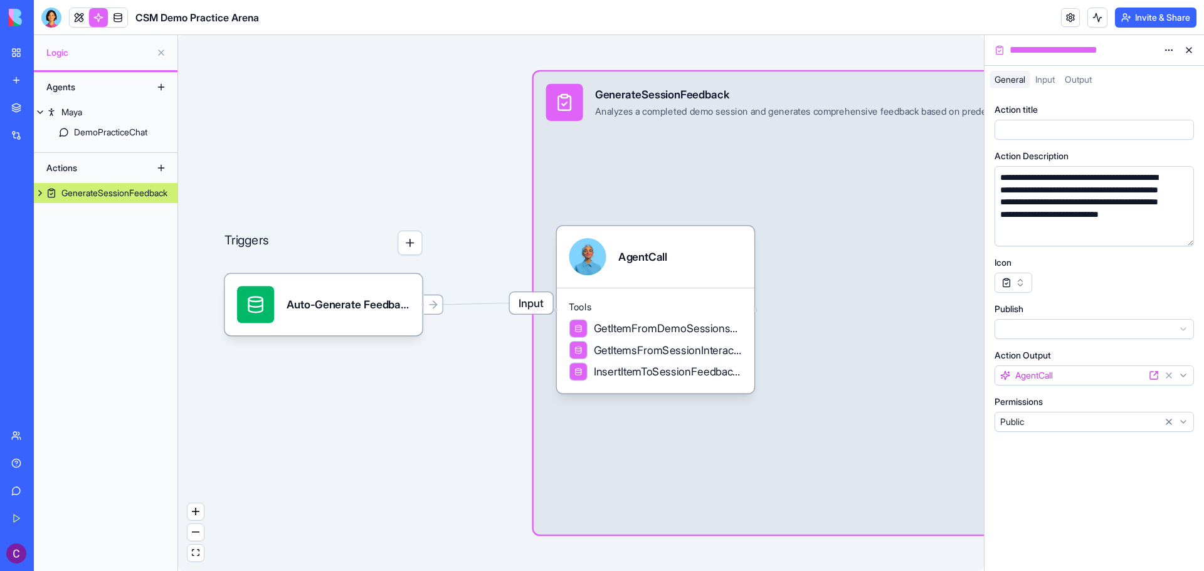
click at [1191, 52] on button at bounding box center [1189, 50] width 20 height 20
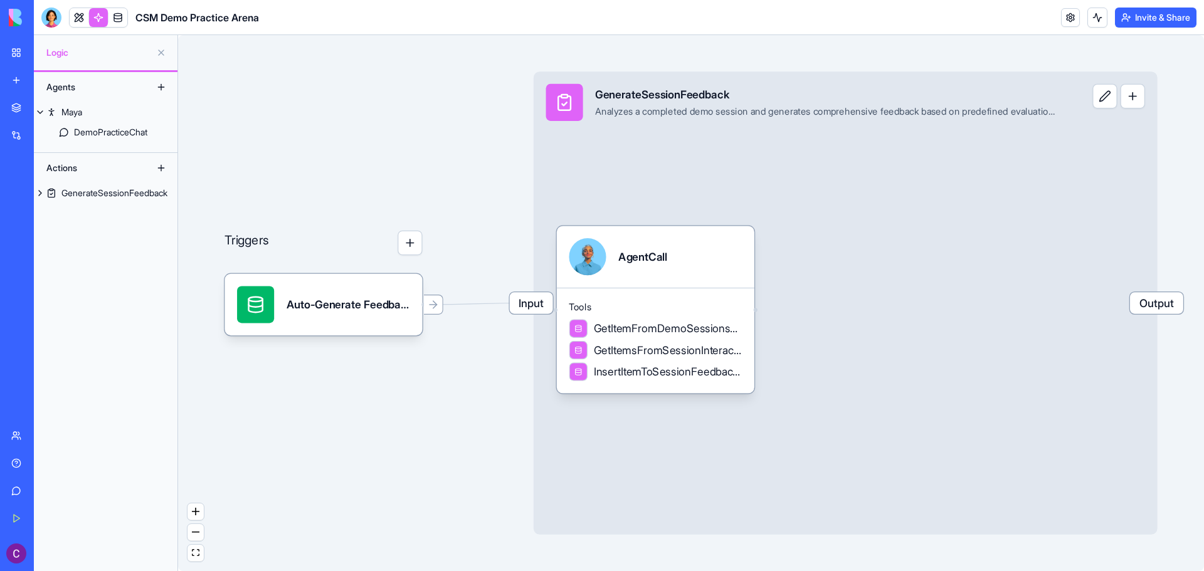
click at [13, 50] on link "My Workspace" at bounding box center [29, 52] width 50 height 25
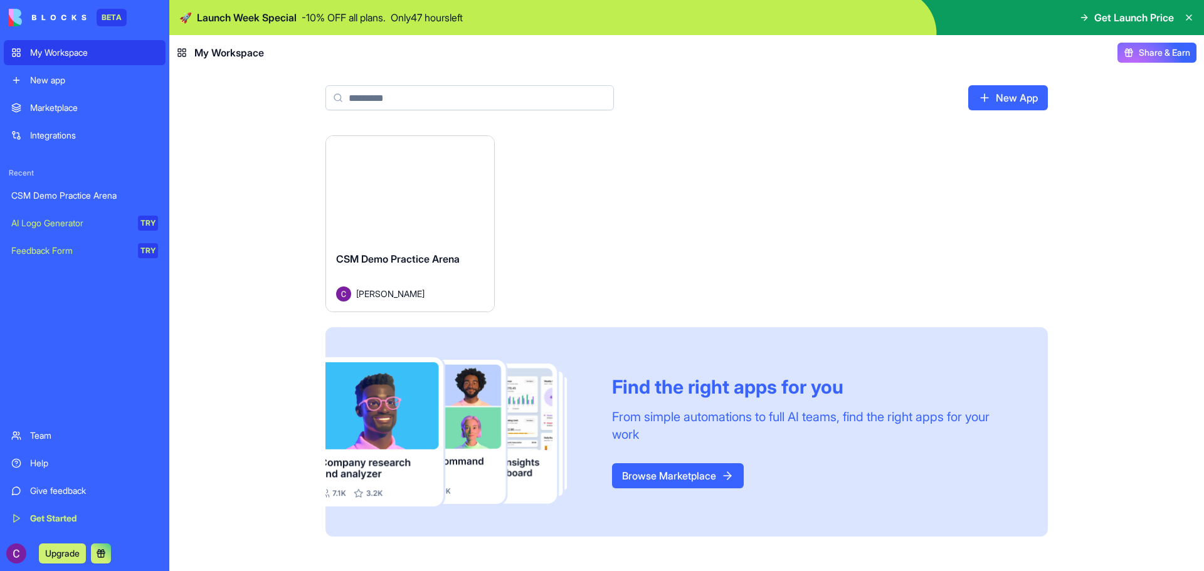
click at [473, 148] on html "BETA My Workspace New app Marketplace Integrations Recent CSM Demo Practice Are…" at bounding box center [602, 285] width 1204 height 571
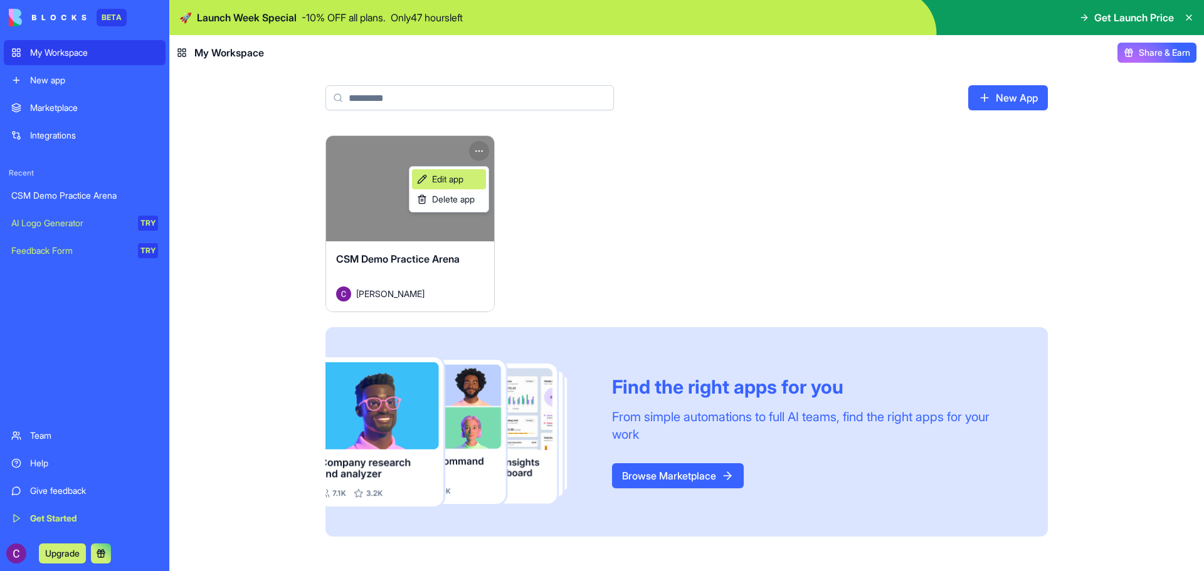
click at [462, 177] on span "Edit app" at bounding box center [447, 179] width 31 height 13
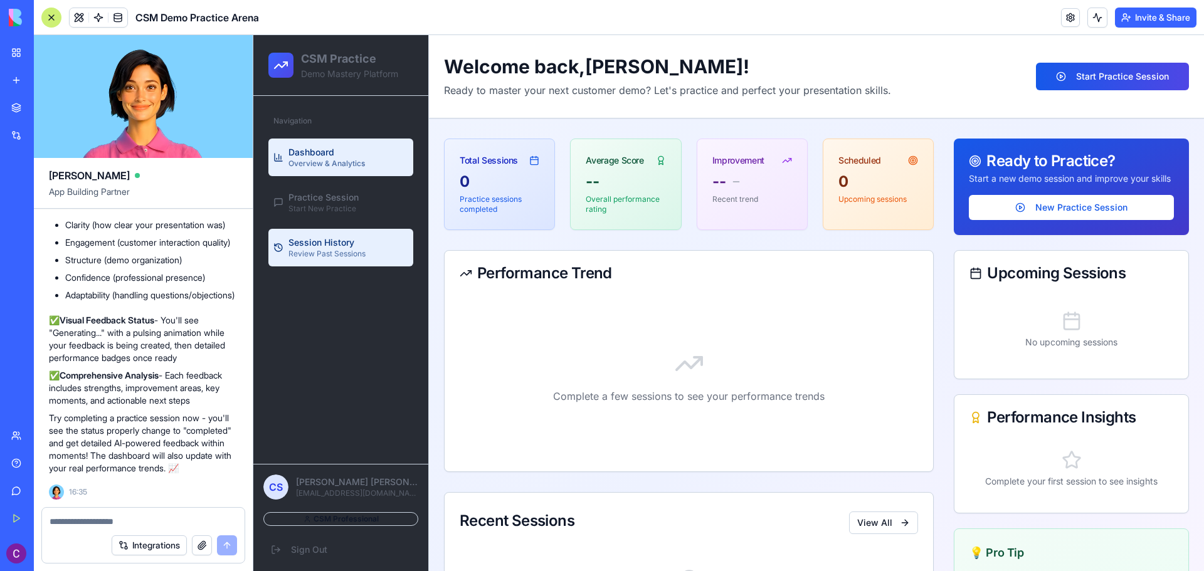
click at [342, 246] on span "Session History" at bounding box center [321, 242] width 66 height 13
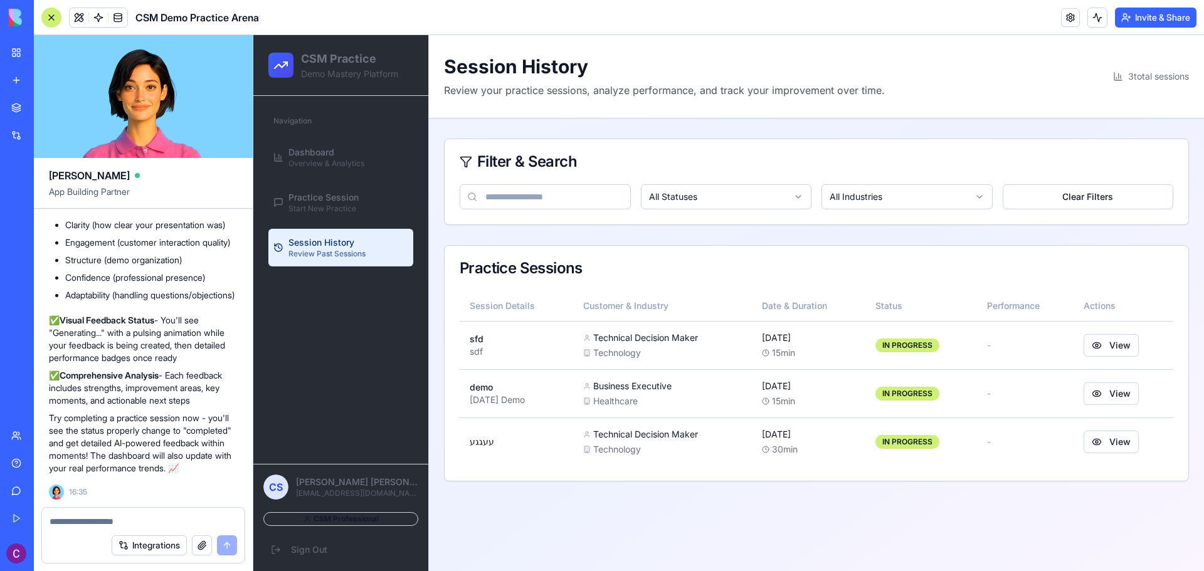
click at [150, 525] on textarea at bounding box center [143, 521] width 187 height 13
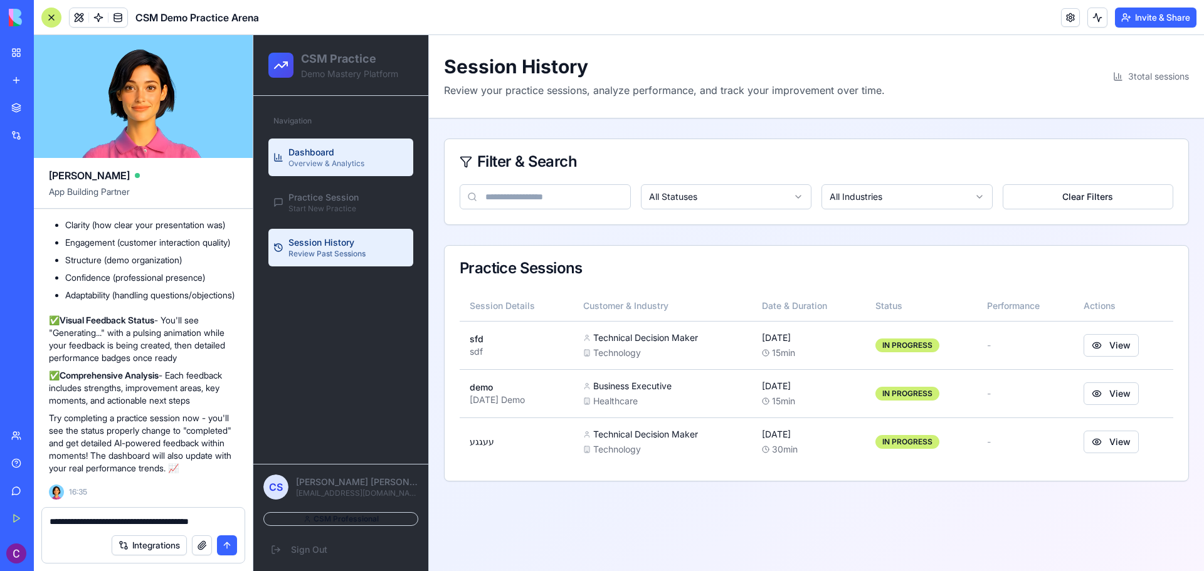
click at [345, 144] on link "Dashboard Overview & Analytics" at bounding box center [340, 158] width 145 height 38
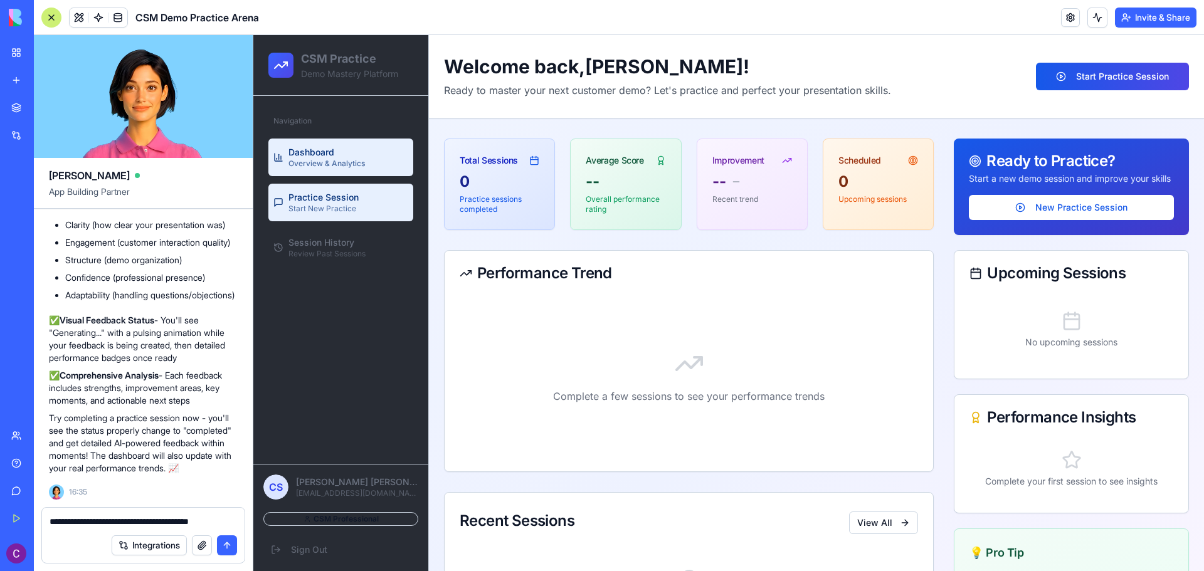
click at [307, 196] on span "Practice Session" at bounding box center [323, 197] width 70 height 13
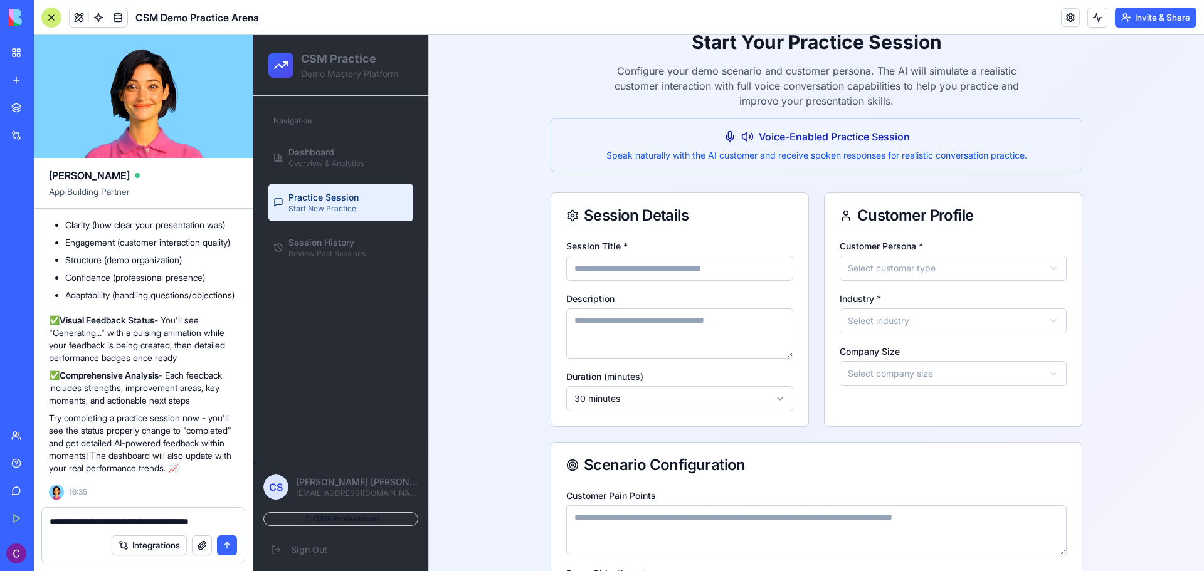
scroll to position [87, 0]
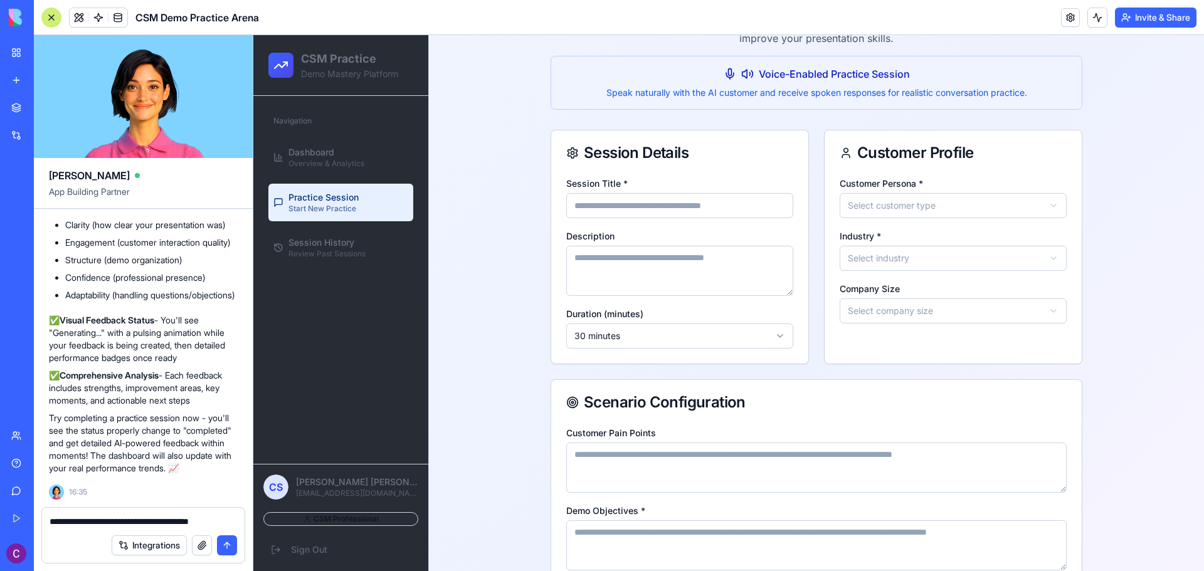
click at [985, 204] on html "**********" at bounding box center [728, 353] width 950 height 811
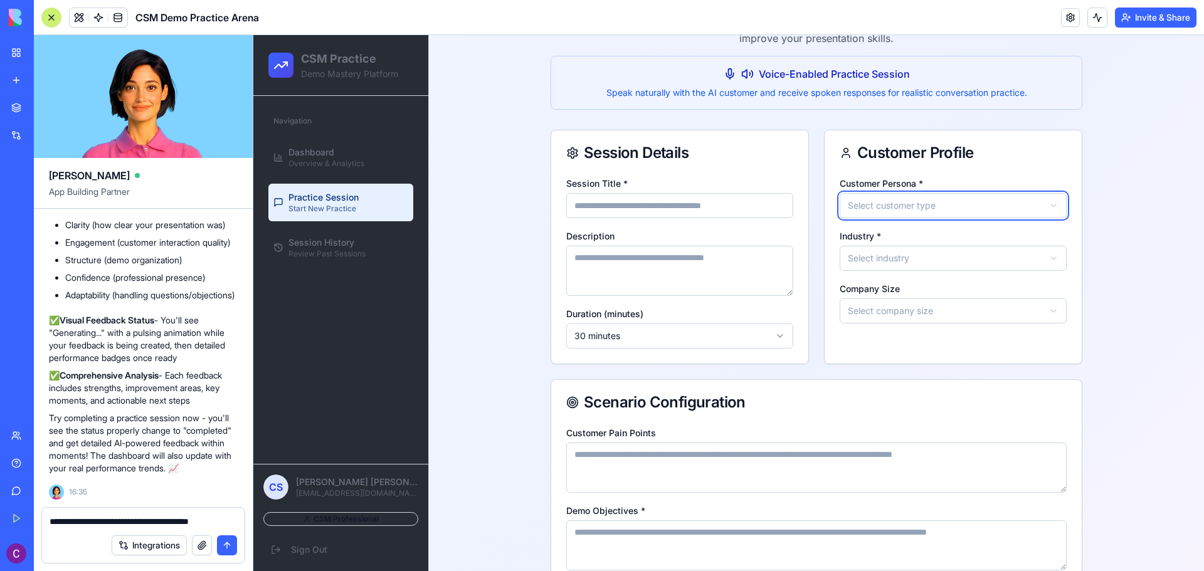
click at [985, 204] on html "**********" at bounding box center [728, 353] width 950 height 811
click at [928, 259] on html "**********" at bounding box center [728, 353] width 950 height 811
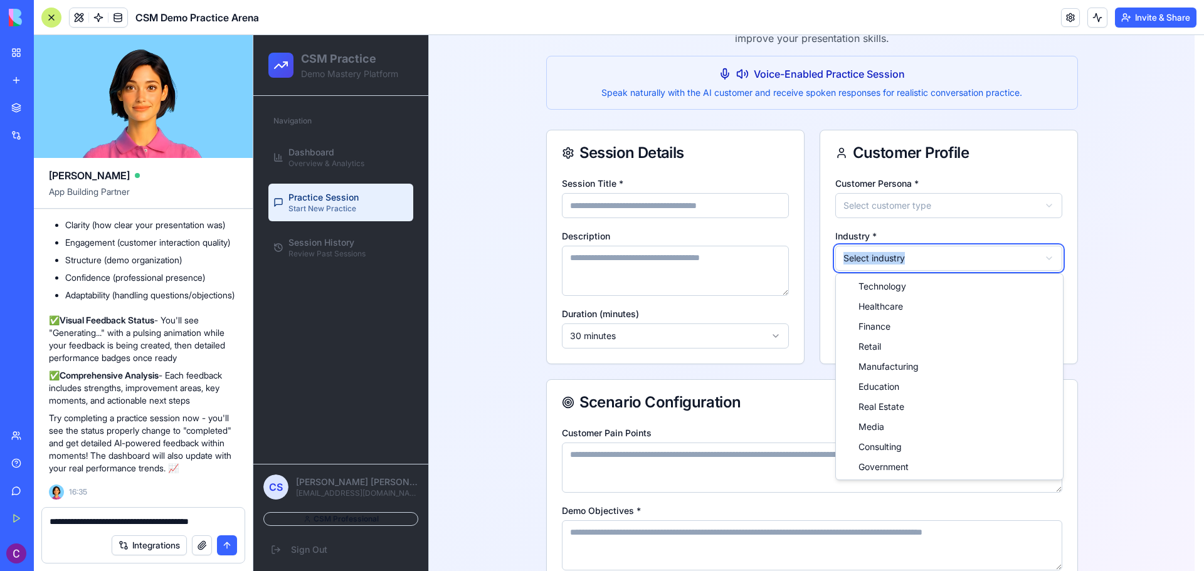
click at [928, 259] on html "**********" at bounding box center [728, 353] width 950 height 811
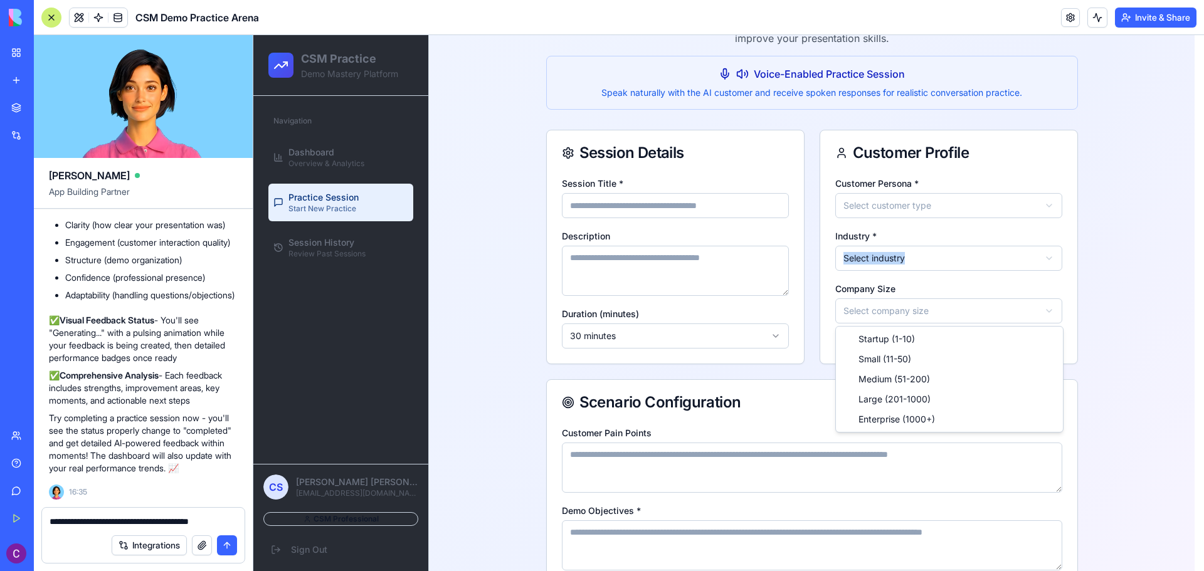
click at [907, 318] on html "**********" at bounding box center [728, 353] width 950 height 811
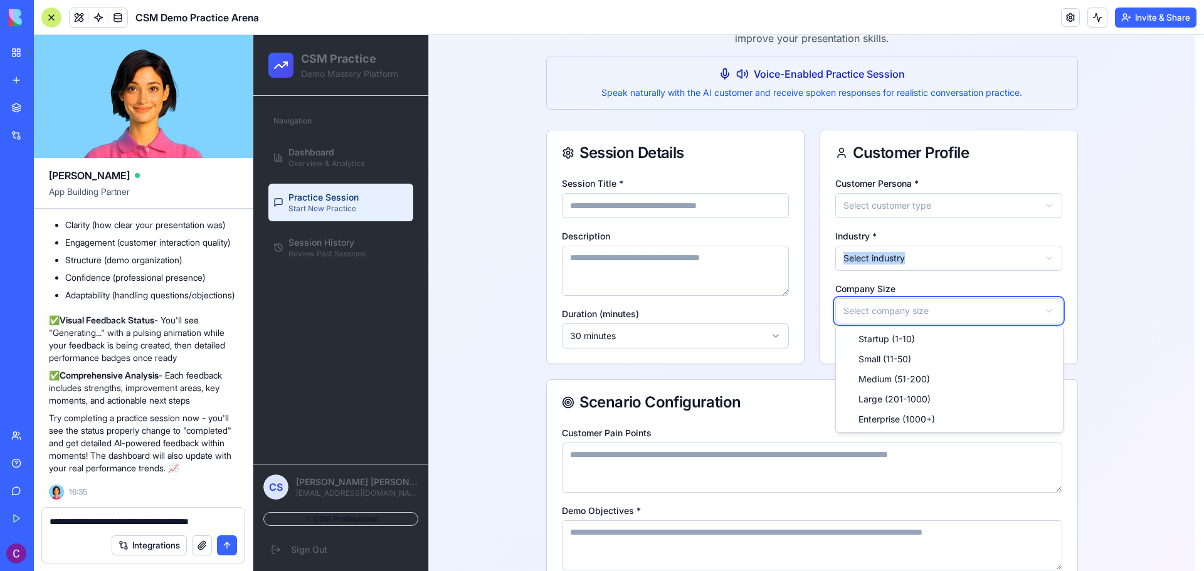
click at [907, 318] on html "**********" at bounding box center [728, 353] width 950 height 811
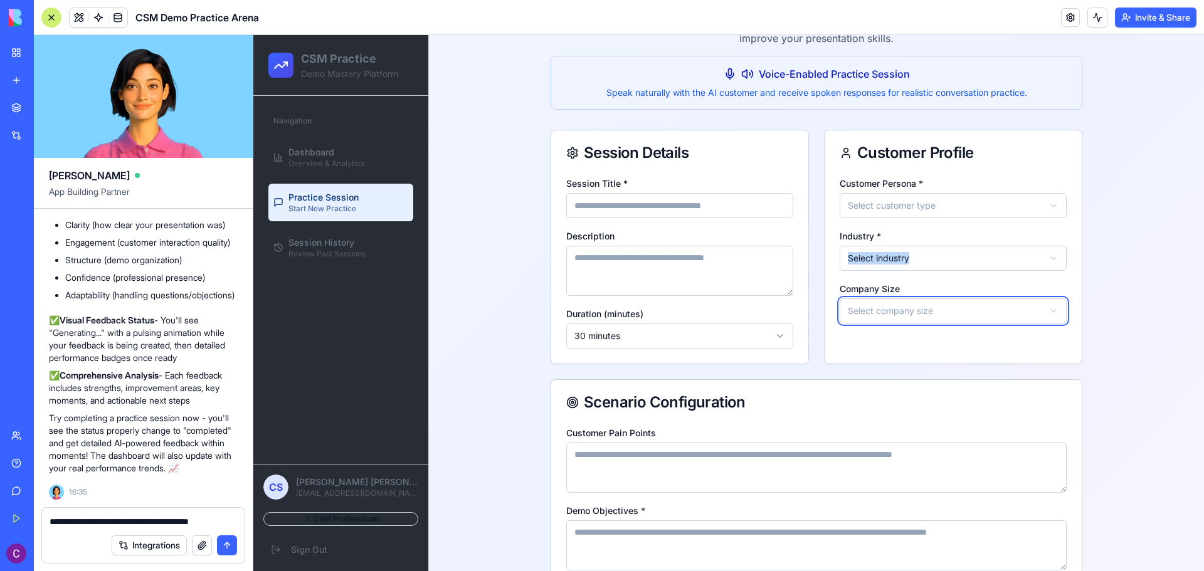
scroll to position [0, 0]
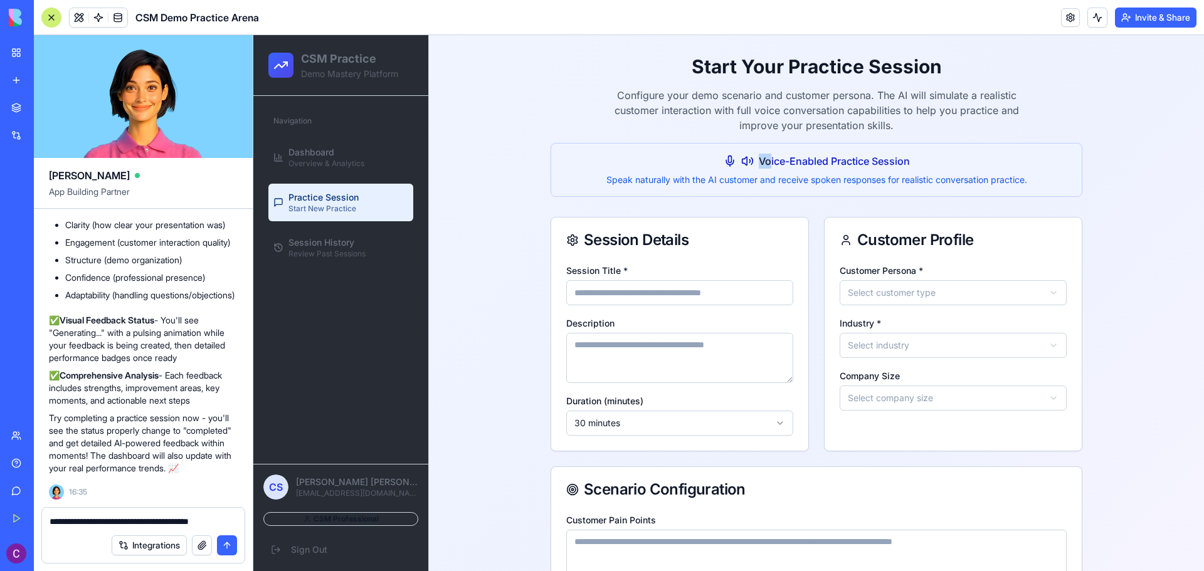
drag, startPoint x: 714, startPoint y: 162, endPoint x: 764, endPoint y: 166, distance: 50.3
click at [764, 166] on div "Voice-Enabled Practice Session" at bounding box center [816, 161] width 510 height 15
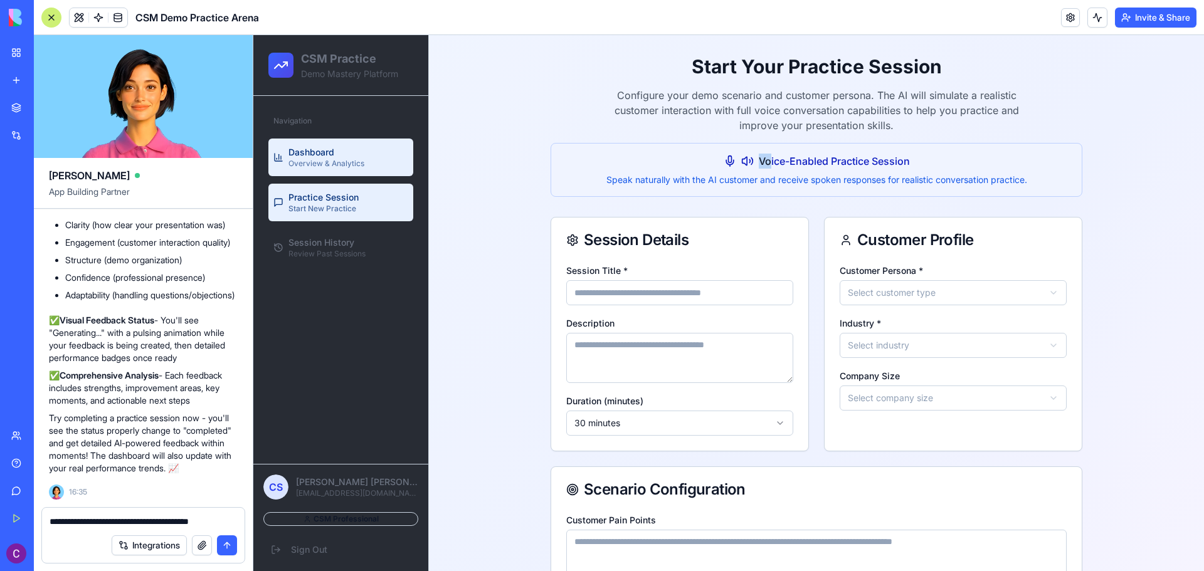
click at [291, 154] on span "Dashboard" at bounding box center [311, 152] width 46 height 13
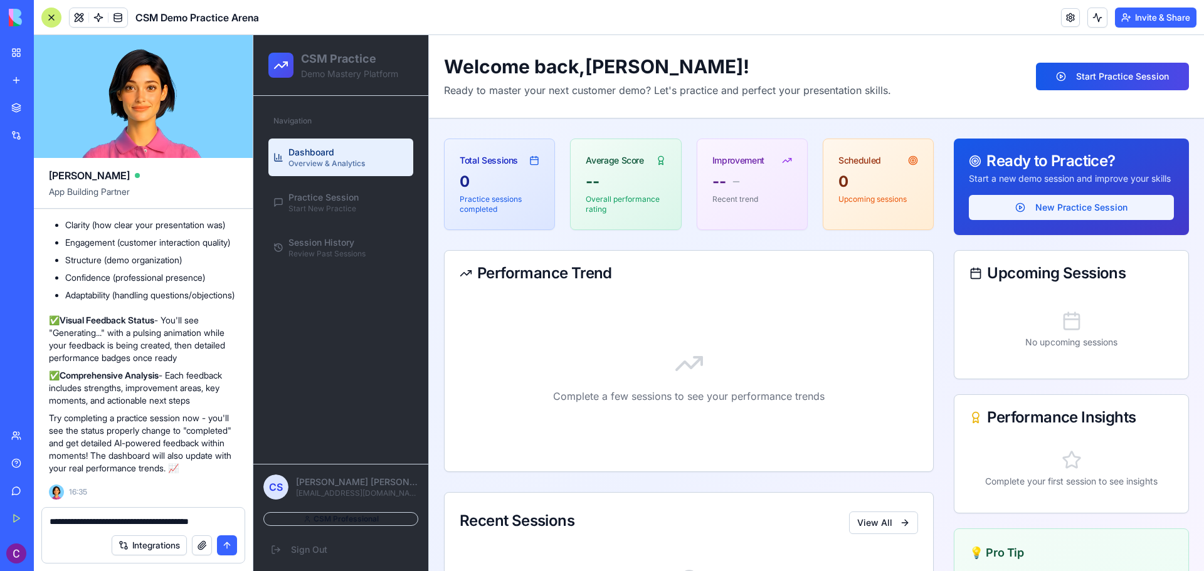
click at [1076, 220] on button "New Practice Session" at bounding box center [1071, 207] width 205 height 25
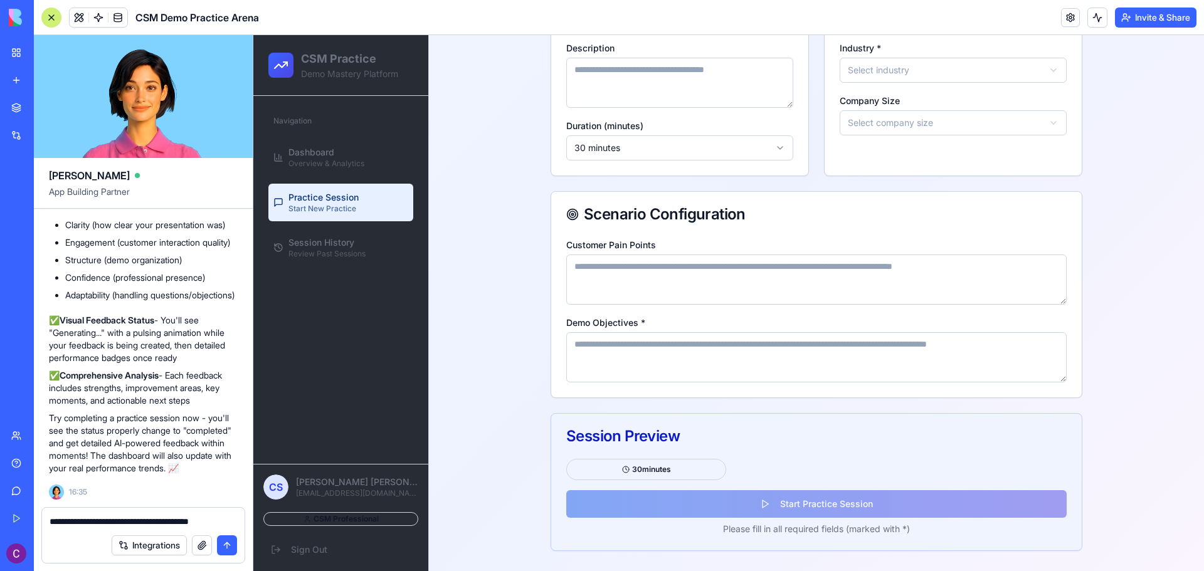
scroll to position [24, 0]
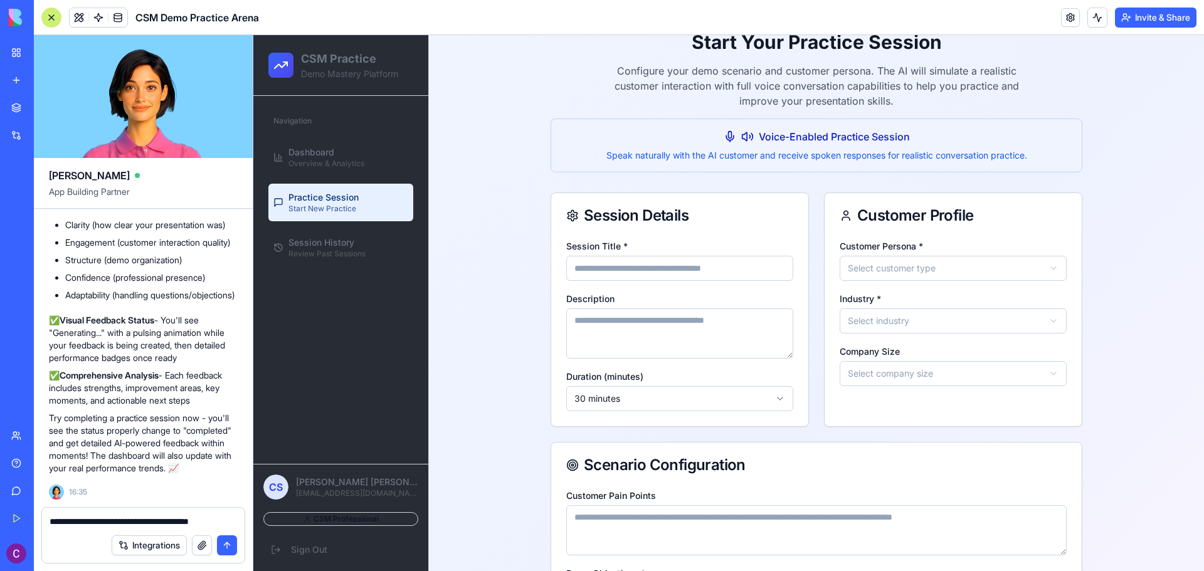
click at [878, 330] on html "**********" at bounding box center [728, 416] width 950 height 811
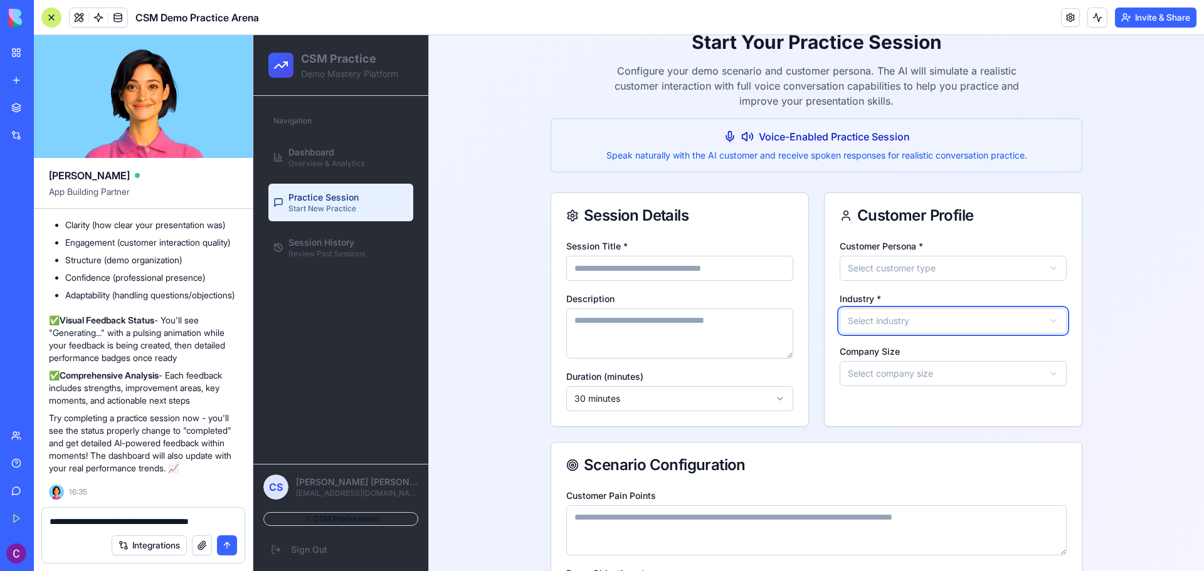
click at [880, 322] on html "**********" at bounding box center [728, 416] width 950 height 811
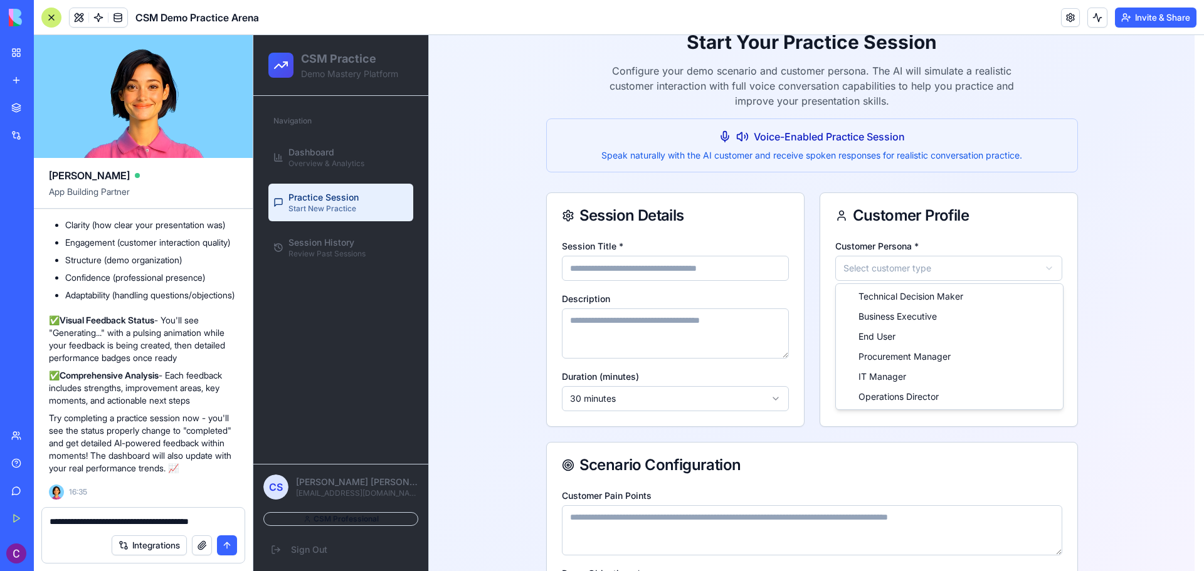
click at [885, 274] on html "**********" at bounding box center [728, 416] width 950 height 811
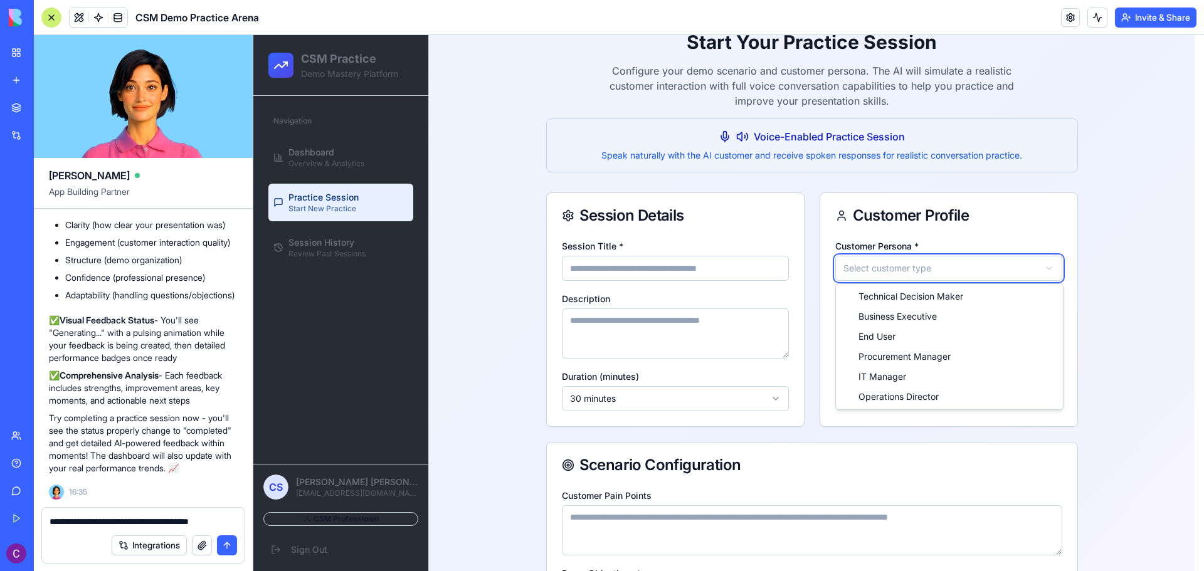
click at [885, 274] on html "**********" at bounding box center [728, 416] width 950 height 811
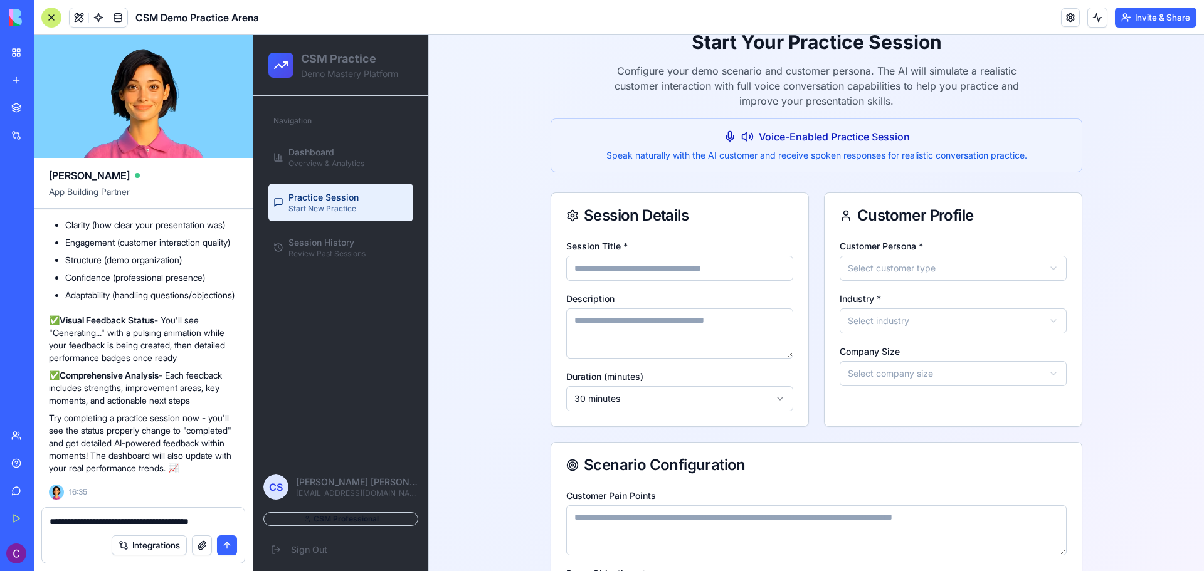
click at [675, 278] on input "Session Title *" at bounding box center [679, 268] width 227 height 25
click at [515, 251] on div "**********" at bounding box center [816, 416] width 775 height 811
click at [692, 395] on html "**********" at bounding box center [728, 416] width 950 height 811
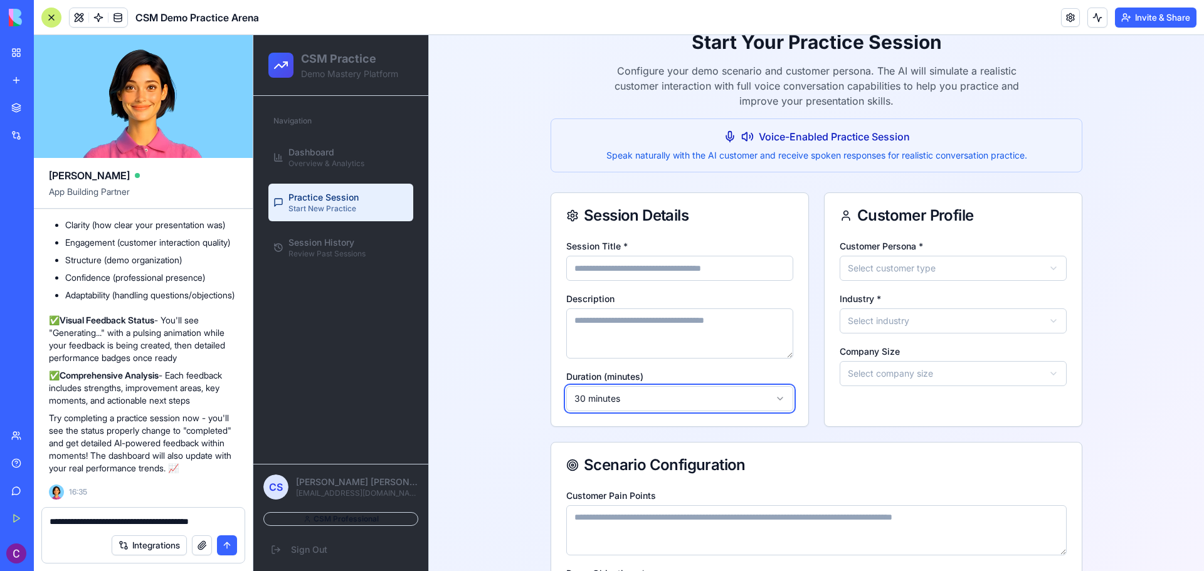
scroll to position [0, 0]
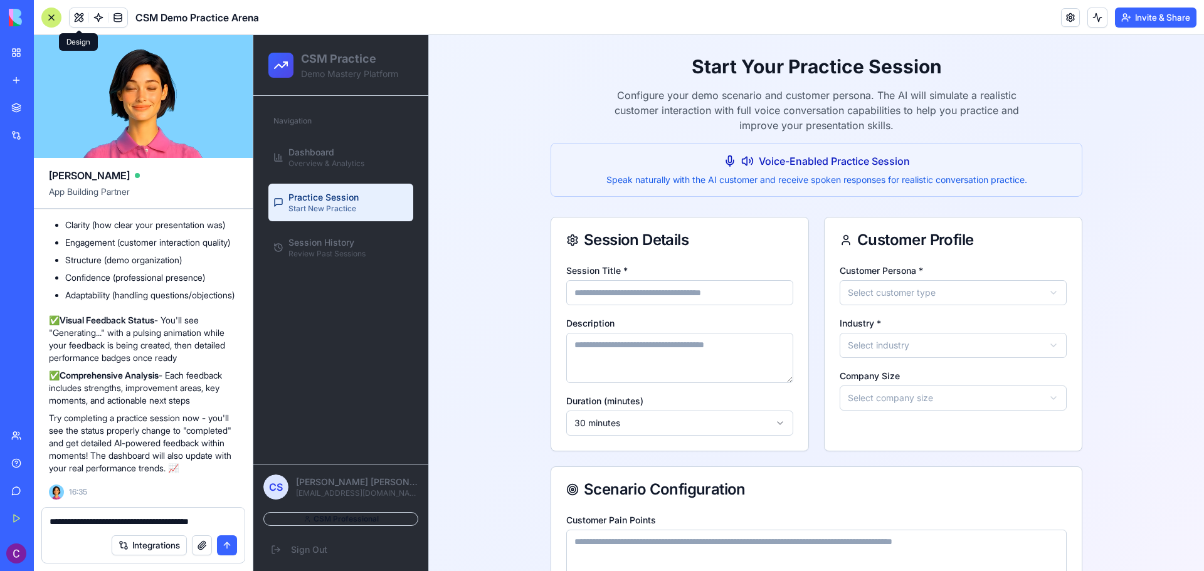
click at [81, 13] on button at bounding box center [79, 17] width 19 height 19
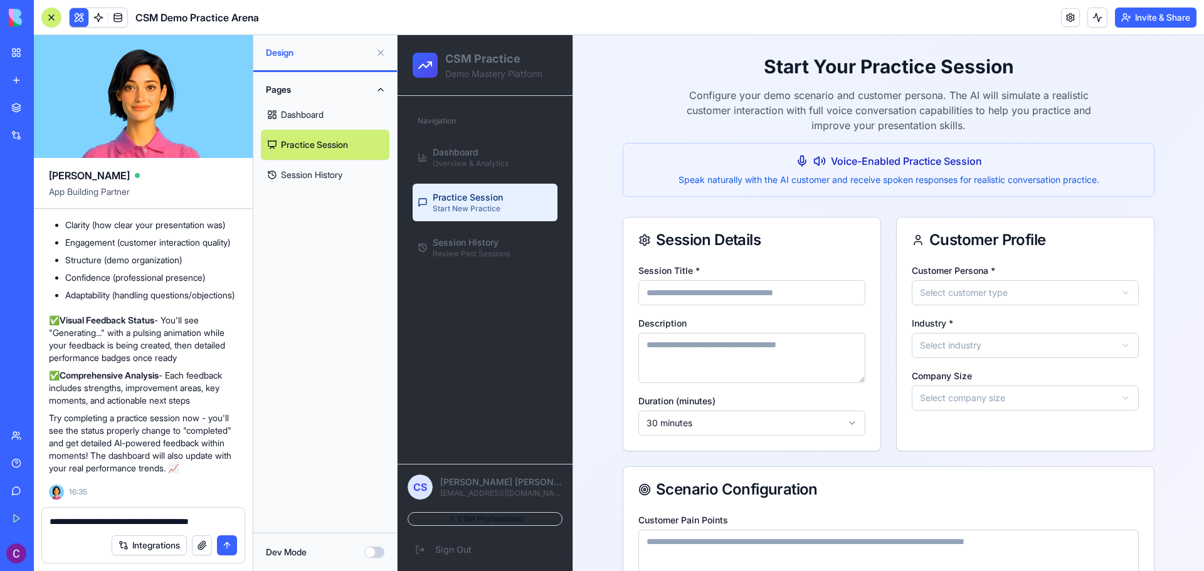
click at [340, 113] on link "Dashboard" at bounding box center [325, 115] width 129 height 30
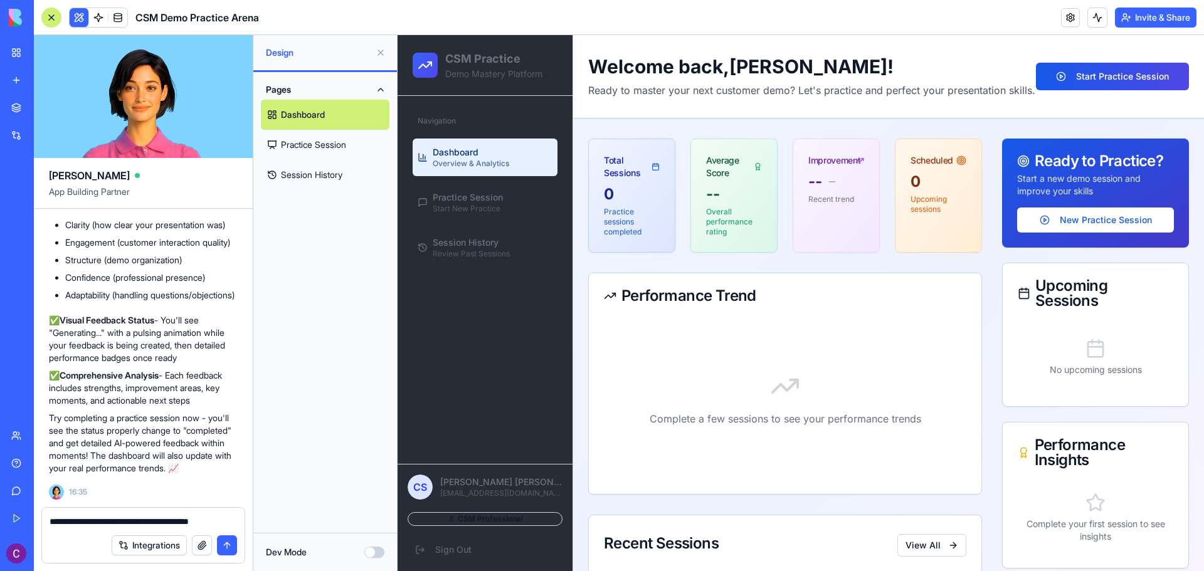
drag, startPoint x: 380, startPoint y: 51, endPoint x: 33, endPoint y: 16, distance: 348.5
click at [380, 51] on button at bounding box center [381, 53] width 20 height 20
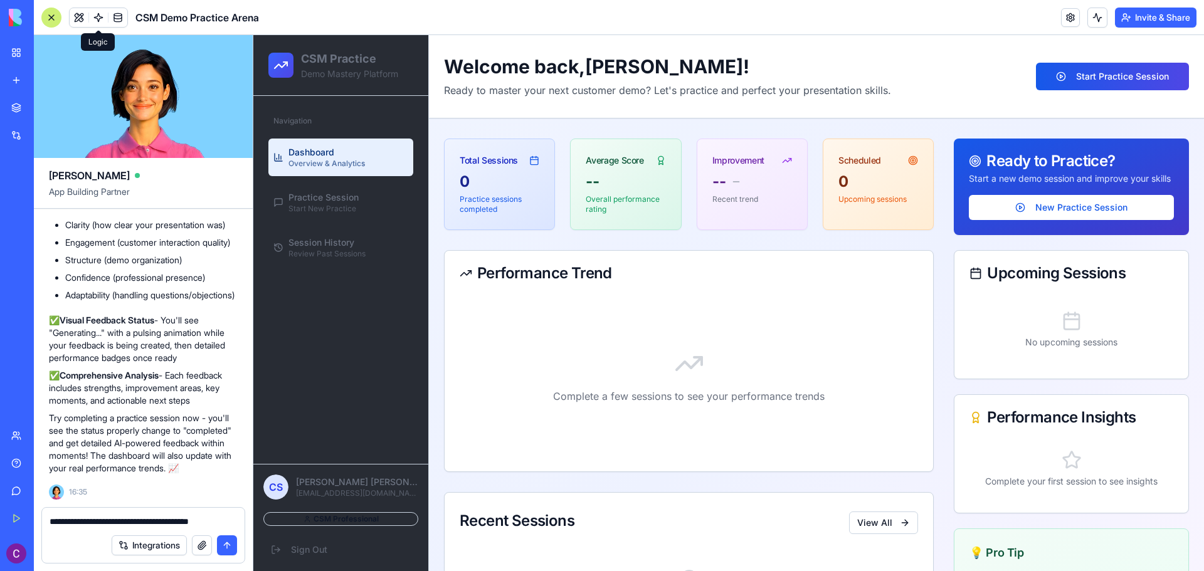
click at [100, 12] on link at bounding box center [98, 17] width 19 height 19
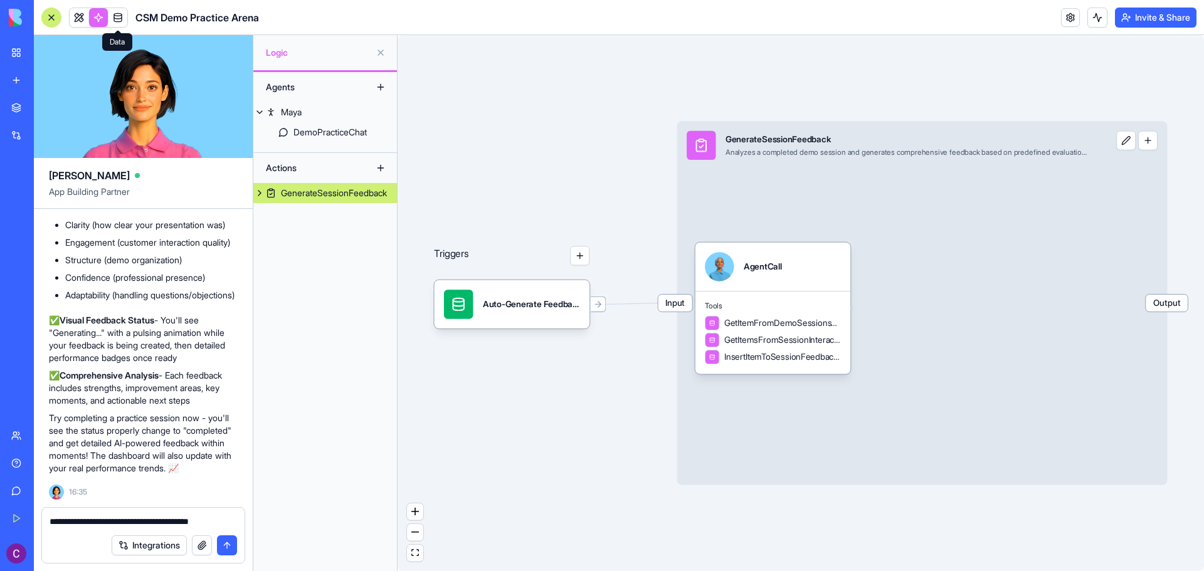
click at [114, 19] on link at bounding box center [117, 17] width 19 height 19
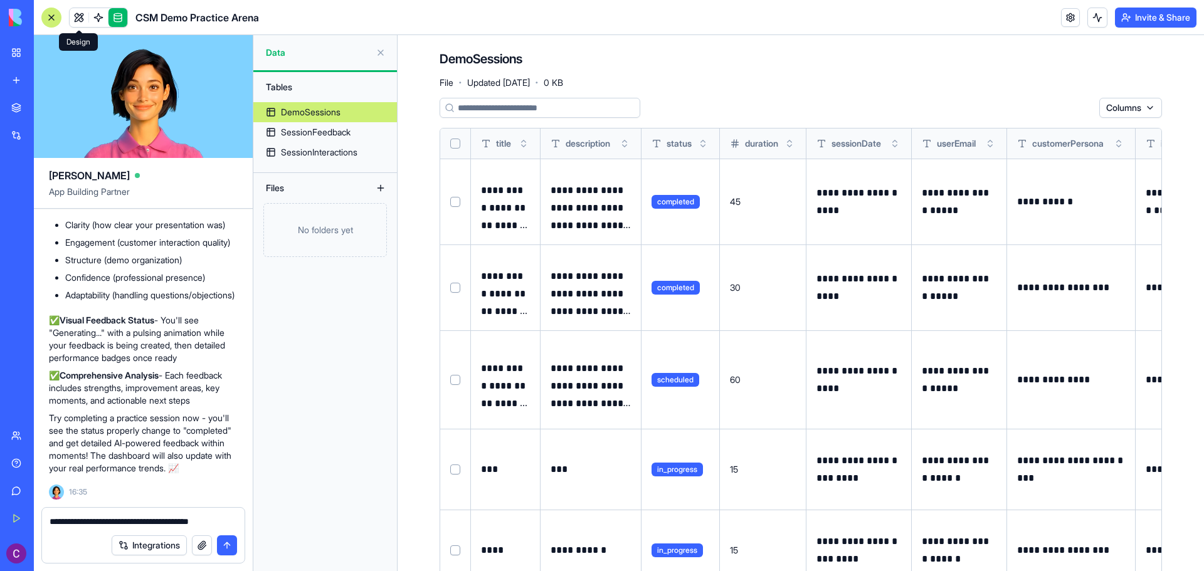
click at [81, 14] on link at bounding box center [79, 17] width 19 height 19
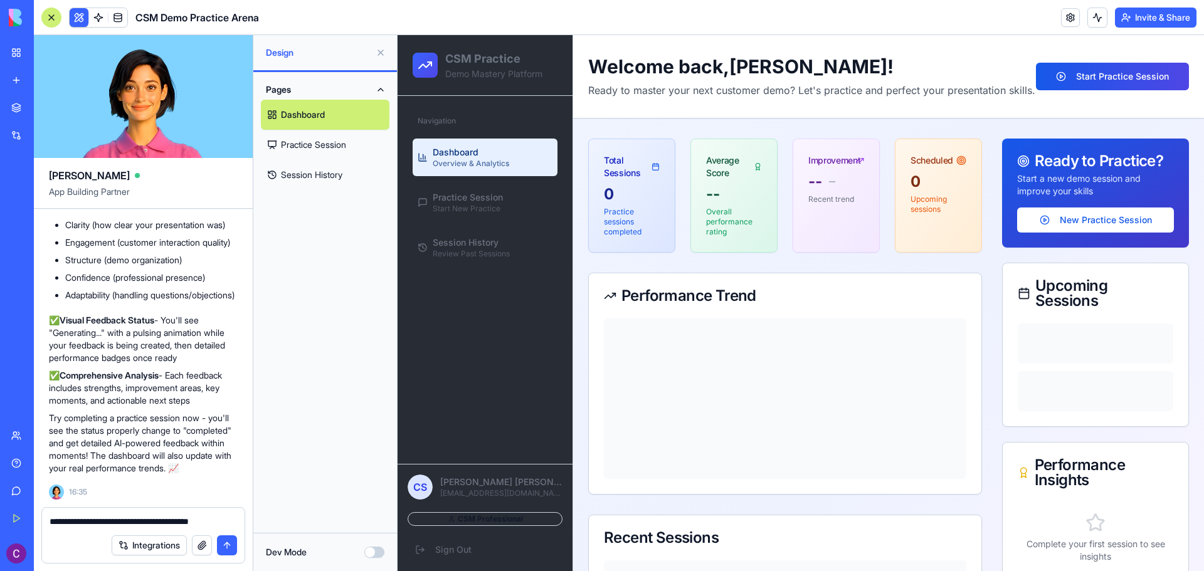
click at [380, 51] on button at bounding box center [381, 53] width 20 height 20
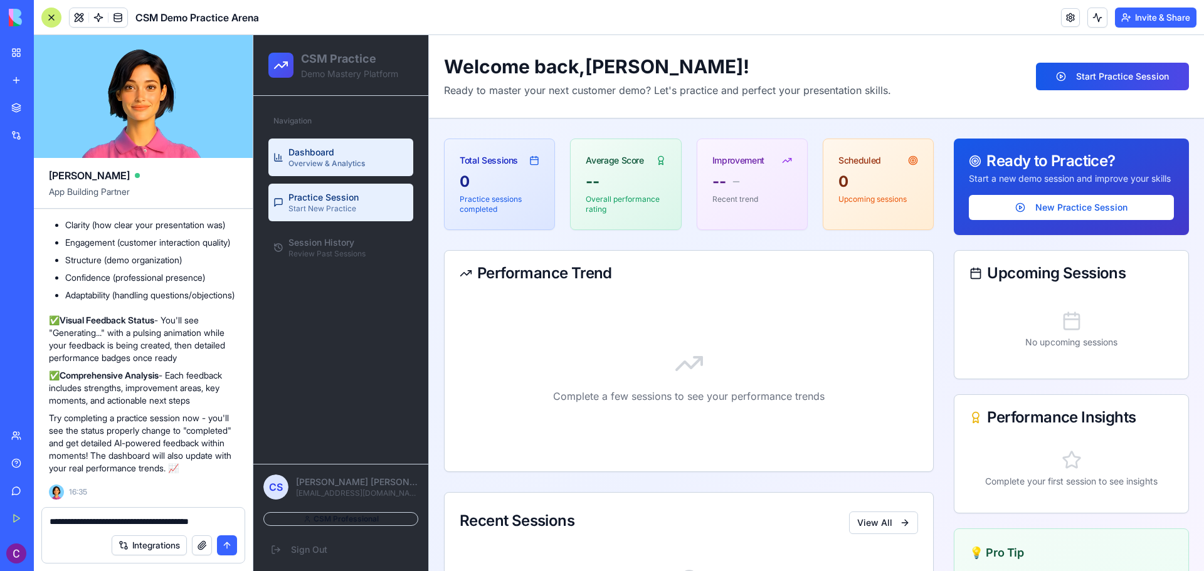
click at [311, 193] on span "Practice Session" at bounding box center [323, 197] width 70 height 13
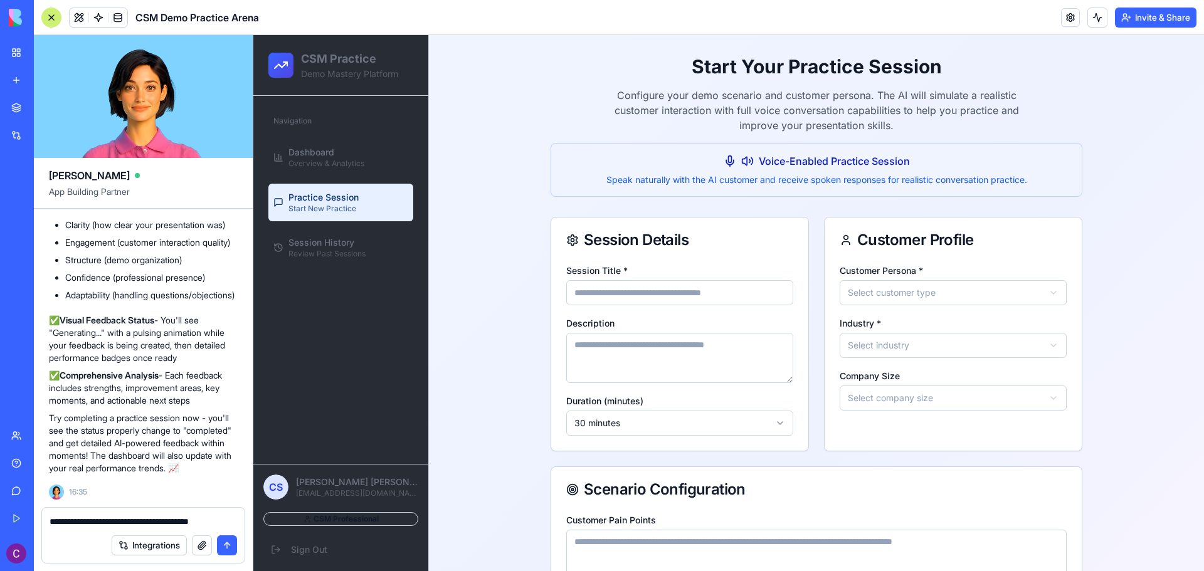
scroll to position [275, 0]
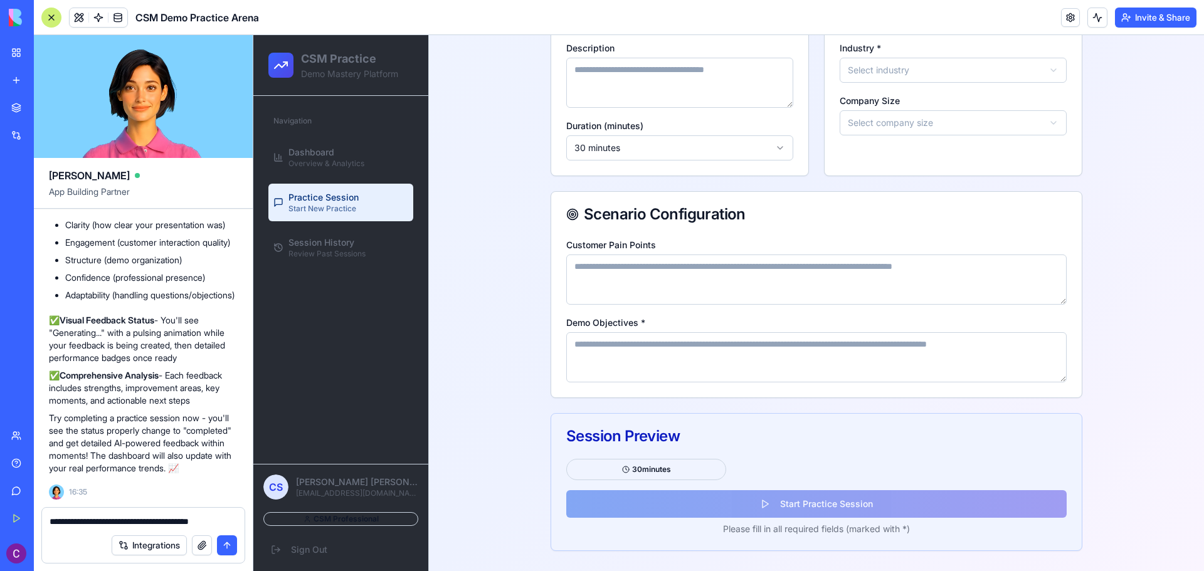
click at [232, 522] on textarea "**********" at bounding box center [143, 521] width 187 height 13
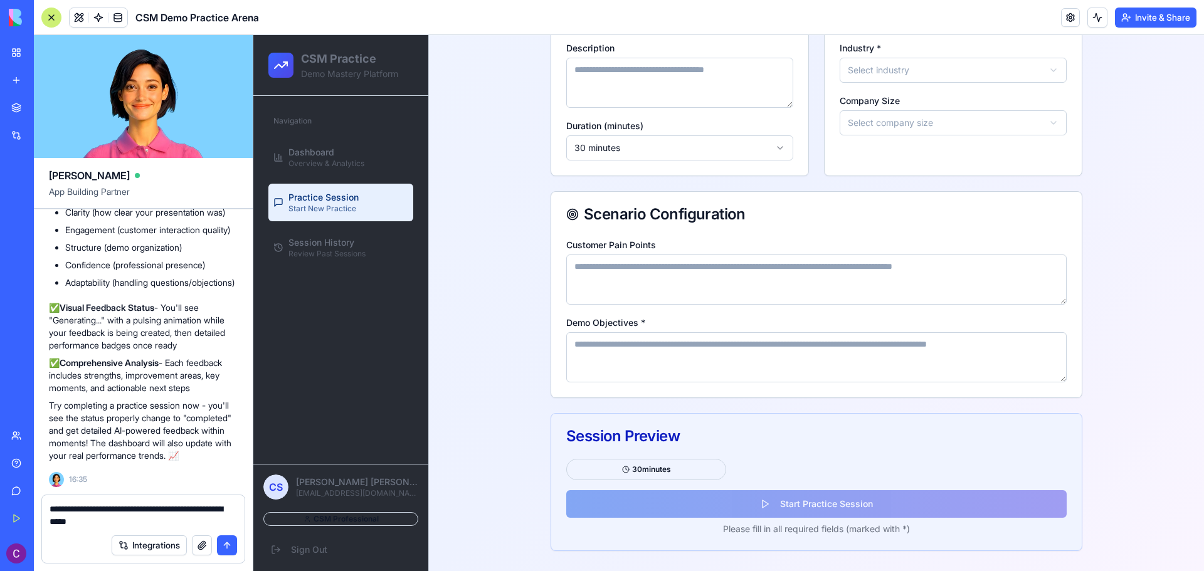
type textarea "**********"
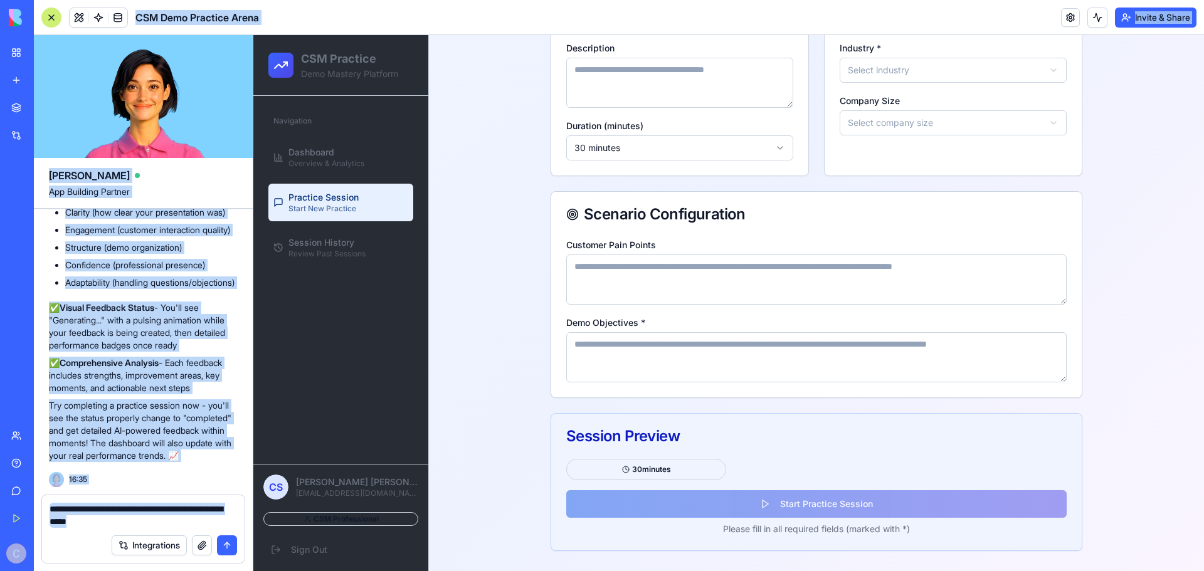
drag, startPoint x: 129, startPoint y: 527, endPoint x: 28, endPoint y: 506, distance: 103.8
click at [28, 506] on div "BETA My Workspace New app Marketplace Integrations Recent CSM Demo Practice Are…" at bounding box center [602, 285] width 1204 height 571
click at [87, 512] on textarea "**********" at bounding box center [143, 515] width 187 height 25
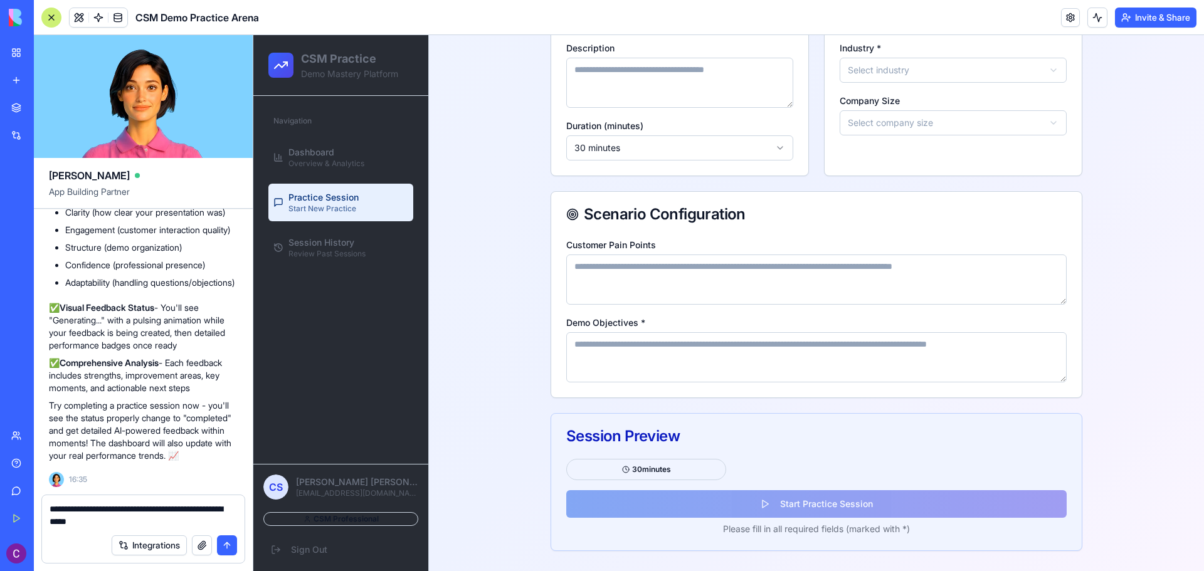
drag, startPoint x: 110, startPoint y: 519, endPoint x: 40, endPoint y: 501, distance: 71.9
click at [40, 501] on div "**********" at bounding box center [143, 533] width 219 height 76
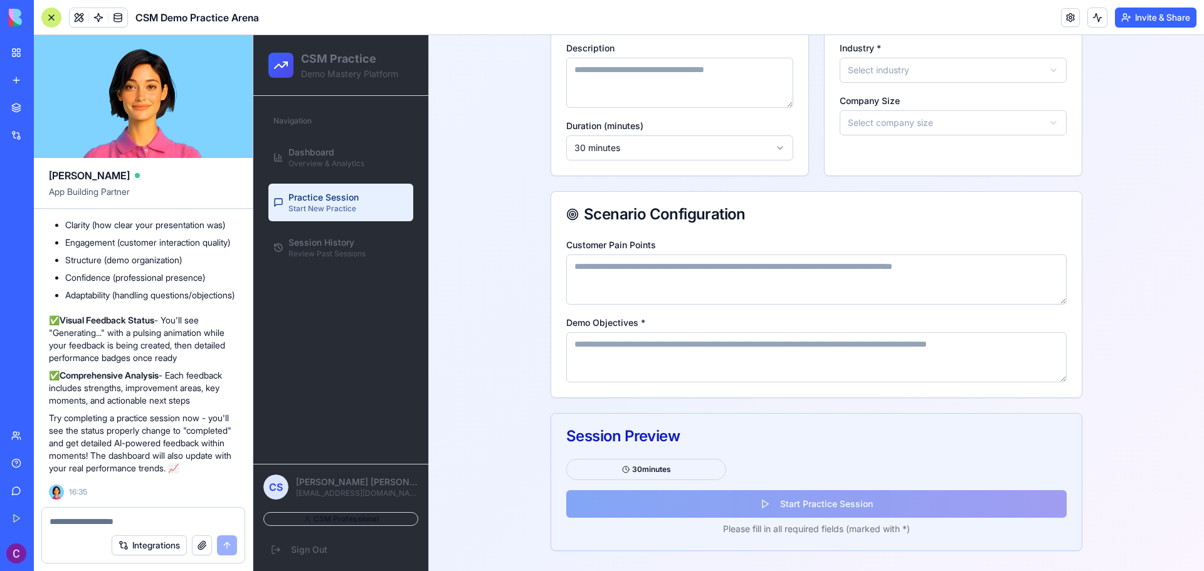
click at [1126, 241] on div "**********" at bounding box center [816, 165] width 775 height 811
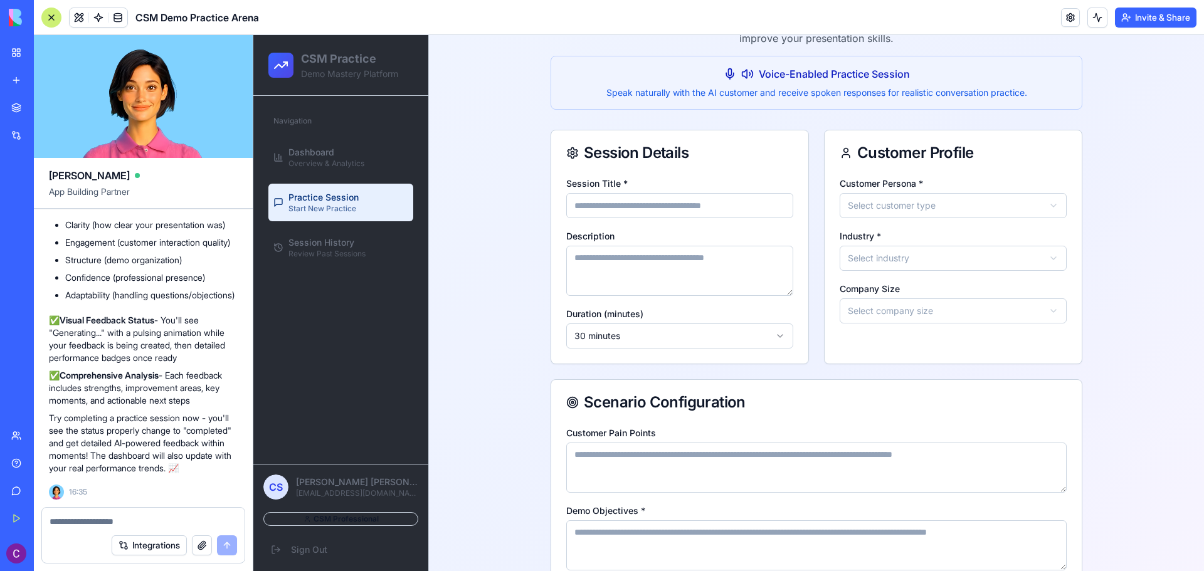
scroll to position [24, 0]
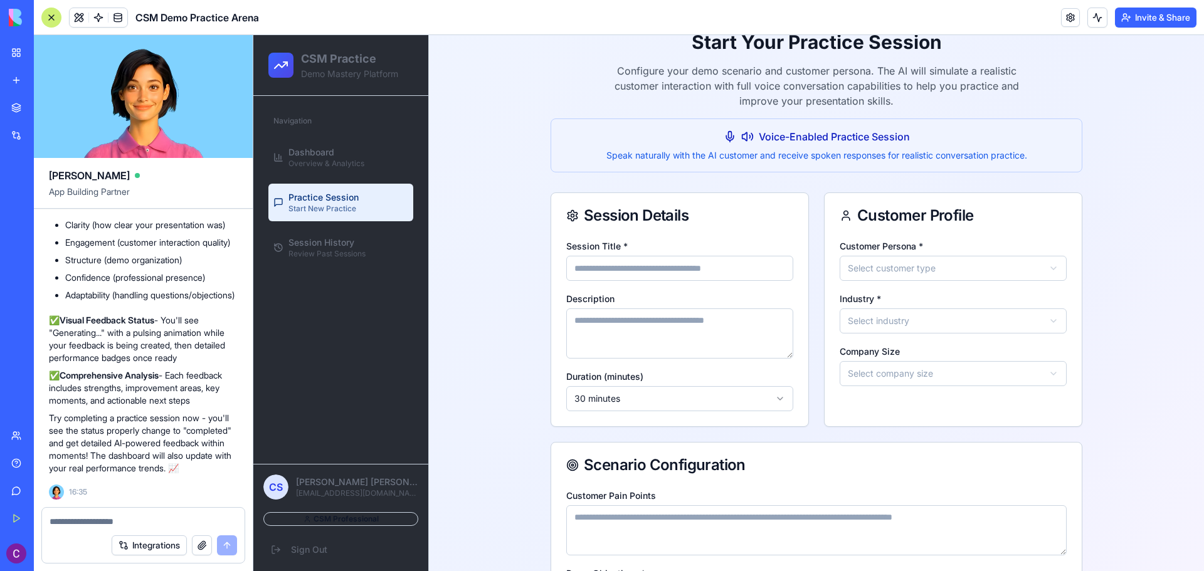
click at [658, 265] on input "Session Title *" at bounding box center [679, 268] width 227 height 25
type input "*****"
click at [866, 260] on html "**********" at bounding box center [728, 416] width 950 height 811
click at [880, 334] on div "**********" at bounding box center [952, 319] width 257 height 163
click at [880, 327] on html "**********" at bounding box center [728, 416] width 950 height 811
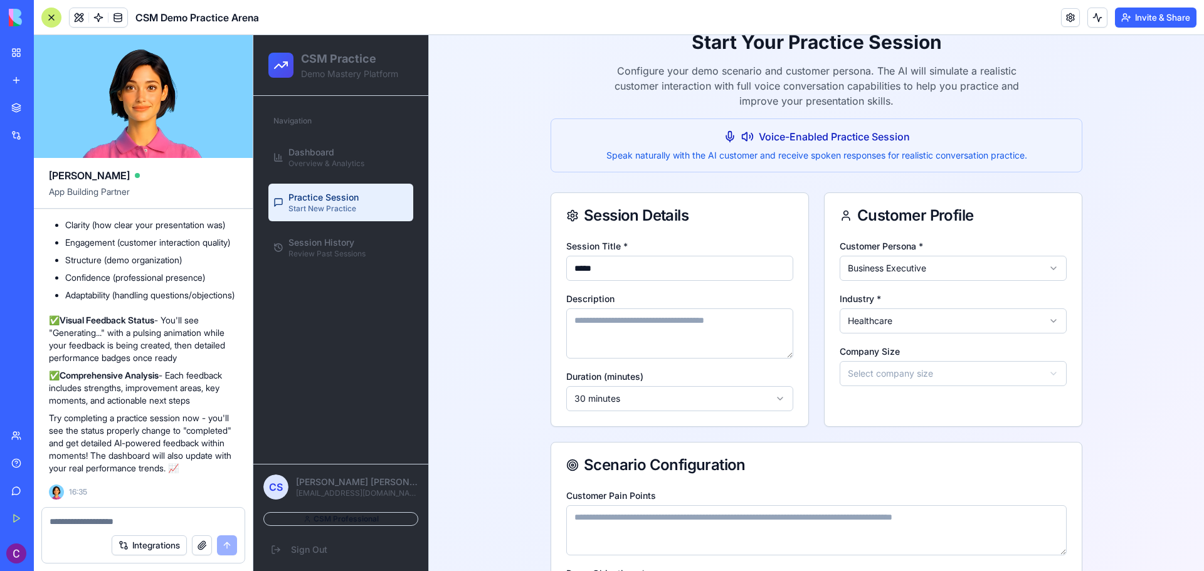
click at [688, 330] on textarea "Description" at bounding box center [679, 333] width 227 height 50
type textarea "*******"
click at [897, 378] on html "**********" at bounding box center [728, 416] width 950 height 811
click at [714, 400] on html "**********" at bounding box center [728, 416] width 950 height 811
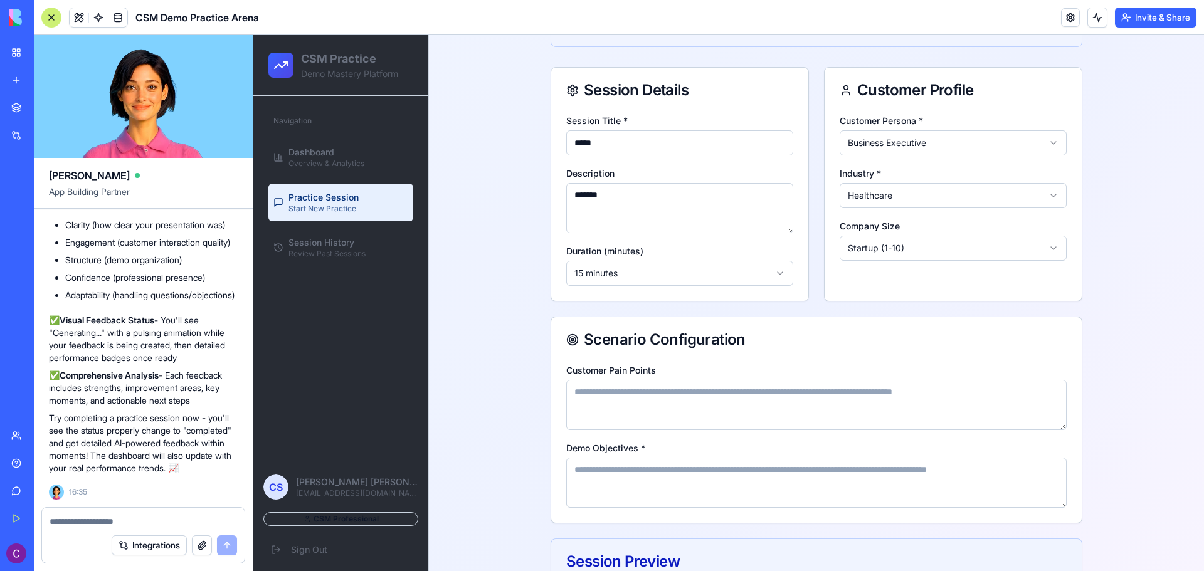
scroll to position [275, 0]
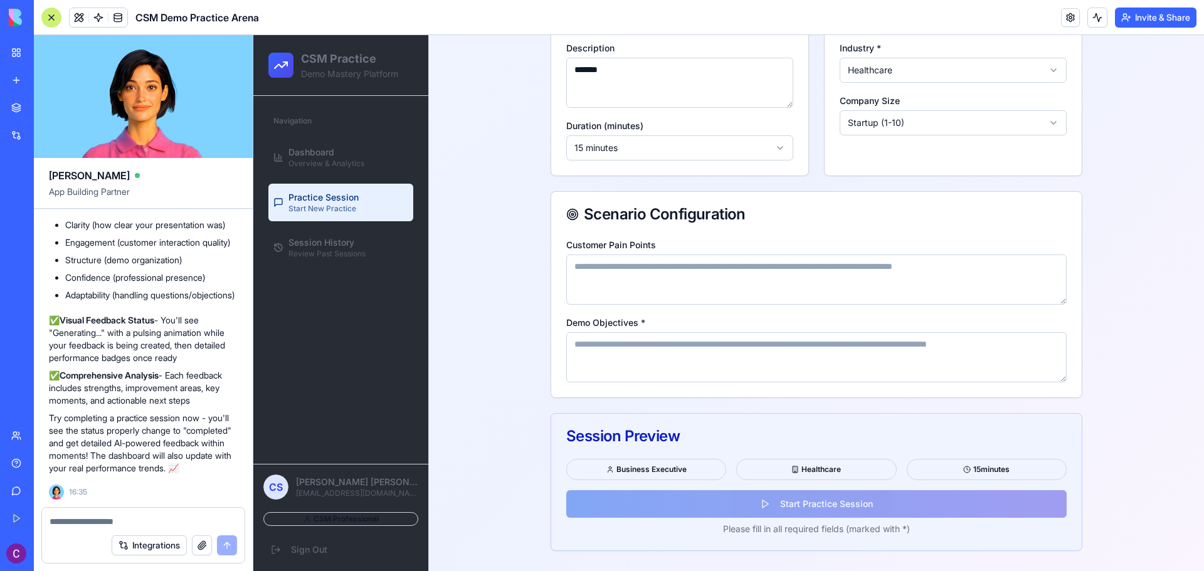
click at [682, 280] on textarea "Customer Pain Points" at bounding box center [816, 280] width 500 height 50
type textarea "********"
click at [661, 361] on textarea "Demo Objectives *" at bounding box center [816, 357] width 500 height 50
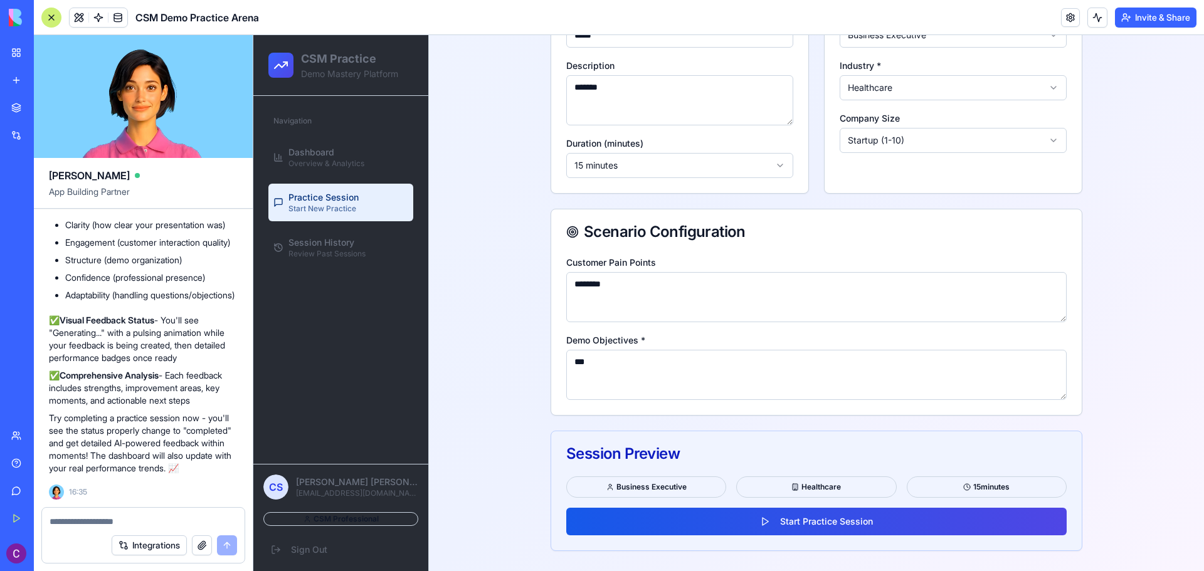
scroll to position [258, 0]
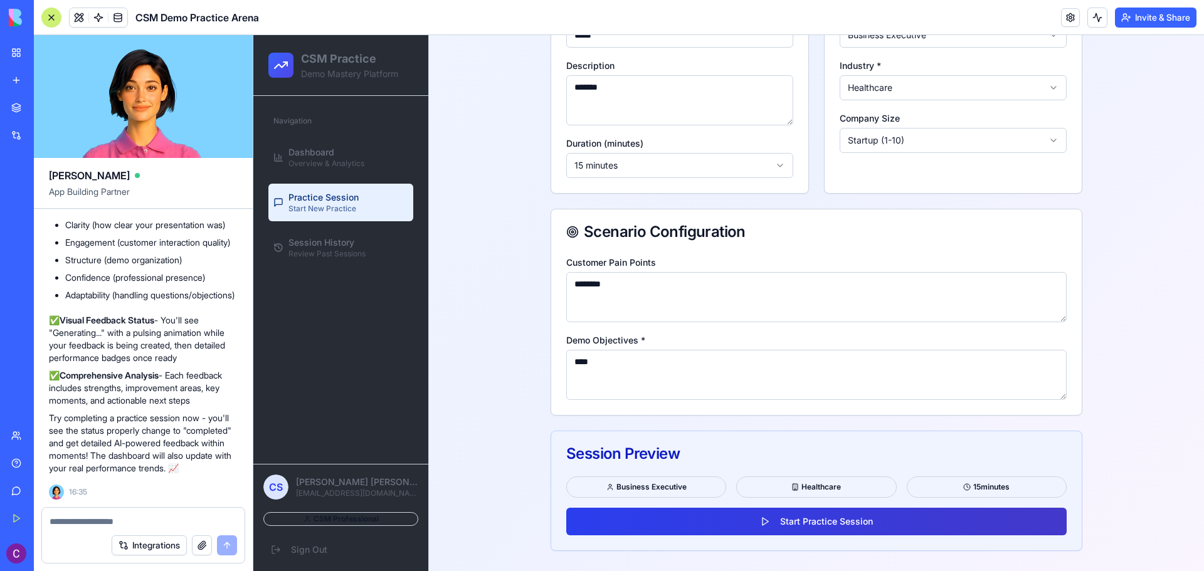
type textarea "****"
click at [795, 518] on button "Start Practice Session" at bounding box center [816, 522] width 500 height 28
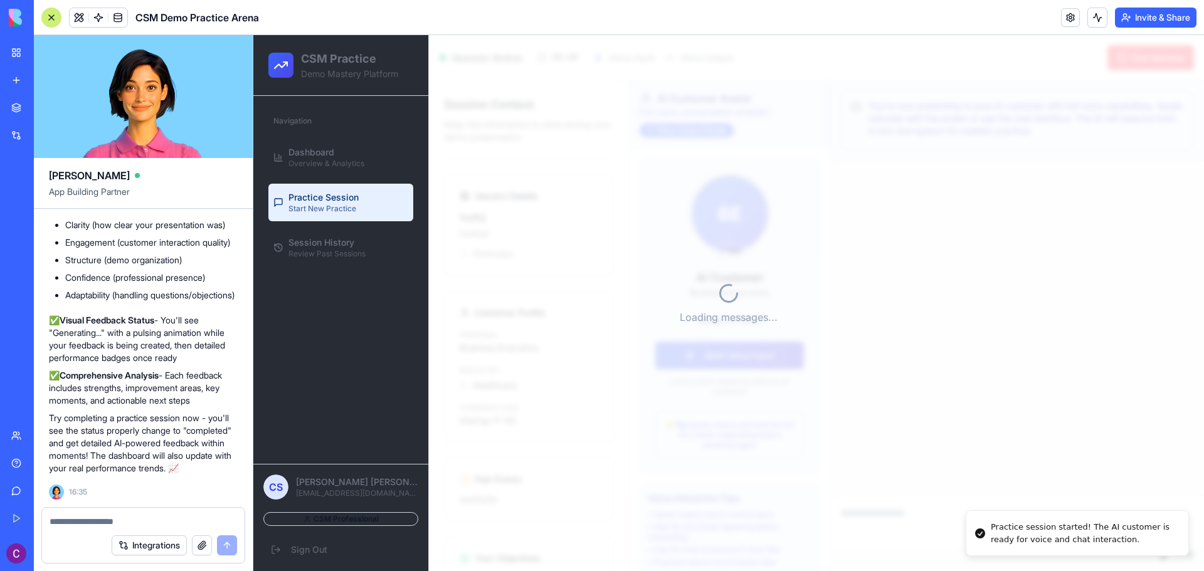
scroll to position [0, 0]
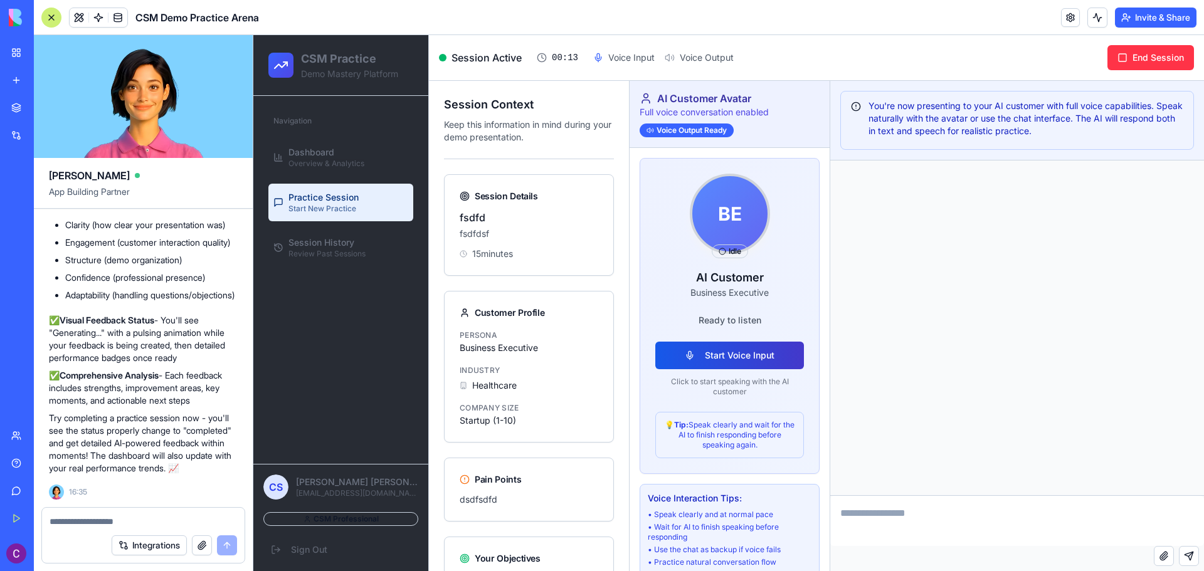
click at [734, 354] on button "Start Voice Input" at bounding box center [729, 356] width 149 height 28
click at [725, 346] on button "Start Voice Input" at bounding box center [729, 356] width 149 height 28
click at [765, 364] on button "Start Voice Input" at bounding box center [729, 356] width 149 height 28
click at [767, 358] on button "Start Voice Input" at bounding box center [729, 356] width 149 height 28
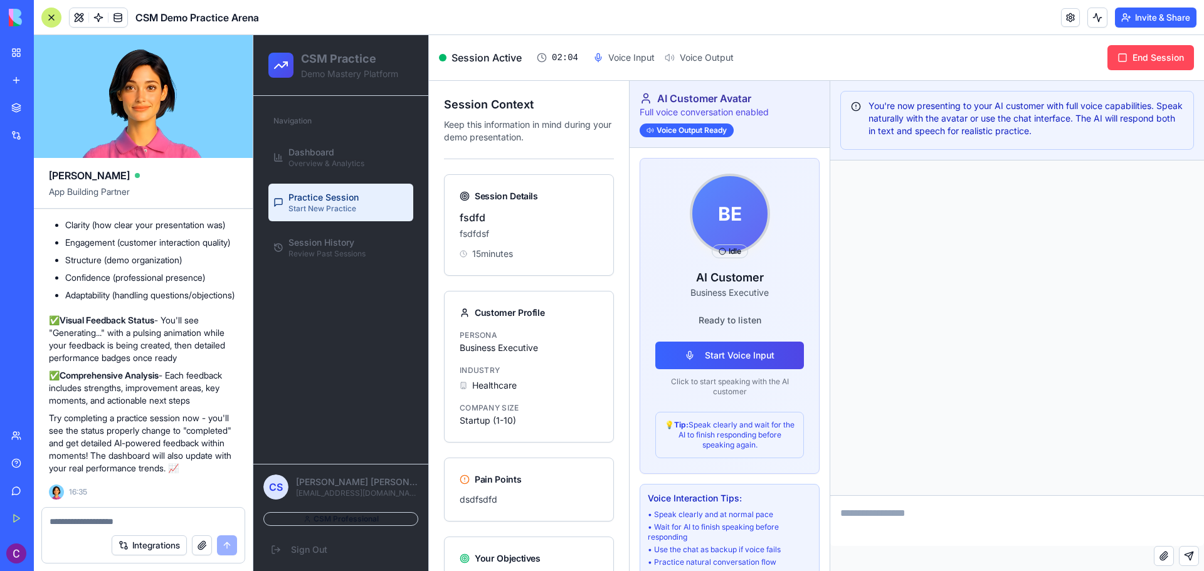
click at [1135, 53] on button "End Session" at bounding box center [1150, 57] width 87 height 25
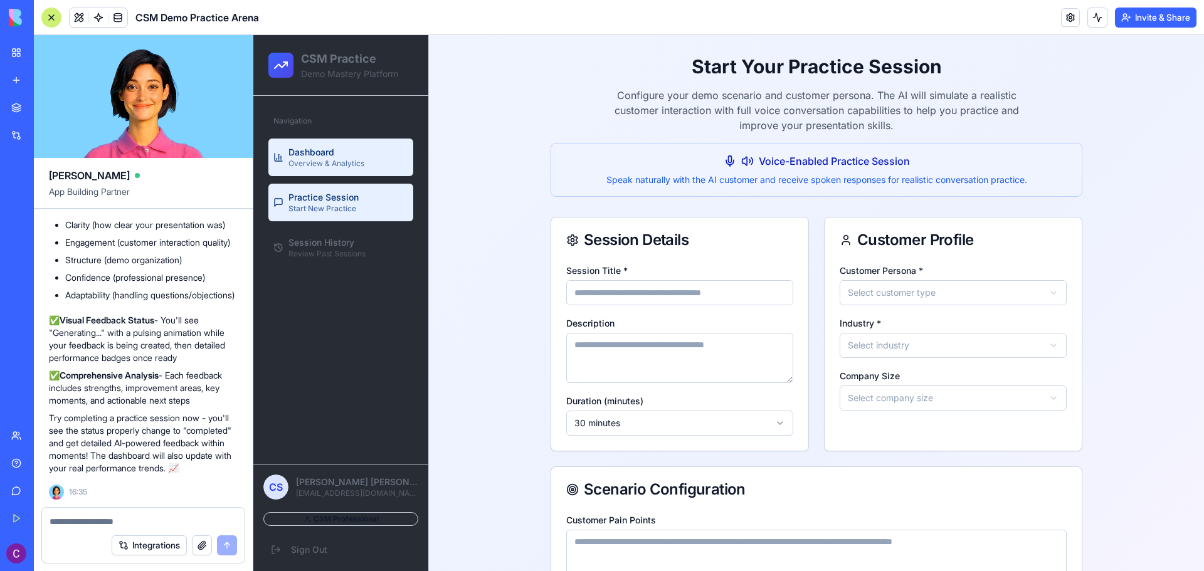
click at [373, 152] on link "Dashboard Overview & Analytics" at bounding box center [340, 158] width 145 height 38
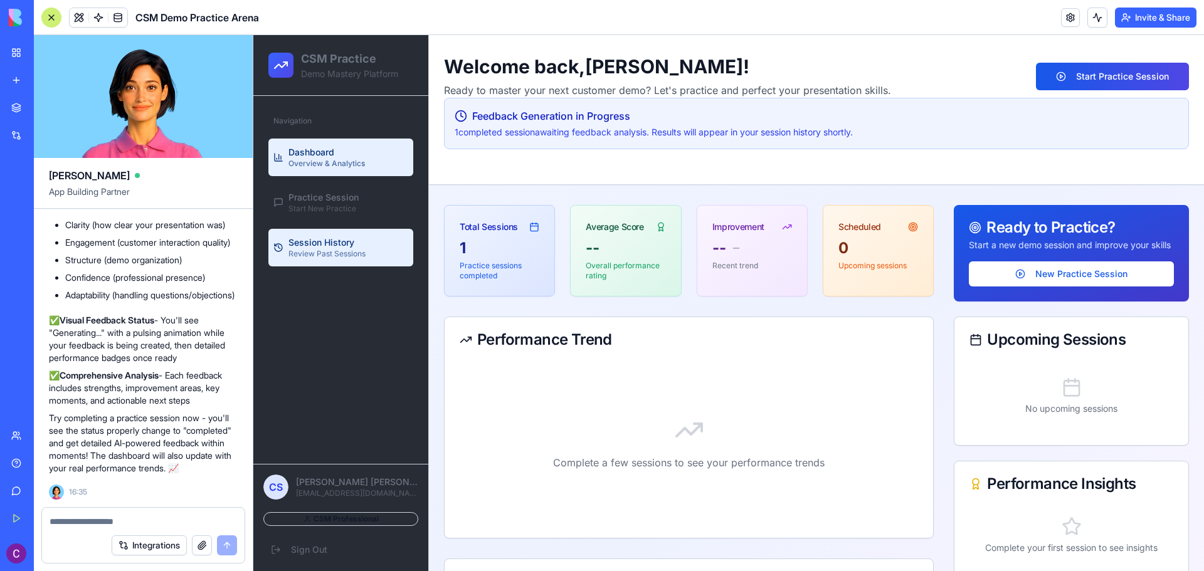
click at [362, 251] on span "Review Past Sessions" at bounding box center [326, 254] width 77 height 10
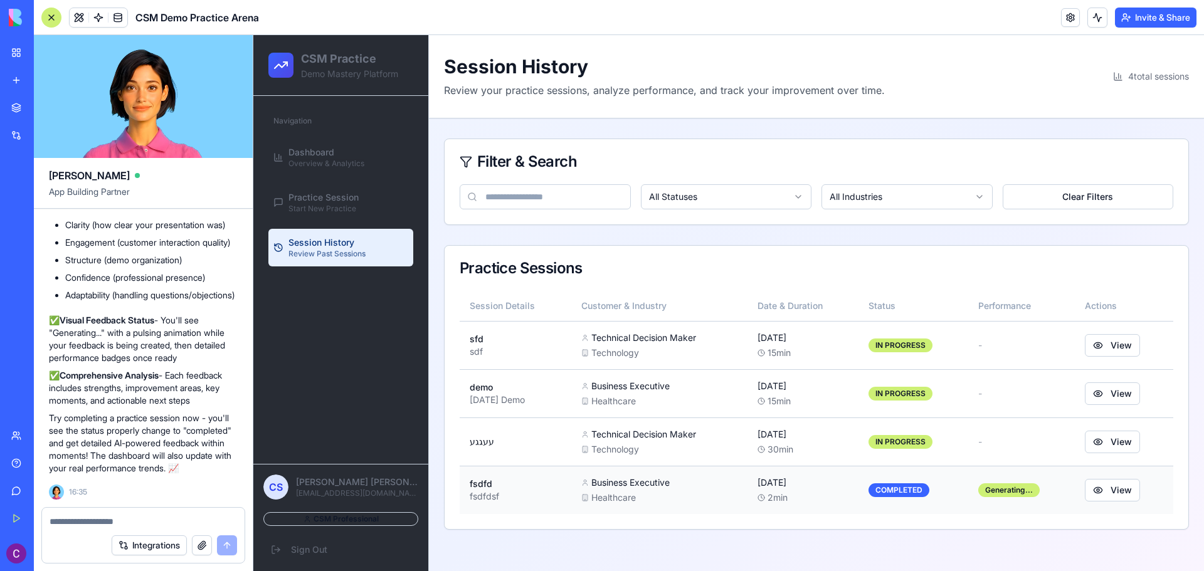
click at [1101, 502] on td "View" at bounding box center [1124, 490] width 98 height 48
click at [1104, 493] on button "View" at bounding box center [1112, 490] width 55 height 23
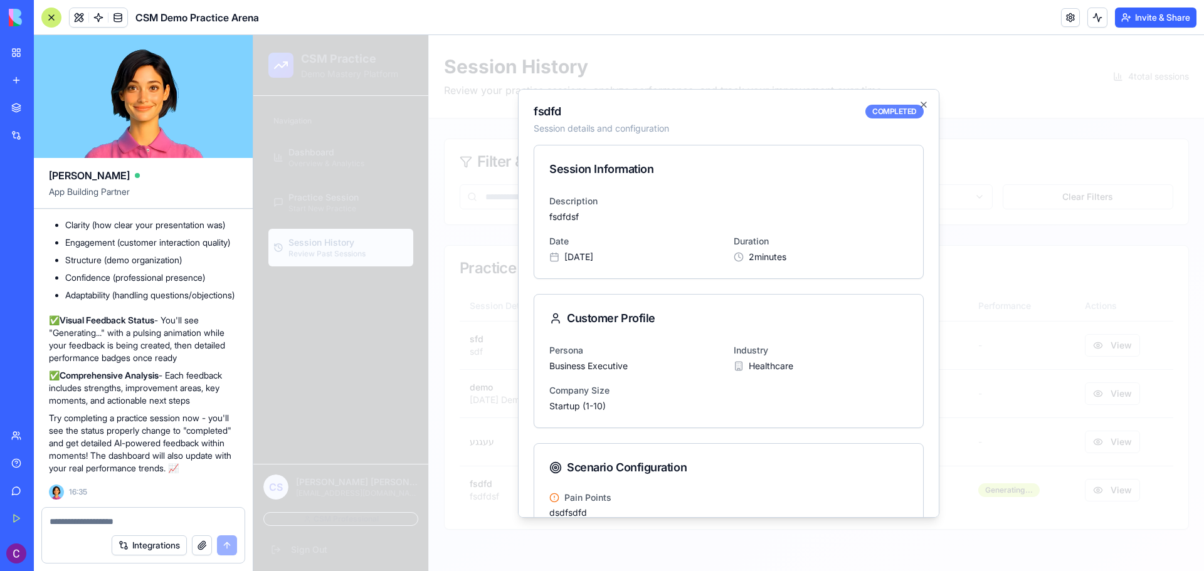
click at [880, 111] on div "COMPLETED" at bounding box center [894, 112] width 58 height 14
click at [918, 104] on icon "button" at bounding box center [923, 105] width 10 height 10
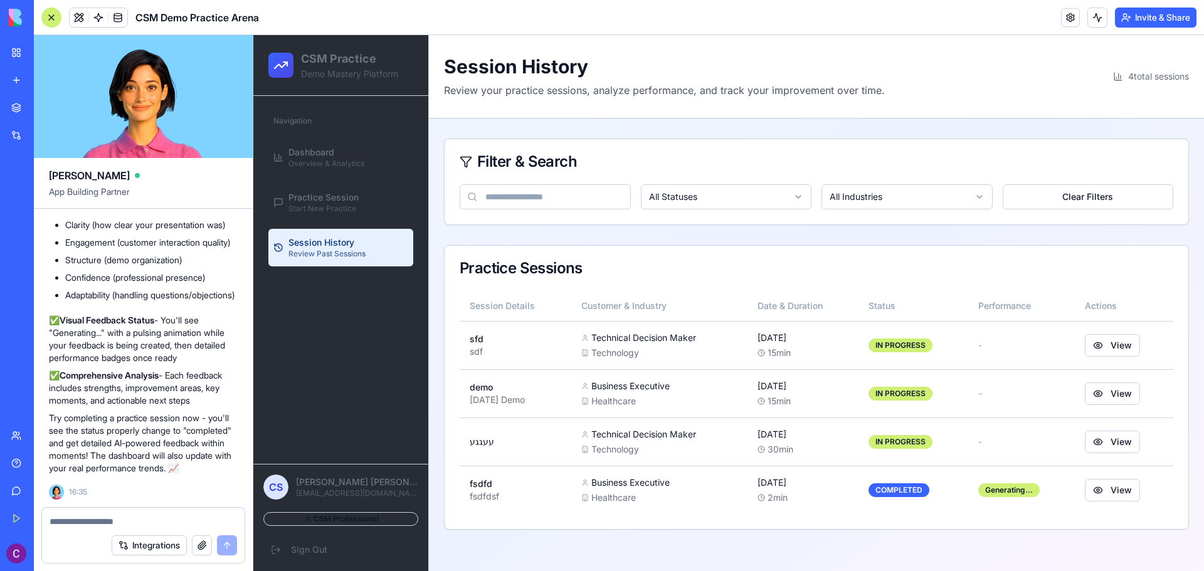
scroll to position [1778, 0]
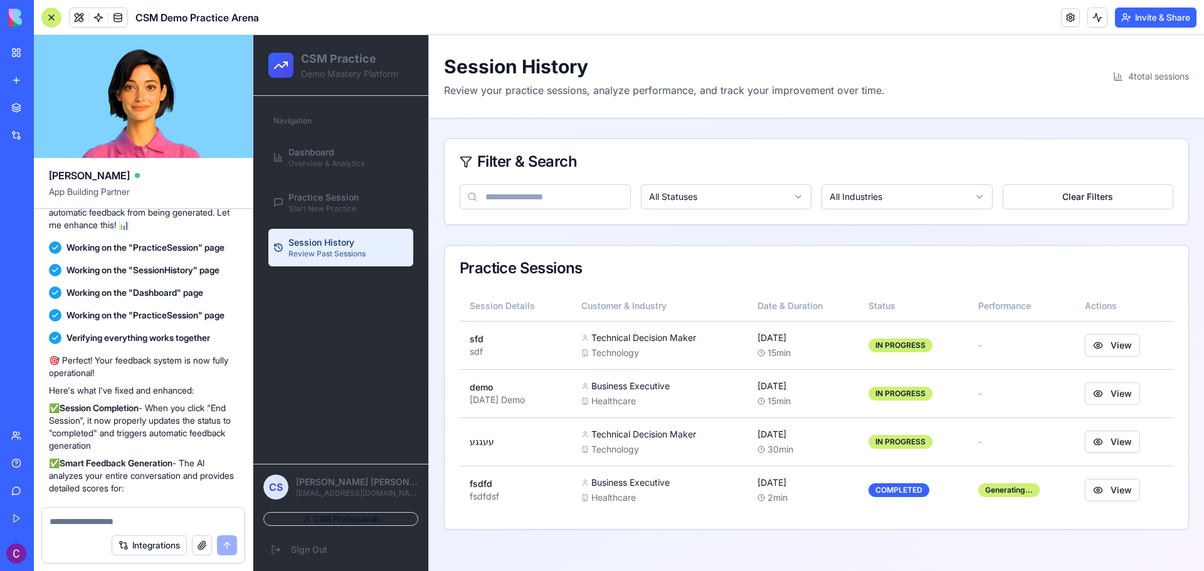
click at [35, 468] on div "Help" at bounding box center [38, 463] width 16 height 13
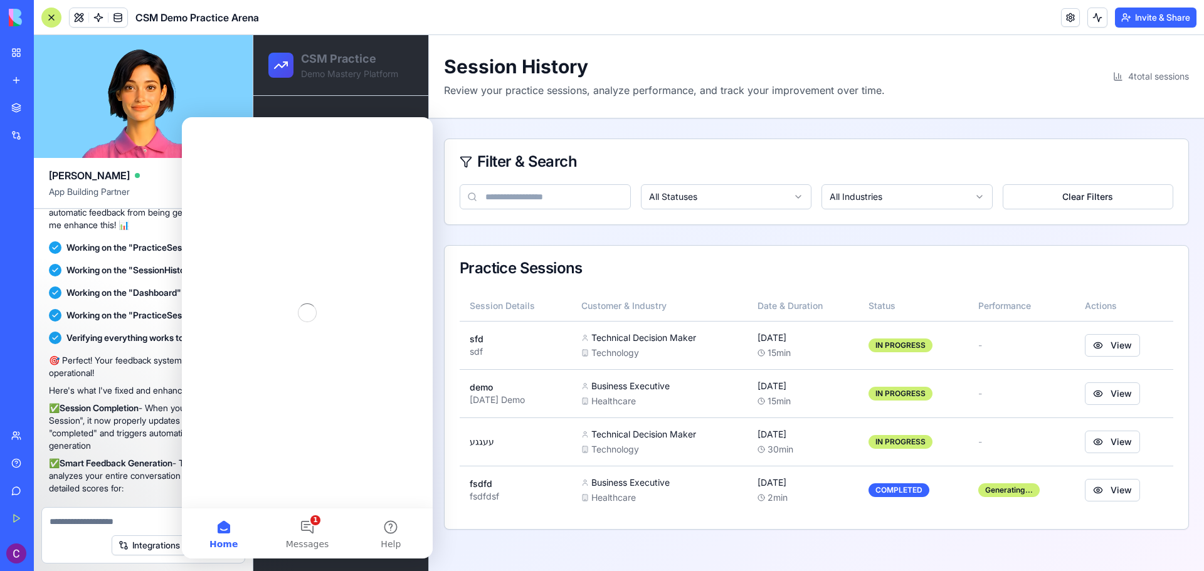
scroll to position [0, 0]
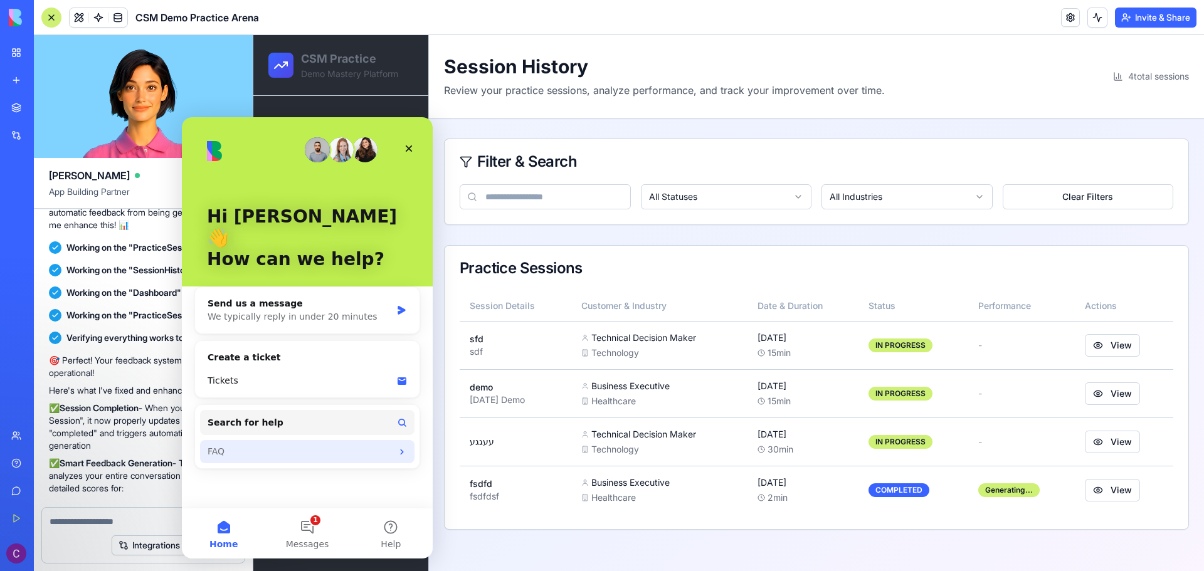
click at [258, 440] on div "FAQ" at bounding box center [307, 451] width 214 height 23
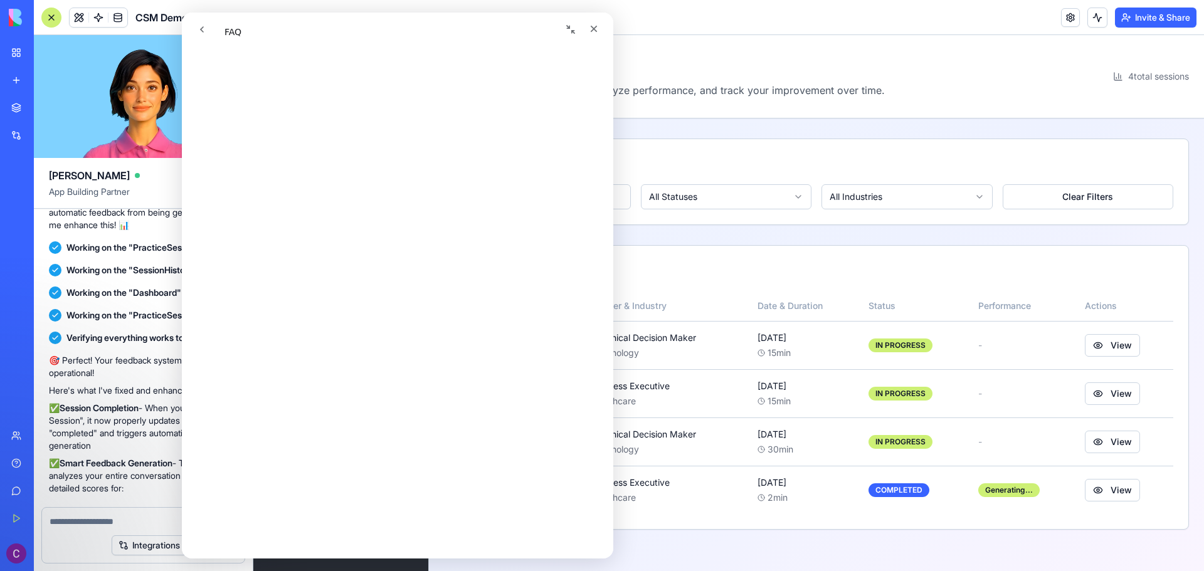
scroll to position [125, 0]
click at [202, 29] on icon "go back" at bounding box center [202, 29] width 10 height 10
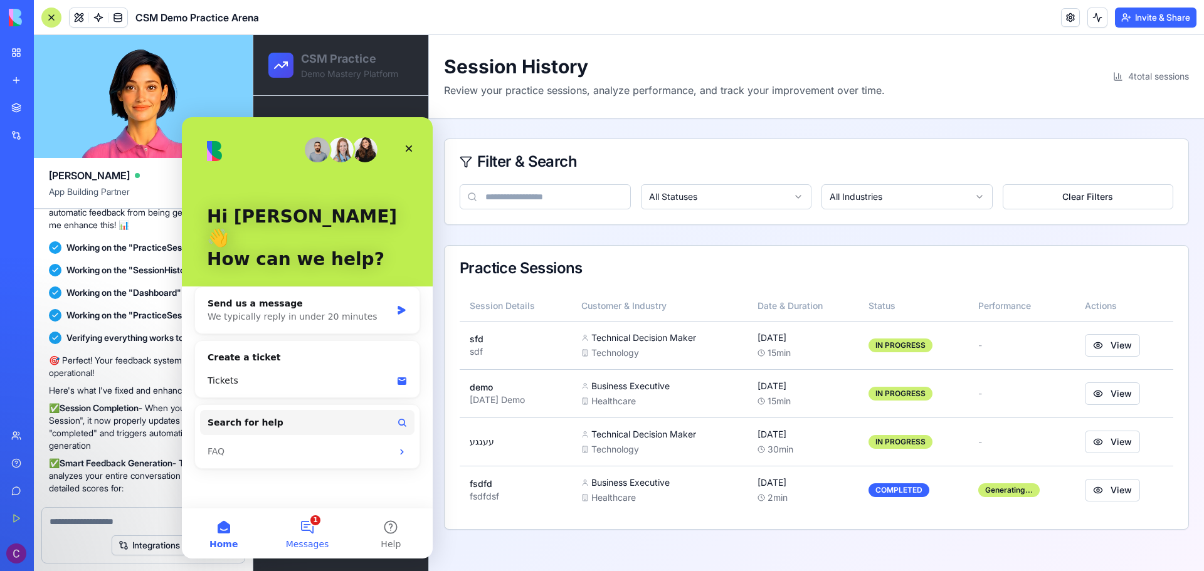
click at [304, 532] on button "1 Messages" at bounding box center [306, 533] width 83 height 50
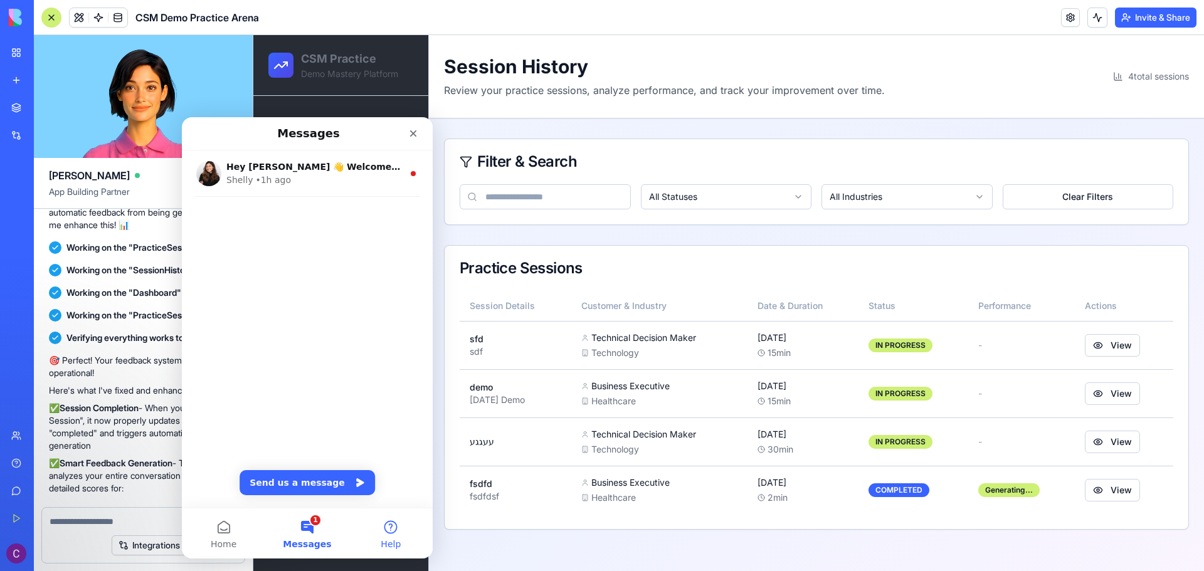
click at [385, 537] on button "Help" at bounding box center [390, 533] width 83 height 50
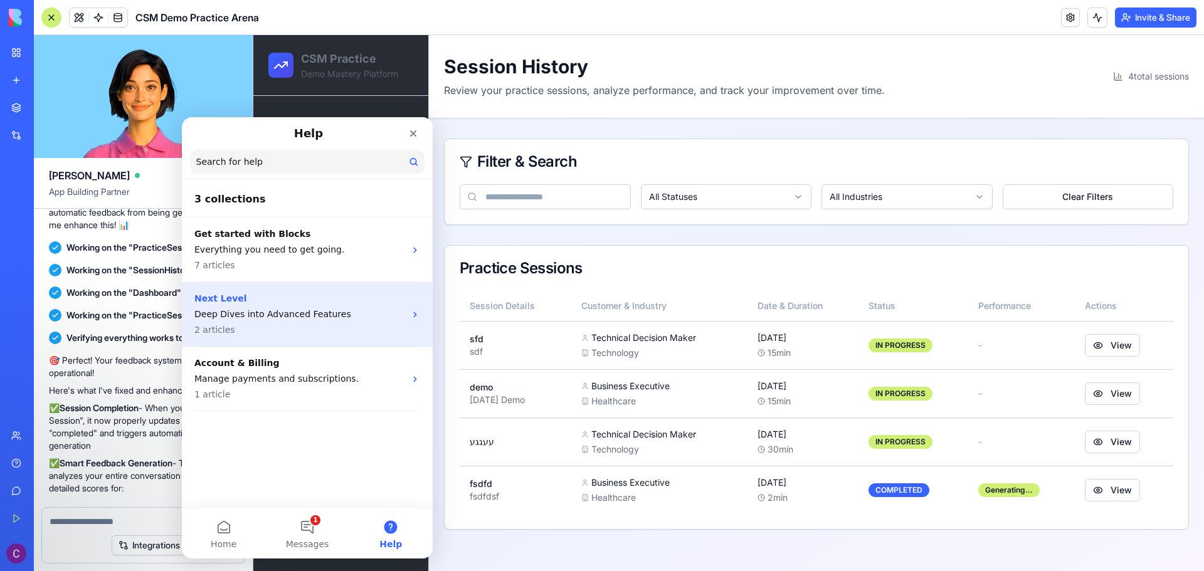
click at [317, 327] on p "2 articles" at bounding box center [299, 329] width 211 height 13
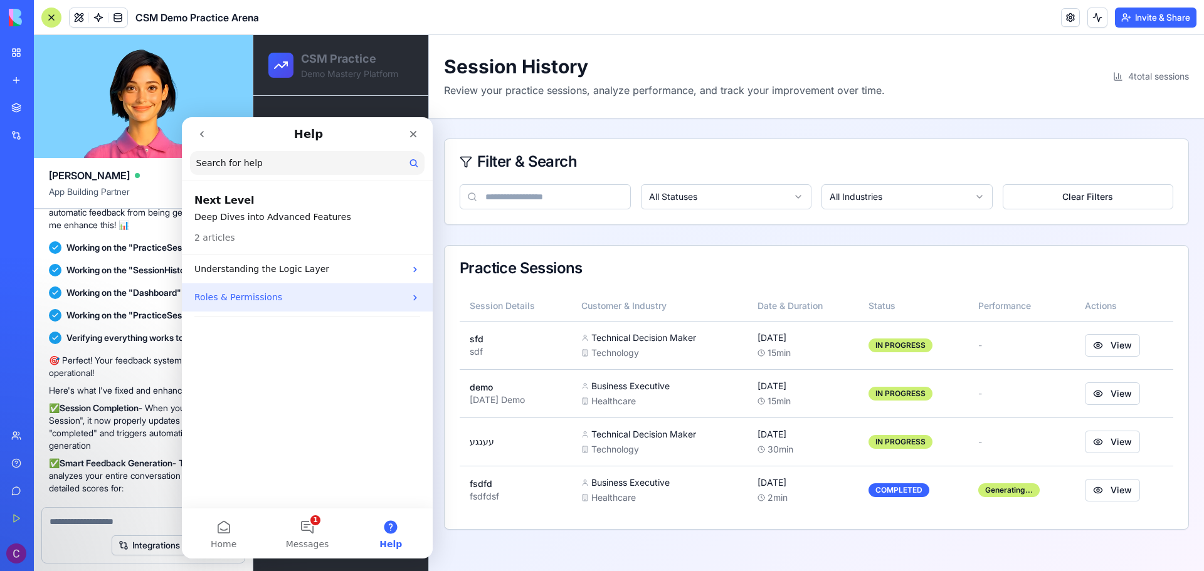
click at [265, 296] on p "Roles & Permissions" at bounding box center [299, 297] width 211 height 13
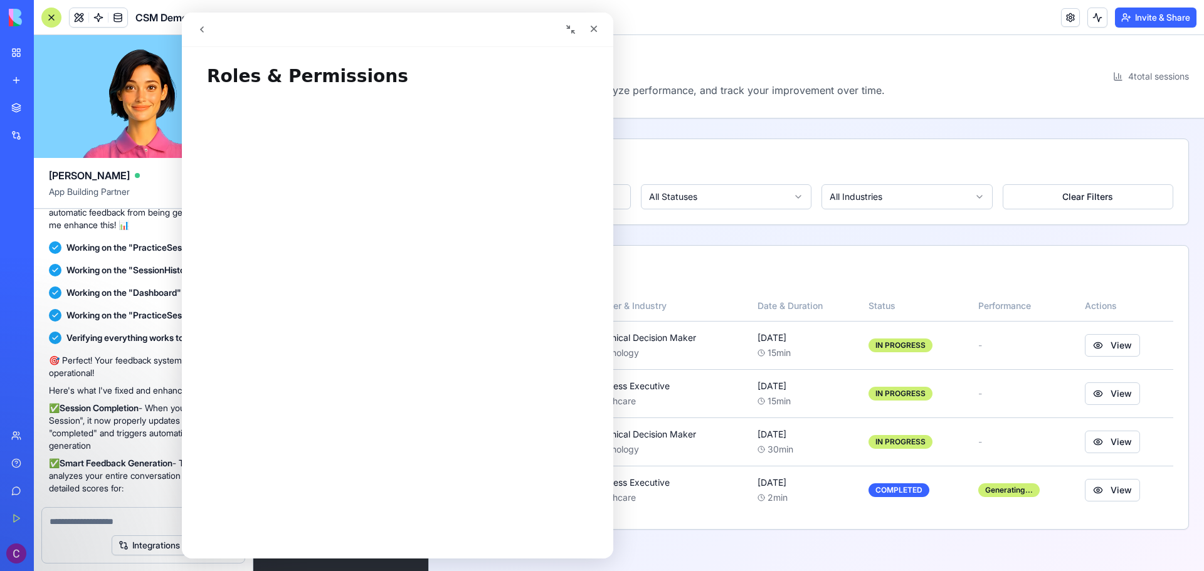
click at [206, 35] on button "go back" at bounding box center [202, 30] width 24 height 24
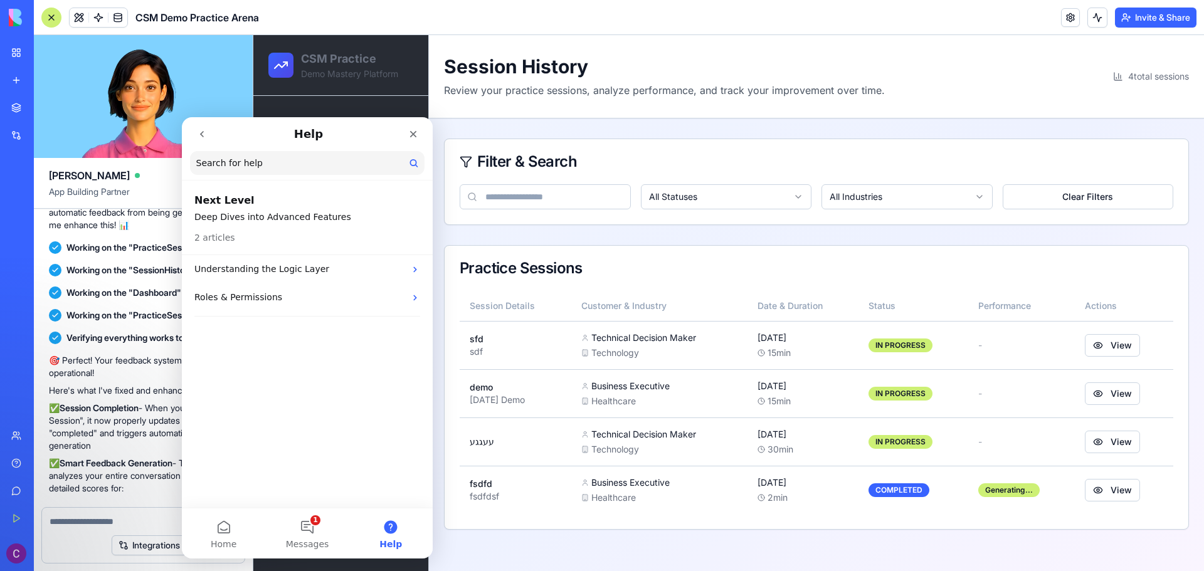
click at [205, 128] on button "go back" at bounding box center [202, 134] width 24 height 24
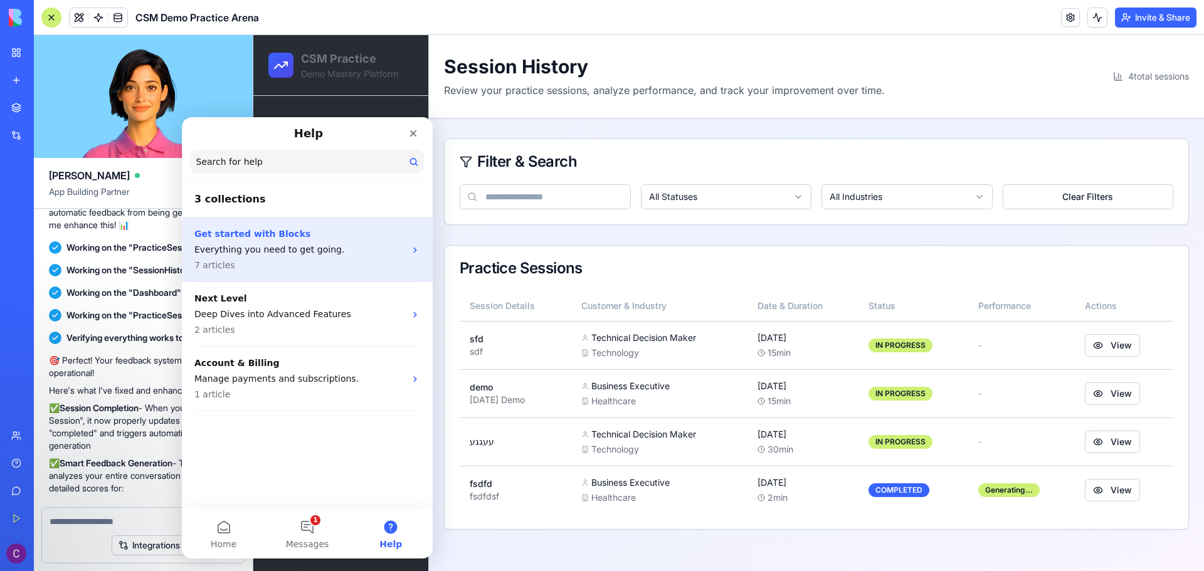
click at [263, 253] on p "Everything you need to get going." at bounding box center [299, 249] width 211 height 13
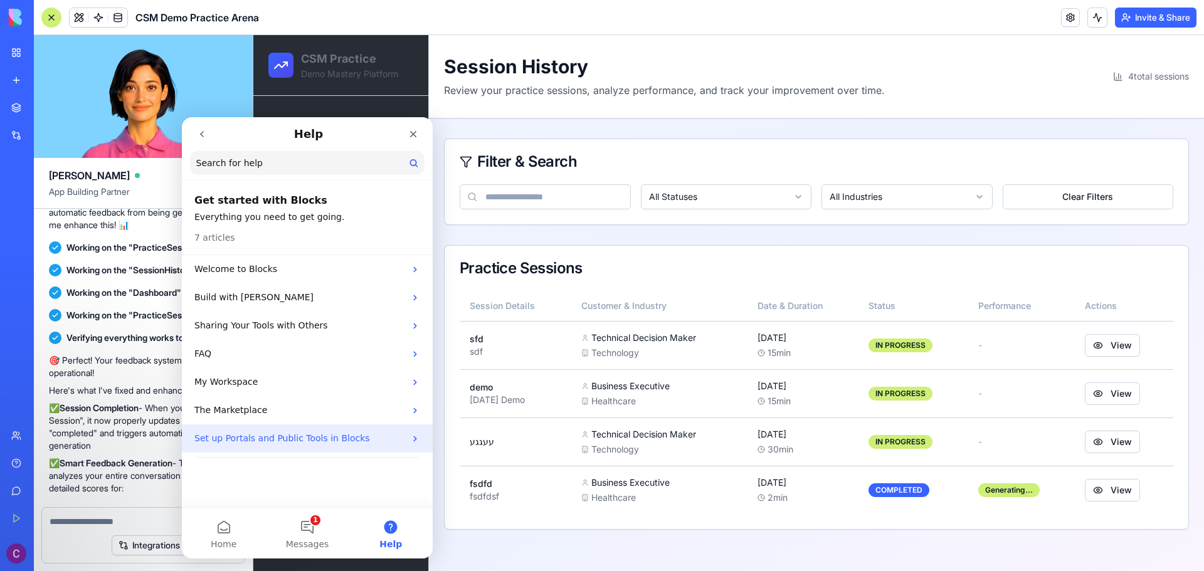
click at [247, 439] on p "Set up Portals and Public Tools in Blocks" at bounding box center [299, 438] width 211 height 13
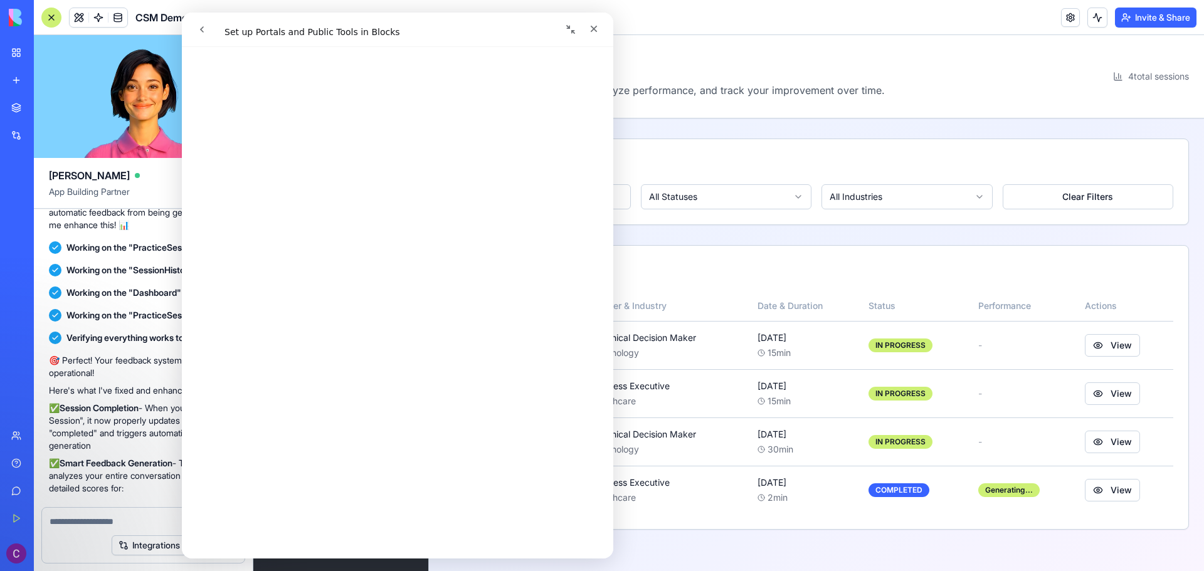
scroll to position [1818, 0]
click at [591, 28] on icon "Close" at bounding box center [594, 29] width 10 height 10
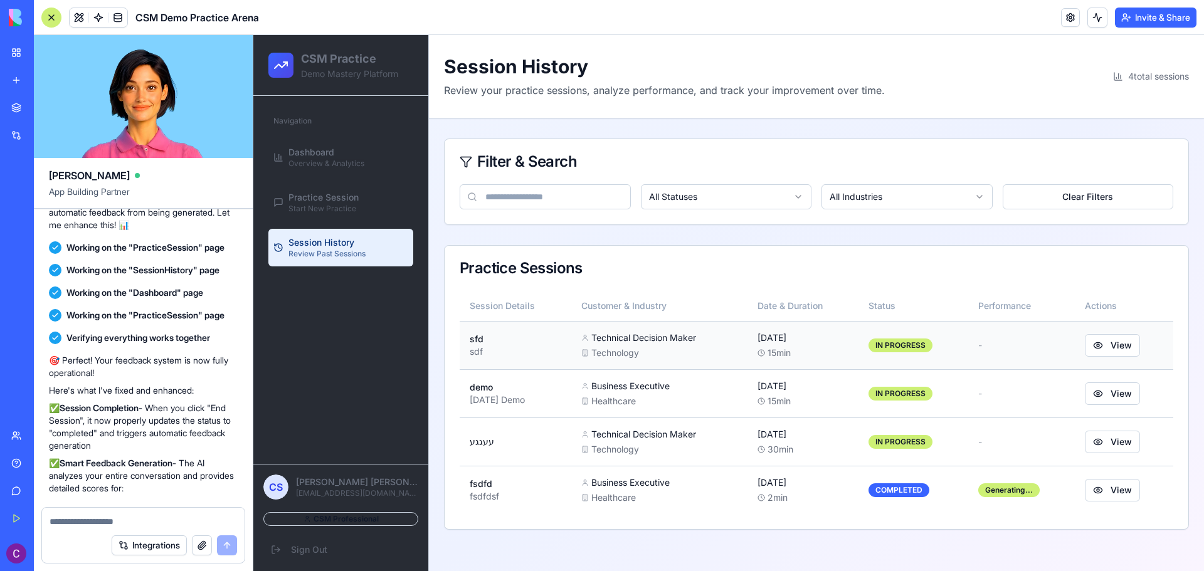
scroll to position [0, 0]
click at [1115, 490] on button "View" at bounding box center [1112, 490] width 55 height 23
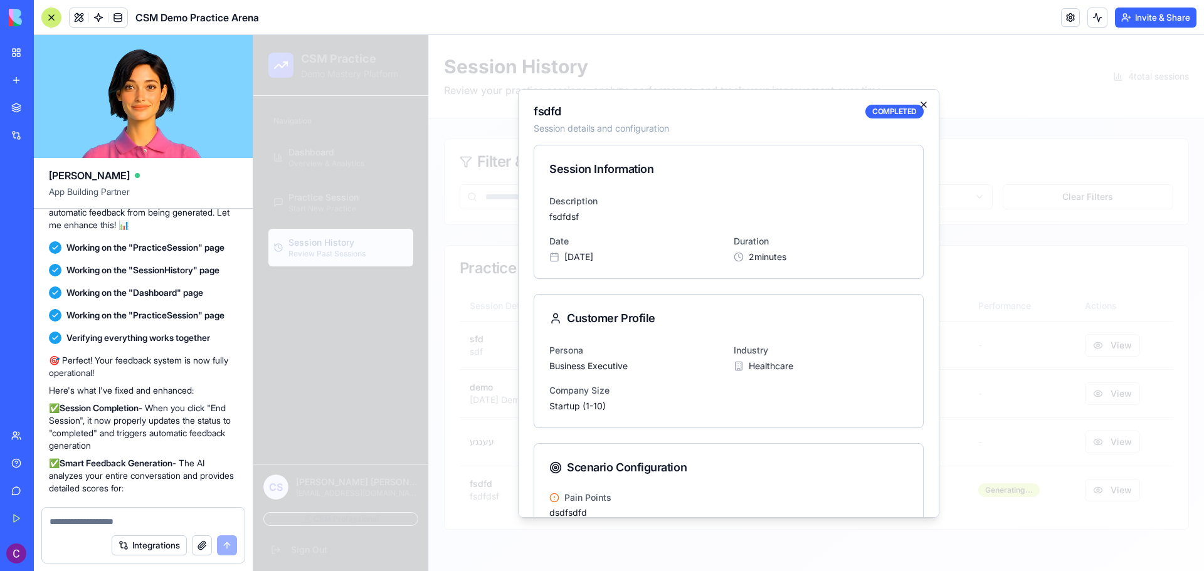
click at [918, 104] on icon "button" at bounding box center [923, 105] width 10 height 10
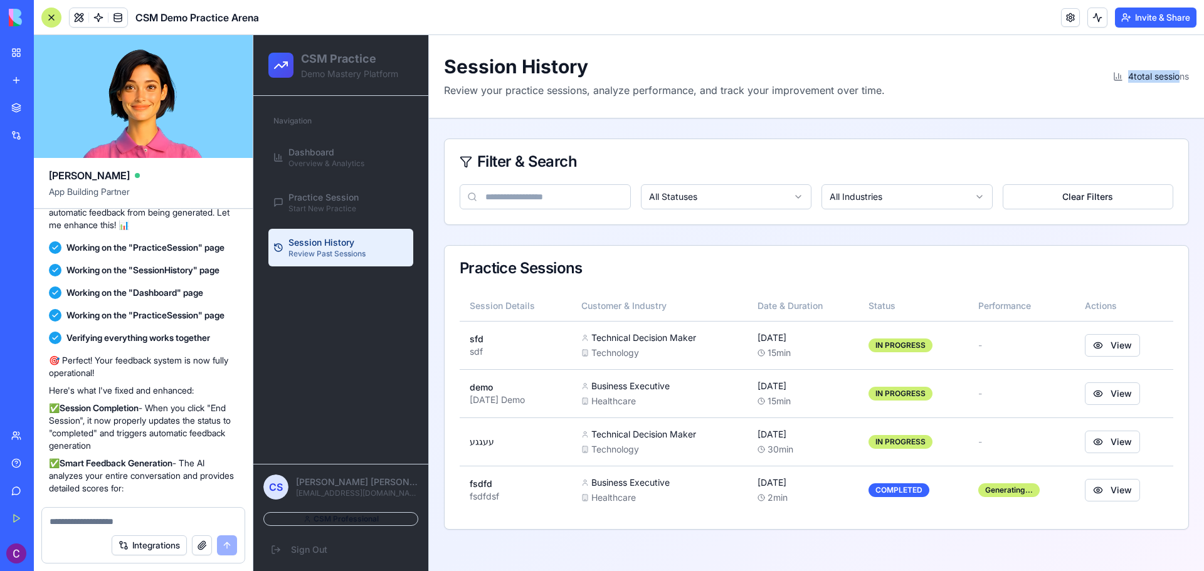
drag, startPoint x: 1112, startPoint y: 81, endPoint x: 1175, endPoint y: 78, distance: 64.0
click at [1175, 78] on div "4 total sessions" at bounding box center [1151, 76] width 76 height 13
click at [140, 525] on textarea at bounding box center [143, 521] width 187 height 13
paste textarea "**********"
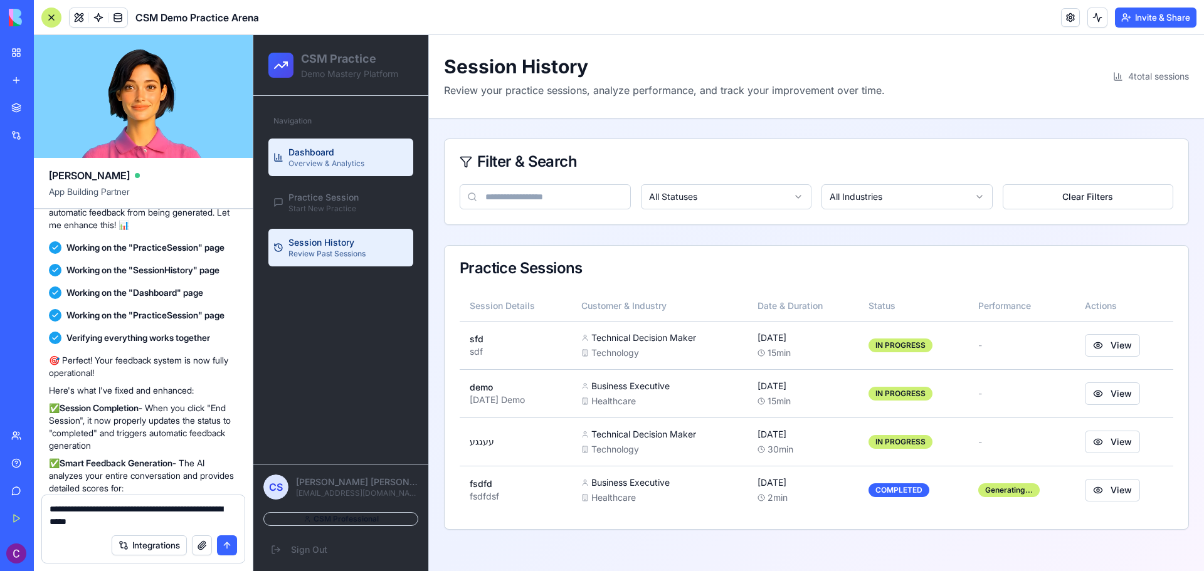
click at [349, 153] on div "Dashboard Overview & Analytics" at bounding box center [326, 157] width 76 height 23
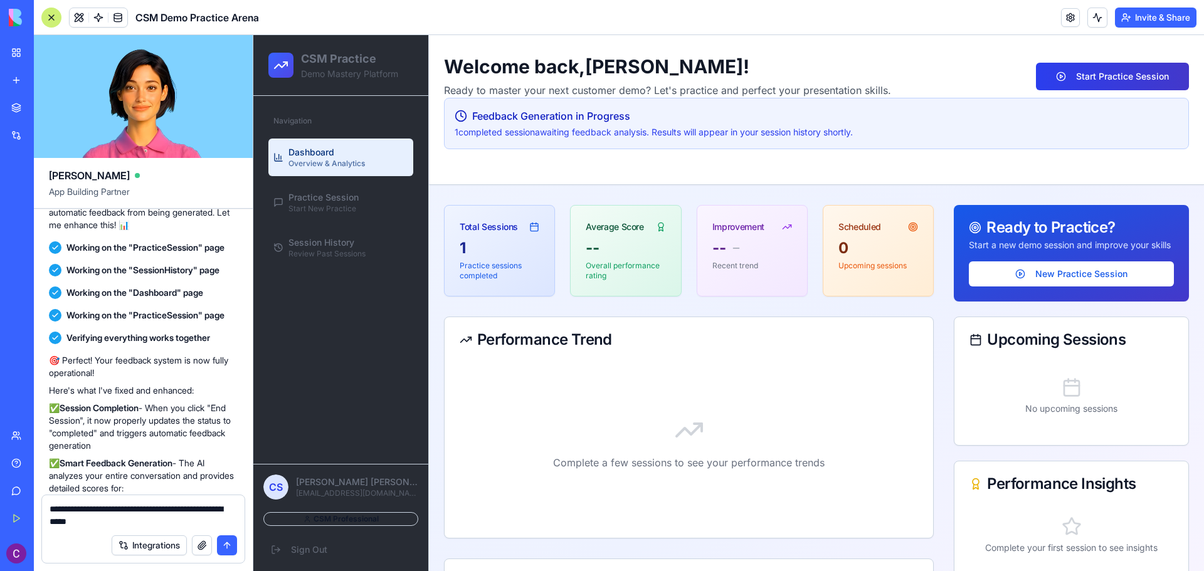
click at [1110, 71] on button "Start Practice Session" at bounding box center [1112, 77] width 153 height 28
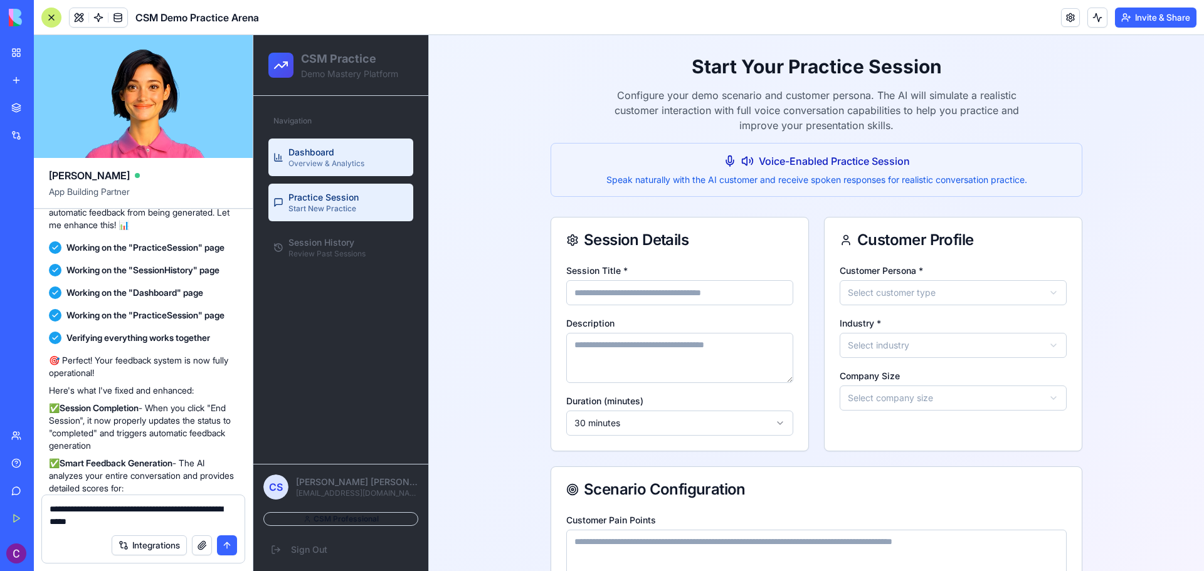
click at [329, 149] on span "Dashboard" at bounding box center [311, 152] width 46 height 13
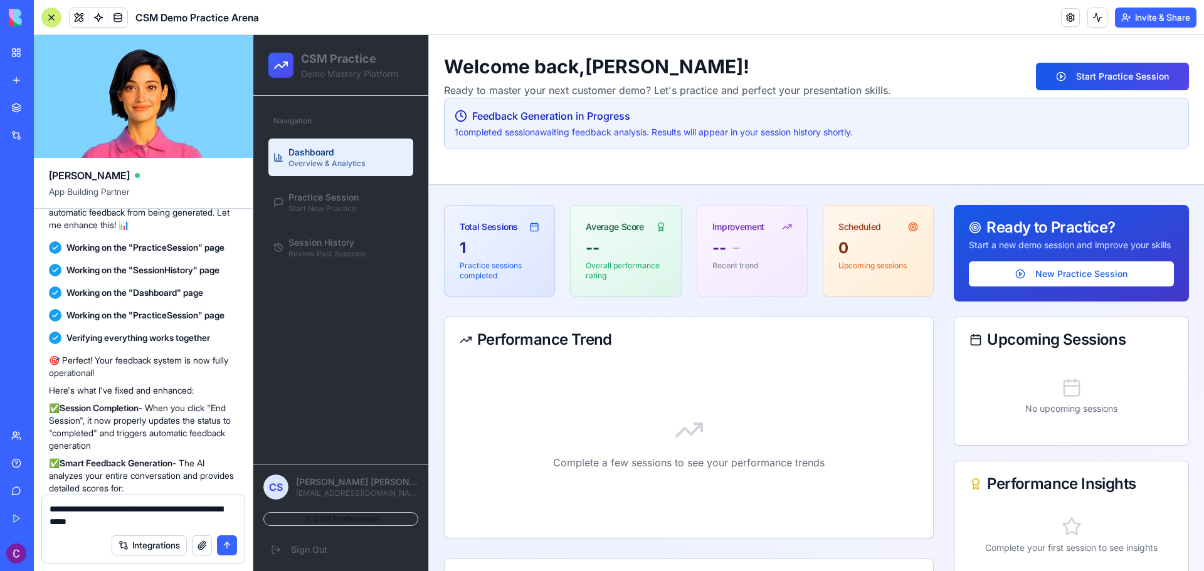
click at [329, 130] on div "Navigation" at bounding box center [340, 121] width 145 height 20
click at [322, 210] on span "Start New Practice" at bounding box center [322, 209] width 68 height 10
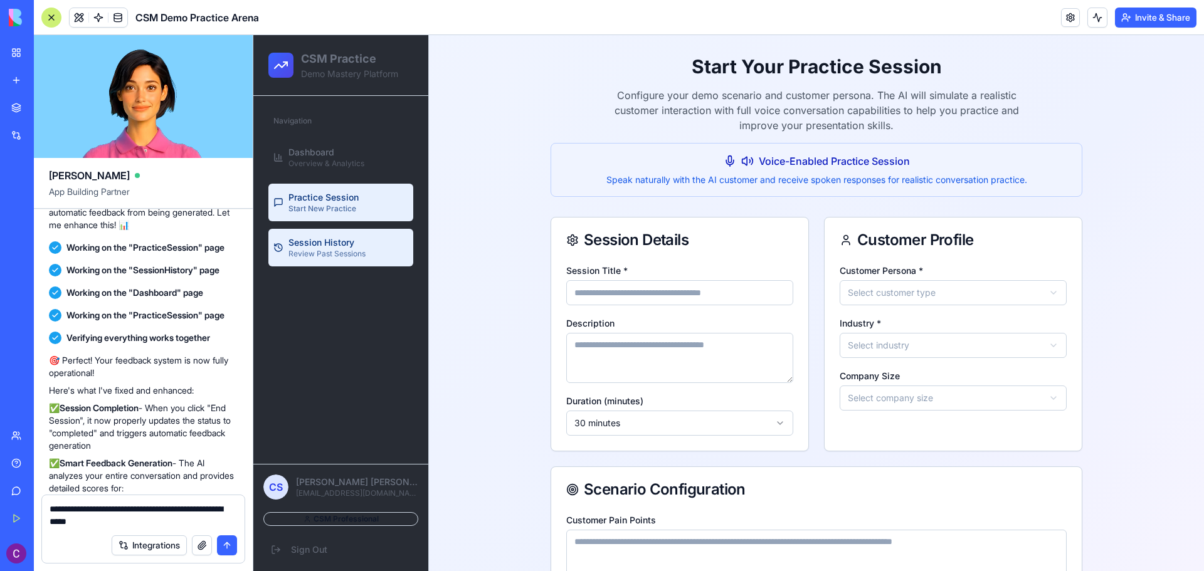
click at [331, 246] on span "Session History" at bounding box center [321, 242] width 66 height 13
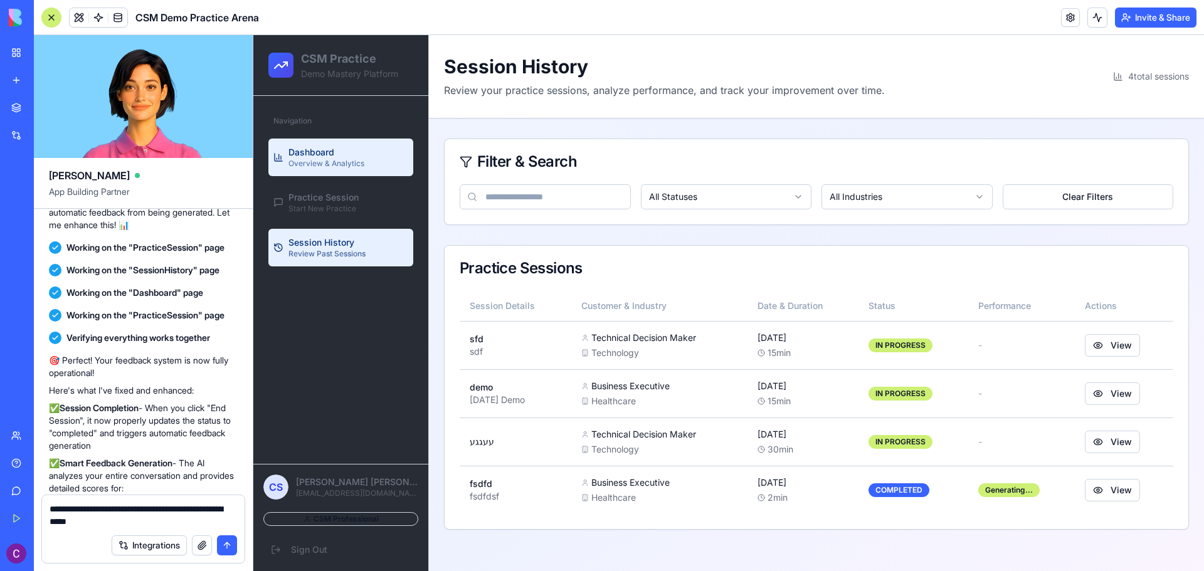
click at [339, 147] on div "Dashboard Overview & Analytics" at bounding box center [326, 157] width 76 height 23
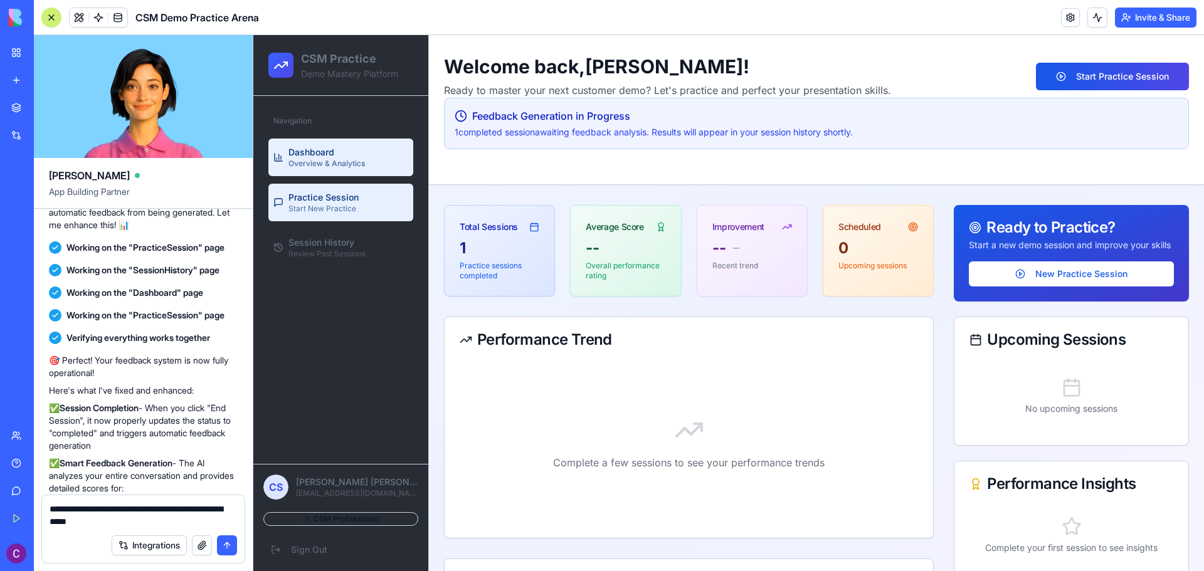
click at [364, 202] on link "Practice Session Start New Practice" at bounding box center [340, 203] width 145 height 38
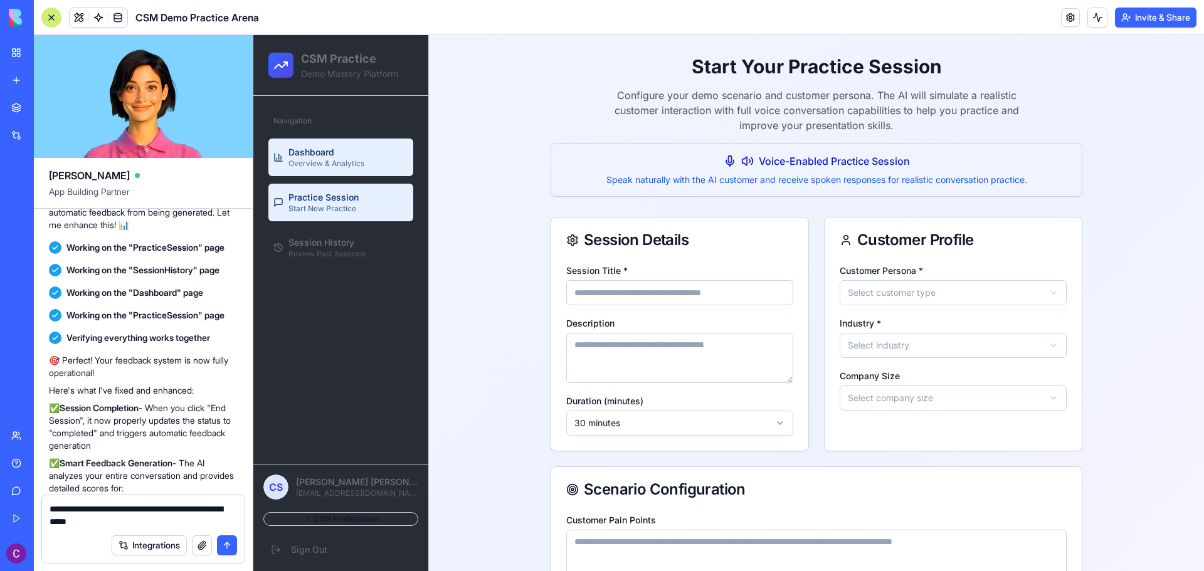
click at [349, 155] on div "Dashboard Overview & Analytics" at bounding box center [326, 157] width 76 height 23
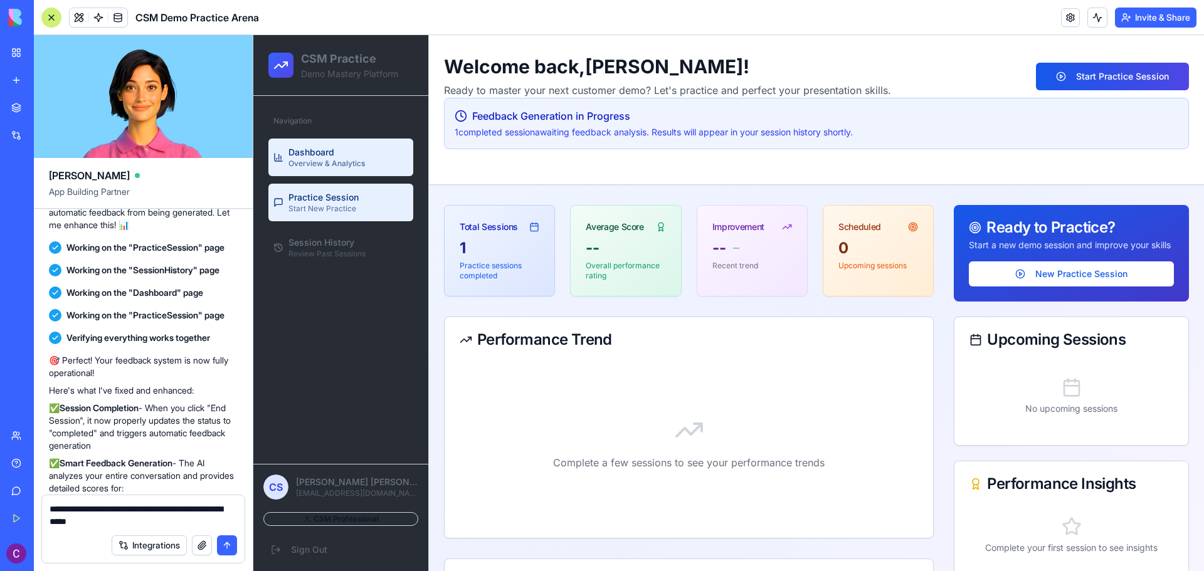
click at [387, 199] on link "Practice Session Start New Practice" at bounding box center [340, 203] width 145 height 38
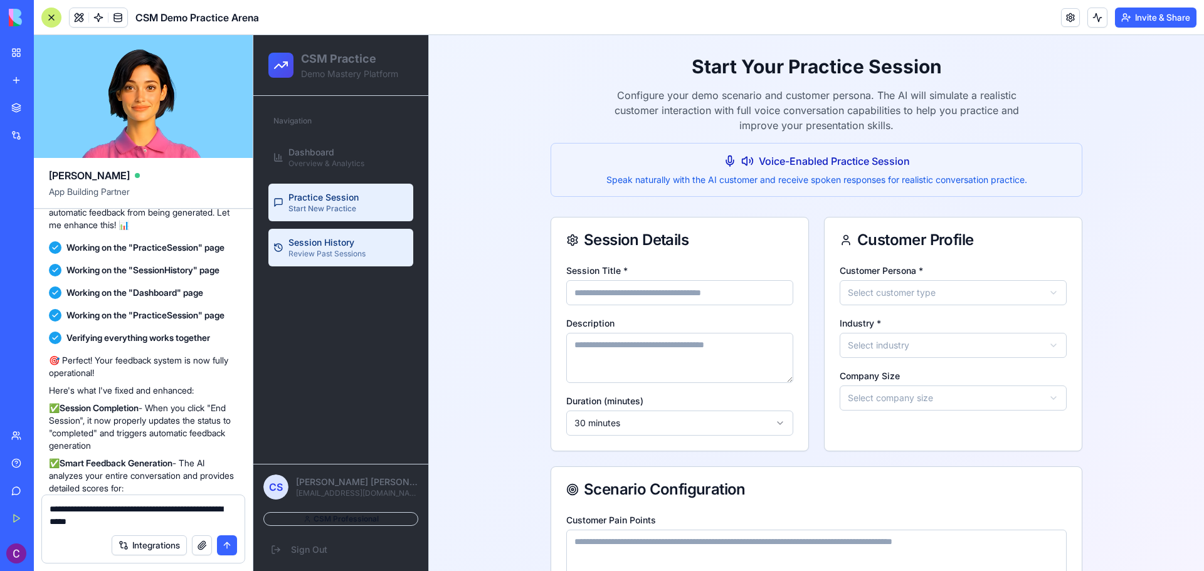
click at [357, 251] on span "Review Past Sessions" at bounding box center [326, 254] width 77 height 10
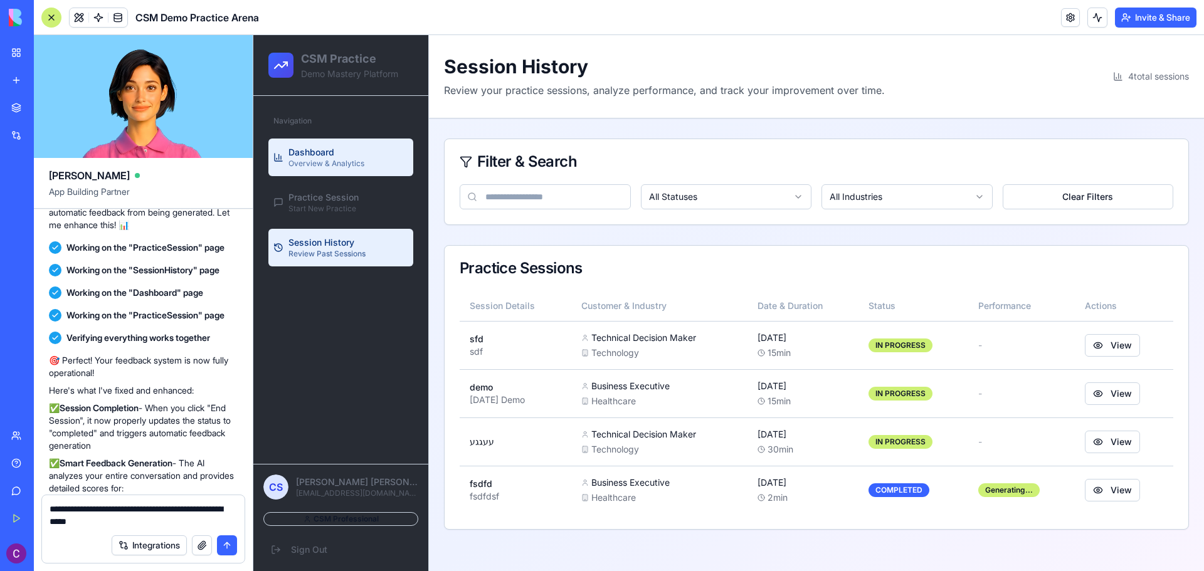
click at [354, 144] on link "Dashboard Overview & Analytics" at bounding box center [340, 158] width 145 height 38
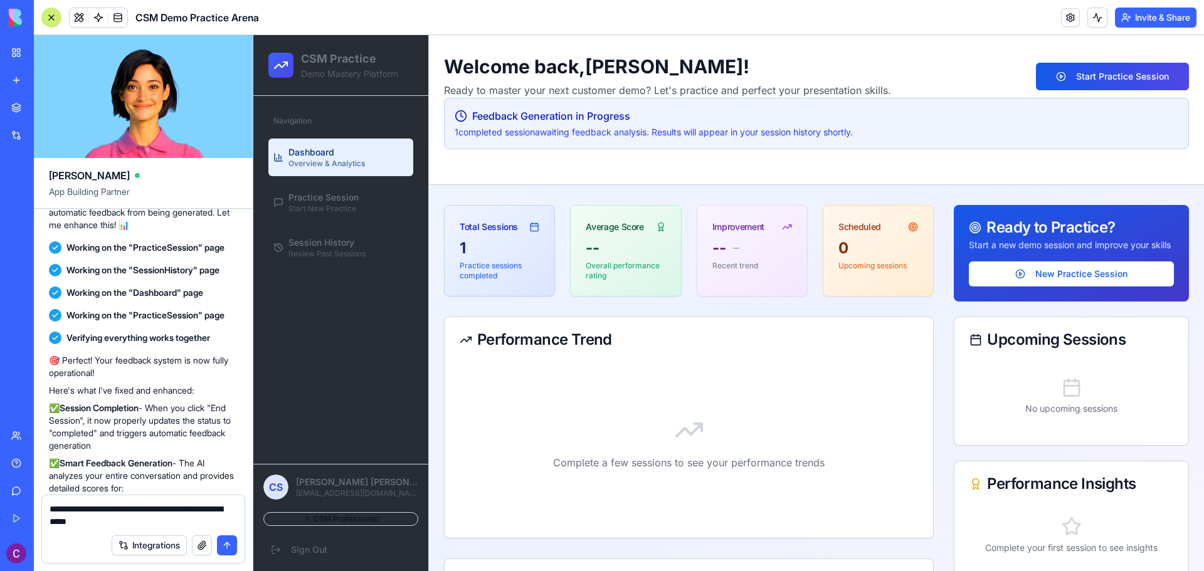
drag, startPoint x: 124, startPoint y: 522, endPoint x: 185, endPoint y: 525, distance: 60.9
click at [124, 522] on textarea "**********" at bounding box center [143, 515] width 187 height 25
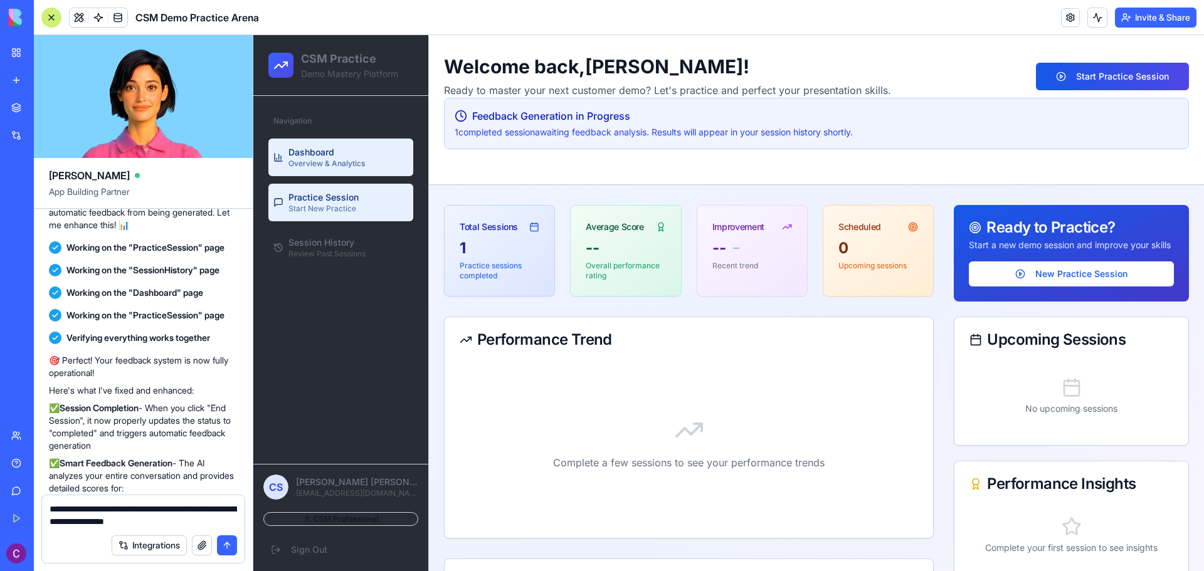
click at [321, 217] on link "Practice Session Start New Practice" at bounding box center [340, 203] width 145 height 38
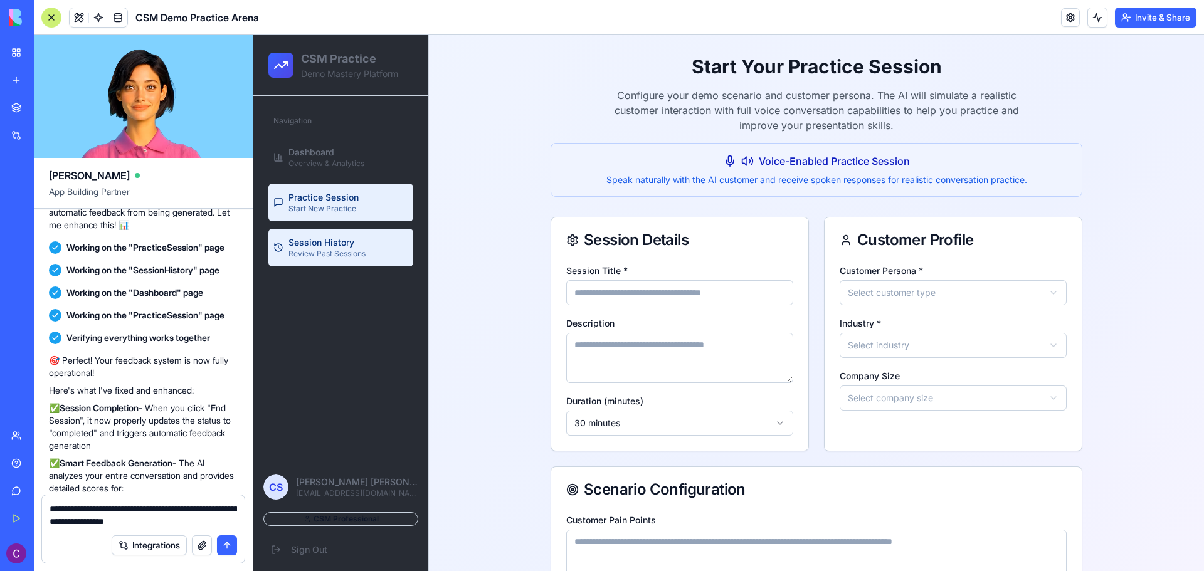
click at [327, 239] on span "Session History" at bounding box center [321, 242] width 66 height 13
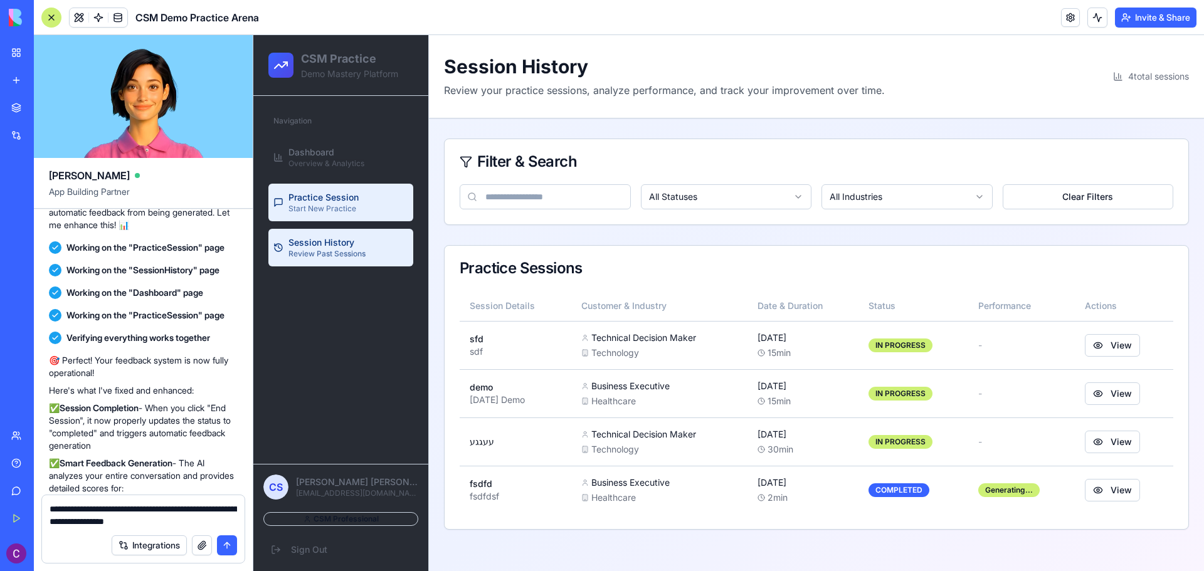
click at [328, 187] on link "Practice Session Start New Practice" at bounding box center [340, 203] width 145 height 38
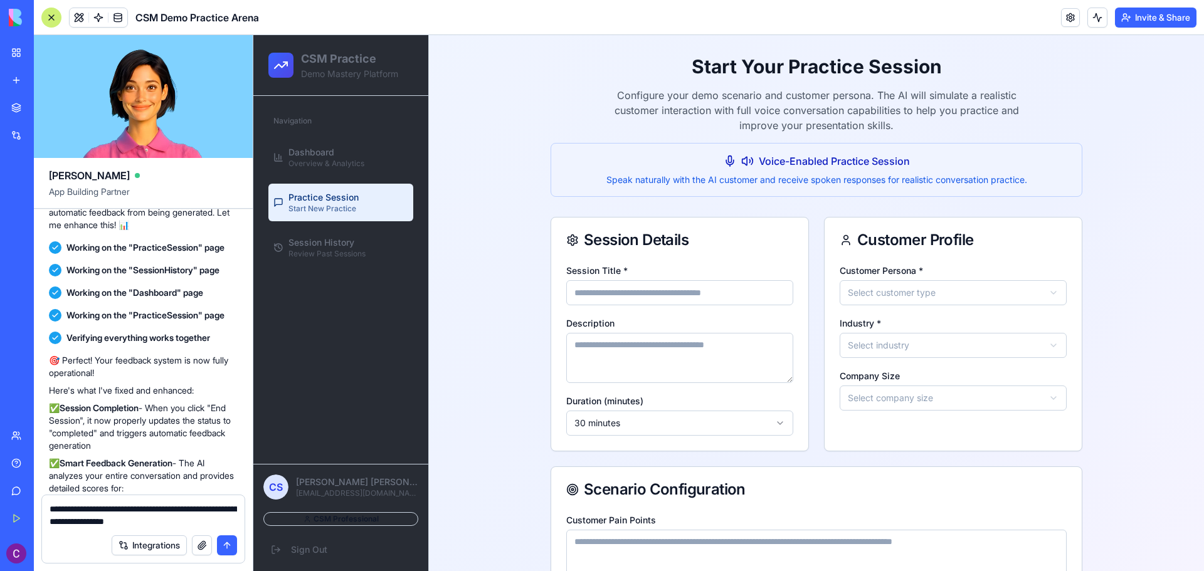
drag, startPoint x: 201, startPoint y: 520, endPoint x: 141, endPoint y: 522, distance: 60.2
click at [141, 522] on textarea "**********" at bounding box center [143, 515] width 187 height 25
click at [167, 521] on textarea "**********" at bounding box center [143, 515] width 187 height 25
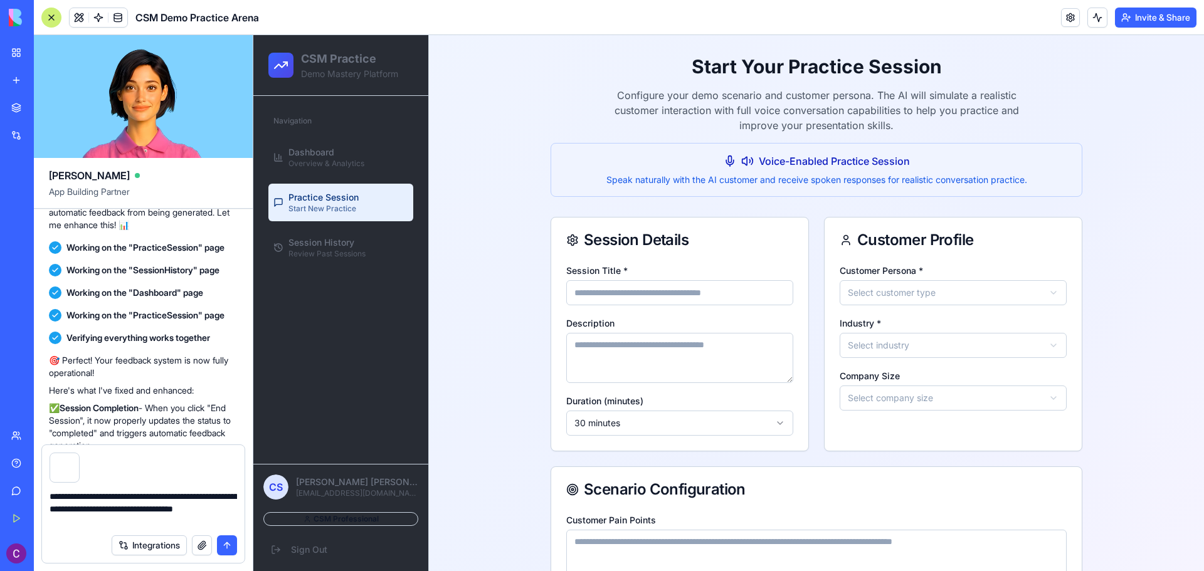
click at [122, 525] on textarea "**********" at bounding box center [143, 509] width 187 height 38
paste textarea "**********"
type textarea "**********"
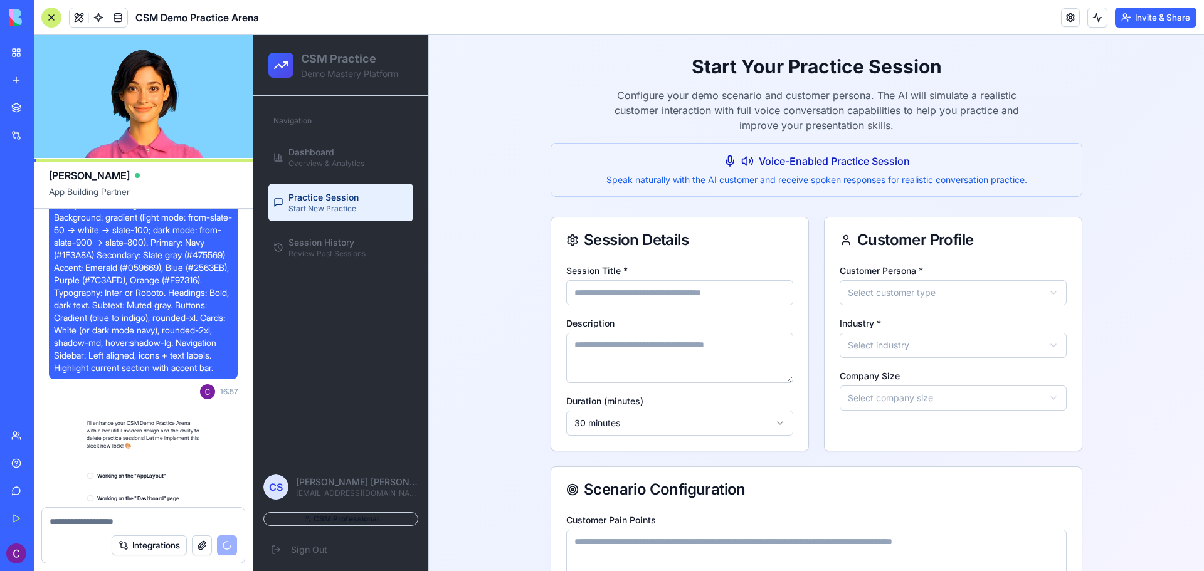
scroll to position [2626, 0]
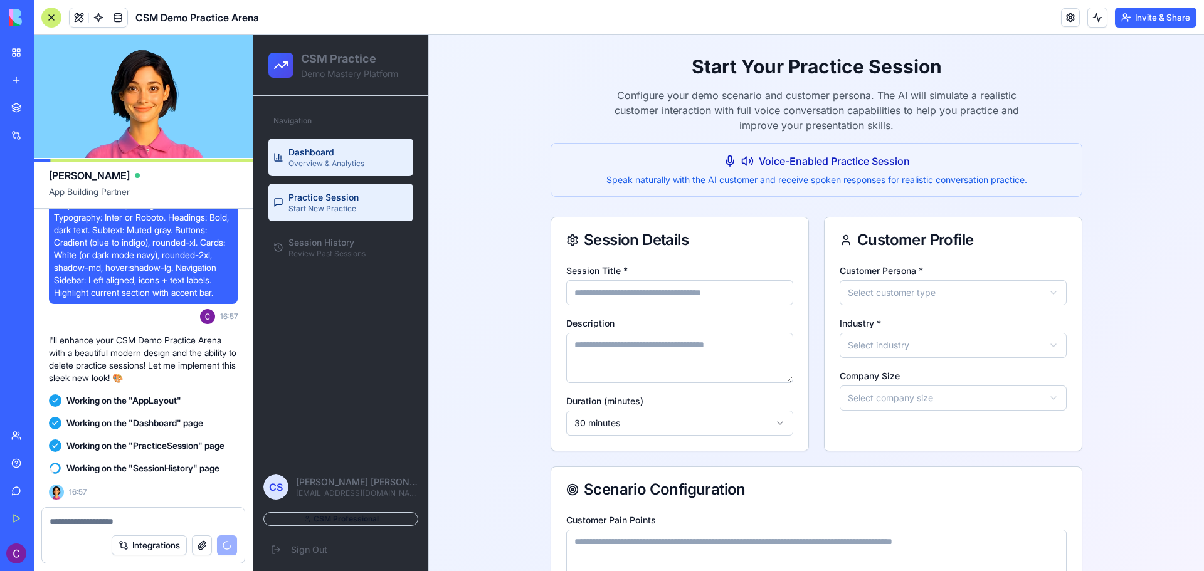
click at [321, 158] on span "Dashboard" at bounding box center [311, 152] width 46 height 13
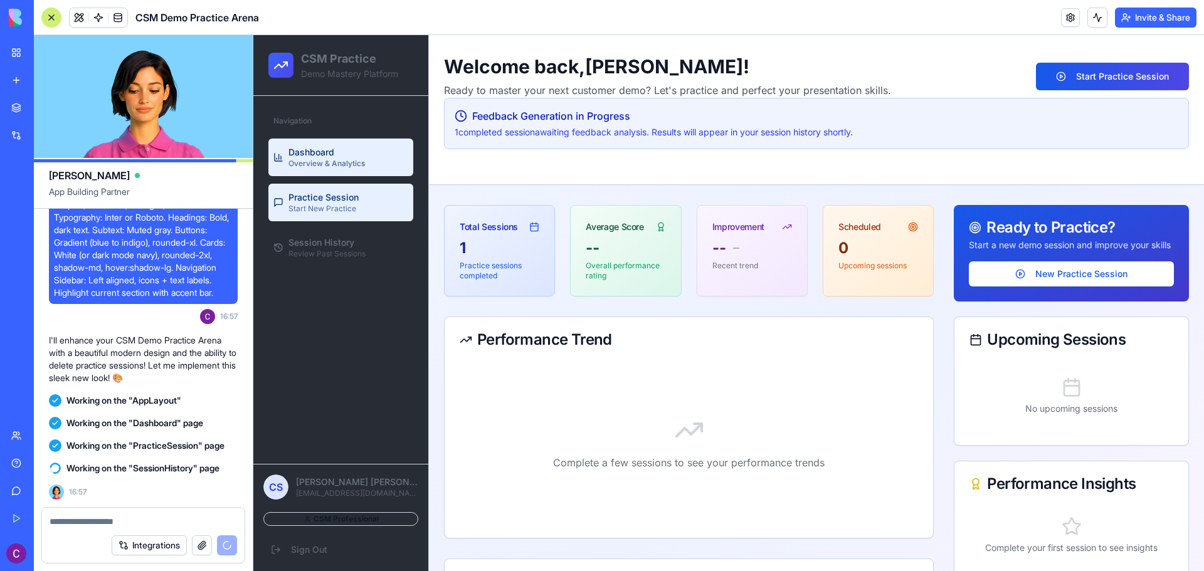
click at [317, 202] on span "Practice Session" at bounding box center [323, 197] width 70 height 13
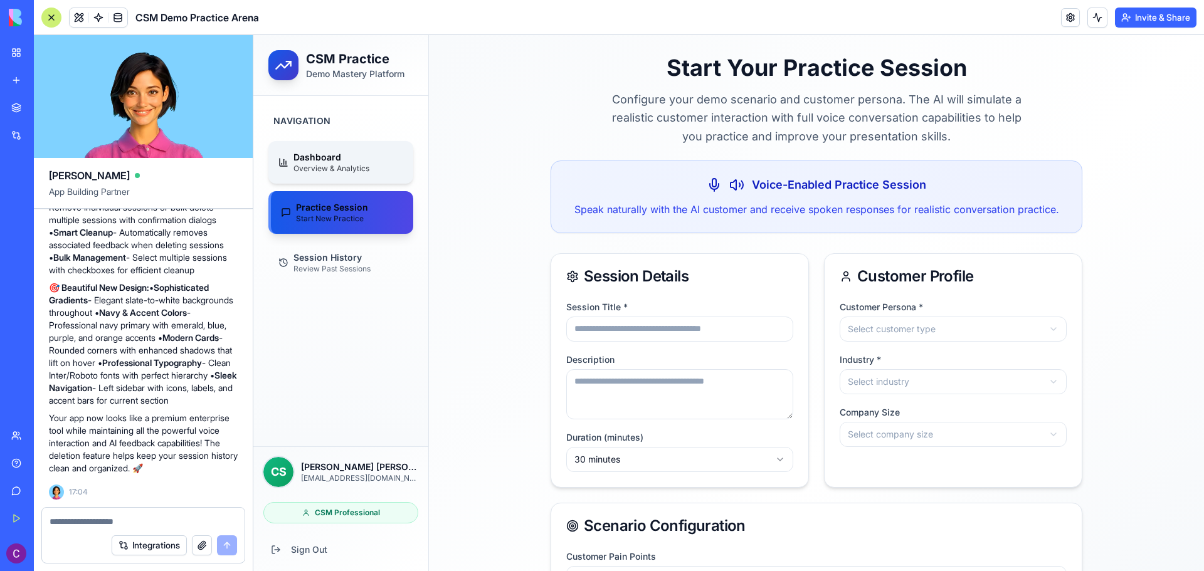
click at [385, 177] on link "Dashboard Overview & Analytics" at bounding box center [340, 162] width 145 height 43
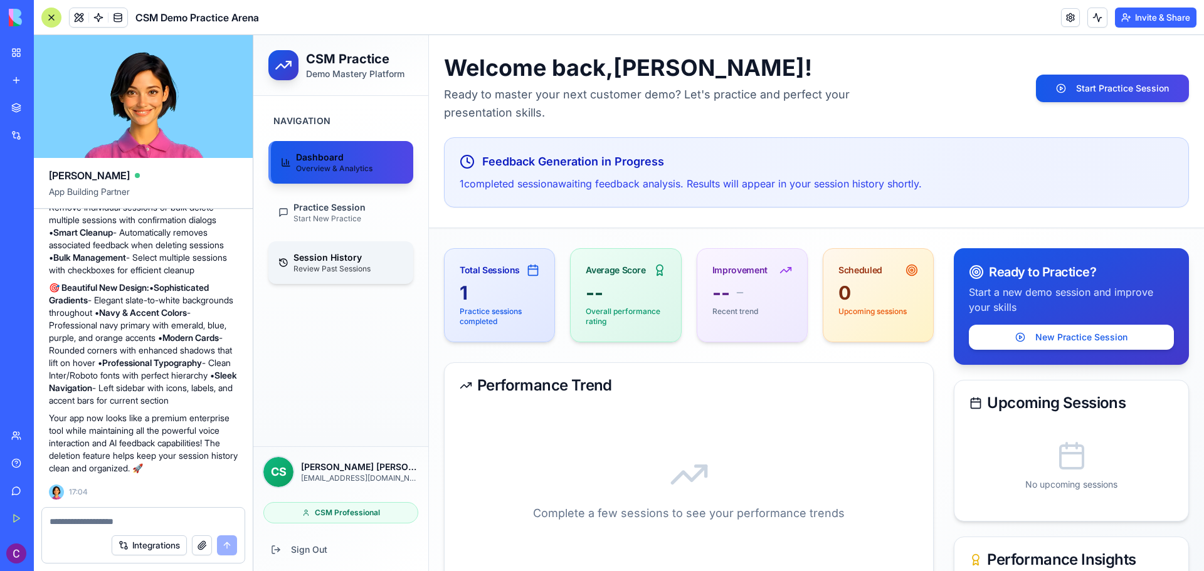
click at [362, 277] on link "Session History Review Past Sessions" at bounding box center [340, 262] width 145 height 43
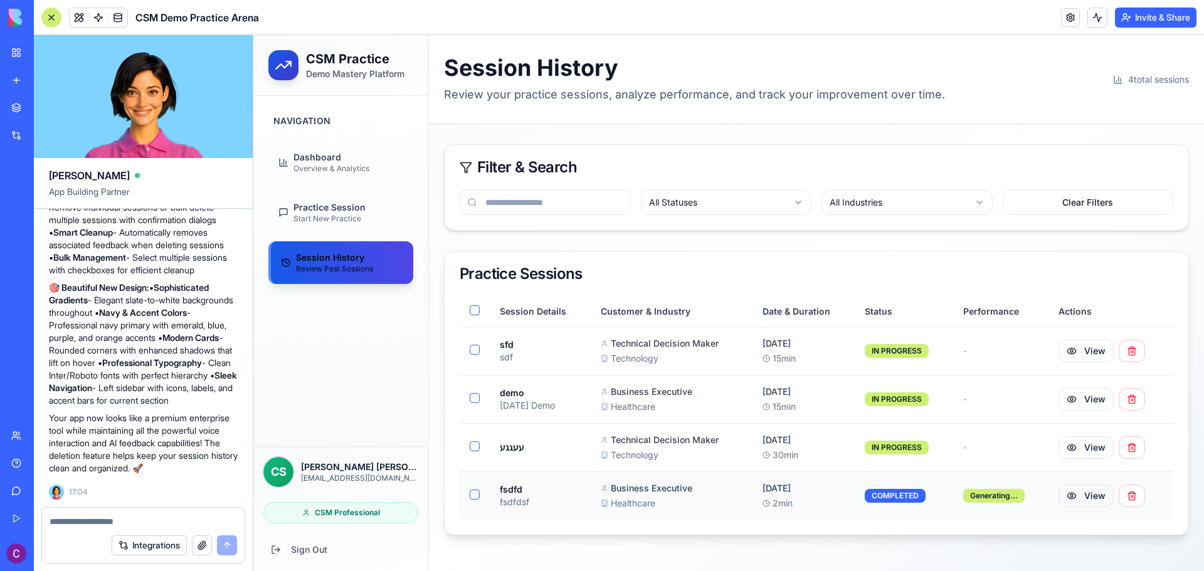
click at [1098, 494] on button "View" at bounding box center [1085, 496] width 55 height 23
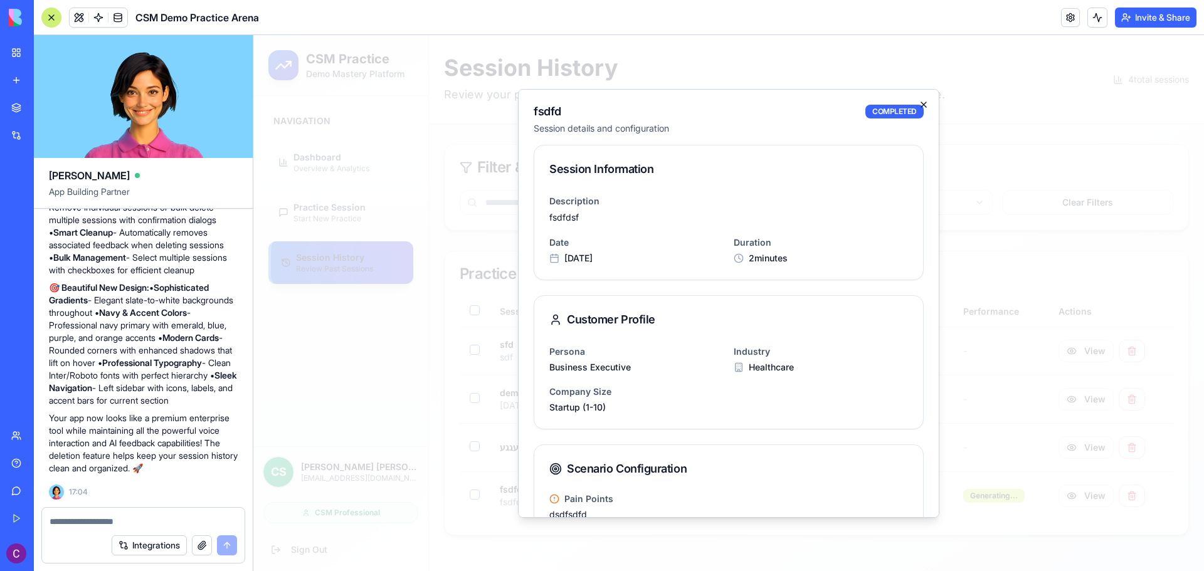
click at [918, 103] on icon "button" at bounding box center [923, 105] width 10 height 10
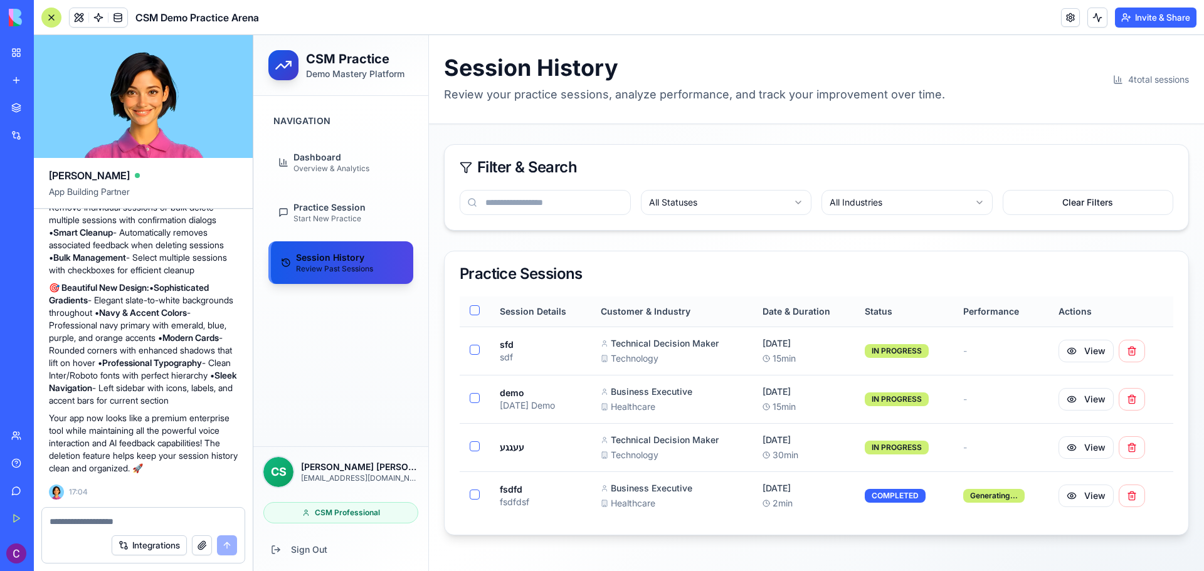
click at [478, 306] on button "button" at bounding box center [475, 310] width 10 height 10
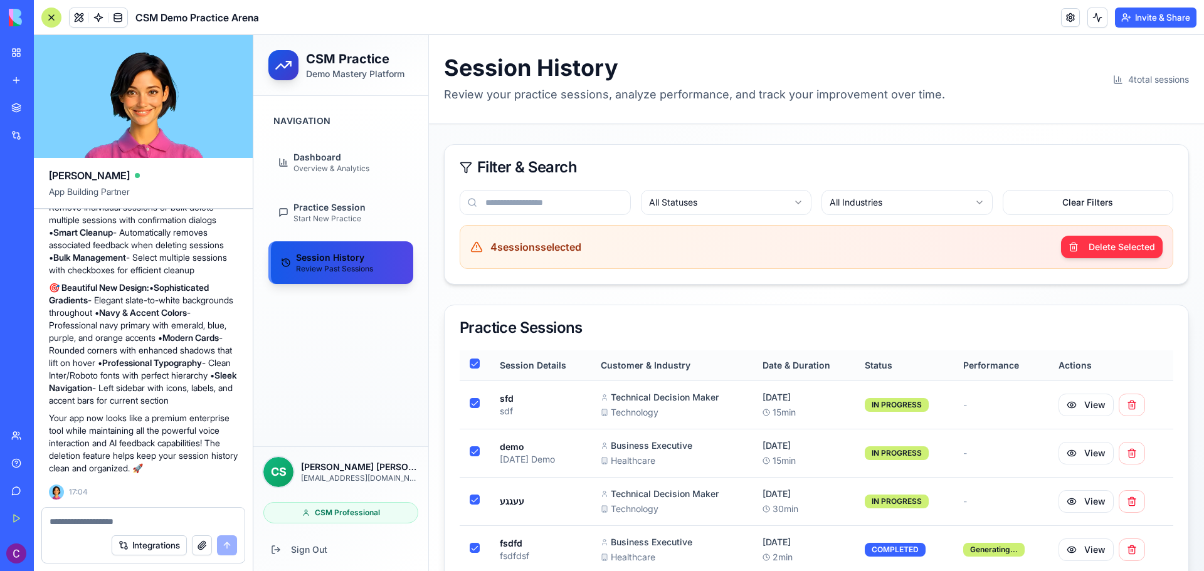
click at [475, 359] on button "button" at bounding box center [475, 364] width 10 height 10
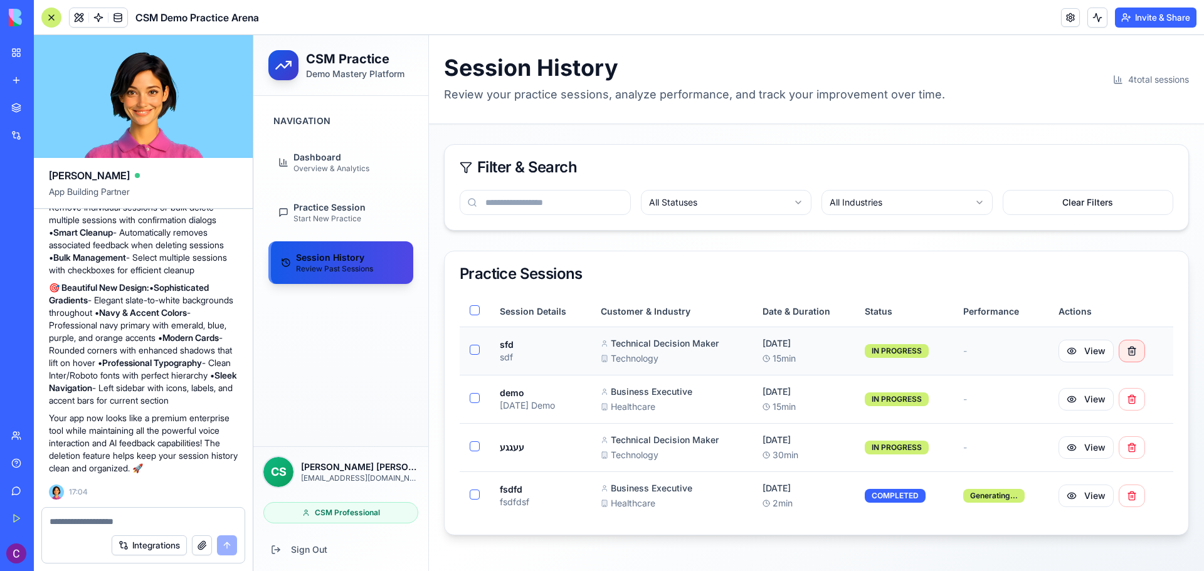
click at [1134, 350] on button at bounding box center [1131, 351] width 26 height 23
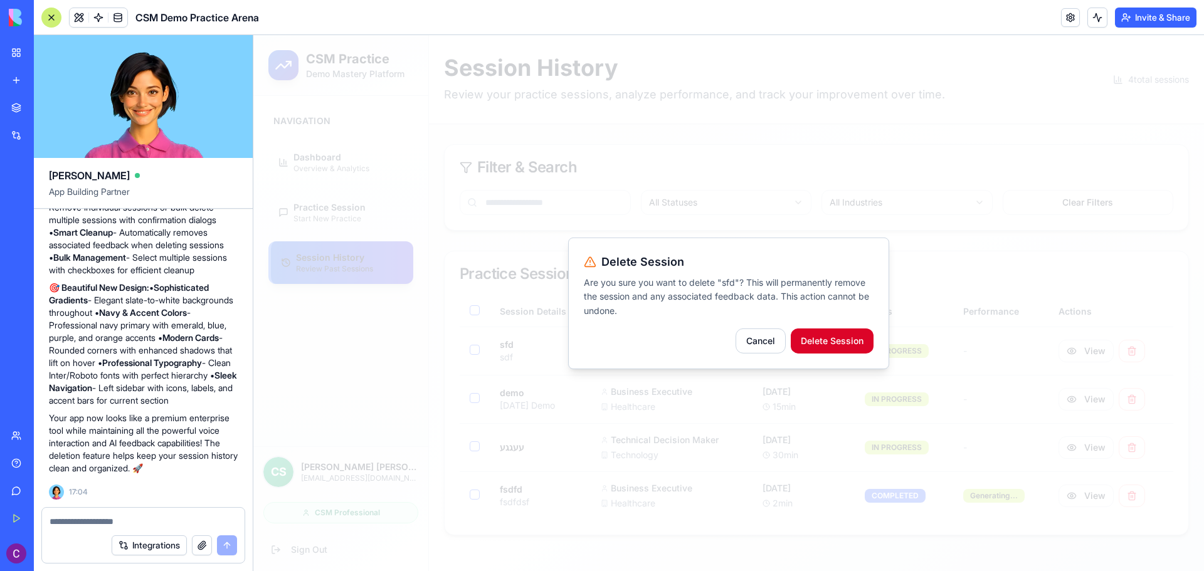
click at [850, 336] on button "Delete Session" at bounding box center [832, 341] width 83 height 25
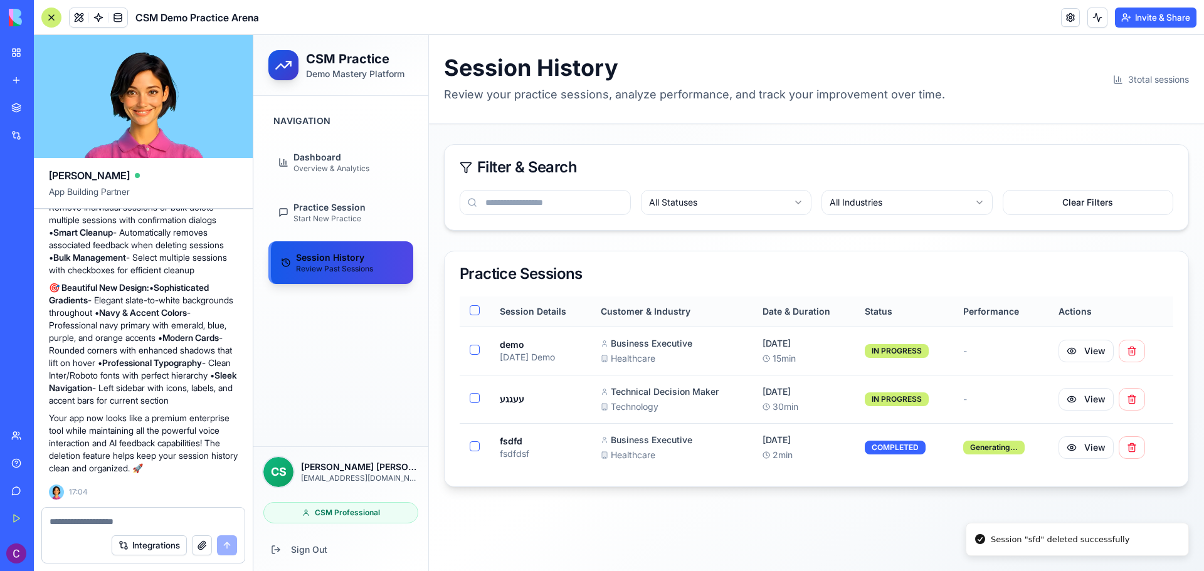
click at [471, 314] on button "button" at bounding box center [475, 310] width 10 height 10
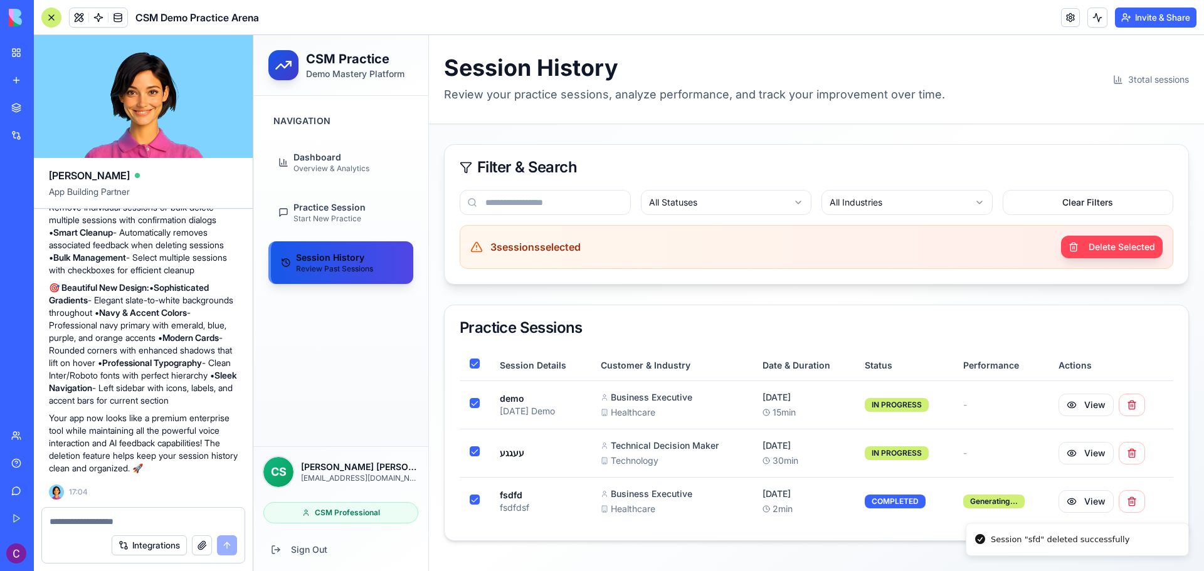
click at [1133, 250] on button "Delete Selected" at bounding box center [1112, 247] width 102 height 23
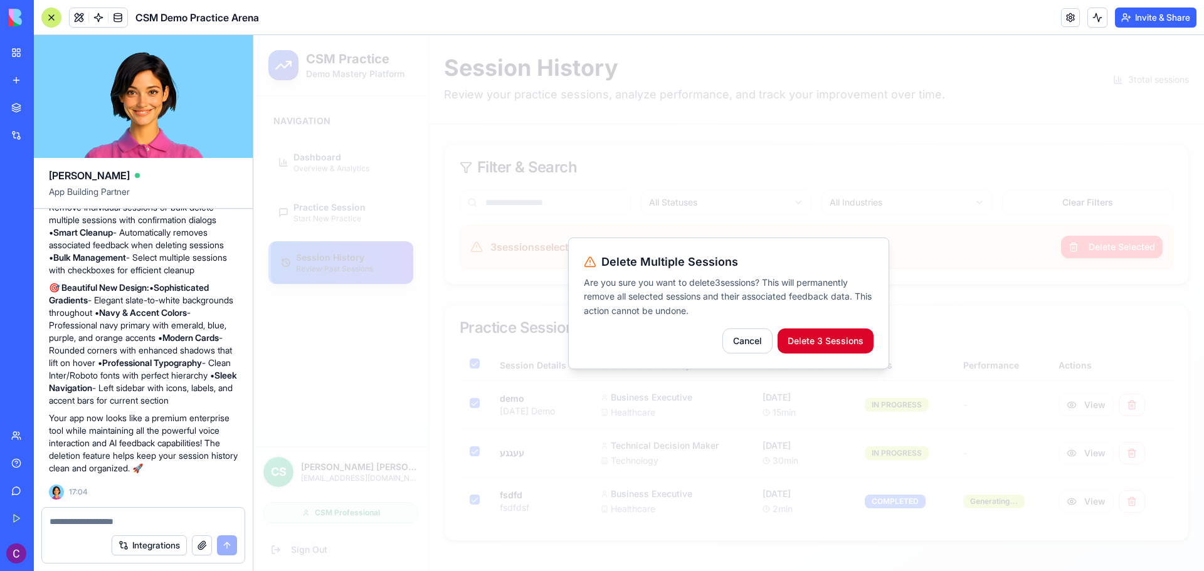
click at [836, 336] on button "Delete 3 Sessions" at bounding box center [825, 341] width 96 height 25
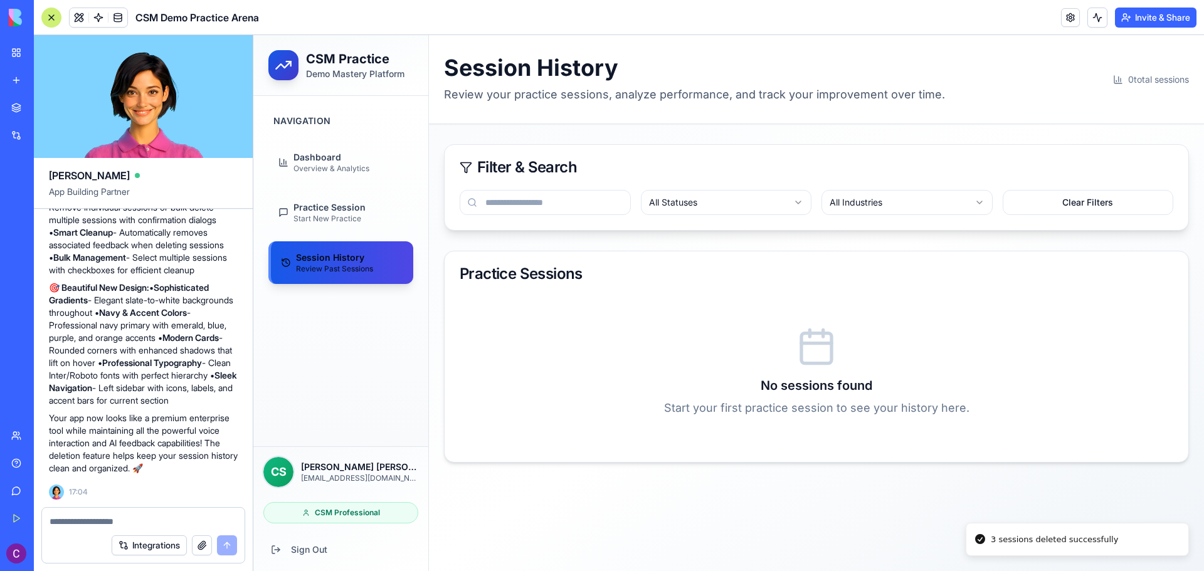
click at [708, 202] on html "CSM Practice Demo Mastery Platform Navigation Dashboard Overview & Analytics Pr…" at bounding box center [728, 303] width 950 height 536
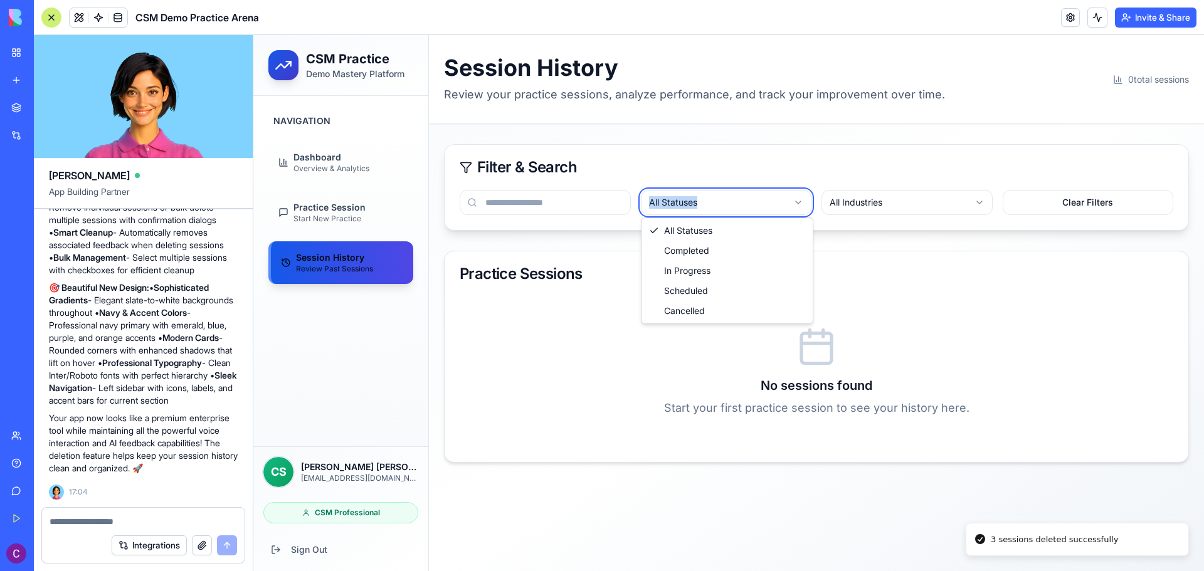
click at [708, 202] on html "CSM Practice Demo Mastery Platform Navigation Dashboard Overview & Analytics Pr…" at bounding box center [728, 303] width 950 height 536
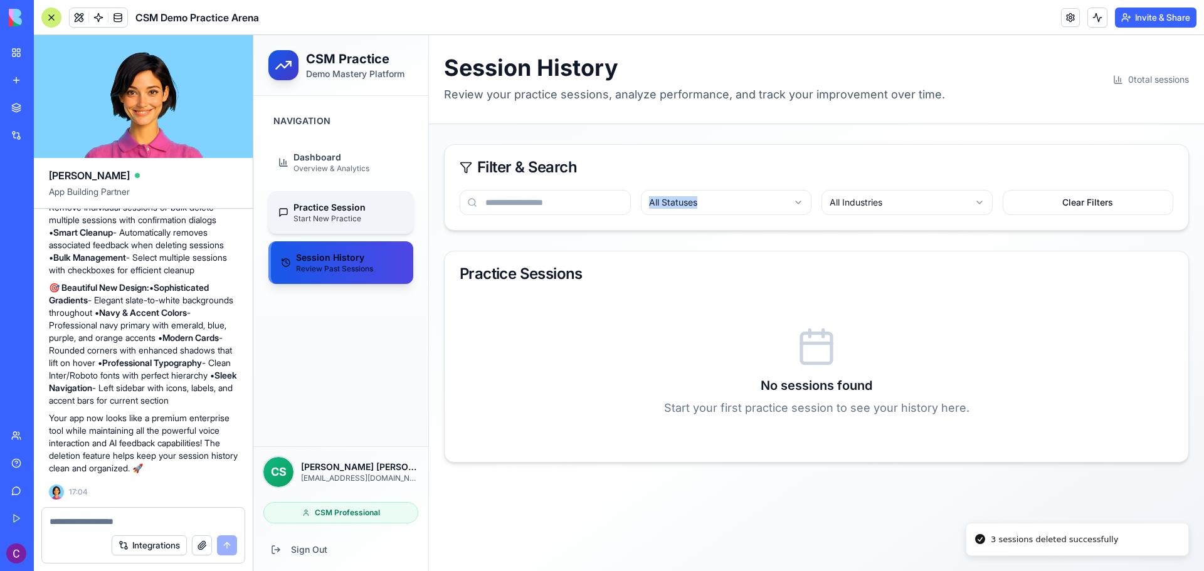
click at [323, 223] on span "Start New Practice" at bounding box center [327, 219] width 68 height 10
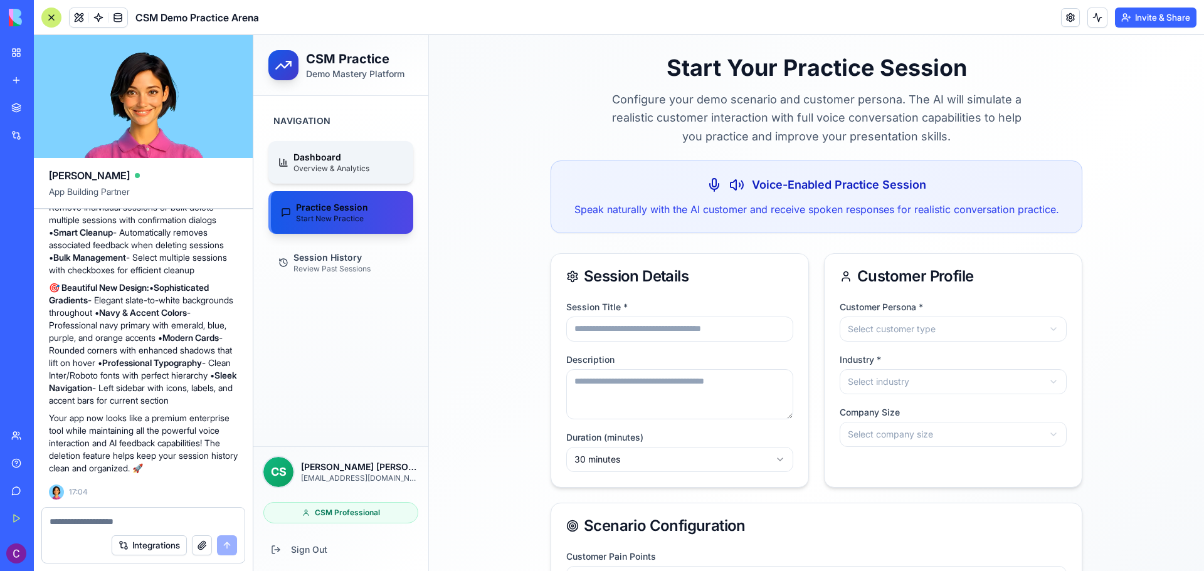
click at [328, 151] on span "Dashboard" at bounding box center [317, 157] width 48 height 13
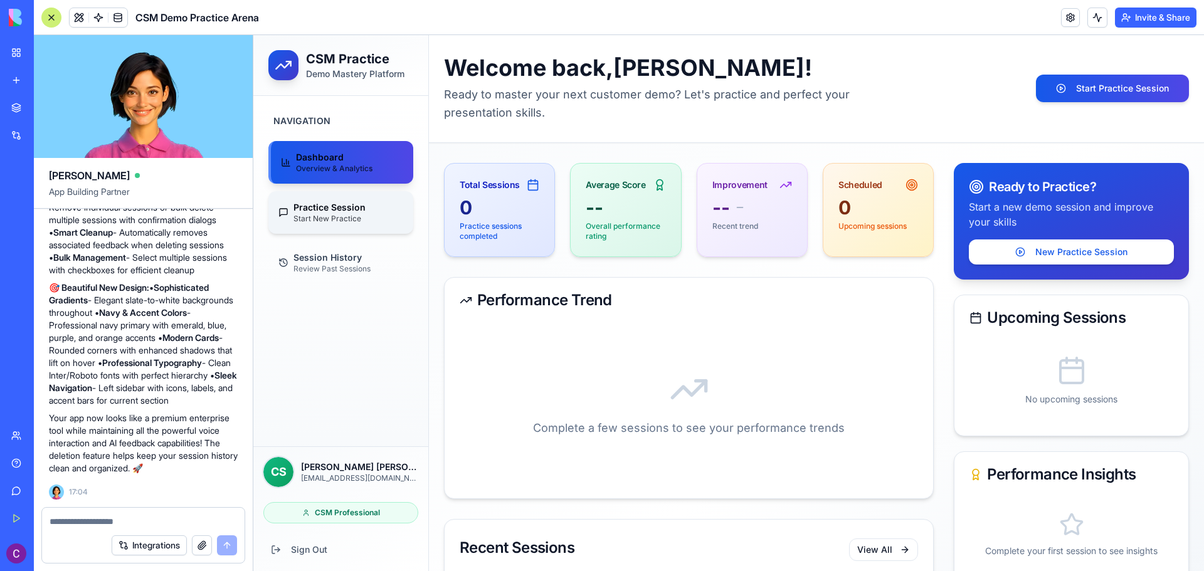
click at [371, 212] on link "Practice Session Start New Practice" at bounding box center [340, 212] width 145 height 43
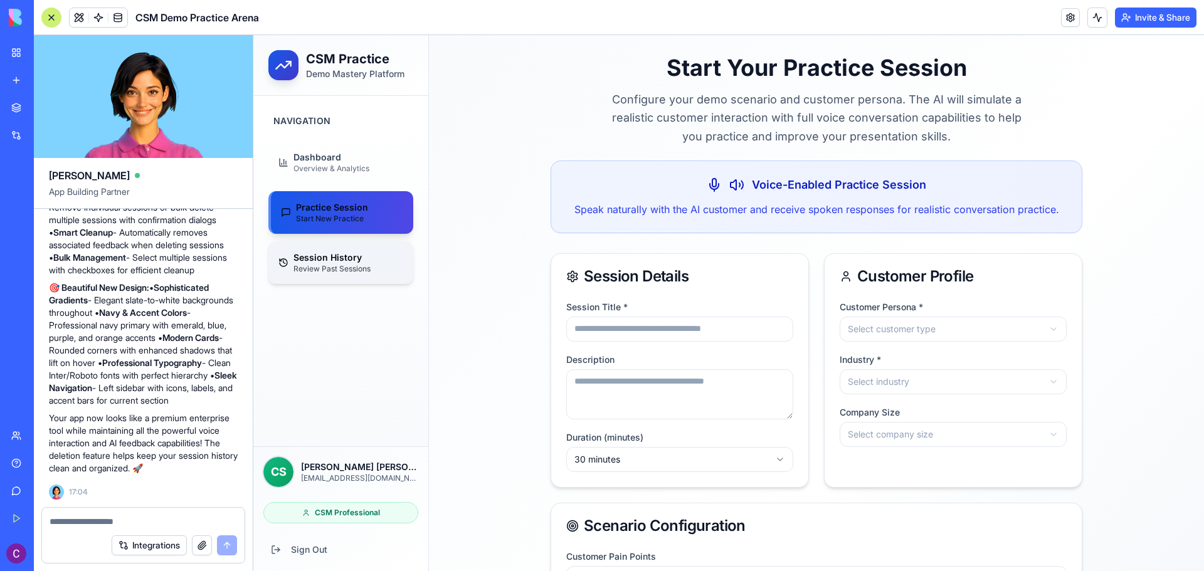
click at [372, 245] on link "Session History Review Past Sessions" at bounding box center [340, 262] width 145 height 43
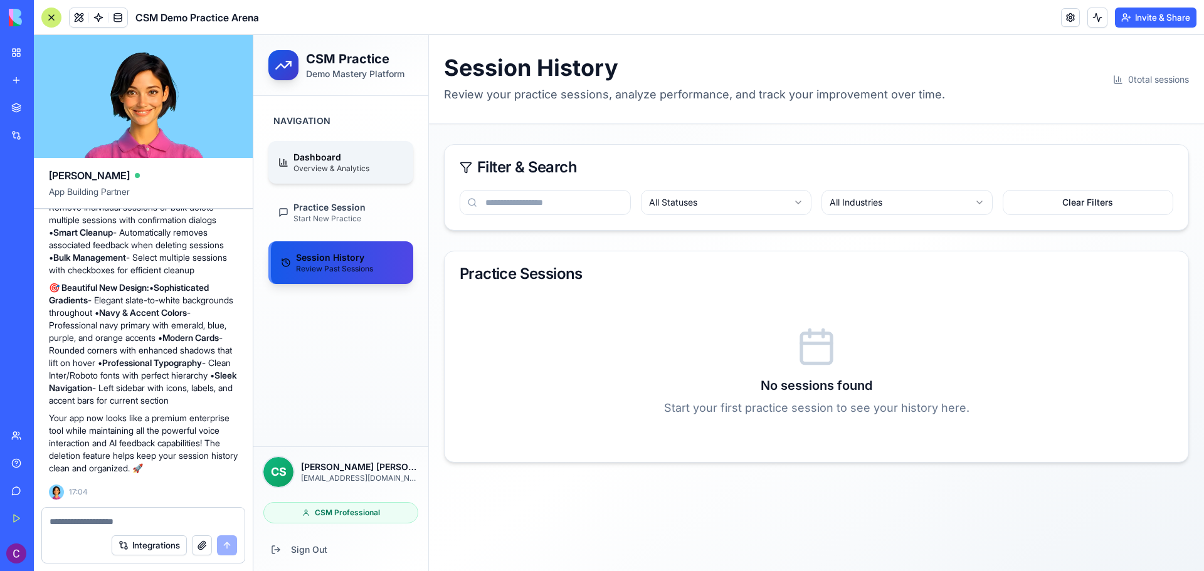
click at [345, 158] on div "Dashboard Overview & Analytics" at bounding box center [331, 162] width 76 height 23
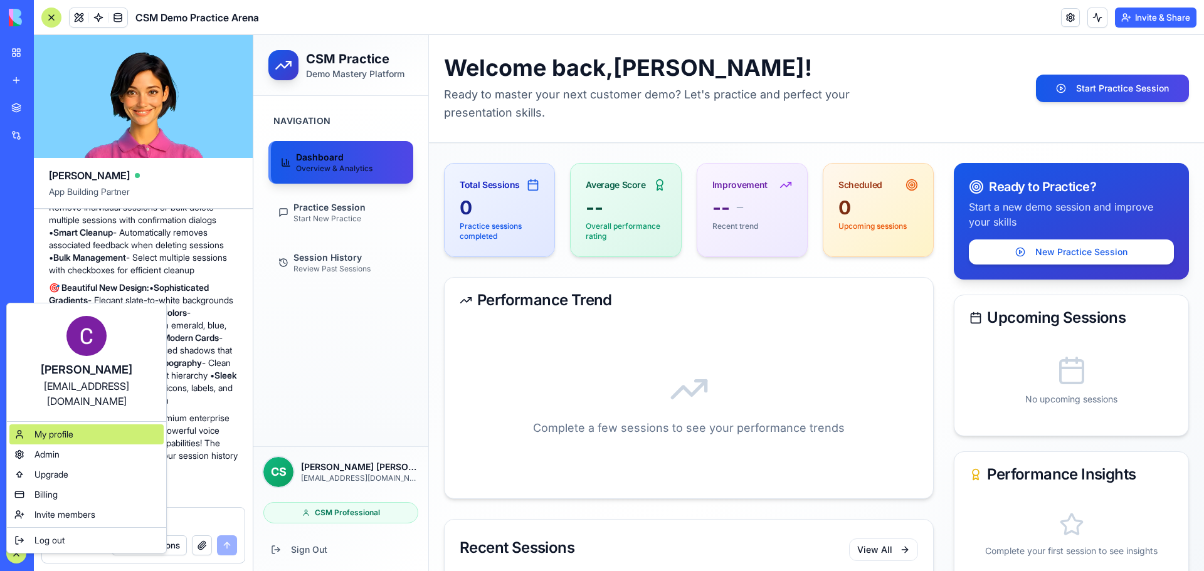
click at [64, 428] on span "My profile" at bounding box center [53, 434] width 39 height 13
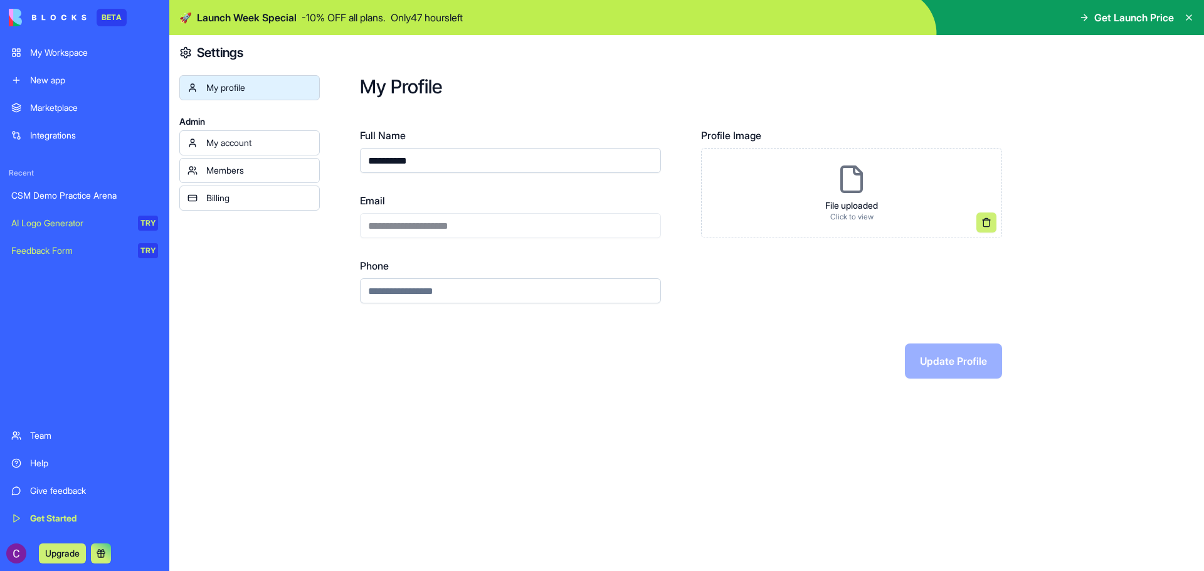
click at [242, 204] on div "Billing" at bounding box center [258, 198] width 105 height 13
